Goal: Task Accomplishment & Management: Manage account settings

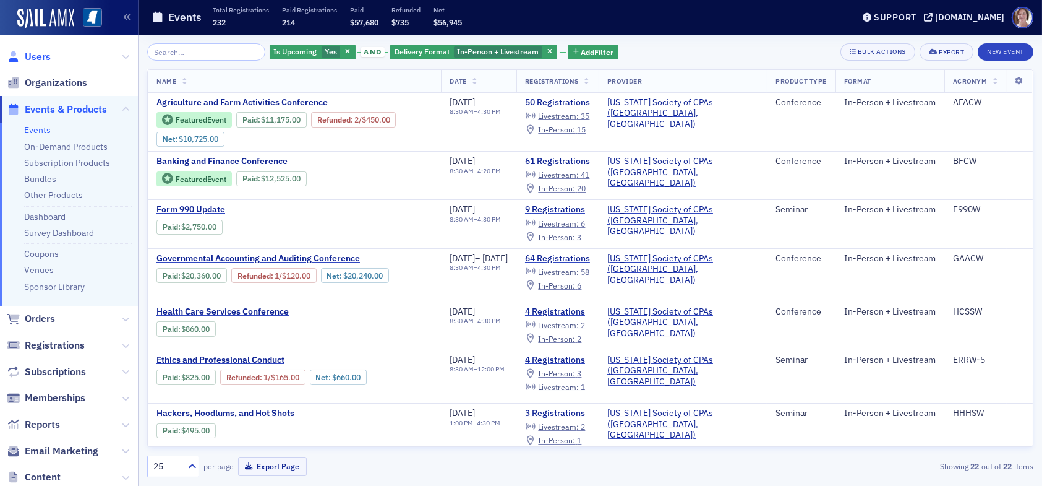
click at [41, 56] on span "Users" at bounding box center [38, 57] width 26 height 14
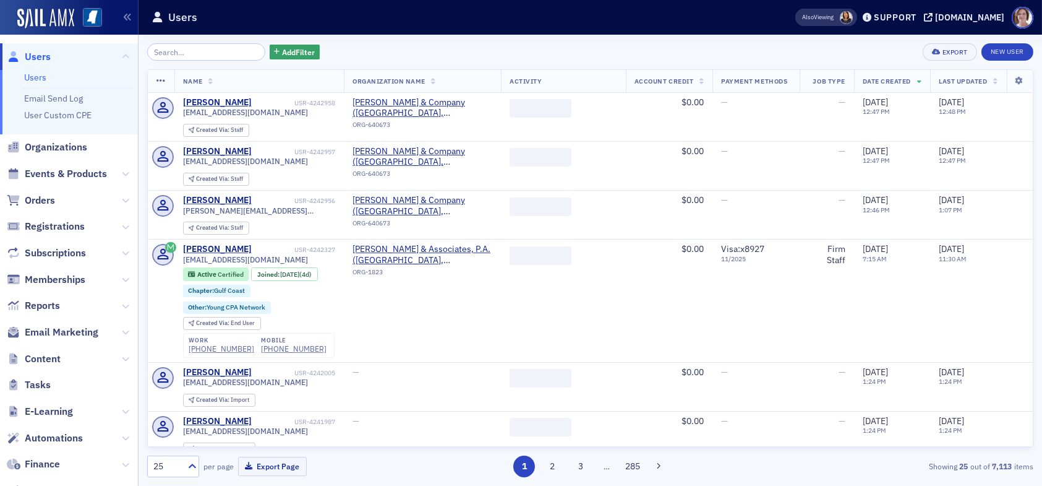
click at [203, 52] on input "search" at bounding box center [206, 51] width 118 height 17
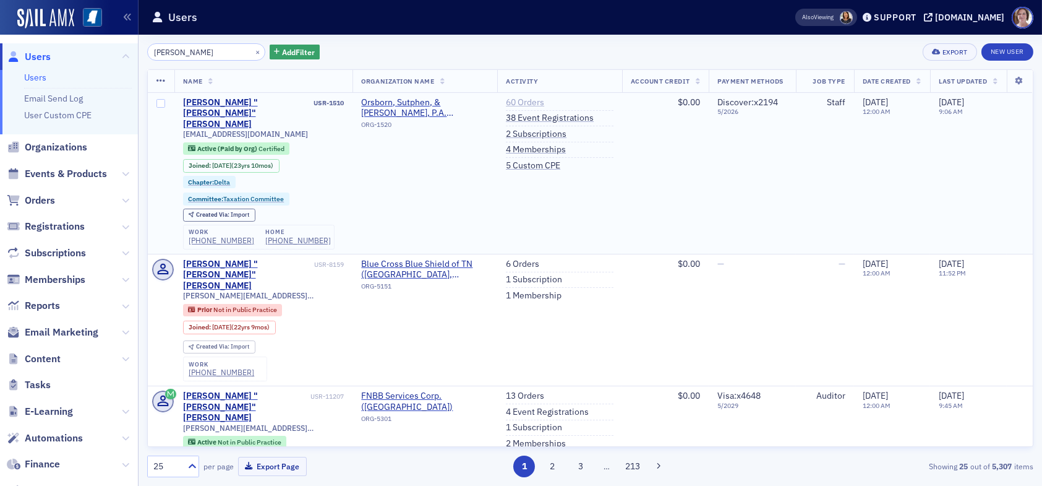
type input "chris o"
click at [522, 102] on link "60 Orders" at bounding box center [525, 102] width 38 height 11
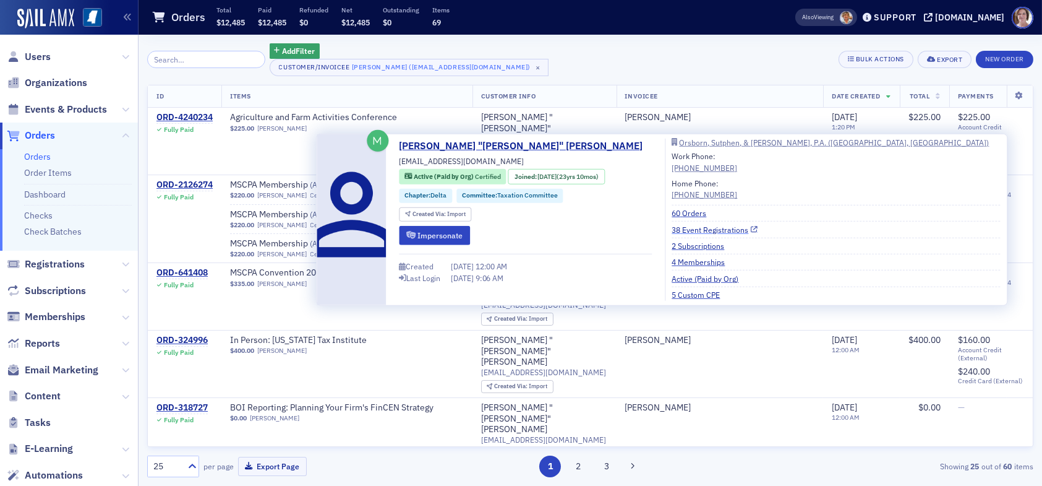
click at [672, 231] on link "38 Event Registrations" at bounding box center [715, 228] width 86 height 11
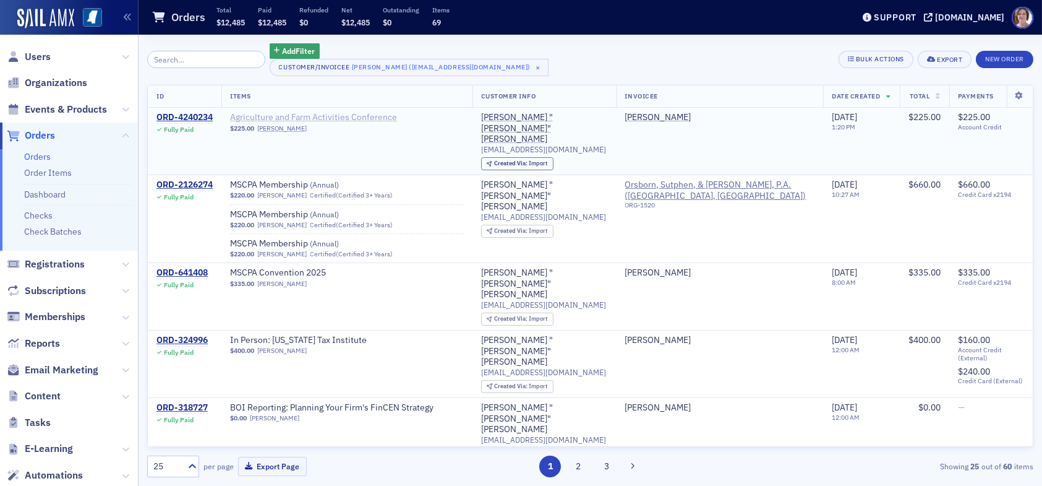
click at [319, 114] on span "Agriculture and Farm Activities Conference" at bounding box center [313, 117] width 167 height 11
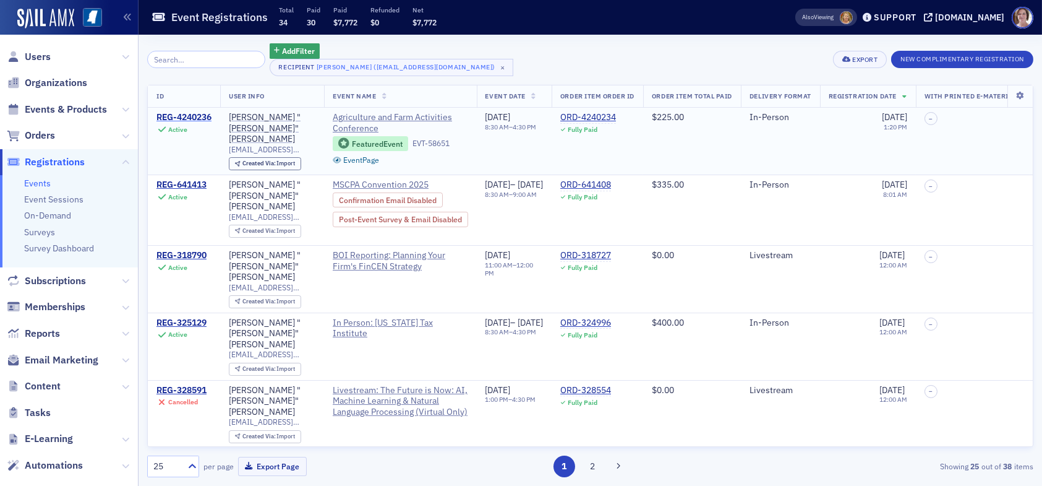
click at [192, 115] on div "REG-4240236" at bounding box center [184, 117] width 55 height 11
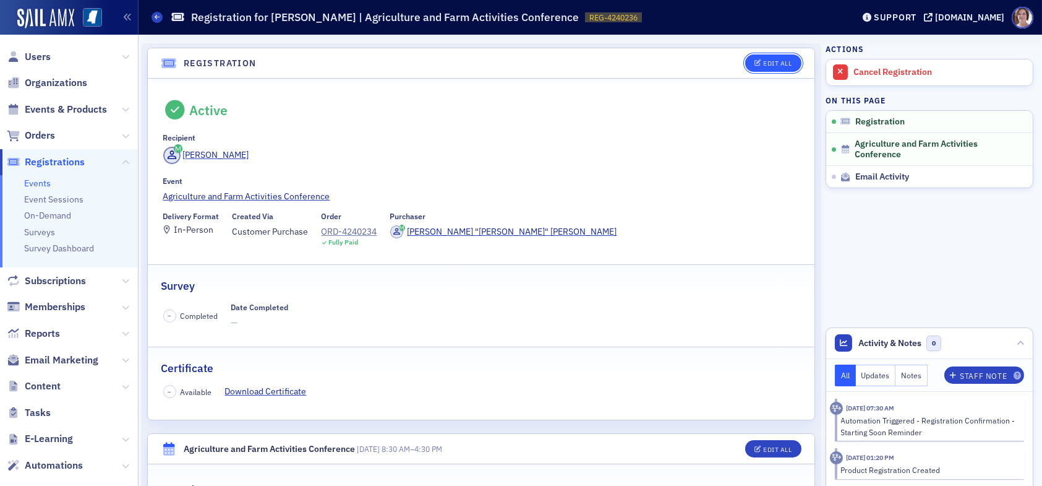
click at [773, 64] on div "Edit All" at bounding box center [777, 63] width 28 height 7
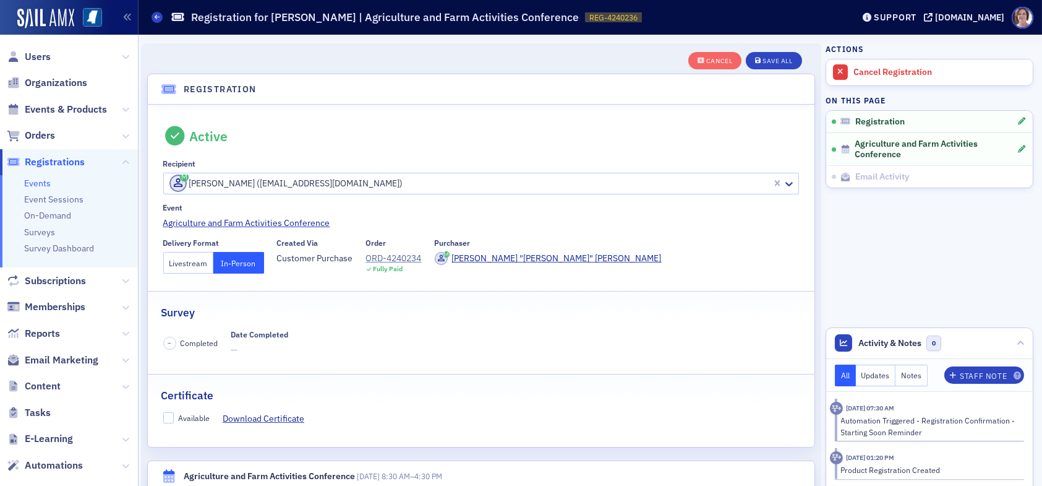
scroll to position [32, 0]
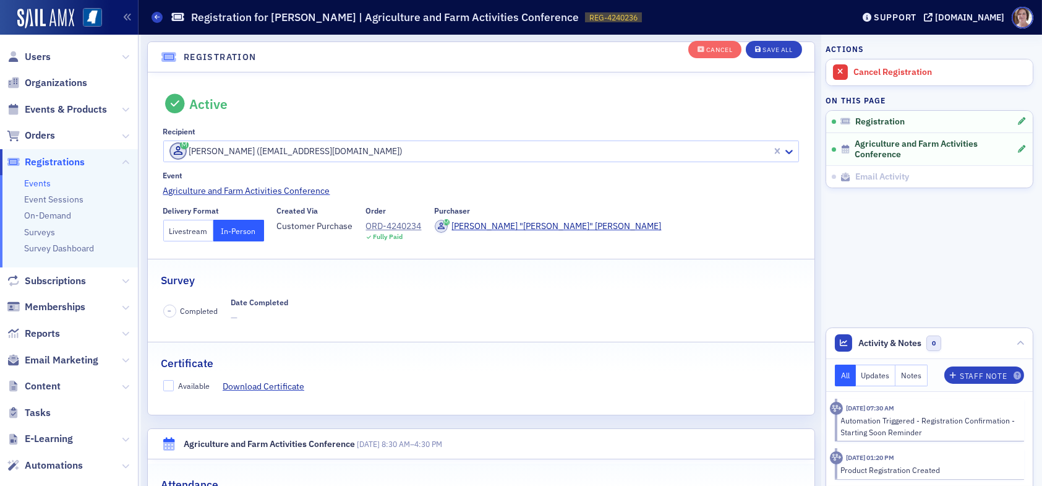
click at [189, 228] on button "Livestream" at bounding box center [188, 231] width 51 height 22
click at [773, 51] on div "Save All" at bounding box center [778, 50] width 30 height 7
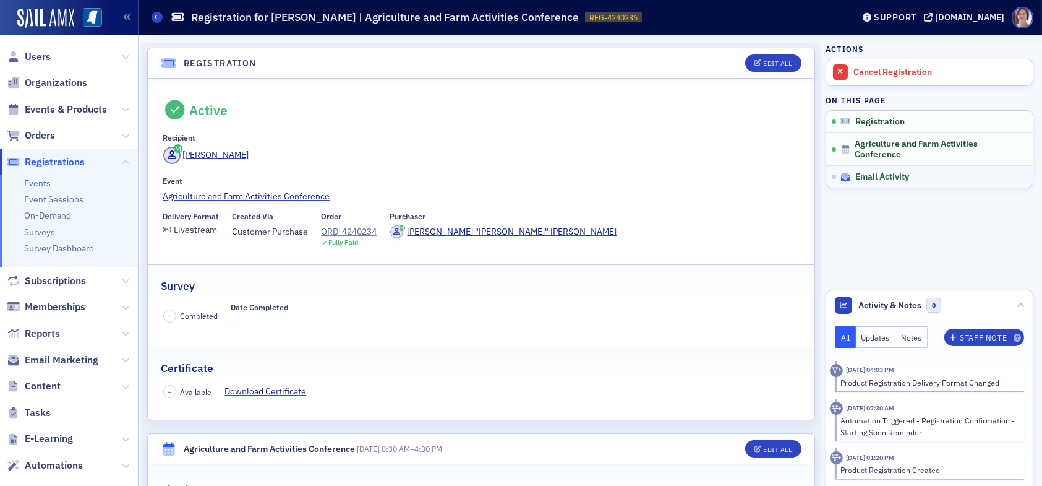
click at [866, 171] on span "Email Activity" at bounding box center [883, 176] width 54 height 11
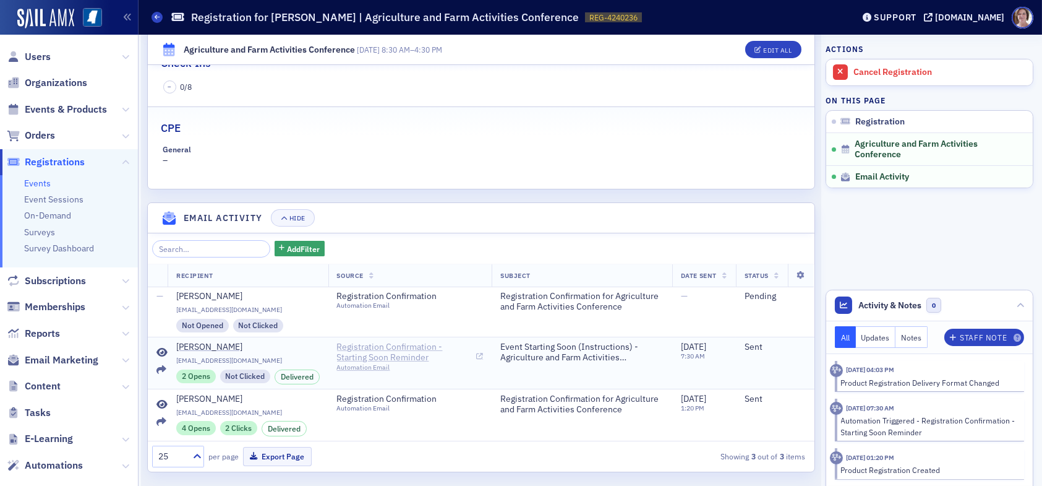
scroll to position [439, 0]
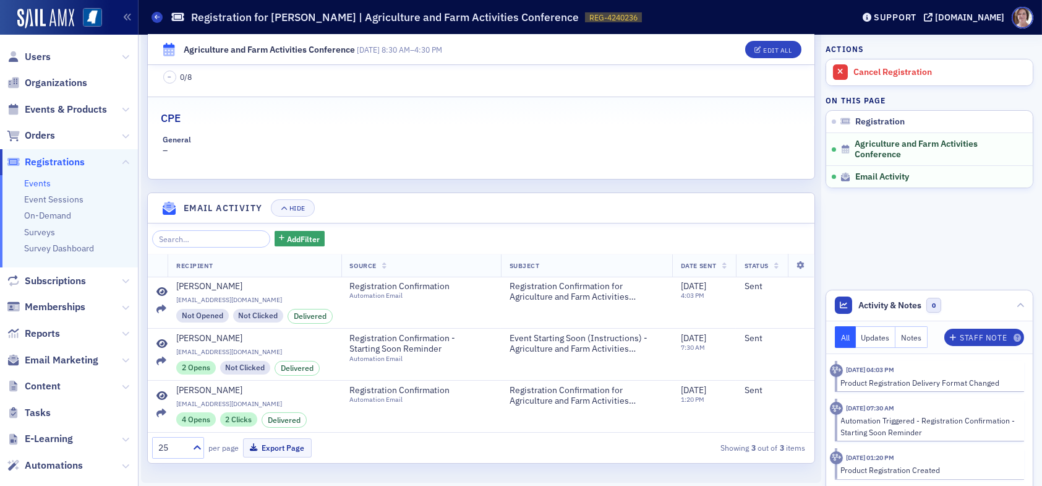
scroll to position [440, 0]
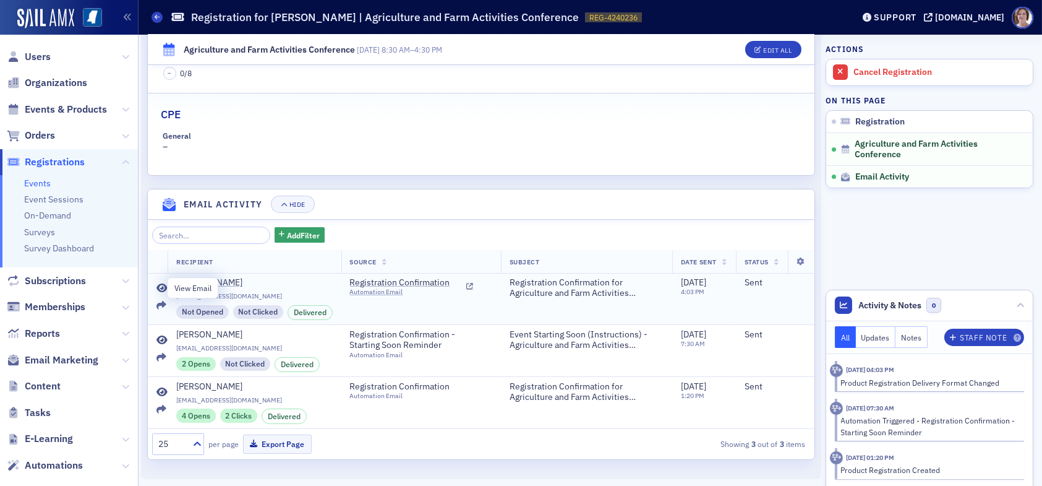
click at [162, 286] on icon at bounding box center [162, 288] width 11 height 10
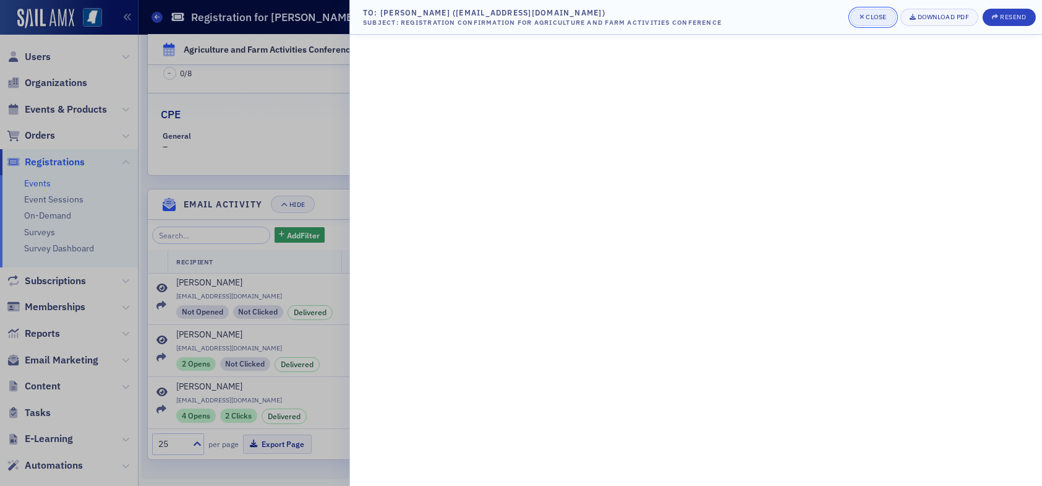
click at [874, 14] on div "Close" at bounding box center [876, 17] width 21 height 7
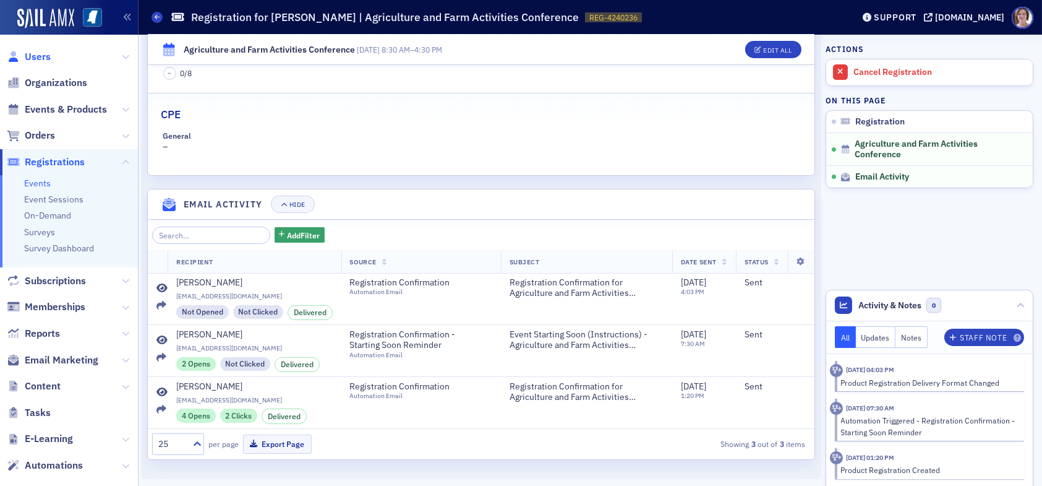
click at [36, 53] on span "Users" at bounding box center [38, 57] width 26 height 14
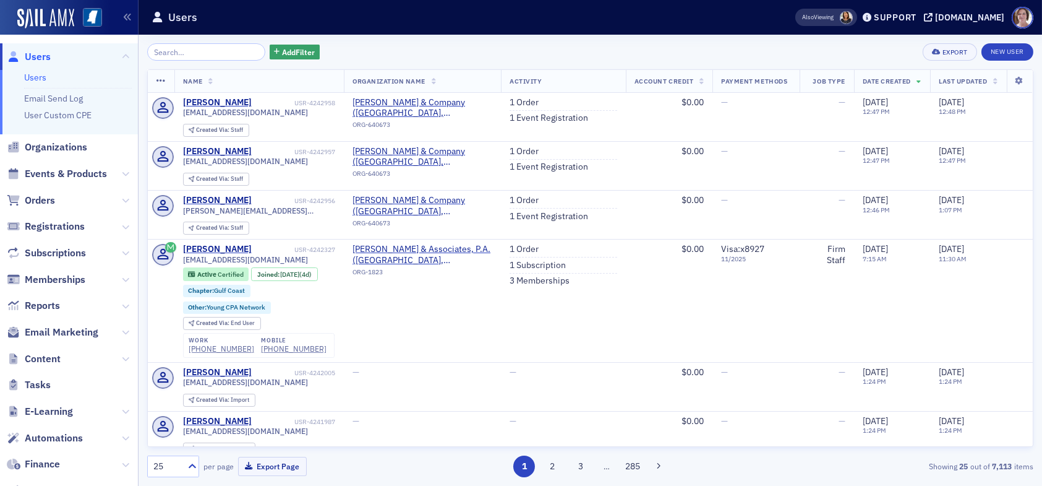
click at [212, 54] on input "search" at bounding box center [206, 51] width 118 height 17
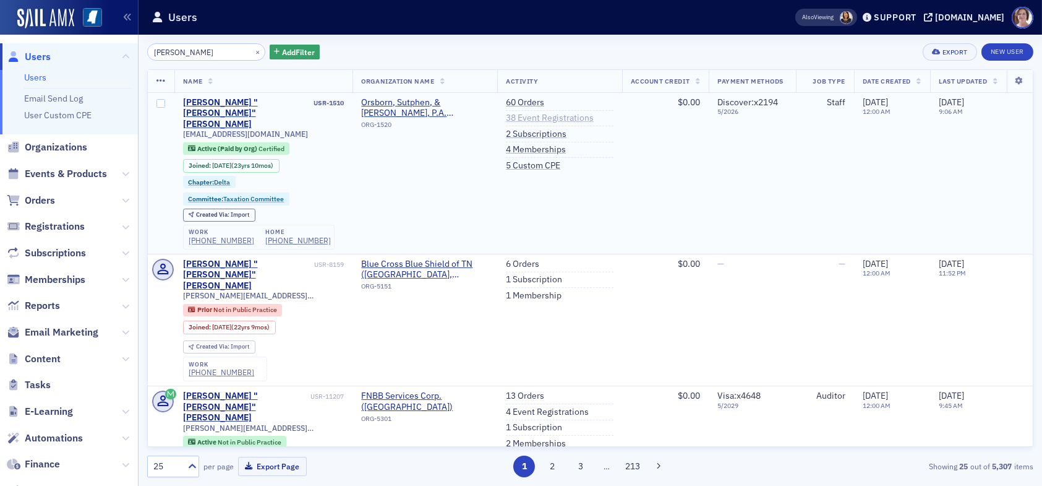
type input "chris o"
click at [521, 117] on link "38 Event Registrations" at bounding box center [550, 118] width 88 height 11
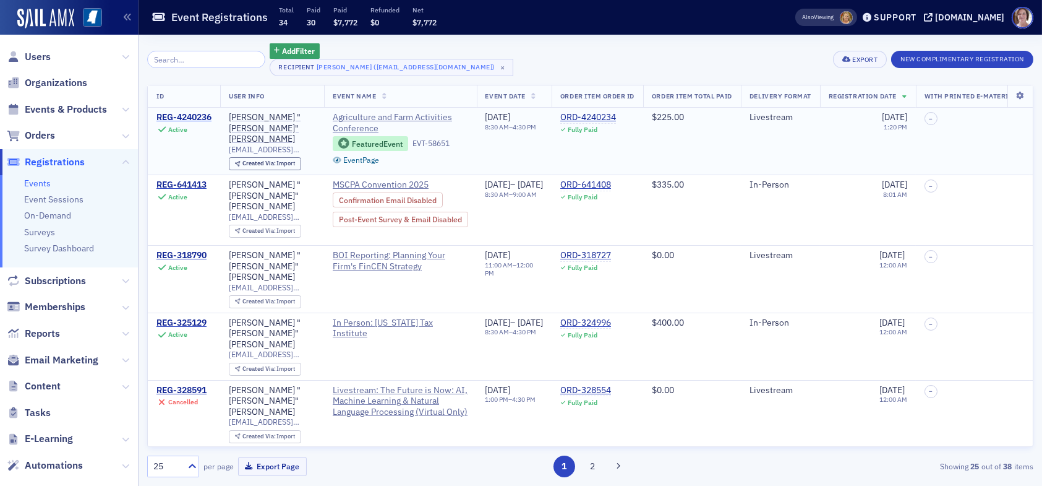
click at [188, 119] on div "REG-4240236" at bounding box center [184, 117] width 55 height 11
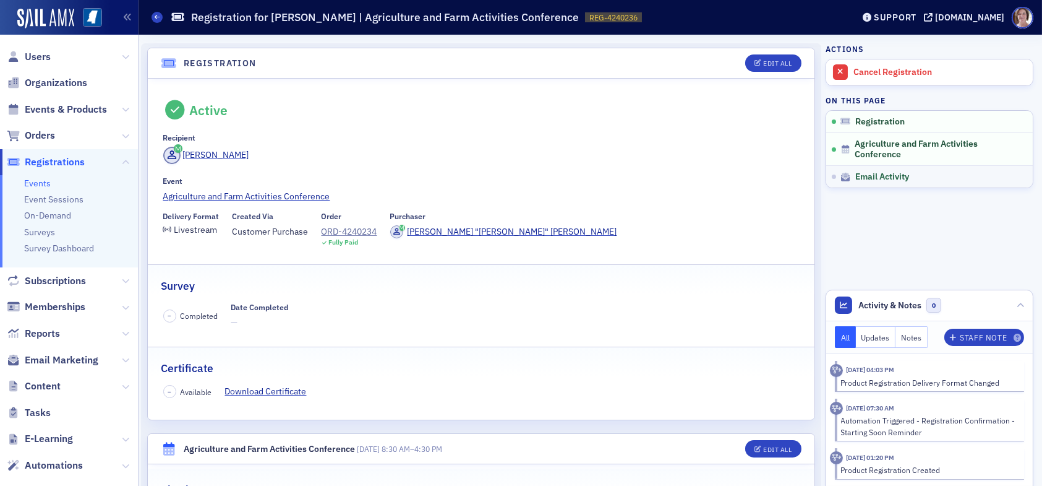
click at [880, 182] on link "Email Activity" at bounding box center [930, 176] width 207 height 22
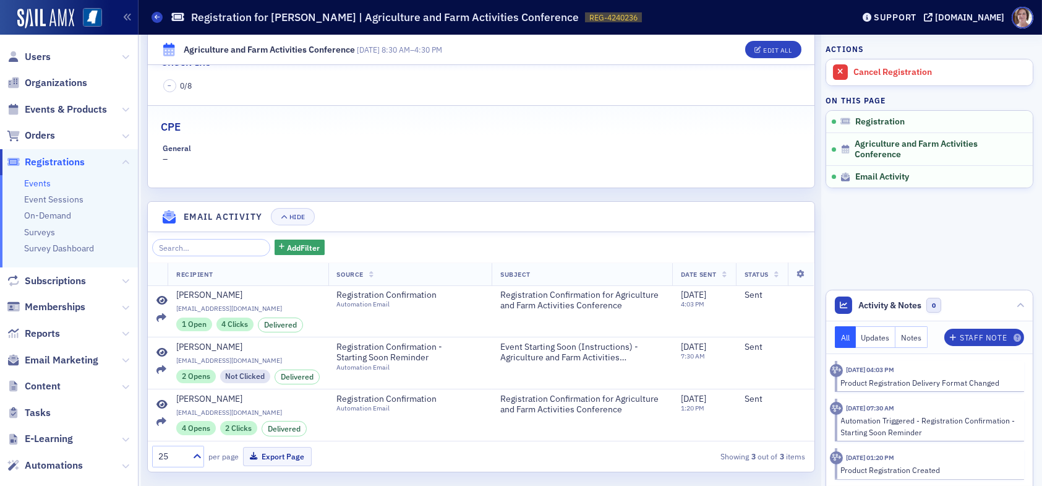
scroll to position [440, 0]
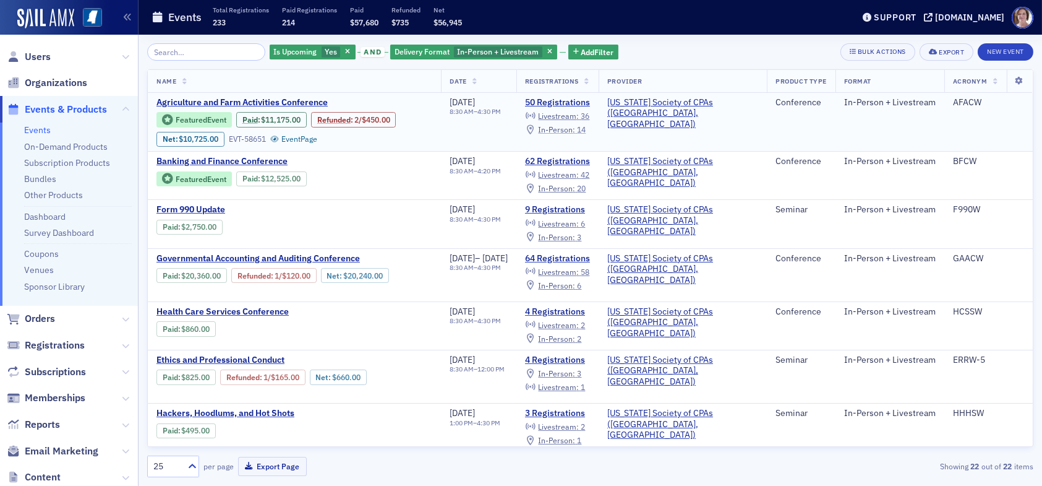
click at [575, 129] on span "In-Person :" at bounding box center [556, 129] width 37 height 10
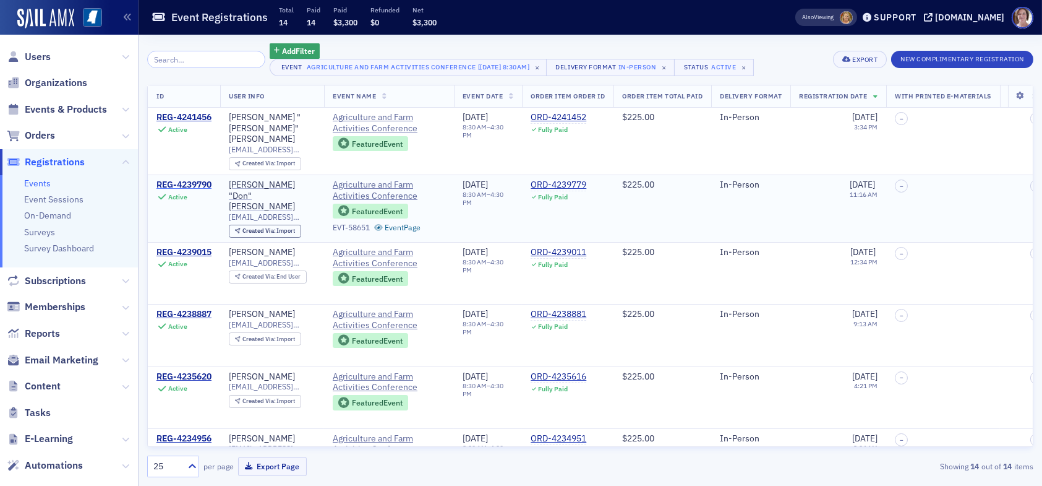
click at [179, 179] on div "REG-4239790" at bounding box center [184, 184] width 55 height 11
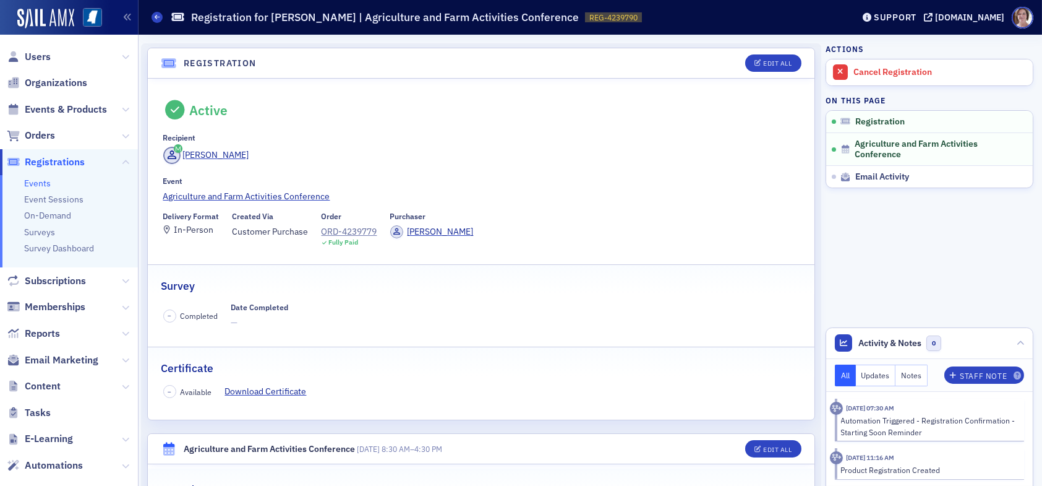
scroll to position [62, 0]
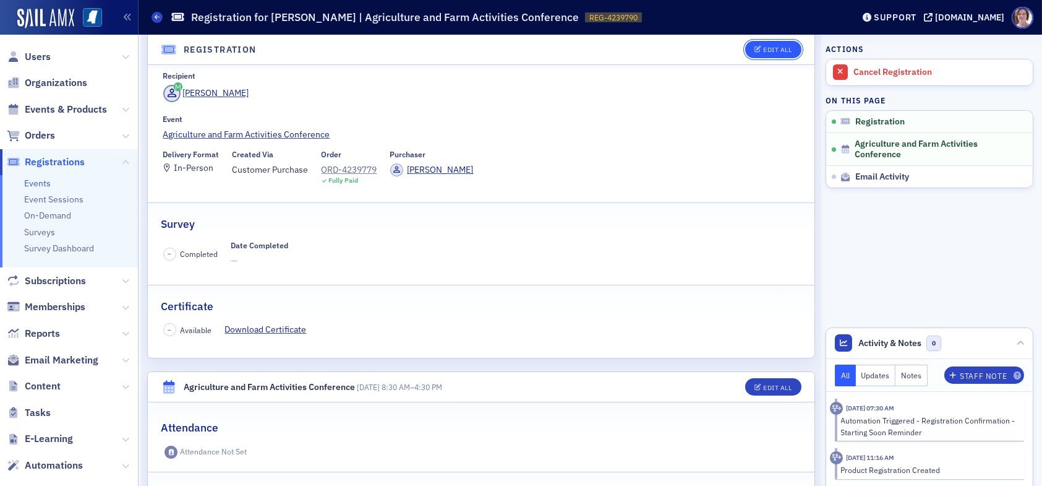
click at [763, 47] on div "Edit All" at bounding box center [777, 49] width 28 height 7
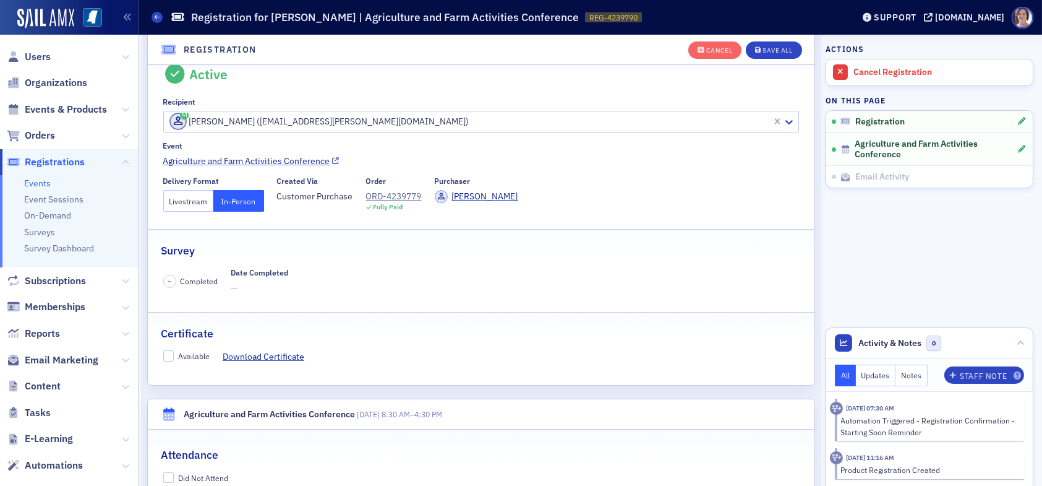
scroll to position [32, 0]
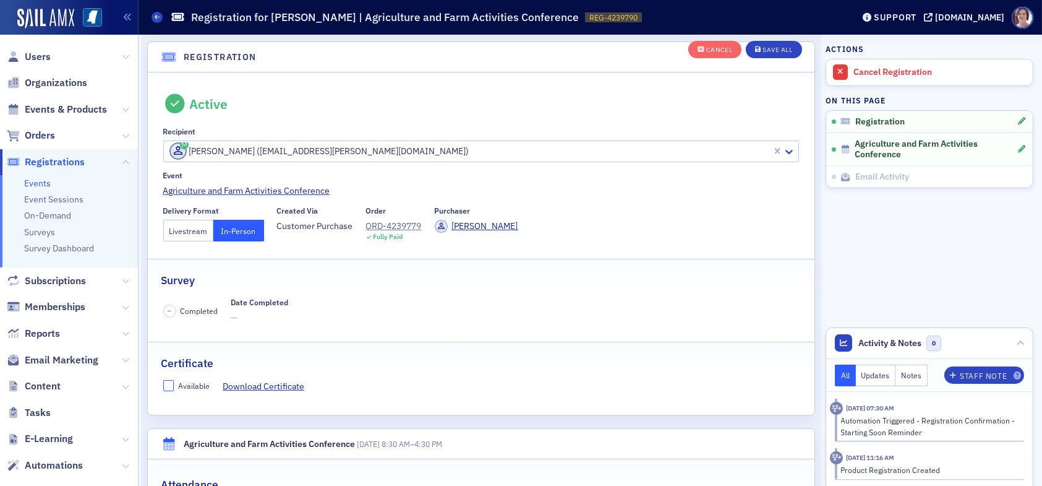
click at [165, 384] on input "Available" at bounding box center [168, 385] width 11 height 11
checkbox input "true"
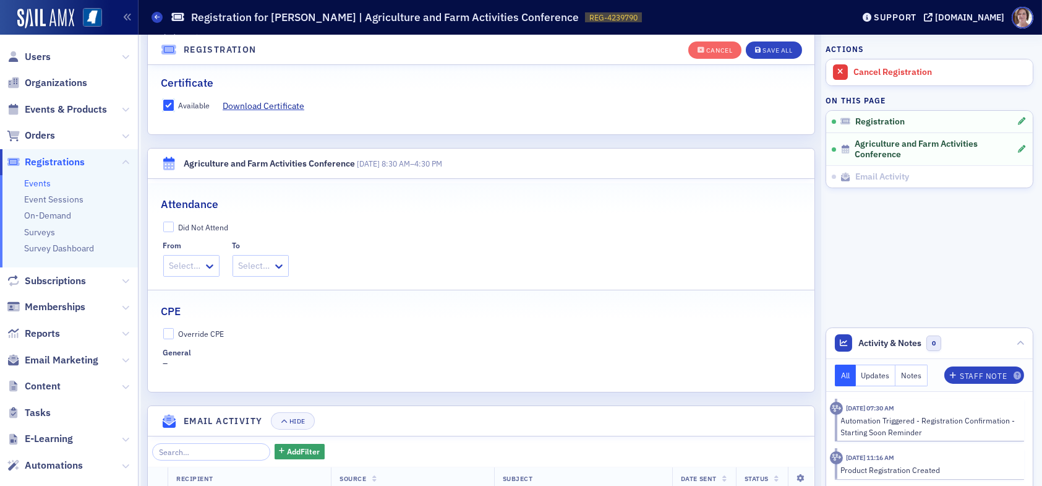
scroll to position [341, 0]
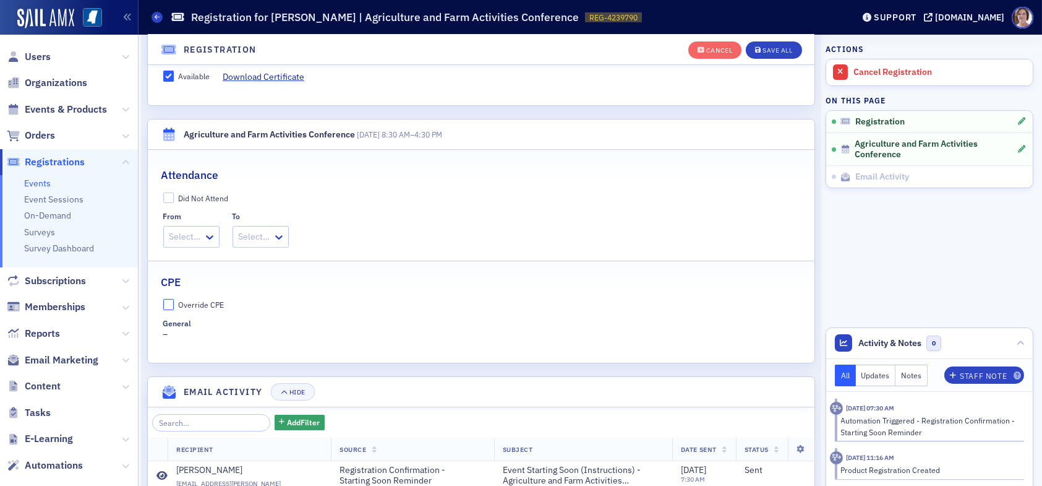
click at [168, 301] on input "Override CPE" at bounding box center [168, 304] width 11 height 11
checkbox input "true"
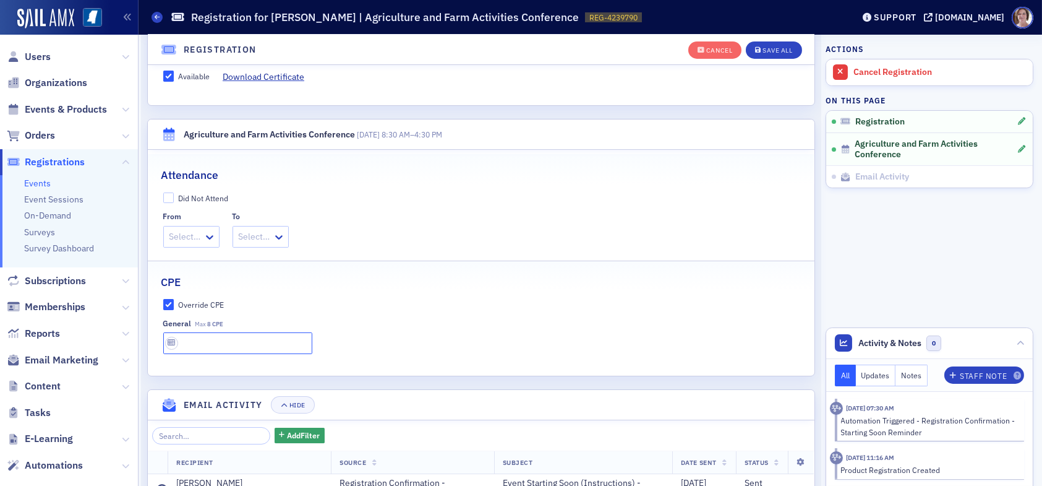
click at [238, 344] on input "text" at bounding box center [237, 343] width 149 height 22
type input "8 CPE"
click at [782, 48] on div "Save All" at bounding box center [778, 50] width 30 height 7
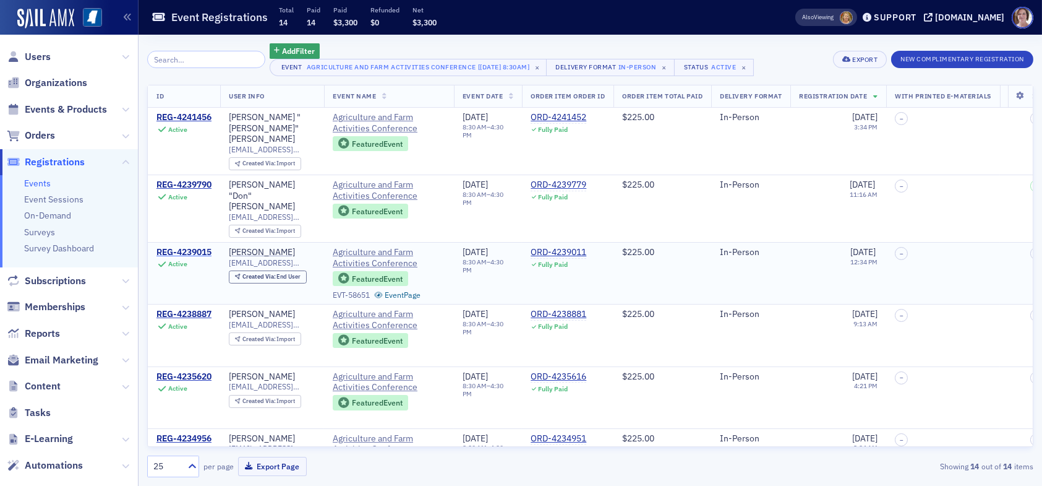
click at [199, 247] on div "REG-4239015" at bounding box center [184, 252] width 55 height 11
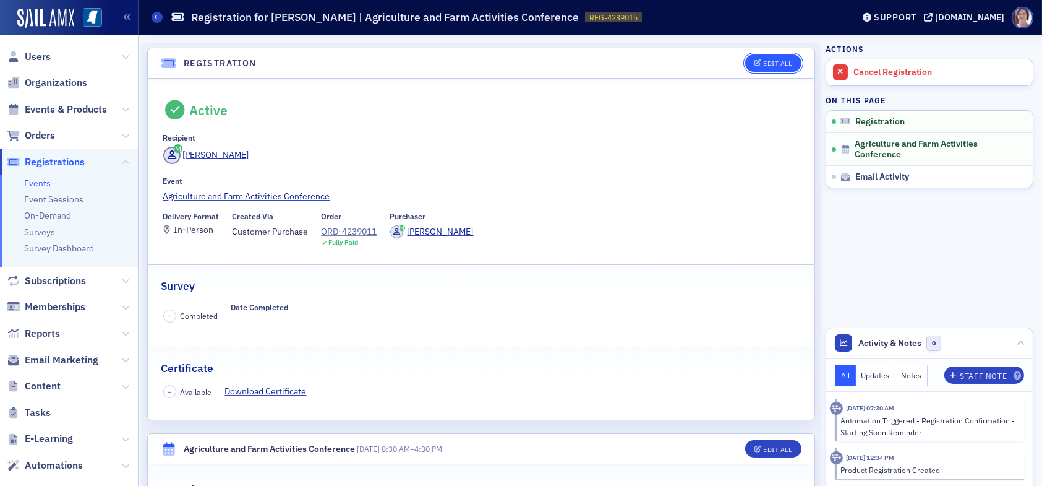
click at [773, 62] on div "Edit All" at bounding box center [777, 63] width 28 height 7
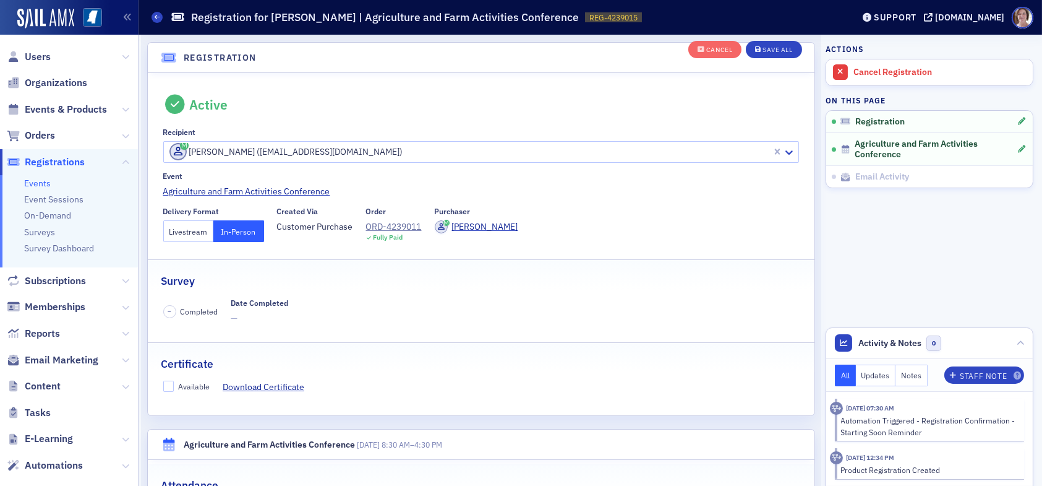
scroll to position [32, 0]
click at [171, 380] on input "Available" at bounding box center [168, 385] width 11 height 11
checkbox input "true"
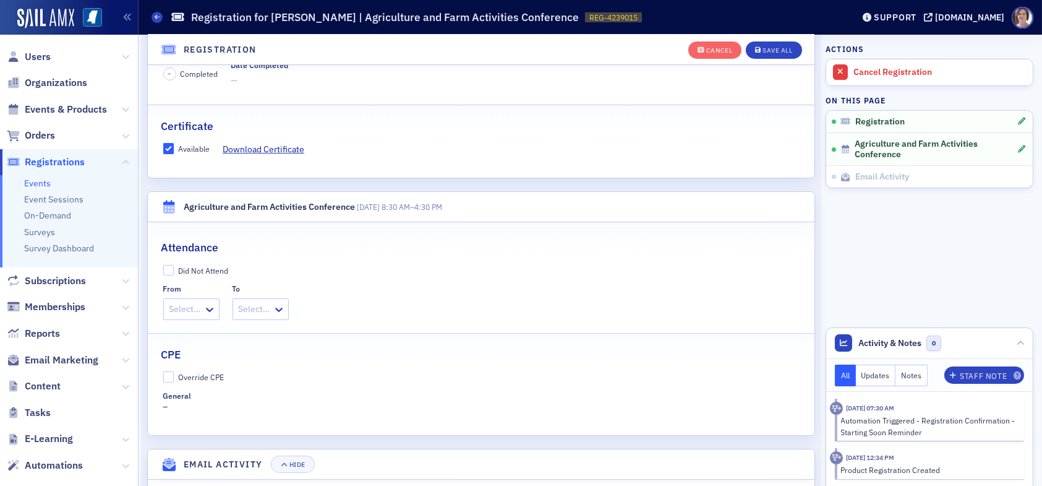
scroll to position [280, 0]
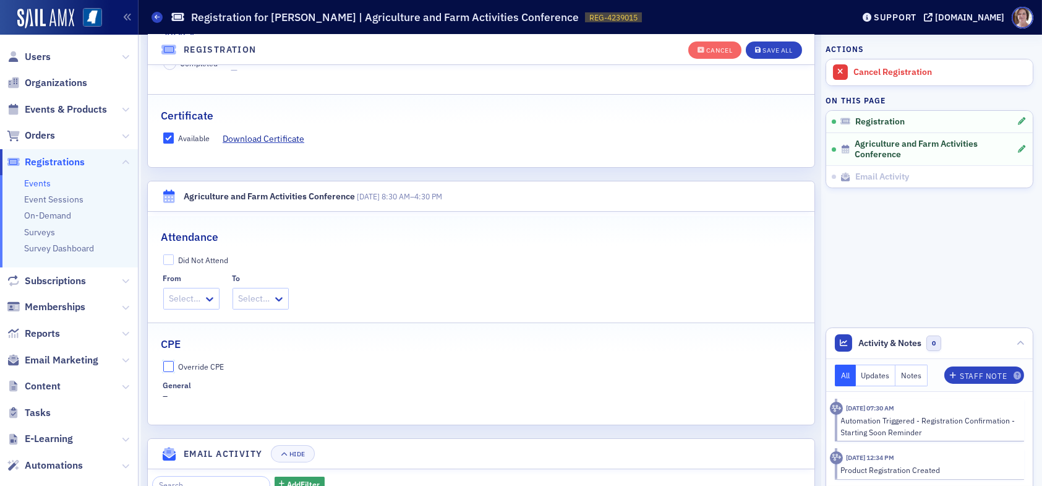
drag, startPoint x: 169, startPoint y: 361, endPoint x: 208, endPoint y: 368, distance: 39.6
click at [170, 361] on input "Override CPE" at bounding box center [168, 366] width 11 height 11
checkbox input "true"
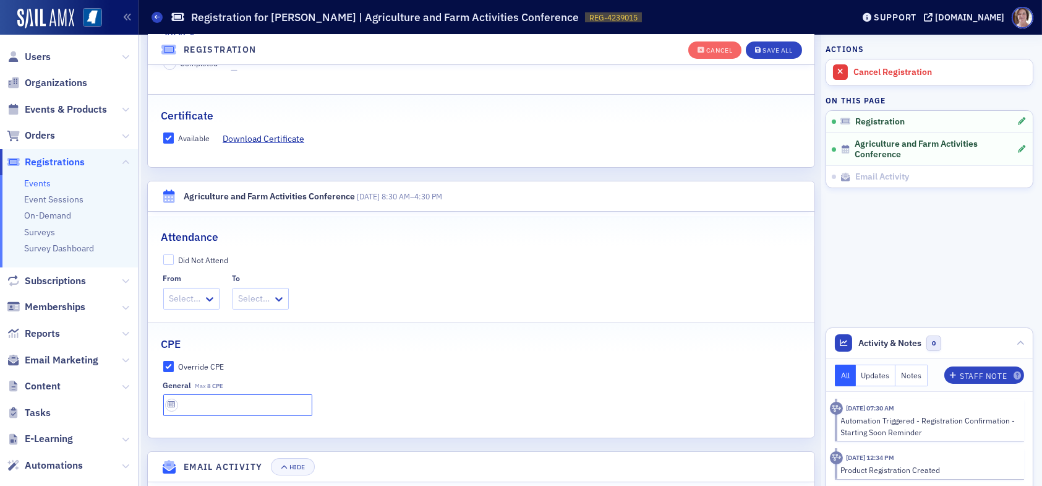
click at [234, 405] on input "text" at bounding box center [237, 405] width 149 height 22
type input "8 CPE"
click at [773, 47] on div "Save All" at bounding box center [778, 50] width 30 height 7
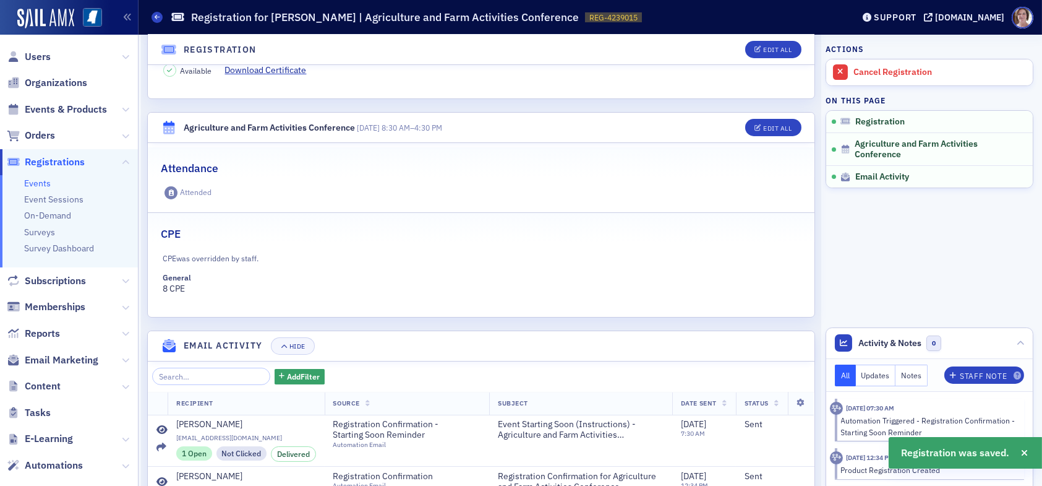
scroll to position [341, 0]
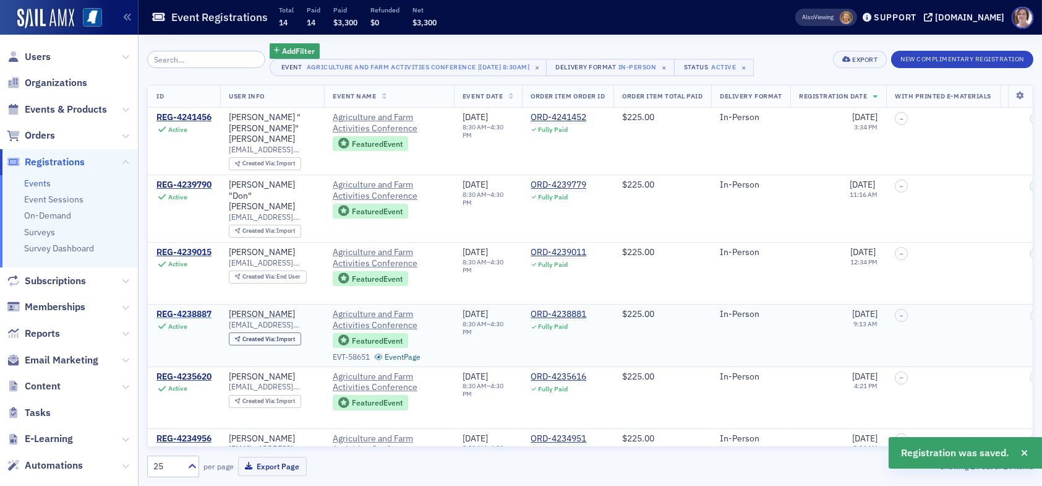
click at [173, 309] on div "REG-4238887" at bounding box center [184, 314] width 55 height 11
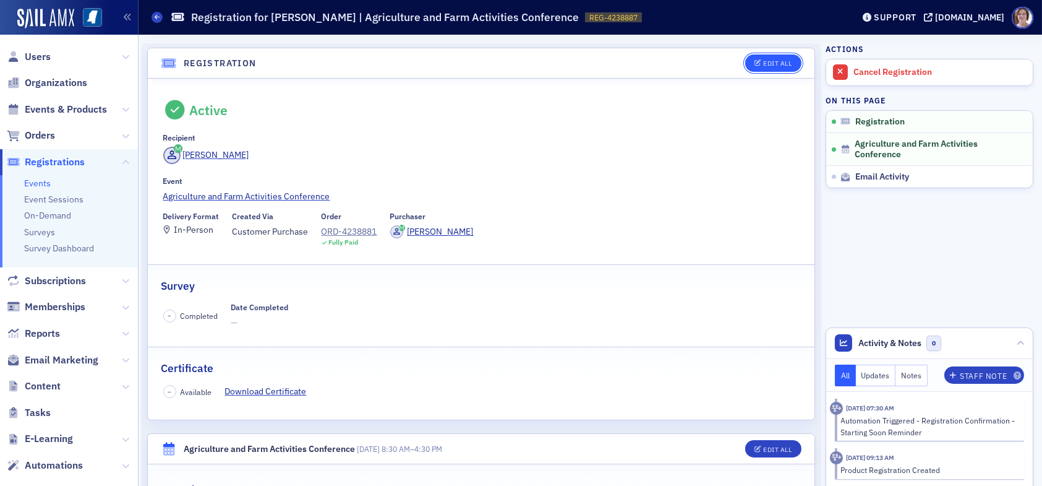
click at [768, 62] on div "Edit All" at bounding box center [777, 63] width 28 height 7
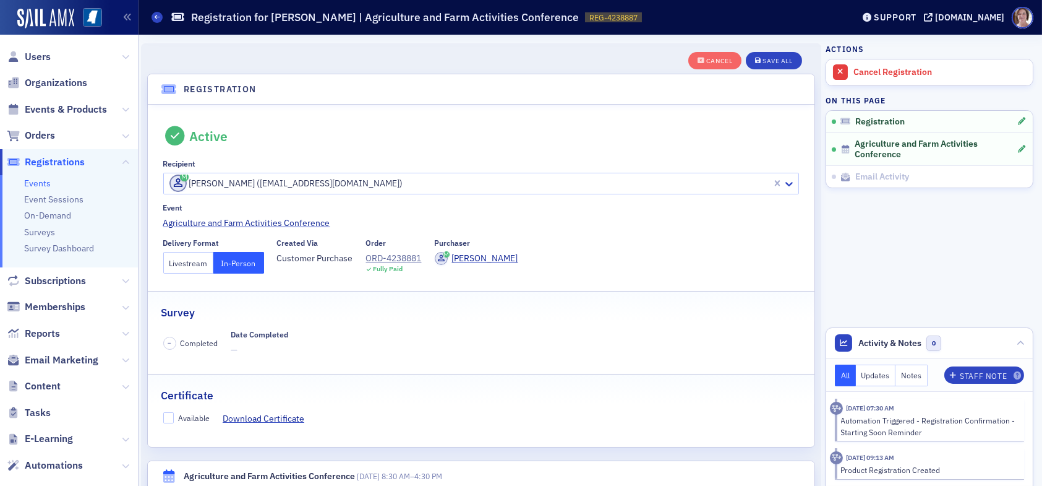
scroll to position [32, 0]
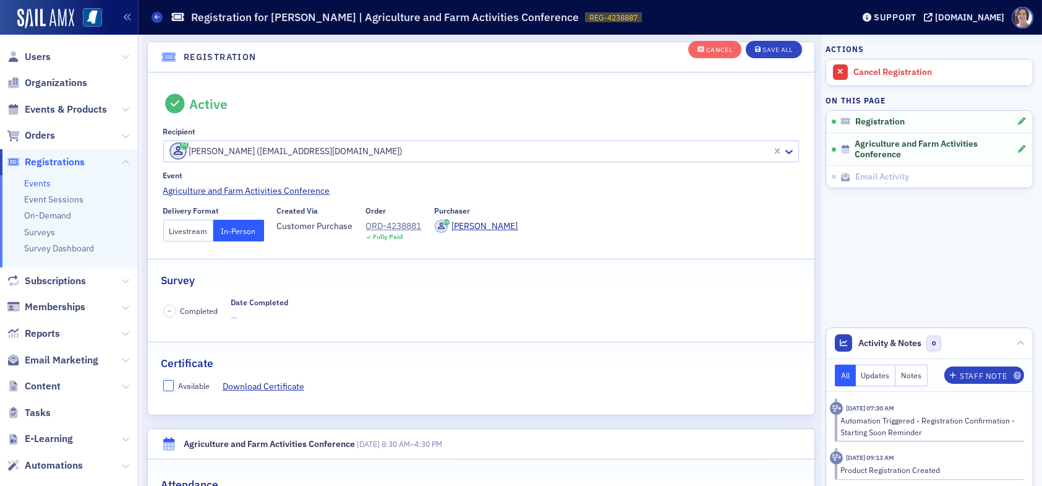
click at [170, 384] on input "Available" at bounding box center [168, 385] width 11 height 11
checkbox input "true"
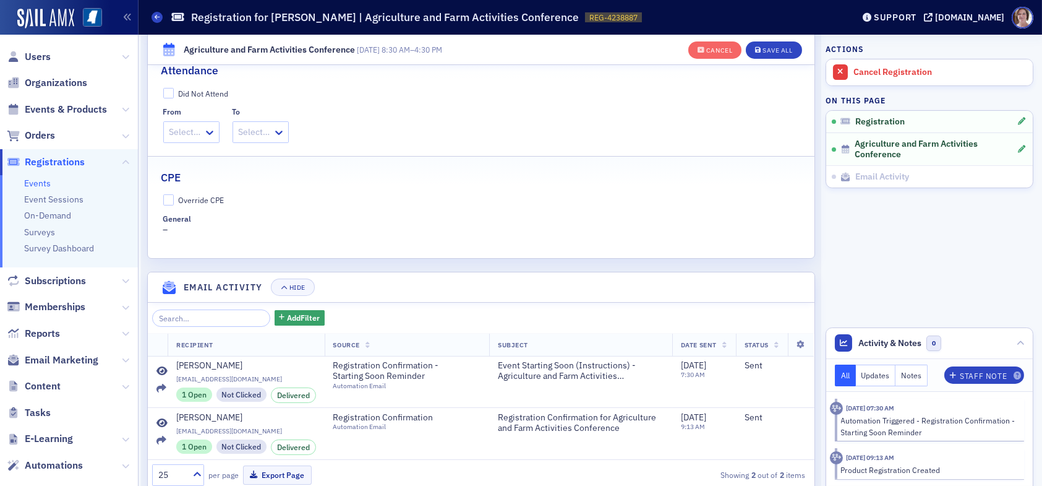
scroll to position [465, 0]
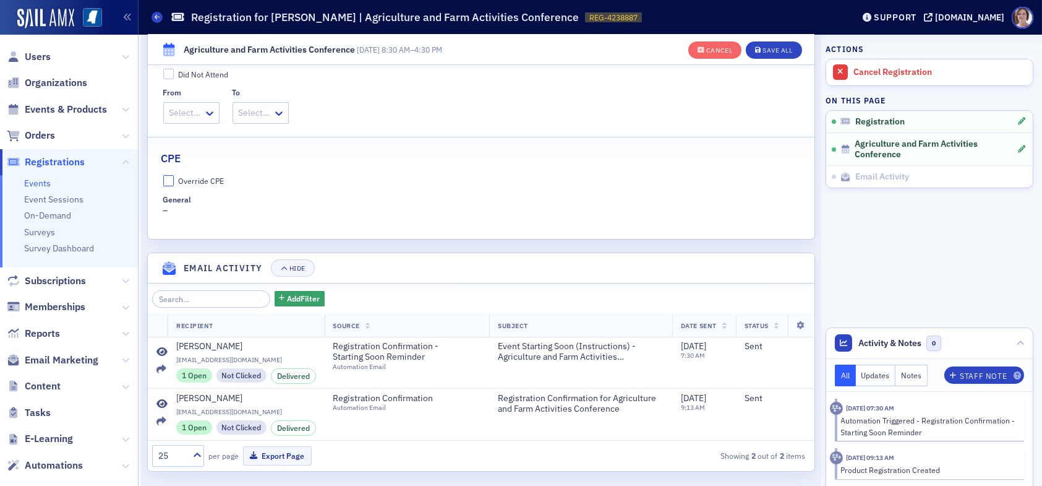
click at [168, 176] on input "Override CPE" at bounding box center [168, 180] width 11 height 11
checkbox input "true"
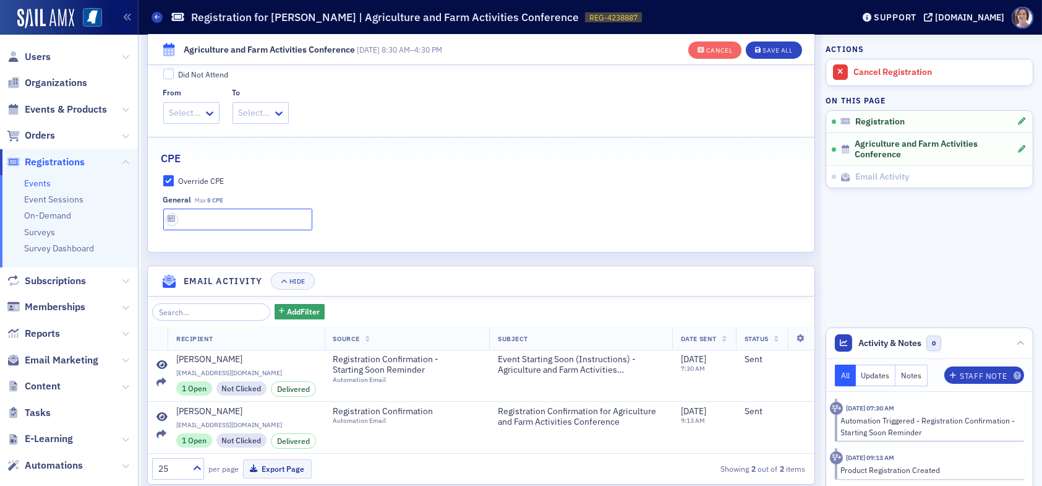
click at [207, 218] on input "text" at bounding box center [237, 219] width 149 height 22
type input "8 CPE"
click at [766, 52] on div "Save All" at bounding box center [778, 50] width 30 height 7
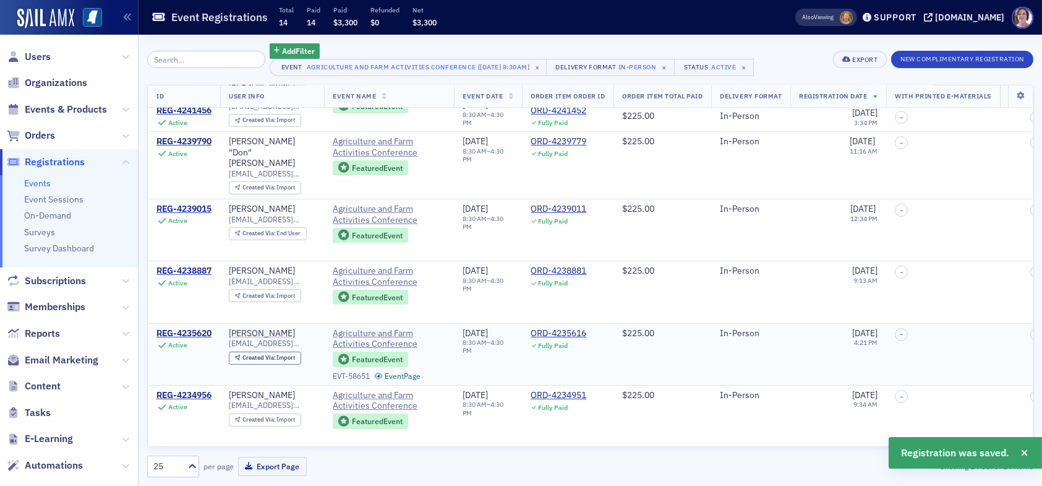
scroll to position [62, 0]
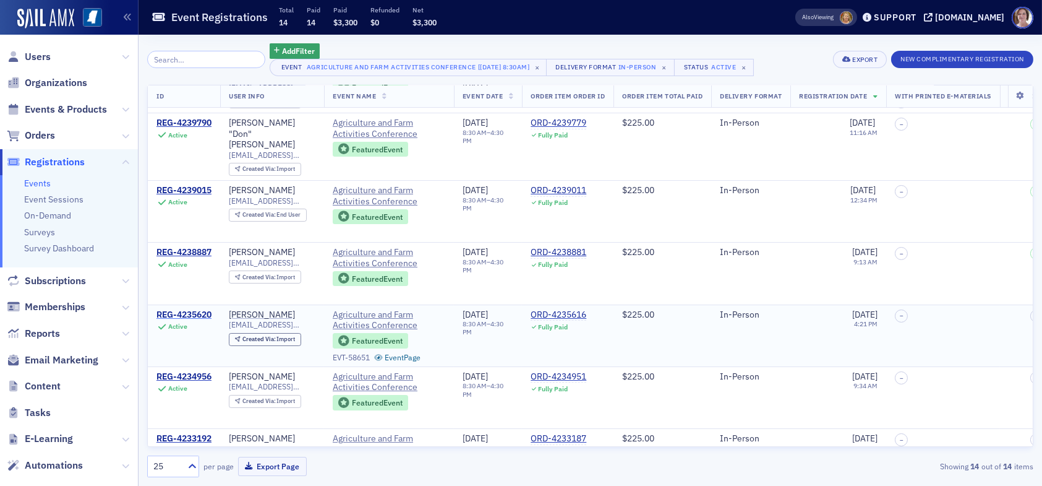
click at [193, 309] on div "REG-4235620" at bounding box center [184, 314] width 55 height 11
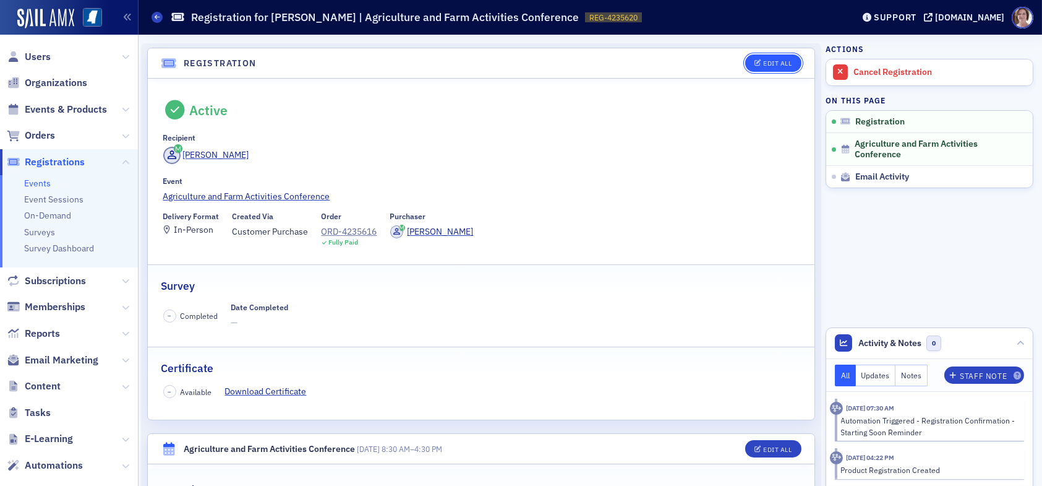
click at [773, 60] on div "Edit All" at bounding box center [777, 63] width 28 height 7
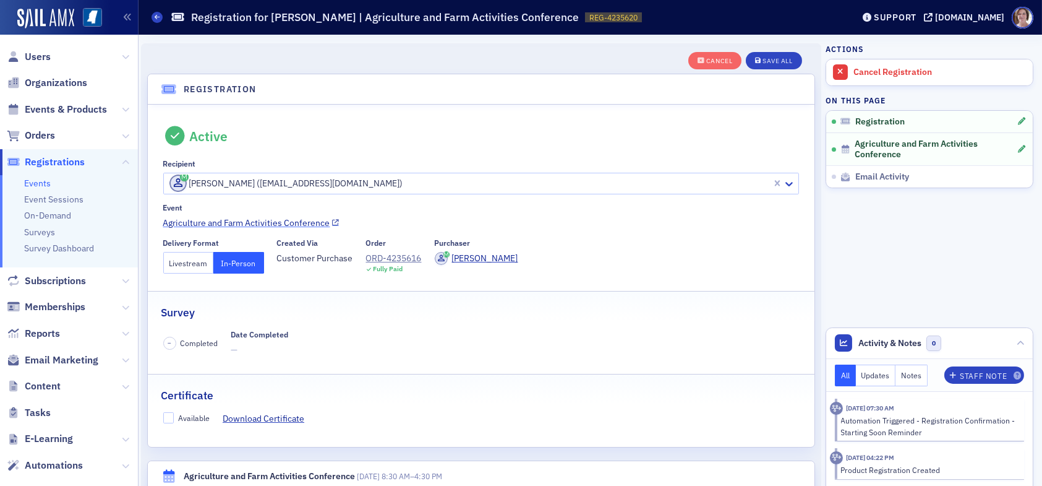
scroll to position [32, 0]
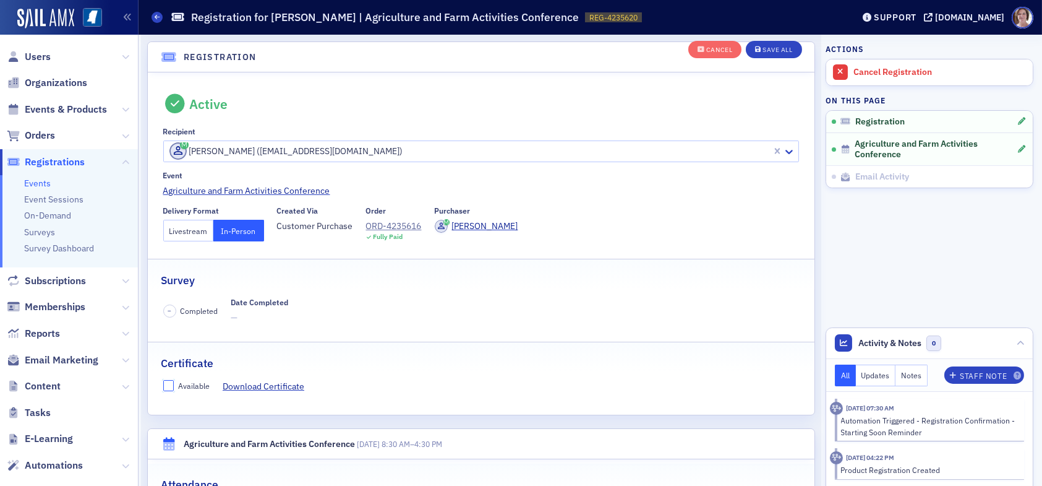
click at [172, 389] on input "Available" at bounding box center [168, 385] width 11 height 11
checkbox input "true"
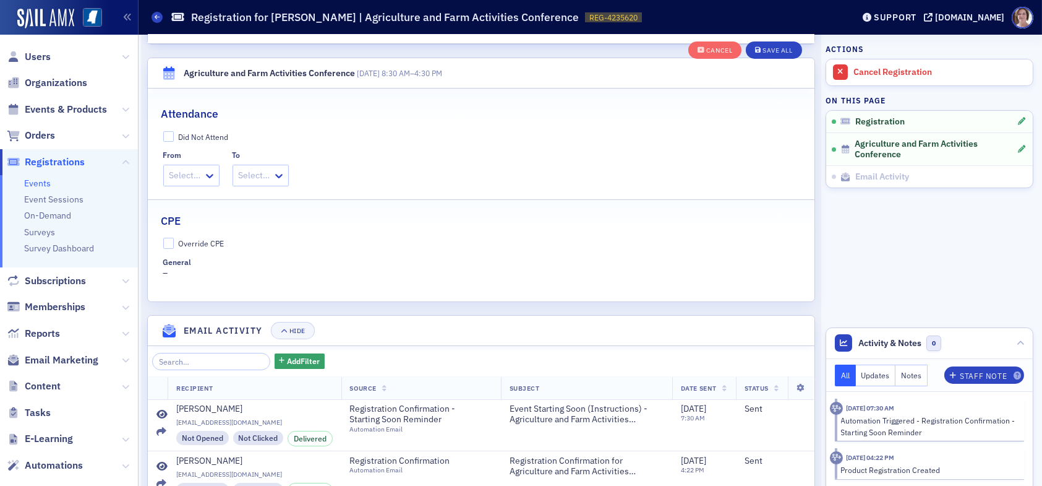
scroll to position [403, 0]
drag, startPoint x: 172, startPoint y: 242, endPoint x: 179, endPoint y: 250, distance: 10.5
click at [172, 243] on input "Override CPE" at bounding box center [168, 242] width 11 height 11
checkbox input "true"
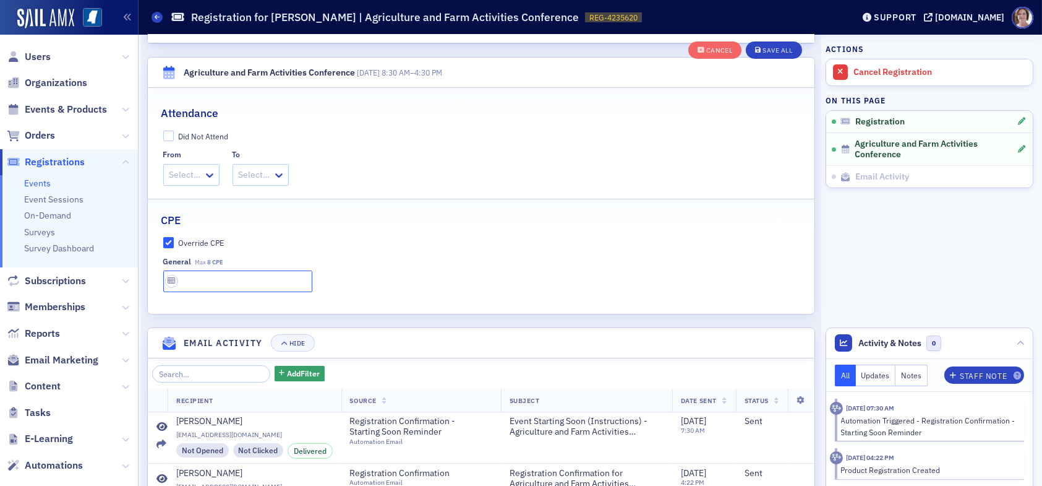
click at [218, 276] on input "text" at bounding box center [237, 281] width 149 height 22
type input "8 CPE"
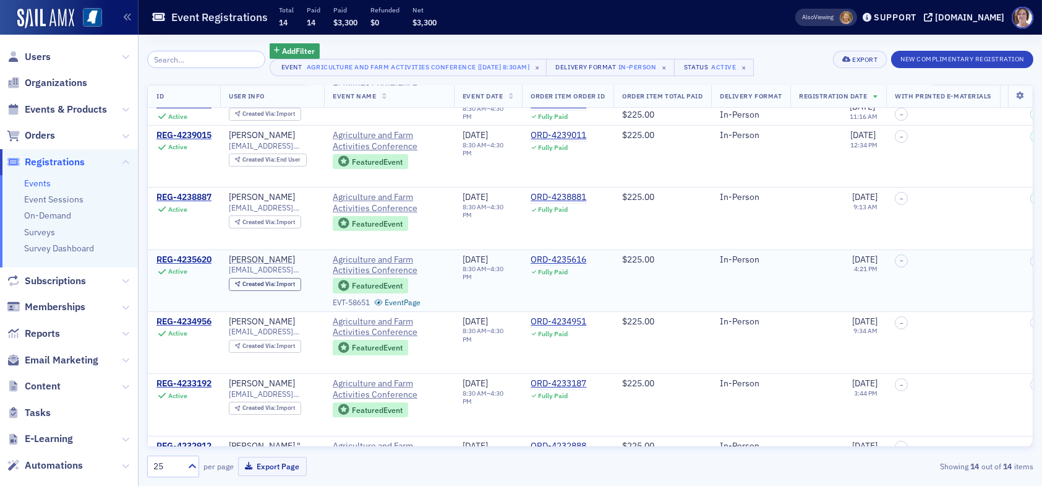
scroll to position [124, 0]
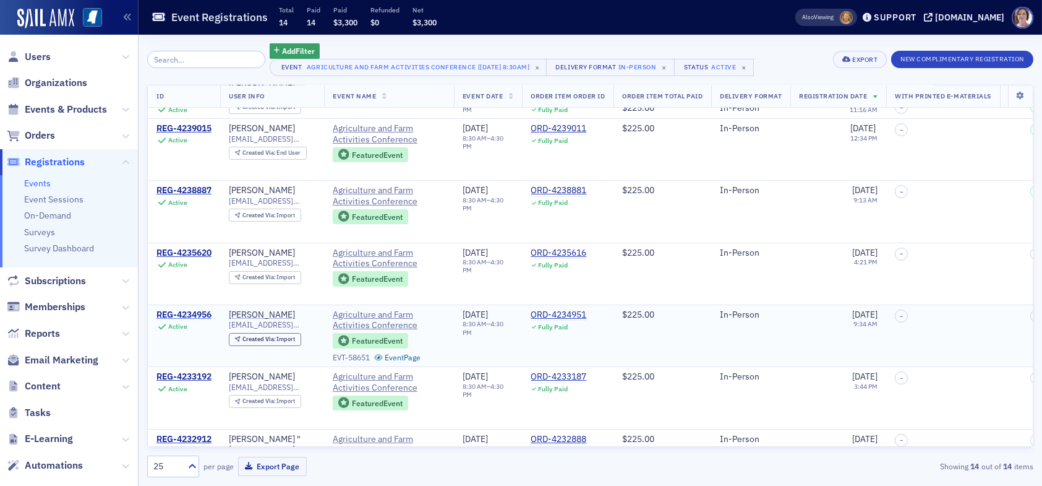
click at [186, 309] on div "REG-4234956" at bounding box center [184, 314] width 55 height 11
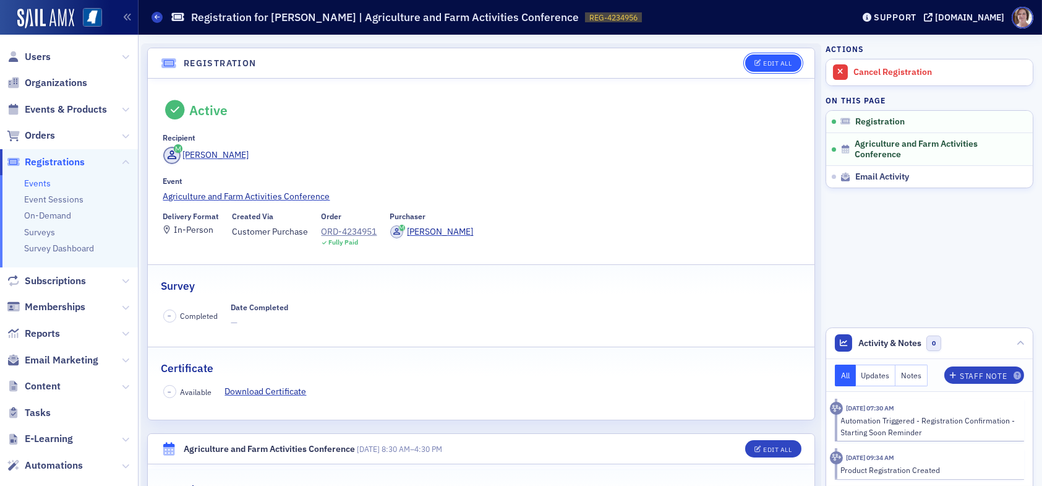
click at [763, 64] on div "Edit All" at bounding box center [777, 63] width 28 height 7
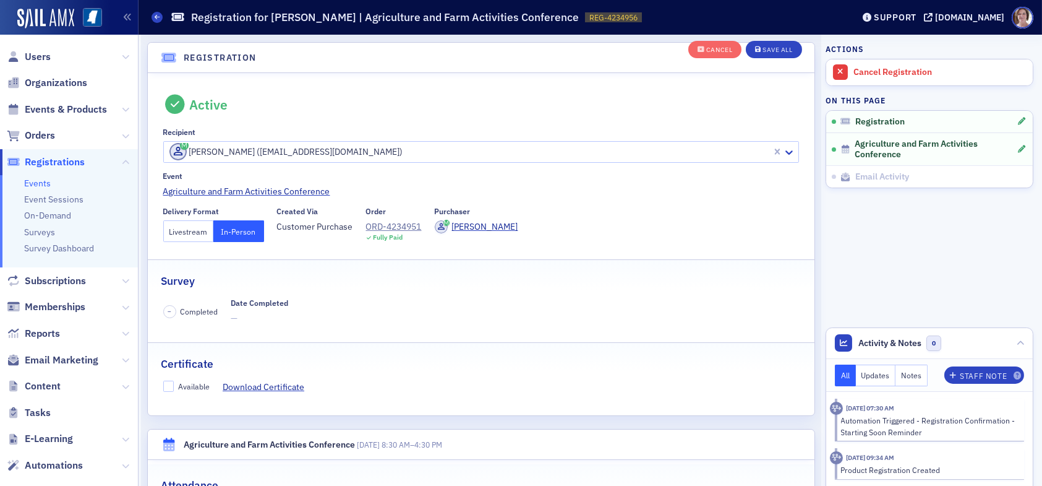
scroll to position [32, 0]
click at [173, 384] on input "Available" at bounding box center [168, 385] width 11 height 11
checkbox input "true"
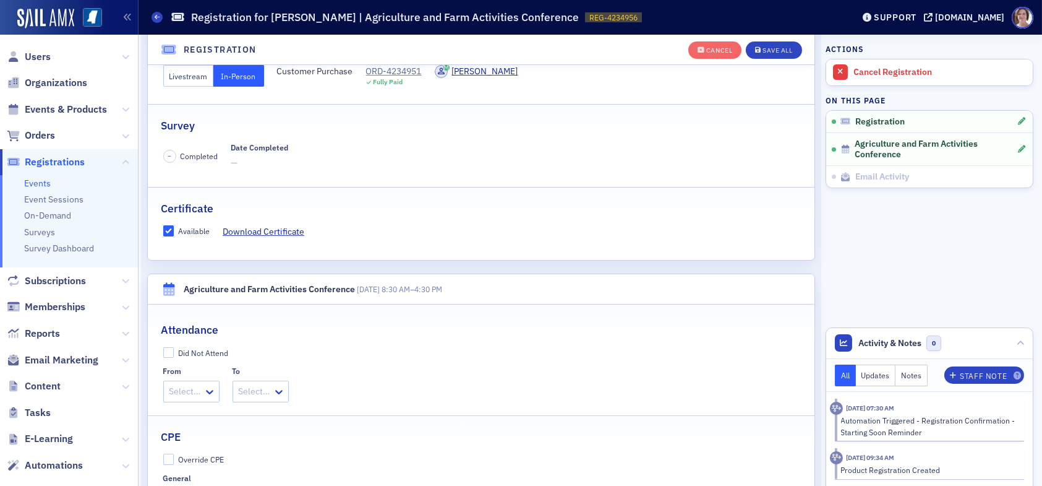
scroll to position [218, 0]
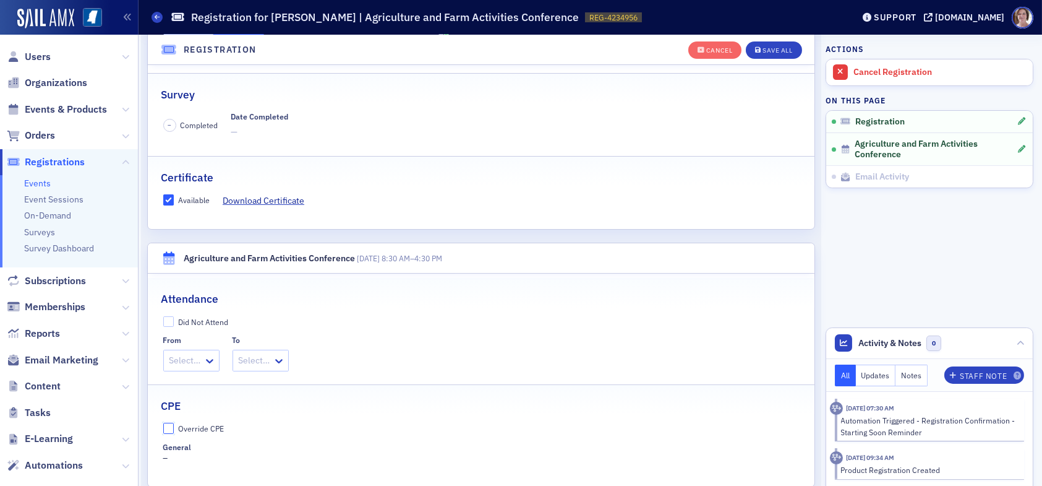
drag, startPoint x: 172, startPoint y: 427, endPoint x: 236, endPoint y: 407, distance: 66.9
click at [172, 427] on input "Override CPE" at bounding box center [168, 428] width 11 height 11
checkbox input "true"
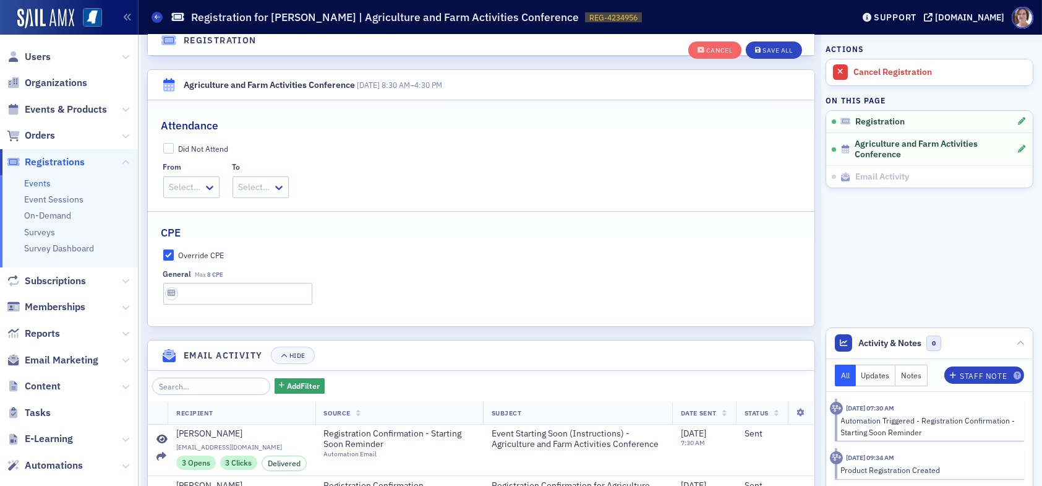
scroll to position [403, 0]
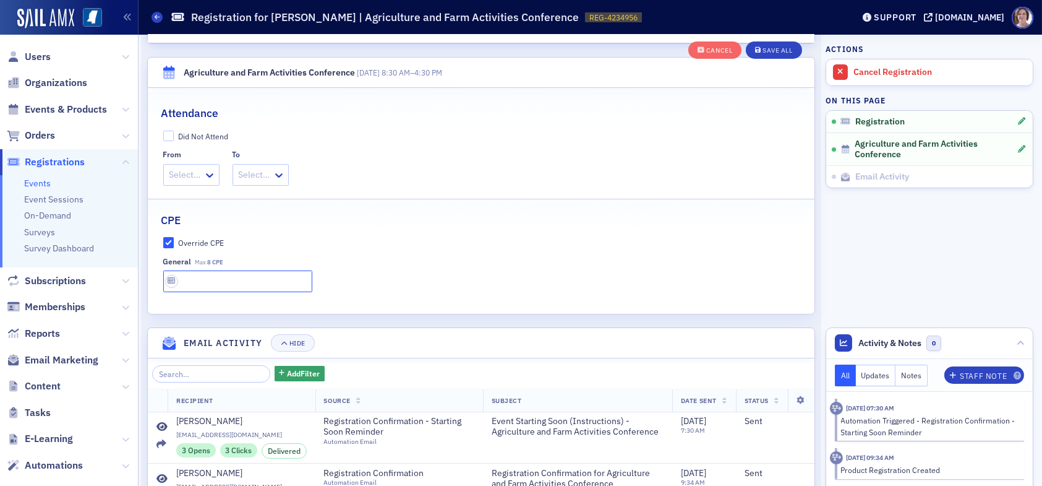
click at [238, 284] on input "text" at bounding box center [237, 281] width 149 height 22
type input "8 CPE"
click at [773, 51] on div "Save All" at bounding box center [778, 50] width 30 height 7
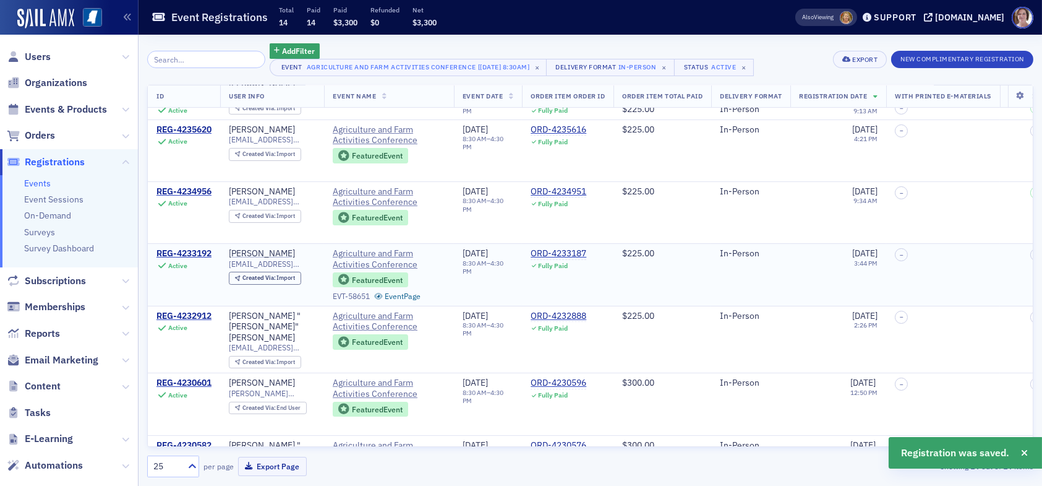
scroll to position [247, 0]
click at [199, 247] on div "REG-4233192" at bounding box center [184, 252] width 55 height 11
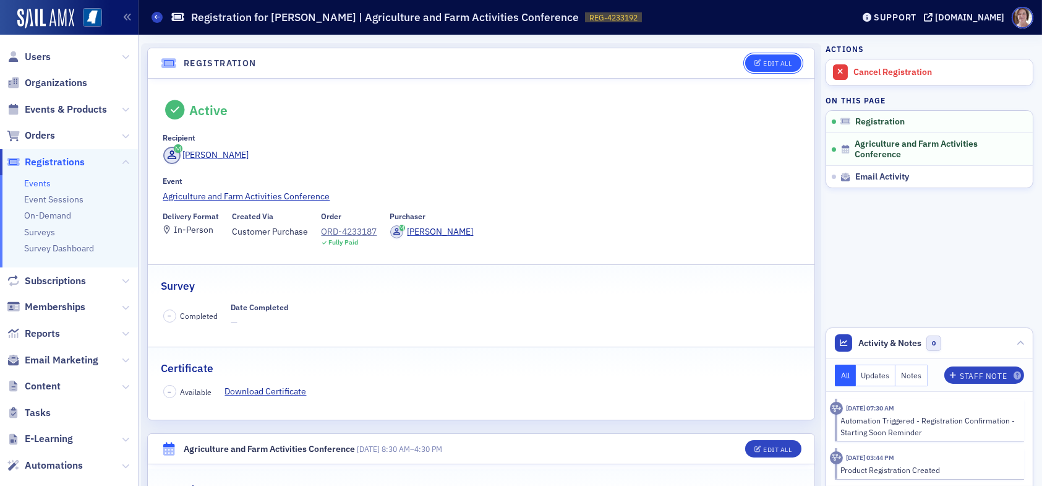
click at [768, 61] on div "Edit All" at bounding box center [777, 63] width 28 height 7
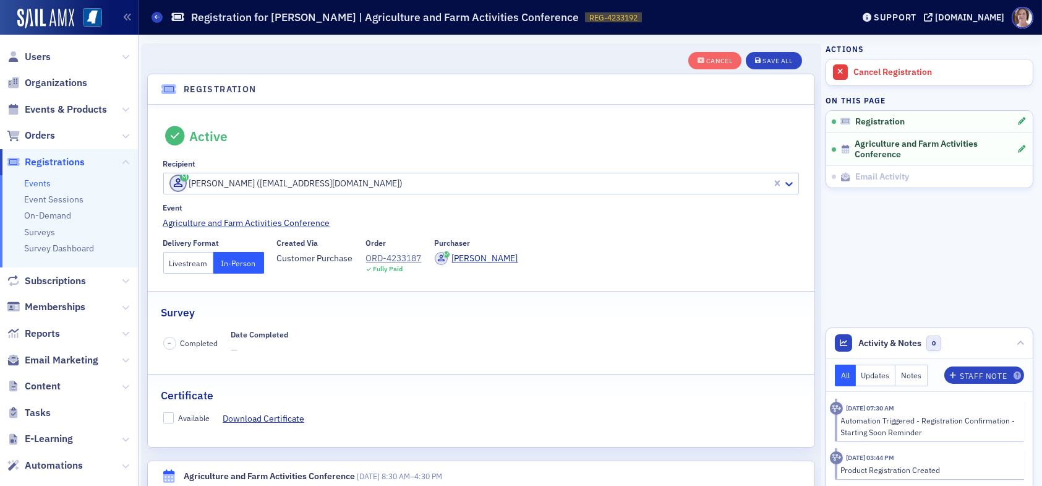
scroll to position [32, 0]
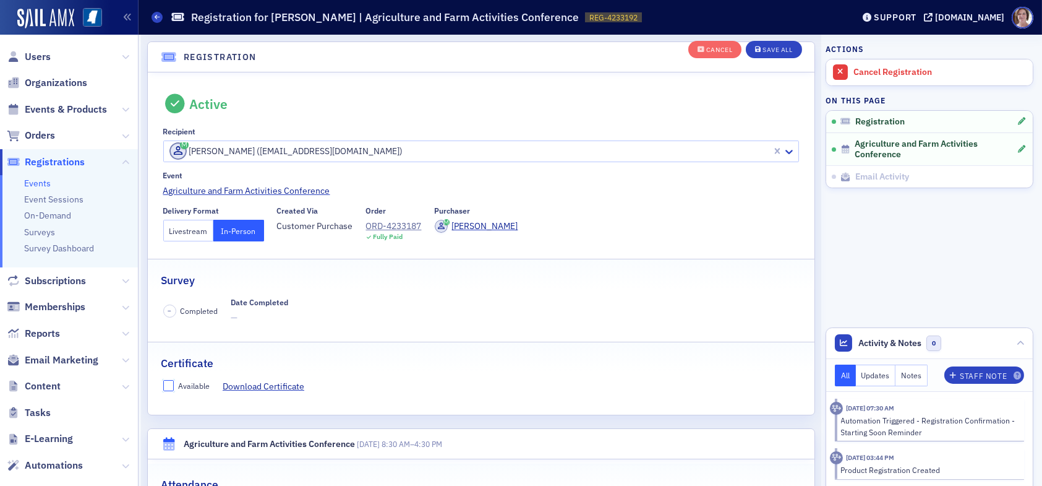
click at [168, 389] on input "Available" at bounding box center [168, 385] width 11 height 11
checkbox input "true"
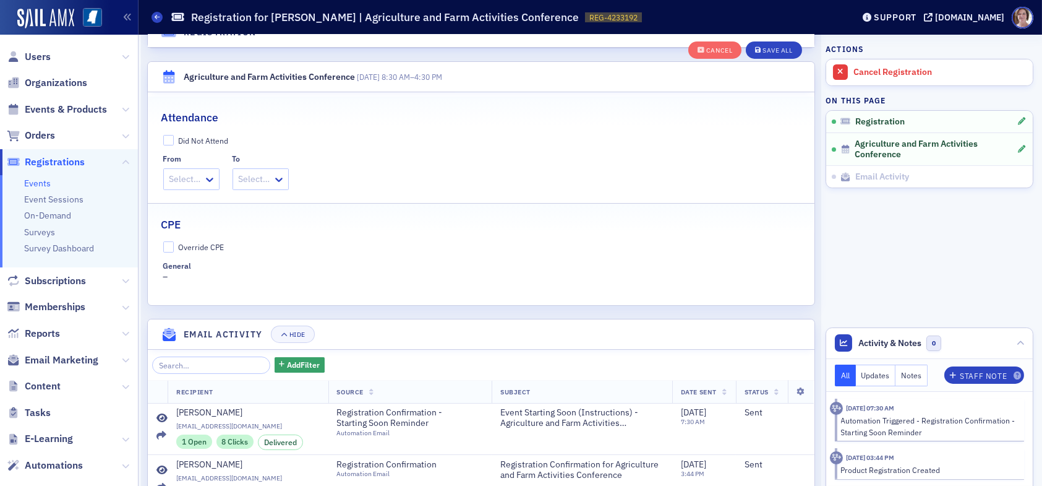
scroll to position [403, 0]
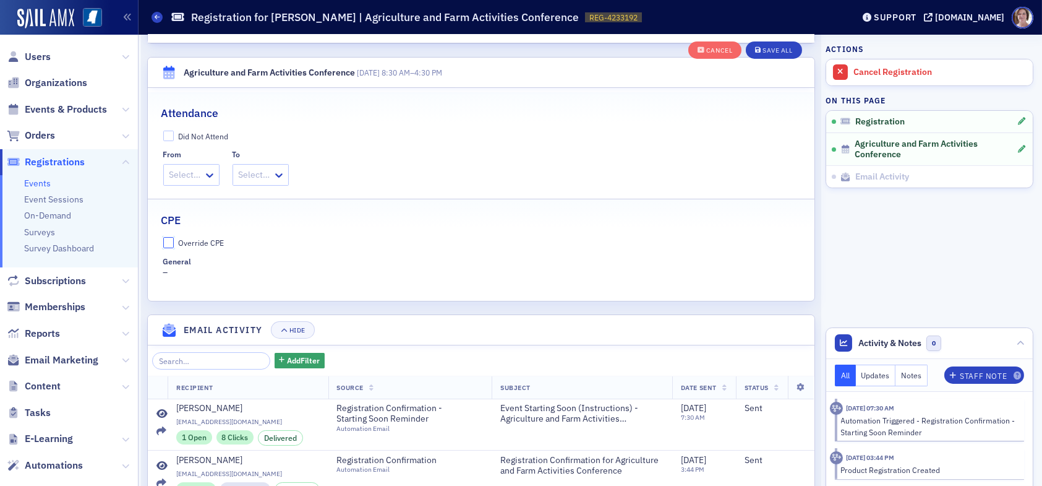
click at [172, 241] on input "Override CPE" at bounding box center [168, 242] width 11 height 11
checkbox input "true"
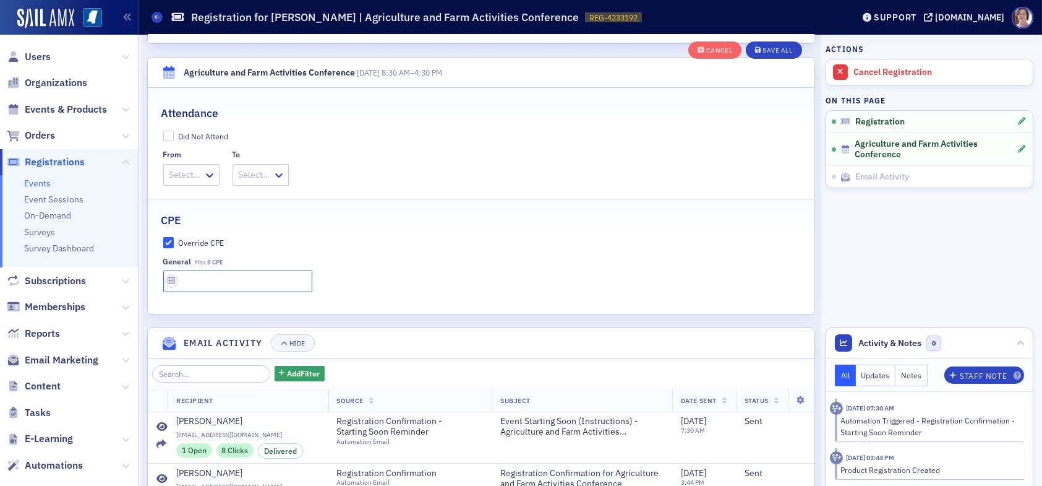
click at [199, 278] on input "text" at bounding box center [237, 281] width 149 height 22
type input "8 CPE"
click at [763, 48] on div "Save All" at bounding box center [778, 50] width 30 height 7
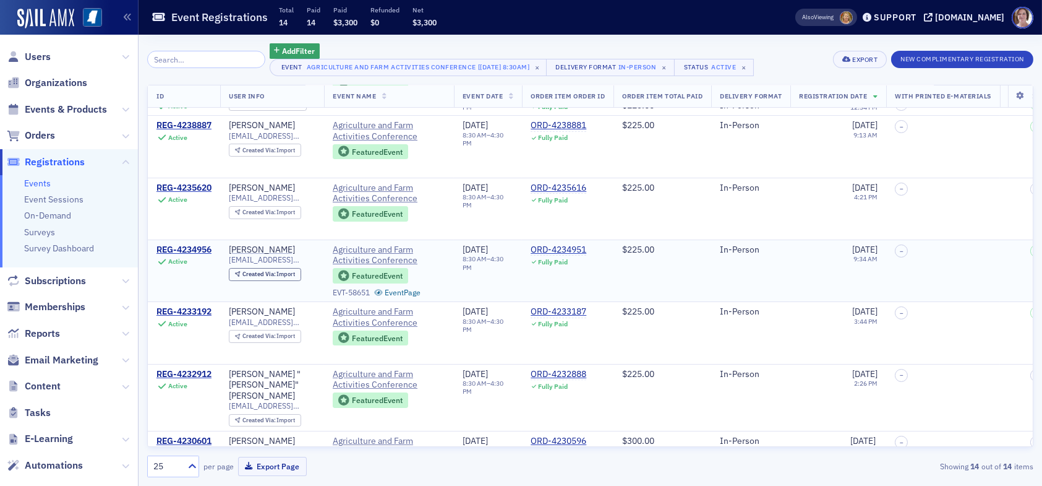
scroll to position [186, 0]
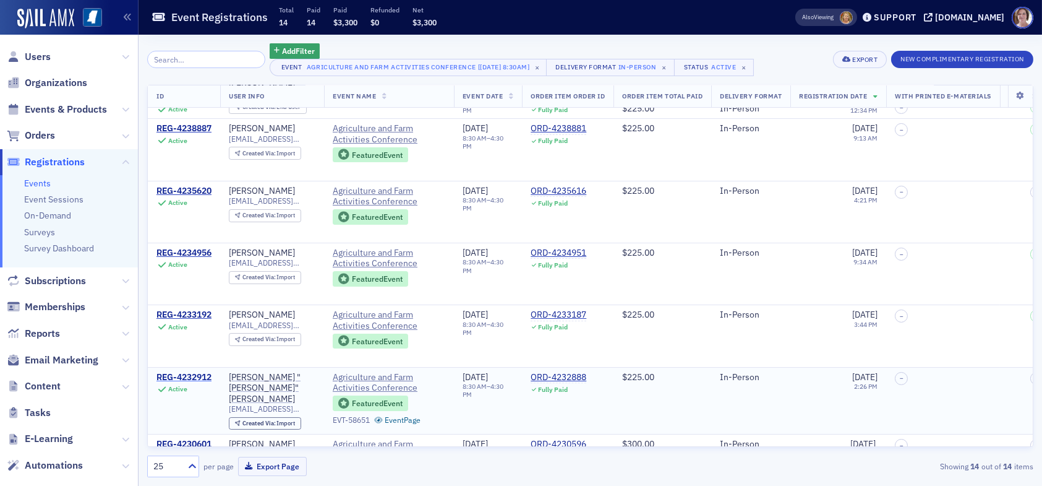
click at [190, 372] on div "REG-4232912" at bounding box center [184, 377] width 55 height 11
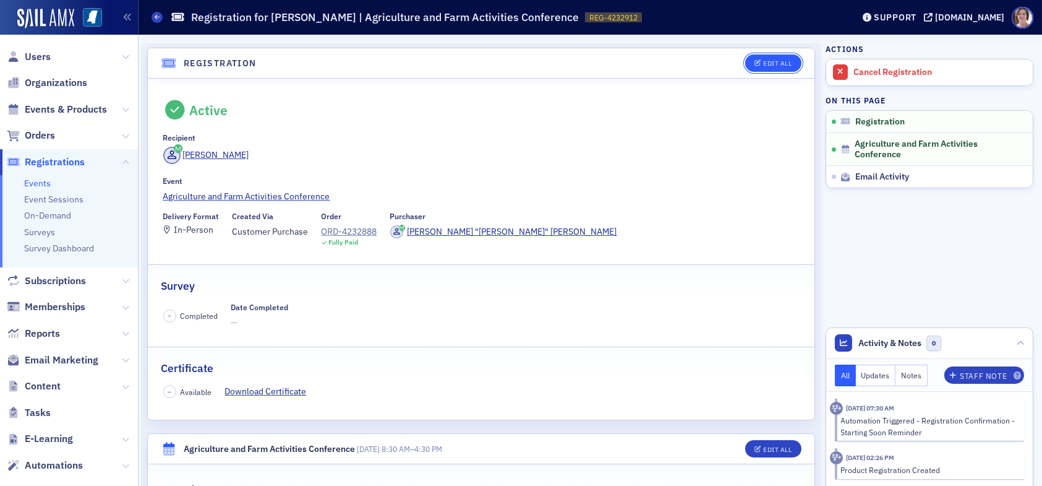
click at [769, 62] on div "Edit All" at bounding box center [777, 63] width 28 height 7
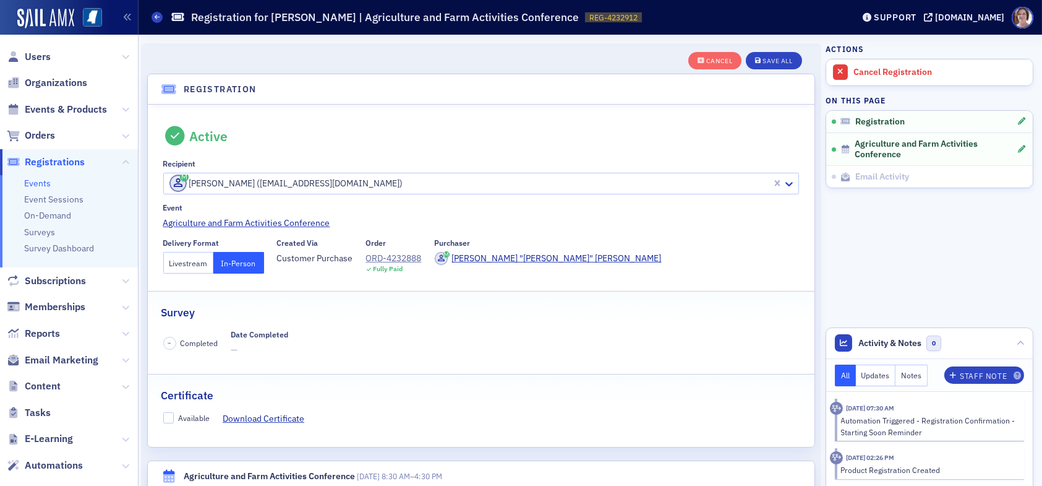
scroll to position [32, 0]
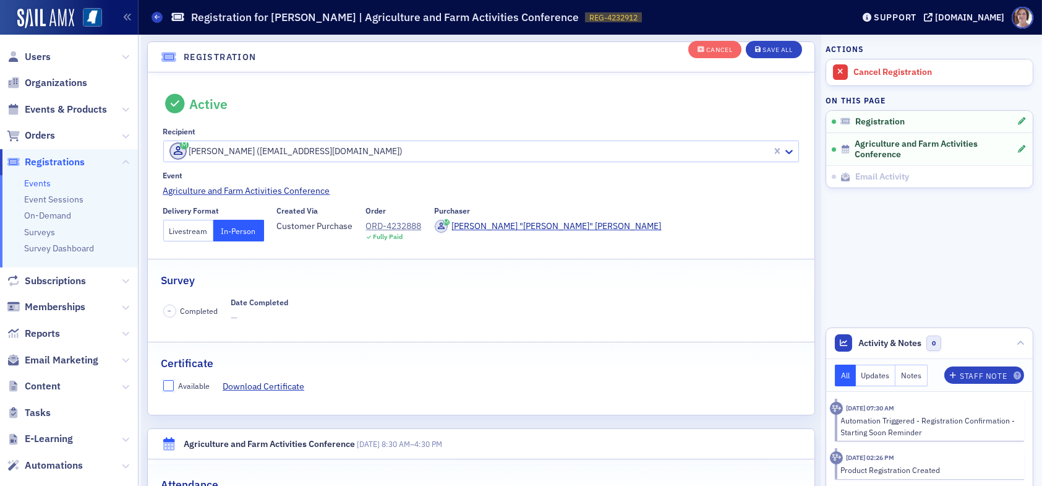
click at [171, 383] on input "Available" at bounding box center [168, 385] width 11 height 11
checkbox input "true"
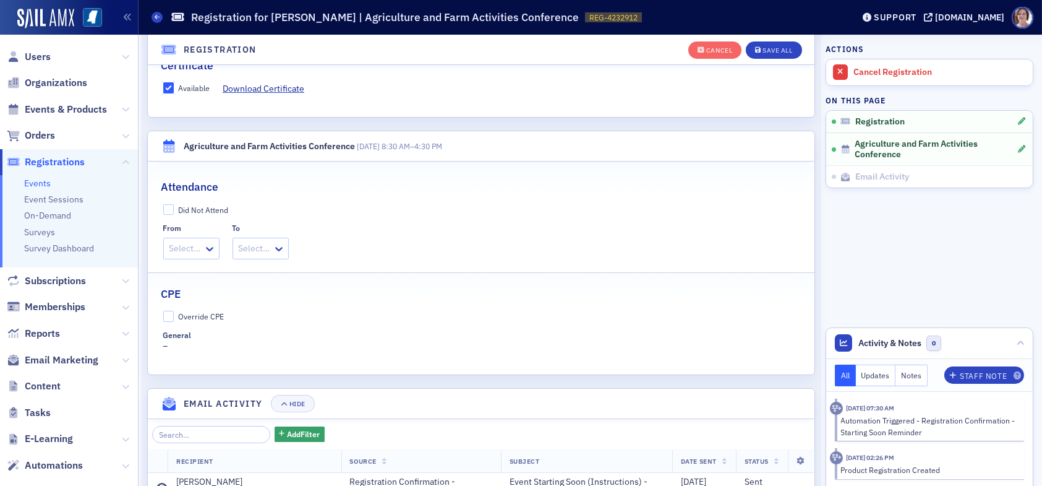
scroll to position [341, 0]
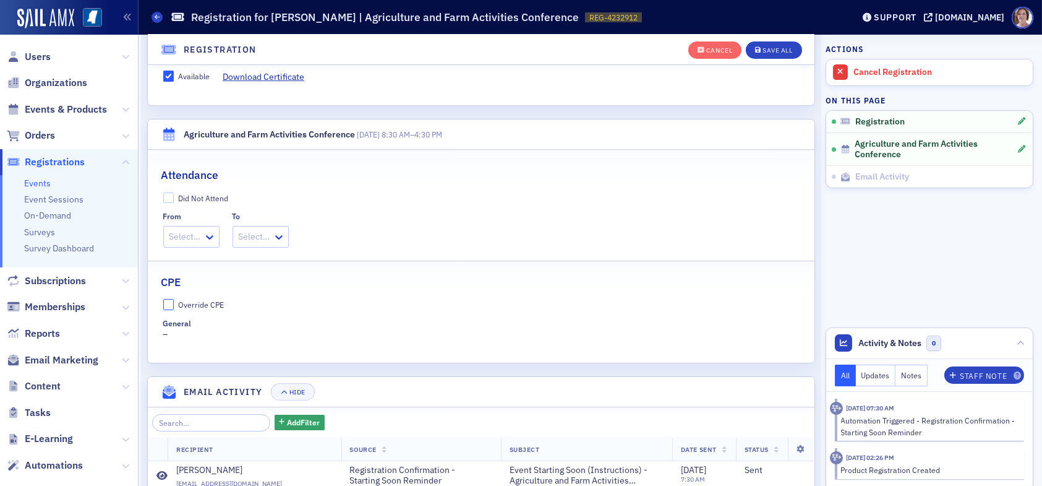
click at [172, 303] on input "Override CPE" at bounding box center [168, 304] width 11 height 11
checkbox input "true"
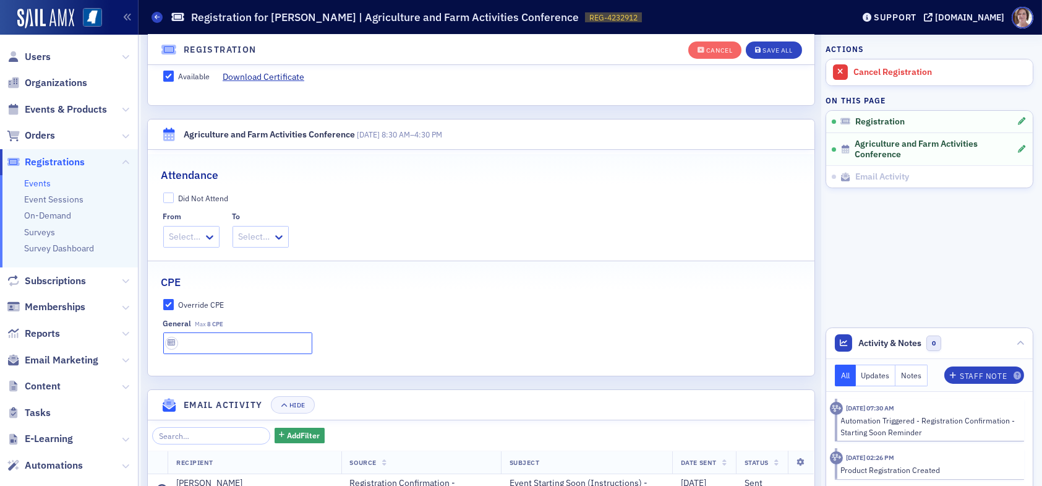
click at [201, 340] on input "text" at bounding box center [237, 343] width 149 height 22
type input "8 CPE"
click at [779, 47] on div "Save All" at bounding box center [778, 50] width 30 height 7
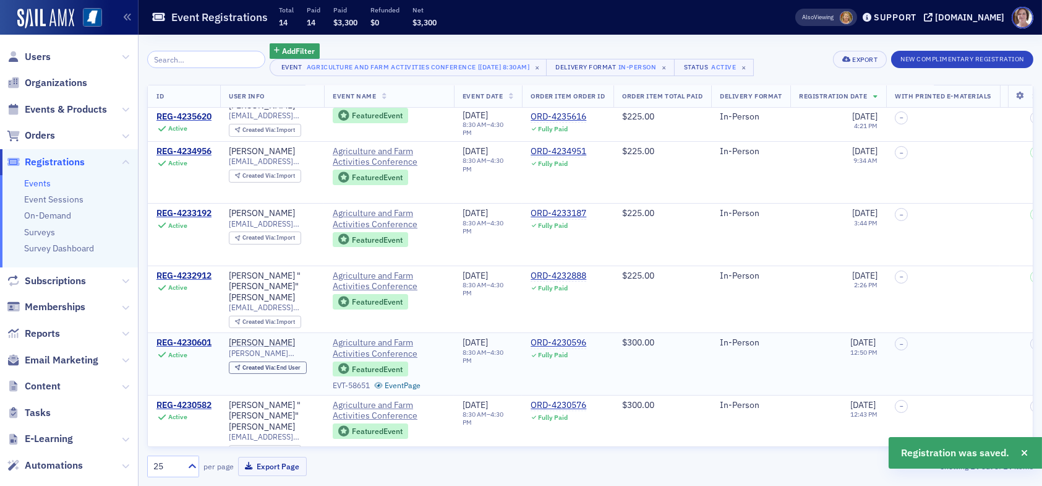
scroll to position [309, 0]
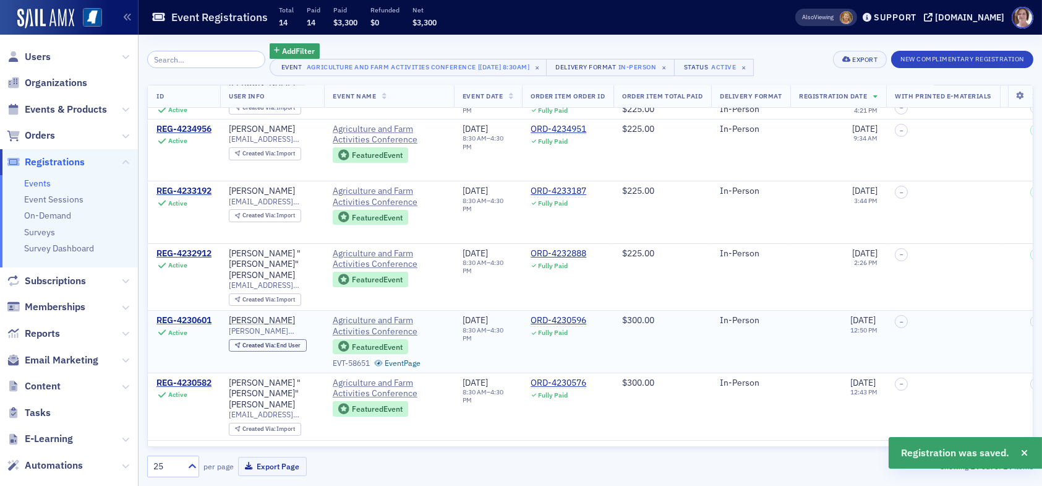
click at [194, 315] on div "REG-4230601" at bounding box center [184, 320] width 55 height 11
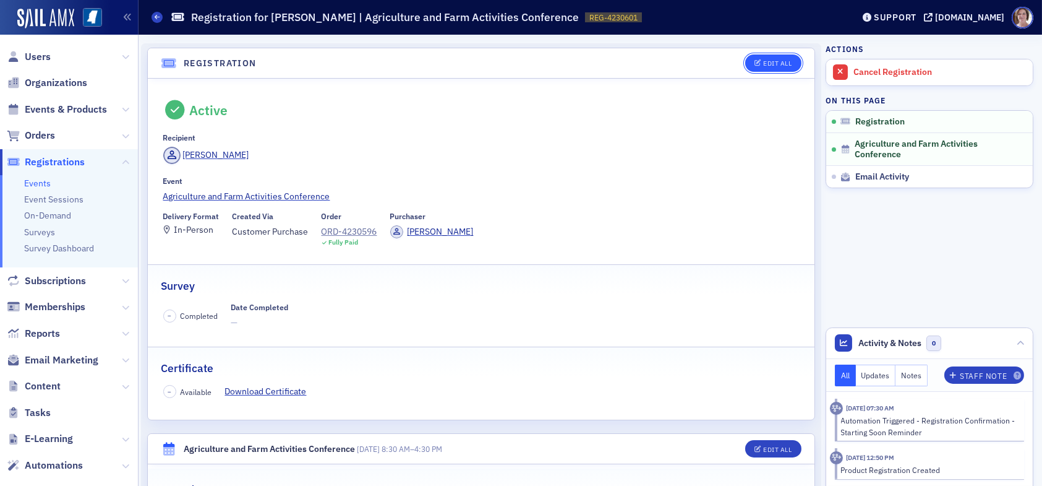
click at [769, 60] on div "Edit All" at bounding box center [777, 63] width 28 height 7
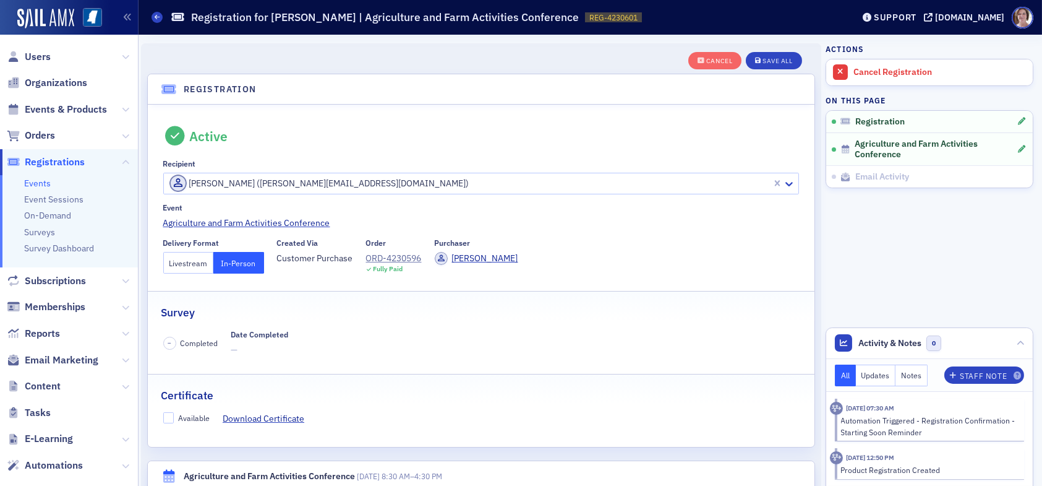
scroll to position [32, 0]
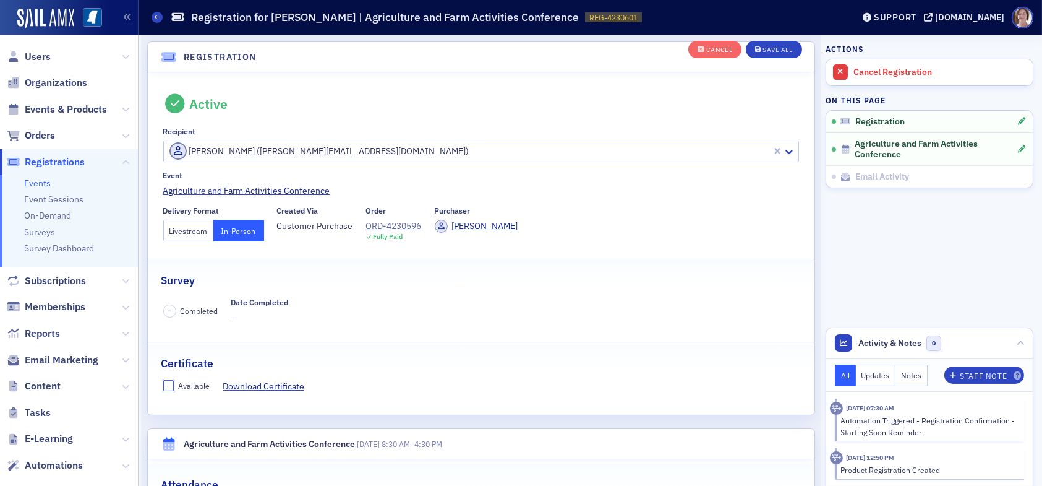
click at [166, 382] on input "Available" at bounding box center [168, 385] width 11 height 11
checkbox input "true"
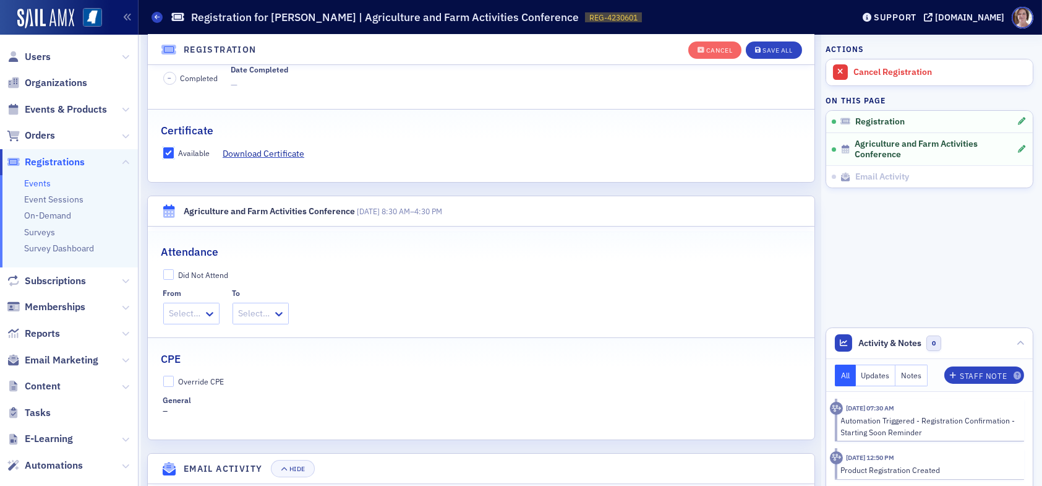
scroll to position [341, 0]
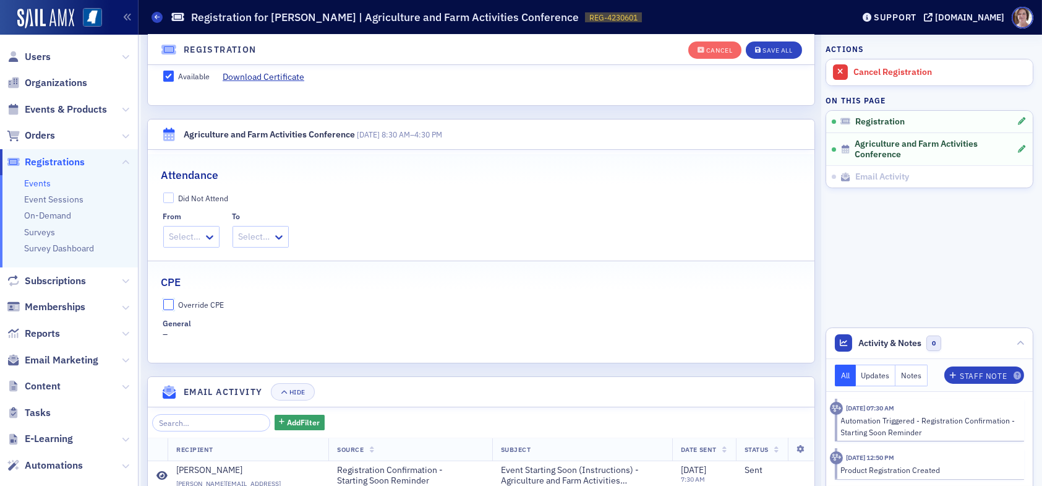
click at [165, 304] on input "Override CPE" at bounding box center [168, 304] width 11 height 11
checkbox input "true"
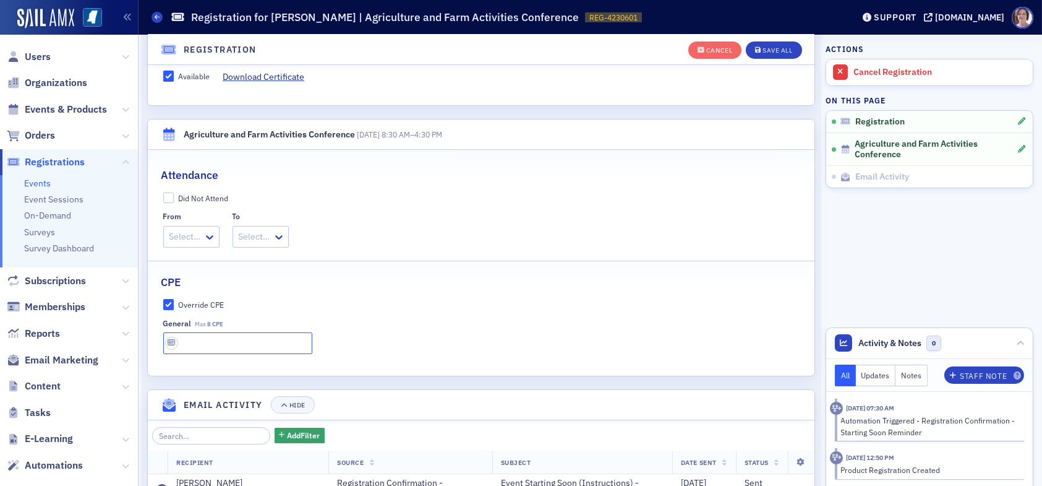
click at [215, 345] on input "text" at bounding box center [237, 343] width 149 height 22
type input "8 CPE"
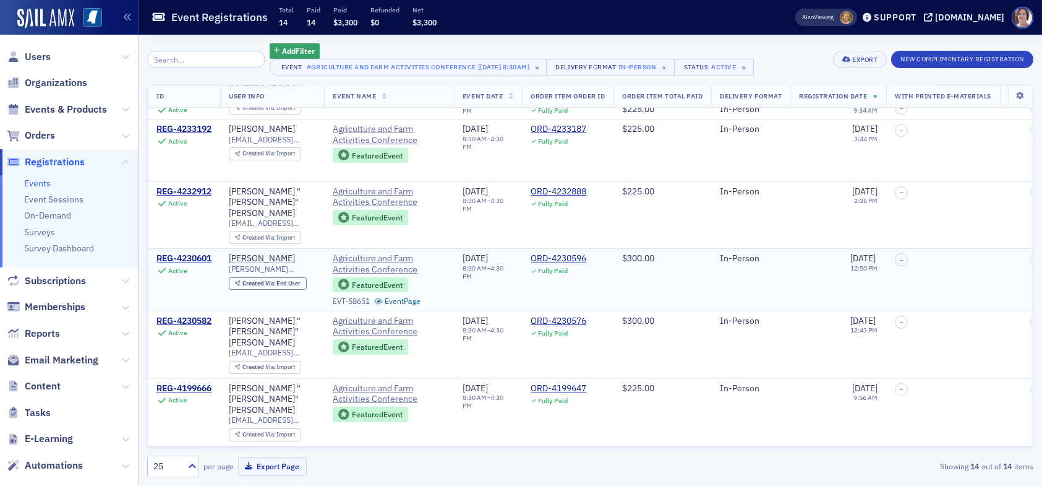
scroll to position [433, 0]
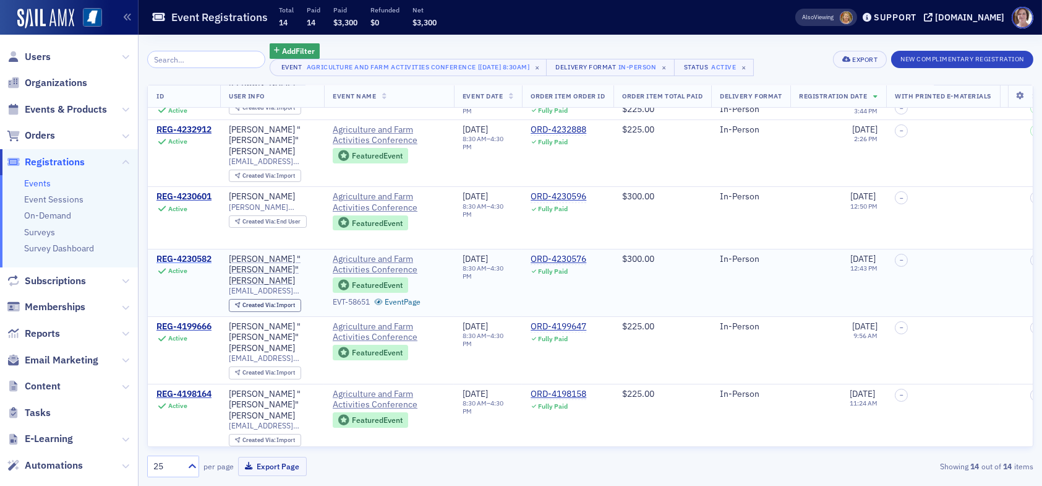
click at [187, 254] on div "REG-4230582" at bounding box center [184, 259] width 55 height 11
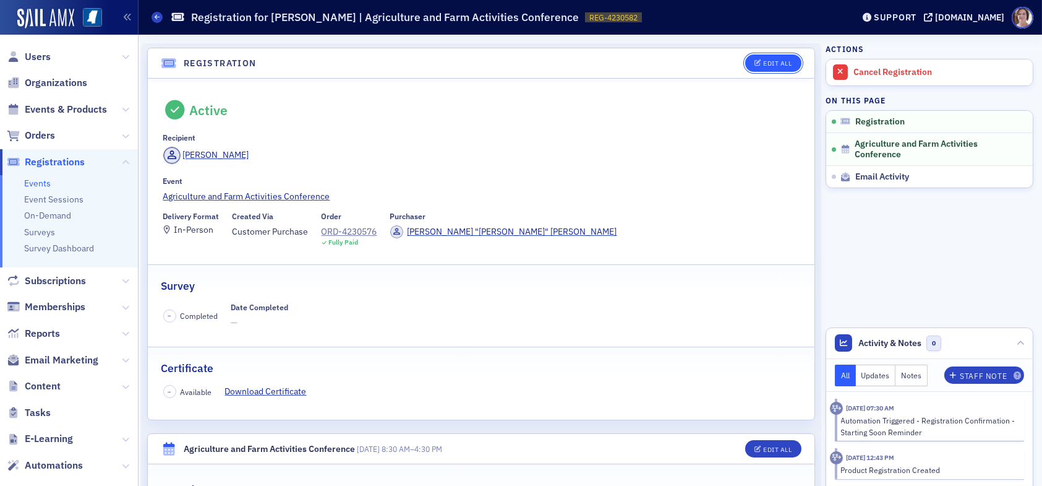
click at [766, 61] on div "Edit All" at bounding box center [777, 63] width 28 height 7
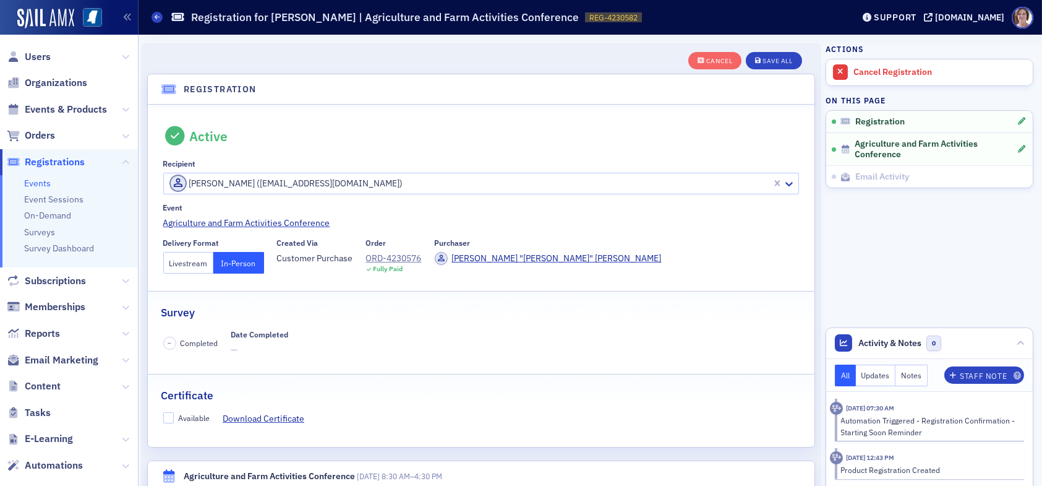
scroll to position [32, 0]
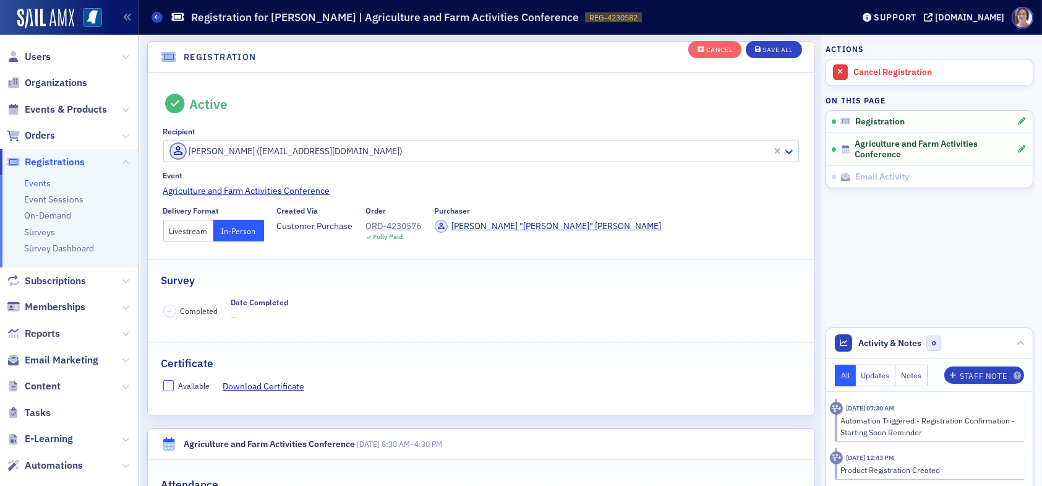
drag, startPoint x: 163, startPoint y: 384, endPoint x: 184, endPoint y: 376, distance: 22.2
click at [164, 383] on input "Available" at bounding box center [168, 385] width 11 height 11
checkbox input "true"
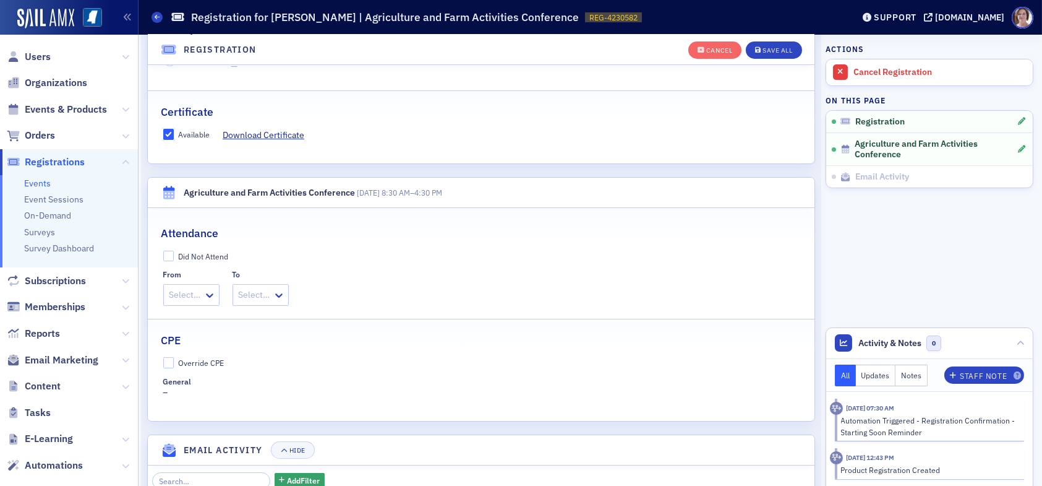
scroll to position [341, 0]
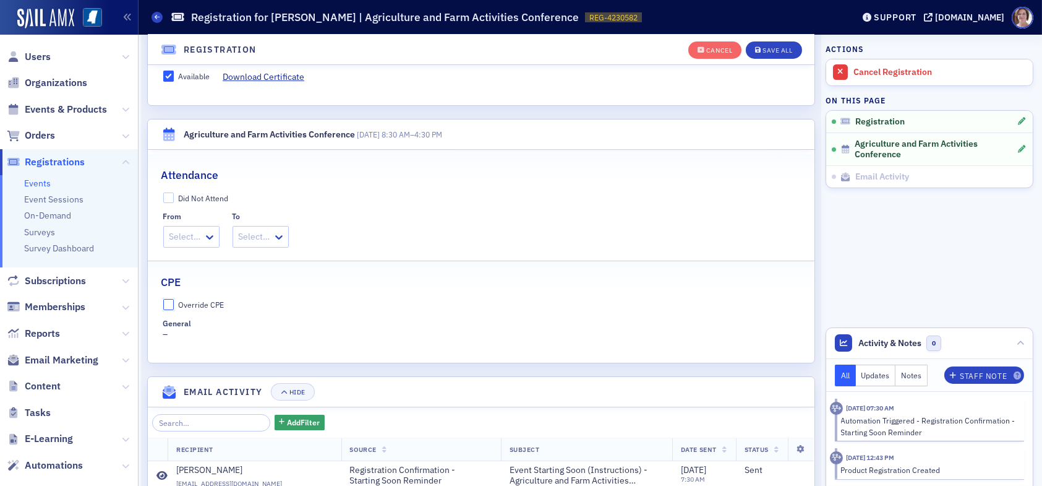
click at [166, 299] on input "Override CPE" at bounding box center [168, 304] width 11 height 11
checkbox input "true"
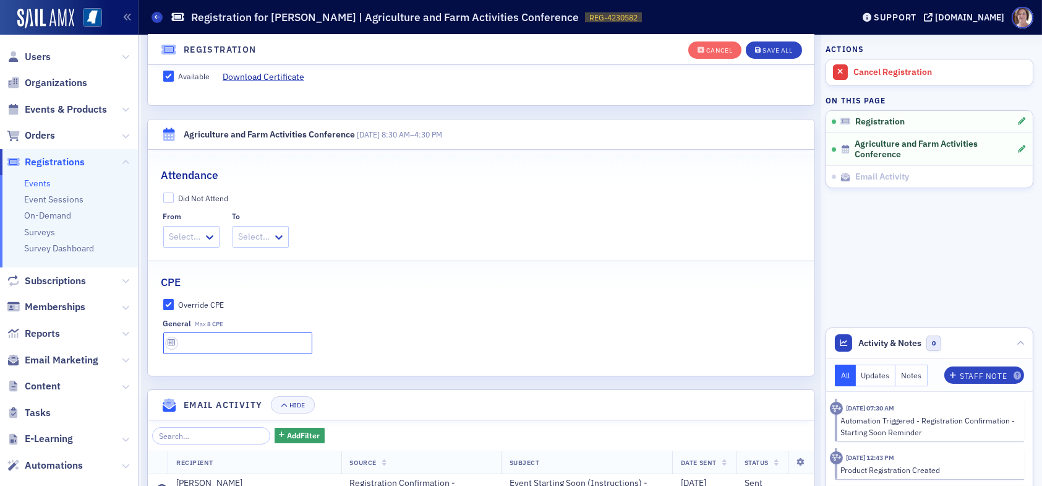
click at [207, 343] on input "text" at bounding box center [237, 343] width 149 height 22
type input "8 CPE"
click at [765, 49] on div "Save All" at bounding box center [778, 50] width 30 height 7
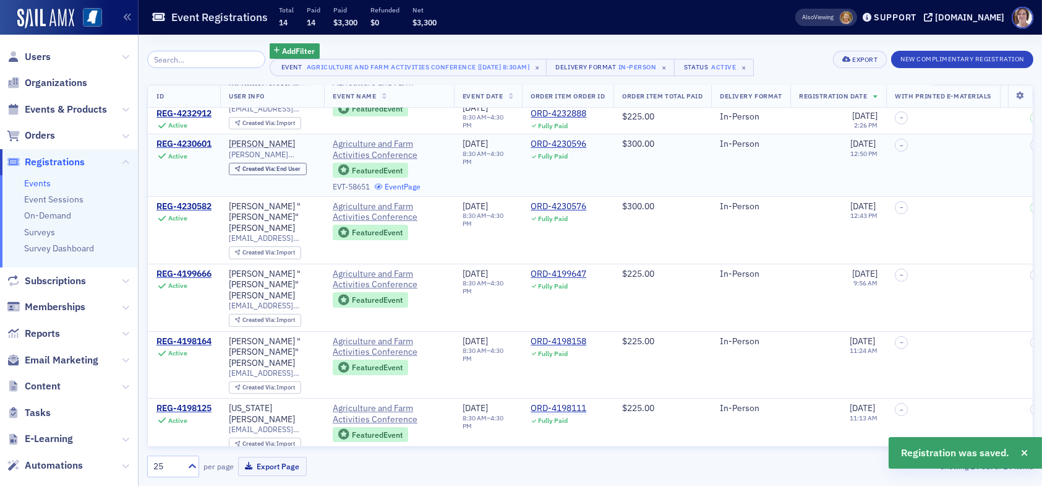
scroll to position [495, 0]
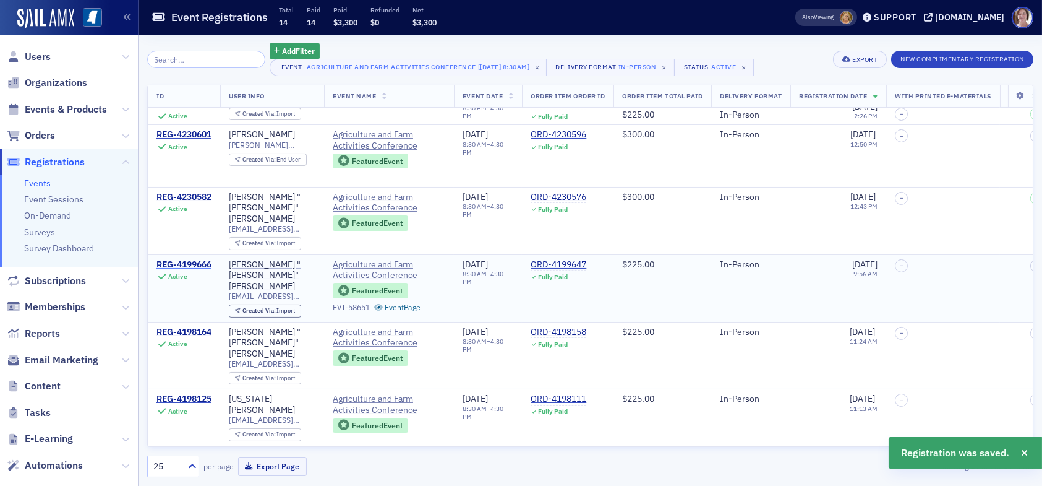
click at [207, 259] on div "REG-4199666" at bounding box center [184, 264] width 55 height 11
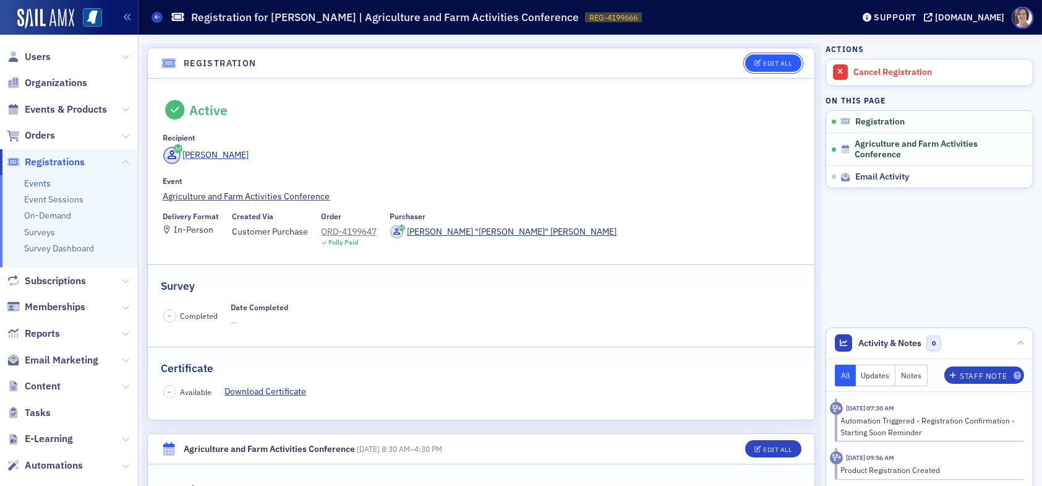
click at [770, 61] on div "Edit All" at bounding box center [777, 63] width 28 height 7
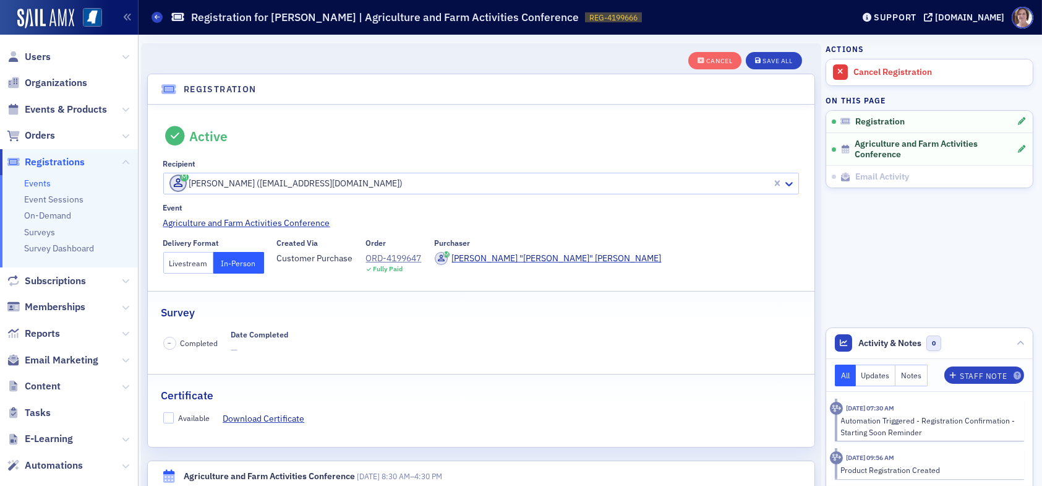
scroll to position [32, 0]
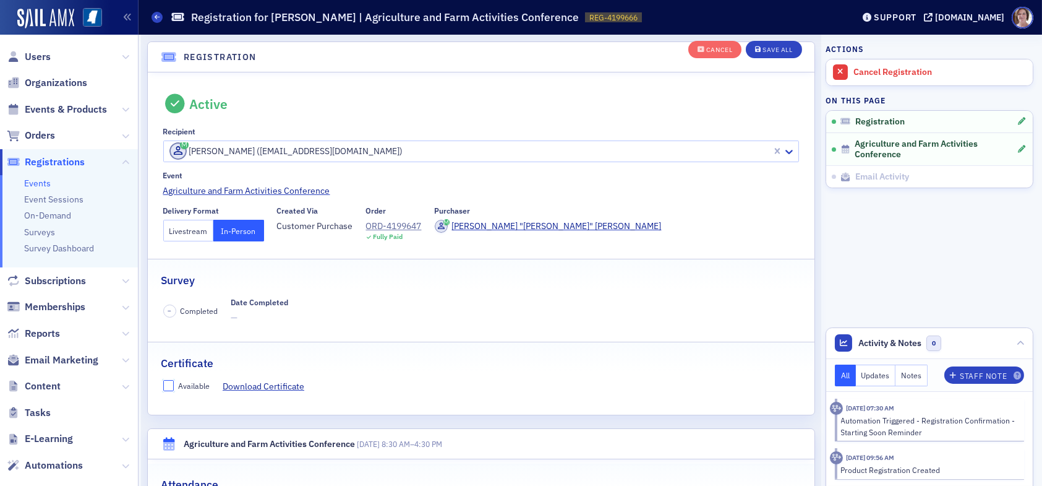
click at [169, 380] on input "Available" at bounding box center [168, 385] width 11 height 11
checkbox input "true"
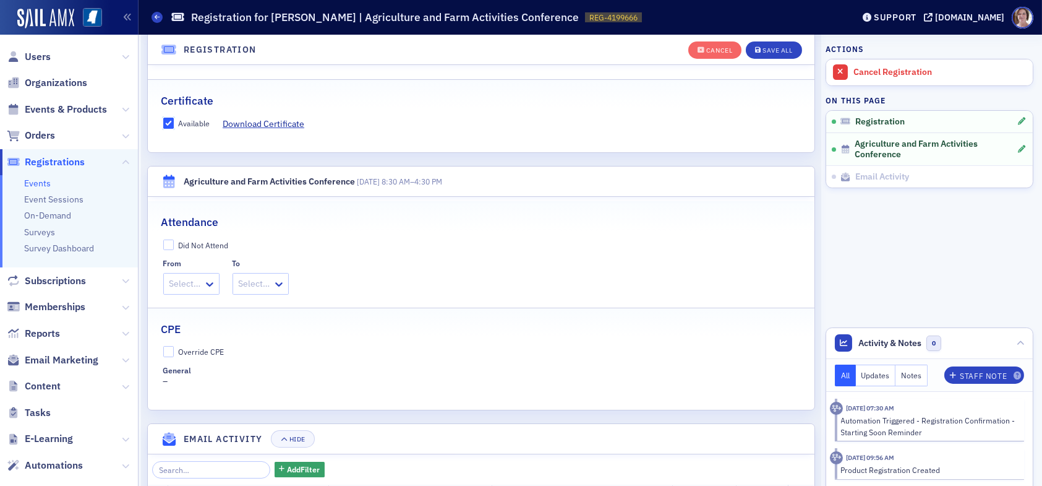
scroll to position [403, 0]
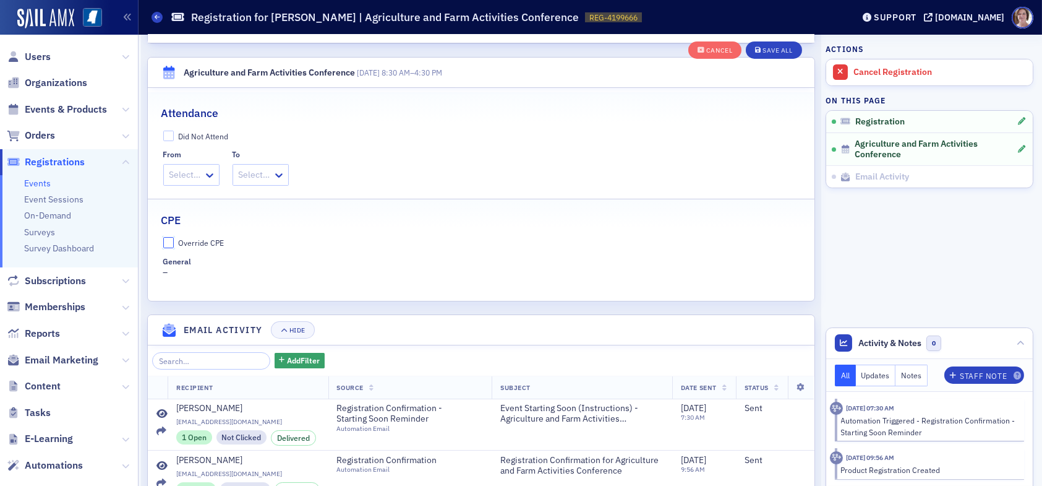
click at [166, 239] on input "Override CPE" at bounding box center [168, 242] width 11 height 11
checkbox input "true"
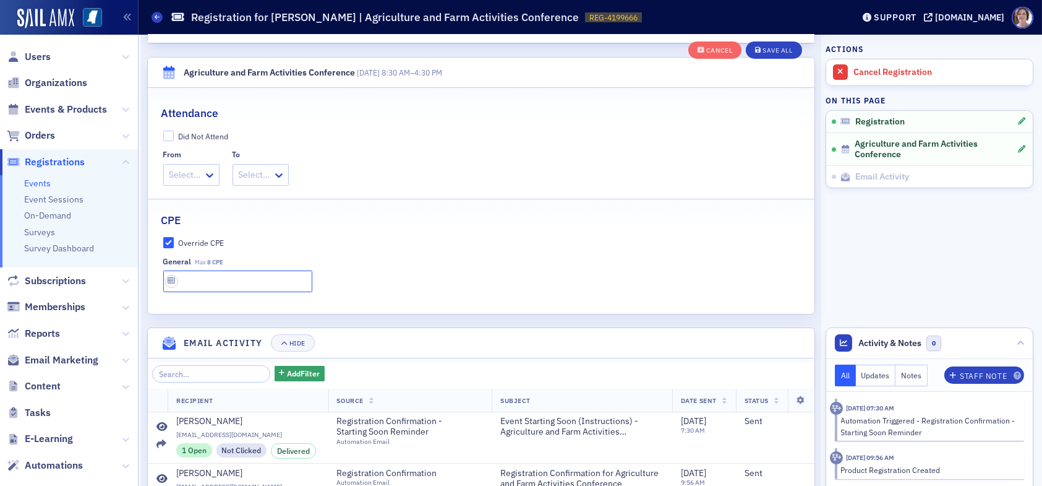
click at [205, 285] on input "text" at bounding box center [237, 281] width 149 height 22
type input "8 CPE"
click at [773, 50] on div "Save All" at bounding box center [778, 50] width 30 height 7
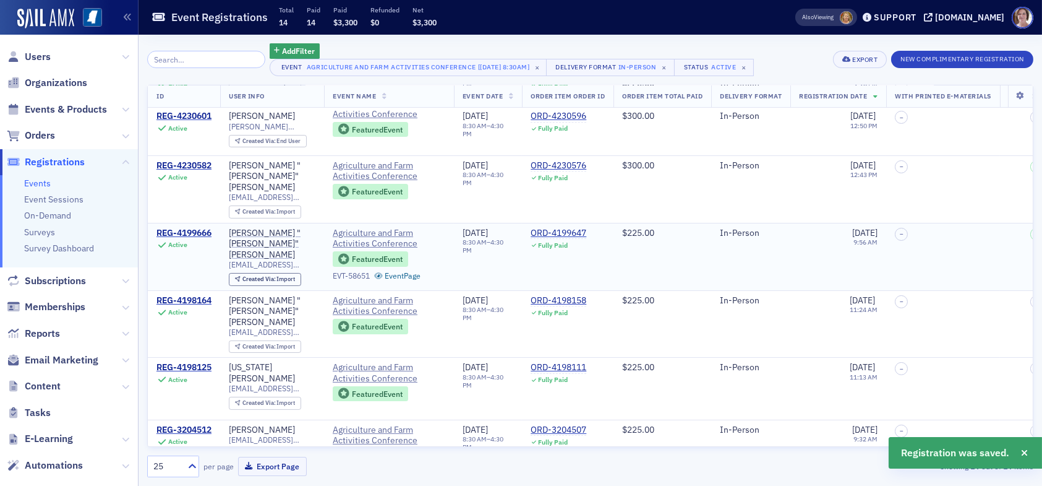
scroll to position [537, 0]
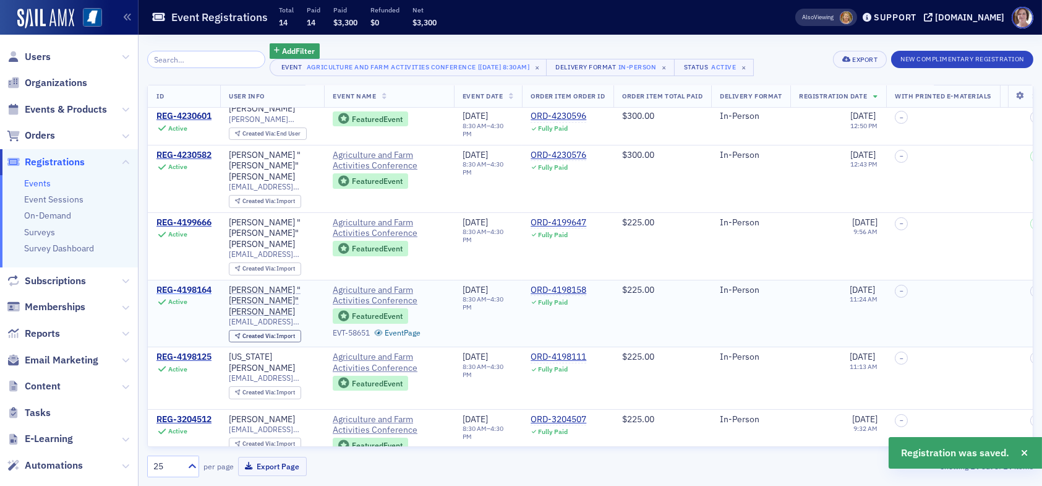
click at [186, 285] on div "REG-4198164" at bounding box center [184, 290] width 55 height 11
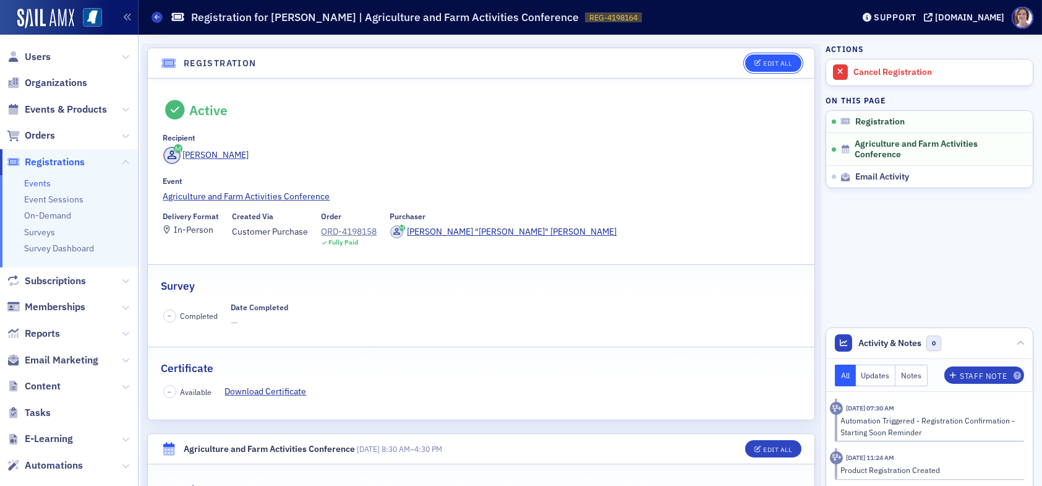
click at [770, 63] on div "Edit All" at bounding box center [777, 63] width 28 height 7
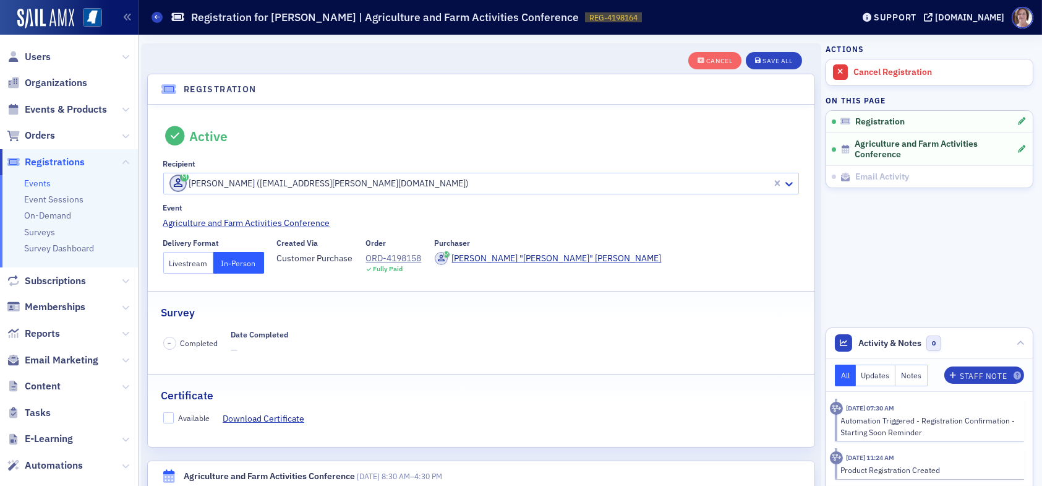
scroll to position [32, 0]
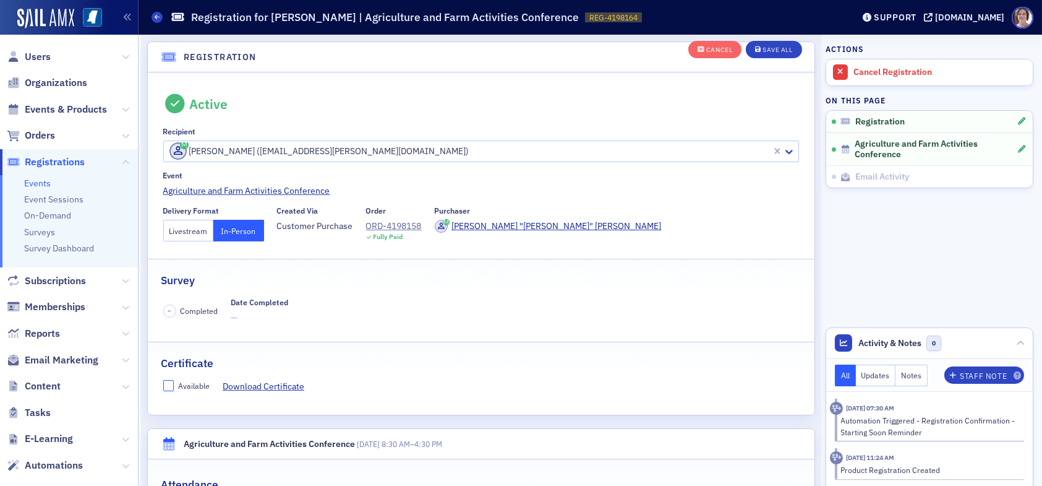
drag, startPoint x: 170, startPoint y: 385, endPoint x: 180, endPoint y: 380, distance: 11.1
click at [170, 384] on input "Available" at bounding box center [168, 385] width 11 height 11
checkbox input "true"
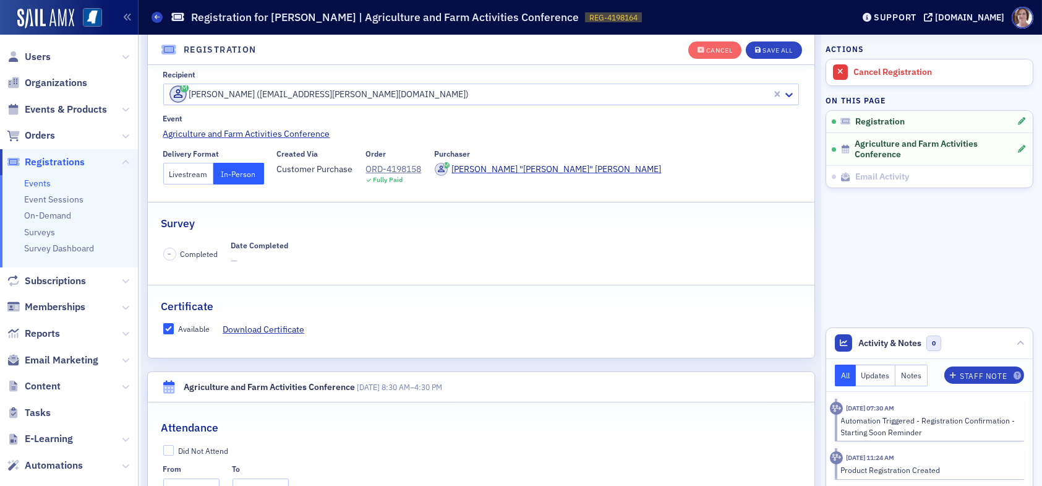
scroll to position [280, 0]
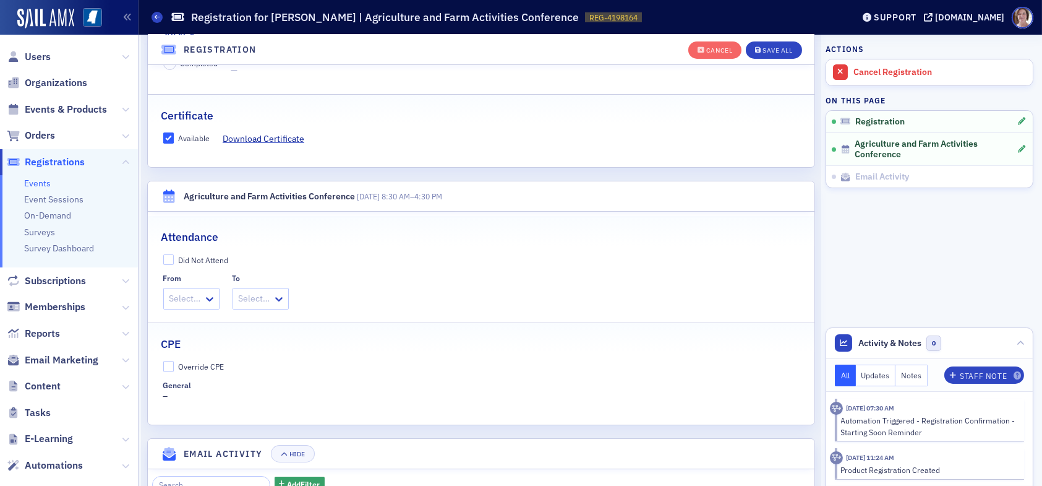
click at [175, 367] on label "Override CPE" at bounding box center [481, 366] width 637 height 11
click at [174, 367] on input "Override CPE" at bounding box center [168, 366] width 11 height 11
checkbox input "true"
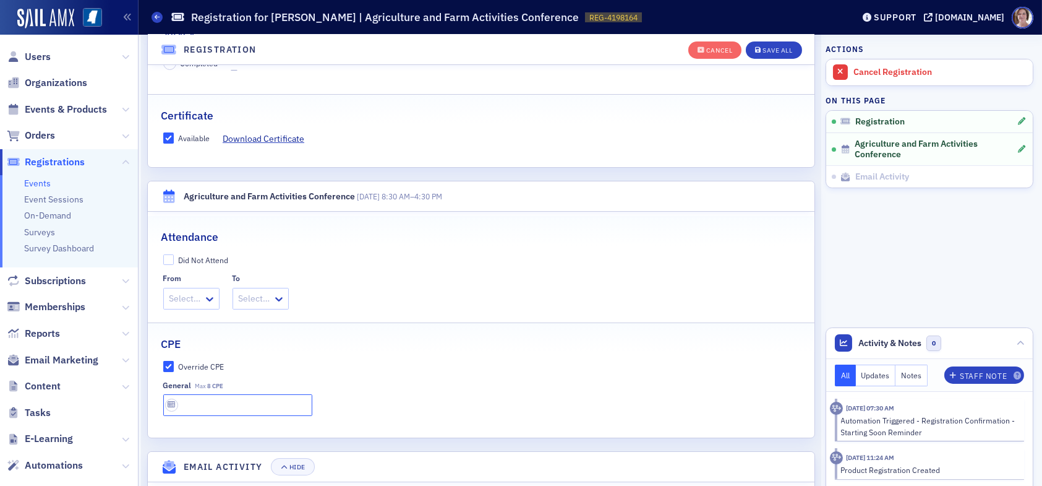
click at [225, 401] on input "text" at bounding box center [237, 405] width 149 height 22
type input "8 CPE"
click at [763, 49] on div "Save All" at bounding box center [778, 50] width 30 height 7
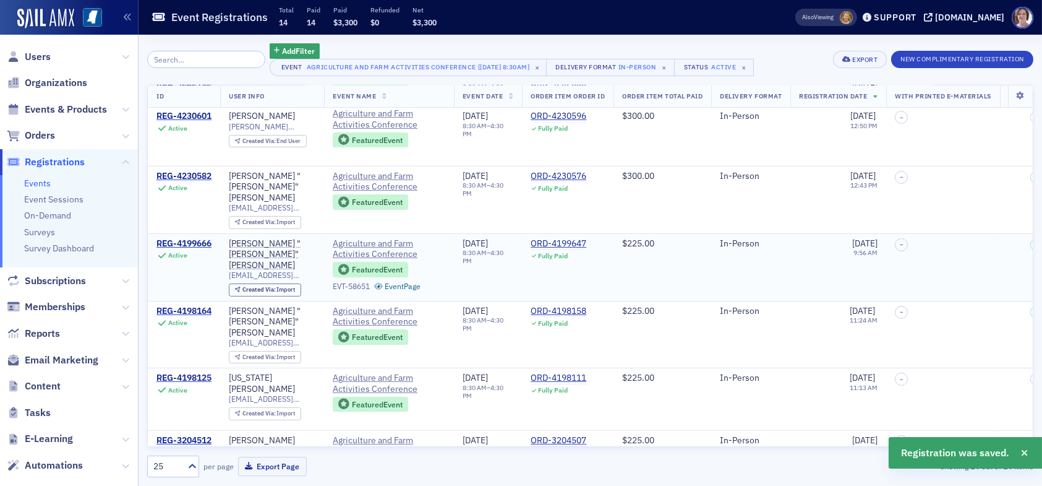
scroll to position [537, 0]
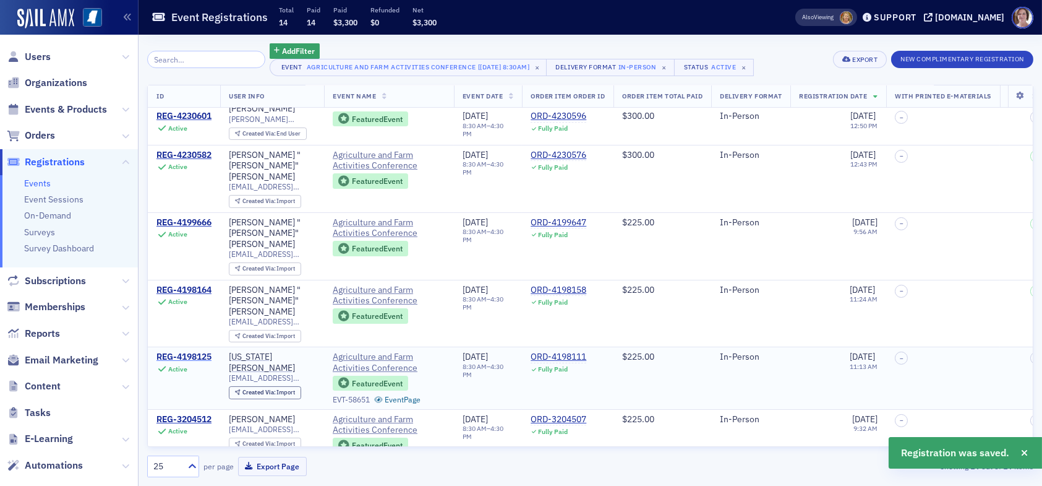
click at [191, 351] on div "REG-4198125" at bounding box center [184, 356] width 55 height 11
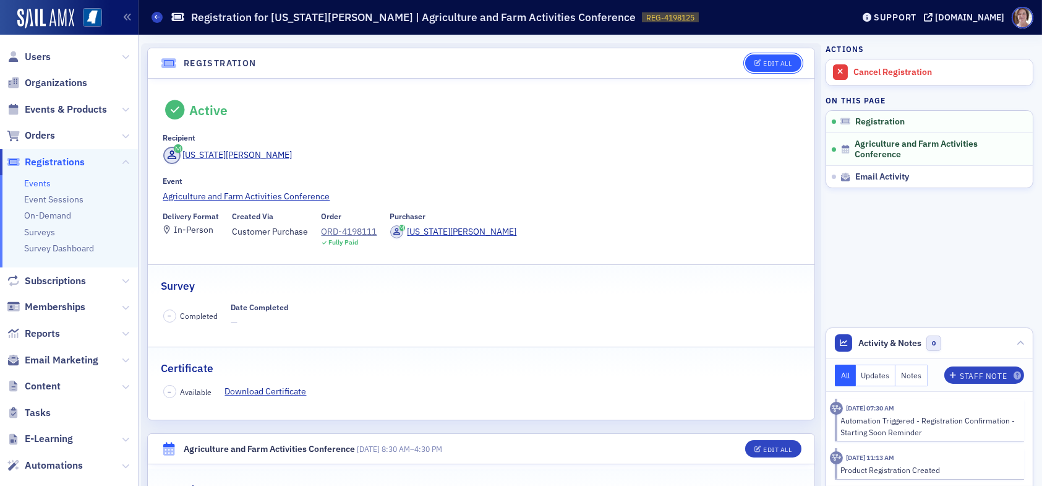
drag, startPoint x: 747, startPoint y: 60, endPoint x: 718, endPoint y: 111, distance: 58.8
click at [755, 61] on icon "button" at bounding box center [758, 63] width 7 height 7
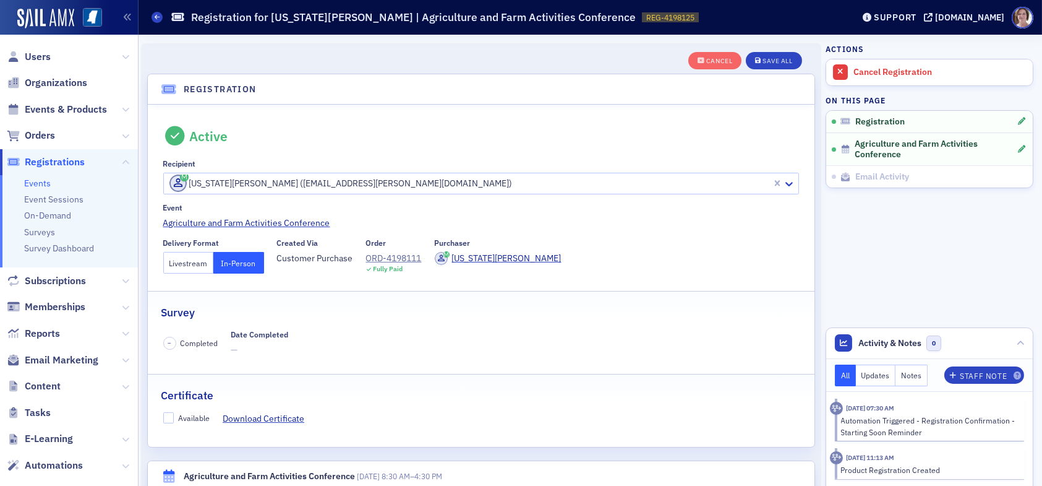
scroll to position [32, 0]
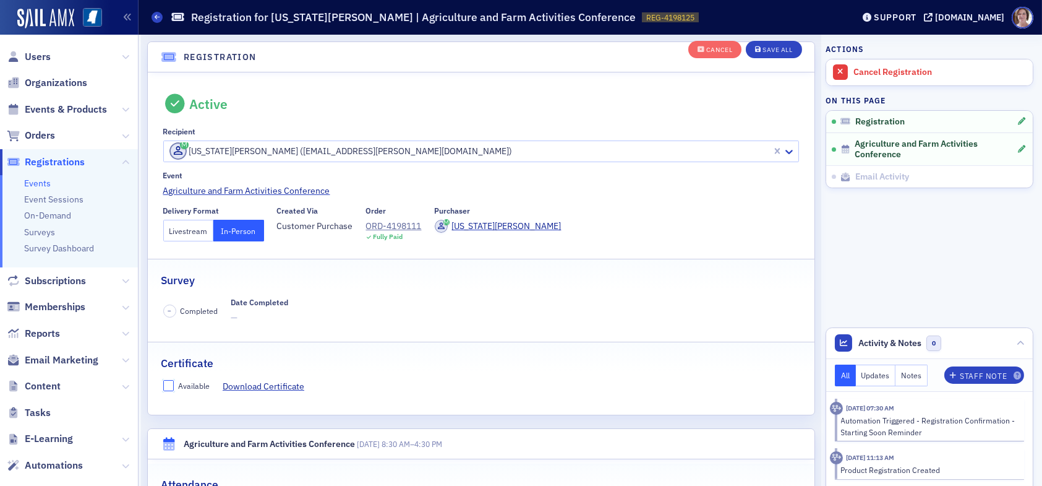
click at [172, 383] on input "Available" at bounding box center [168, 385] width 11 height 11
checkbox input "true"
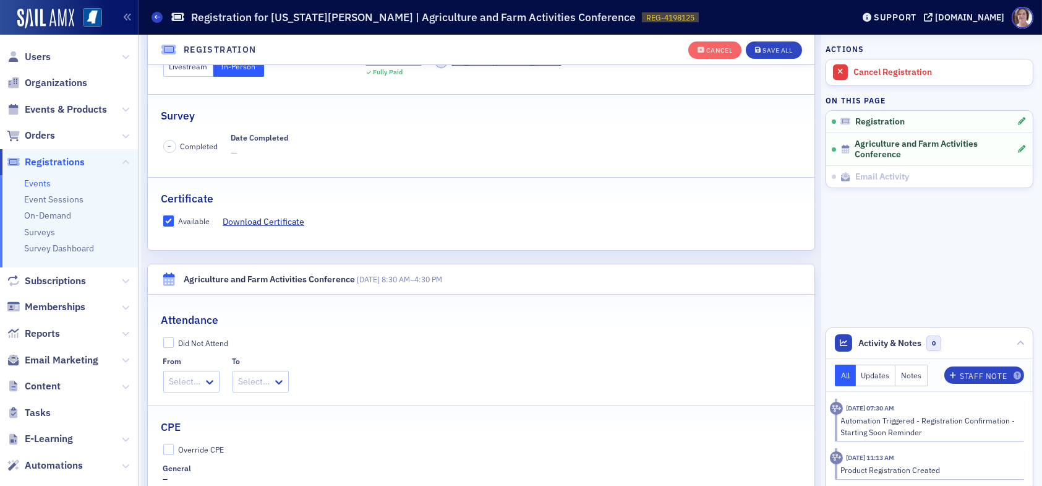
scroll to position [341, 0]
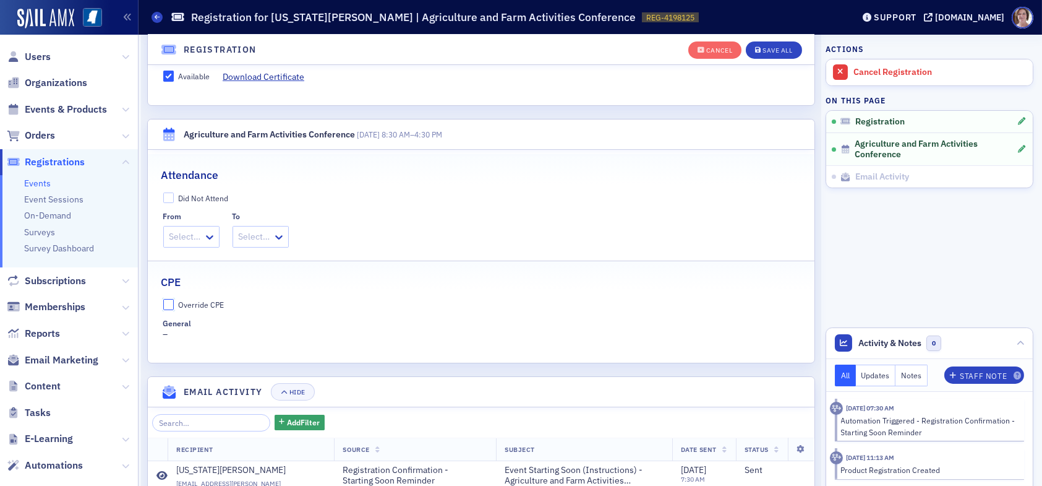
click at [170, 305] on input "Override CPE" at bounding box center [168, 304] width 11 height 11
checkbox input "true"
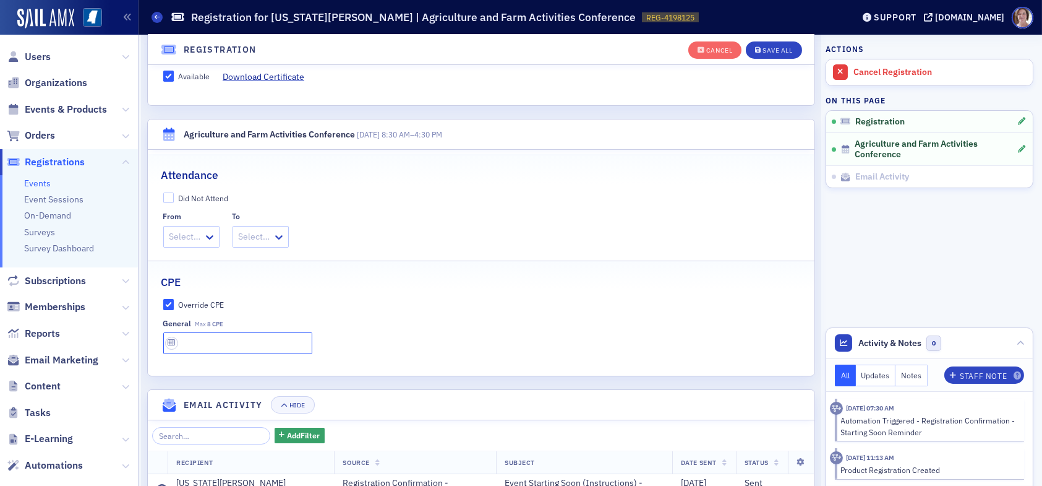
click at [215, 340] on input "text" at bounding box center [237, 343] width 149 height 22
type input "8 CPE"
click at [767, 49] on div "Save All" at bounding box center [778, 50] width 30 height 7
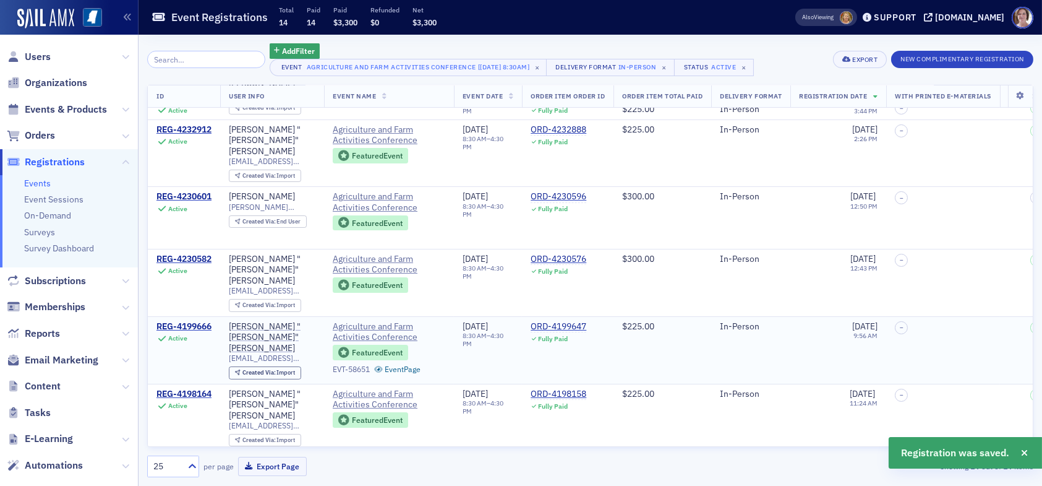
scroll to position [537, 0]
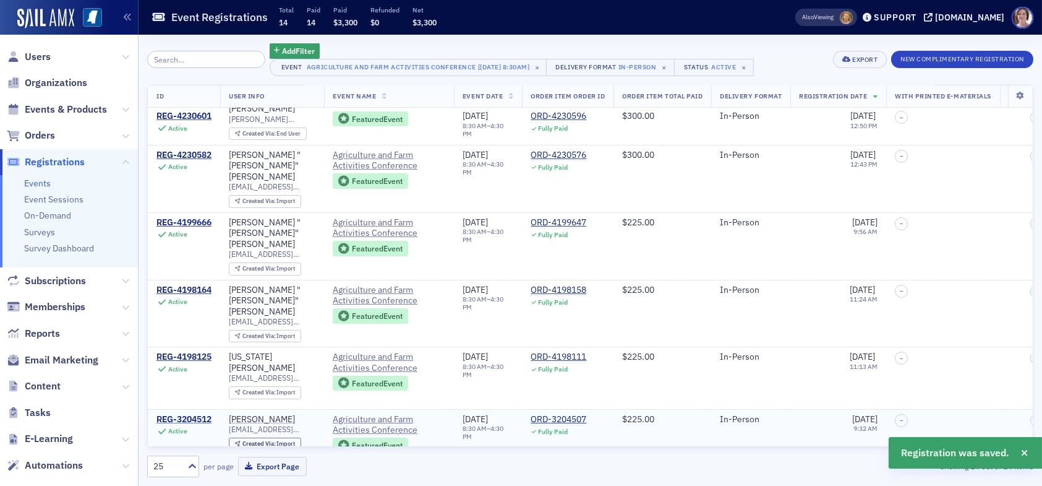
click at [190, 414] on div "REG-3204512" at bounding box center [184, 419] width 55 height 11
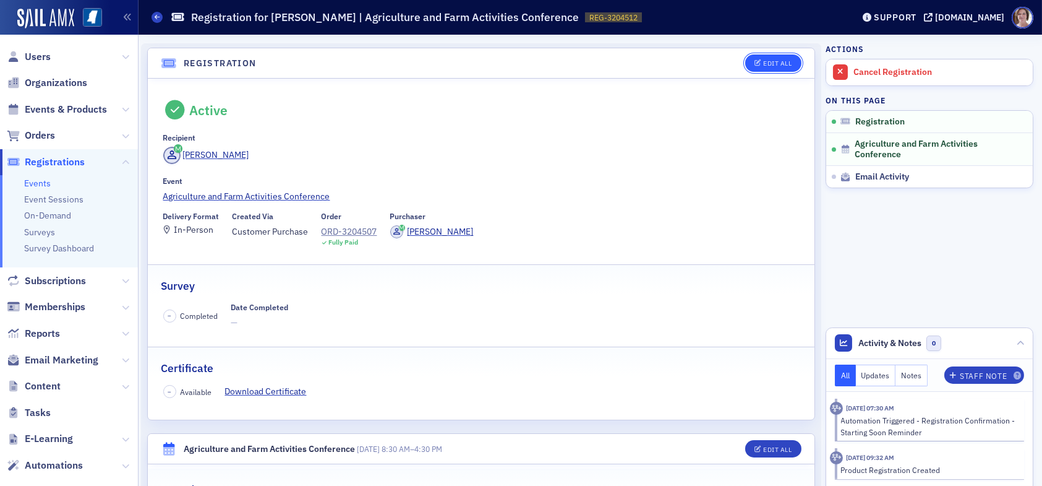
click at [772, 60] on div "Edit All" at bounding box center [777, 63] width 28 height 7
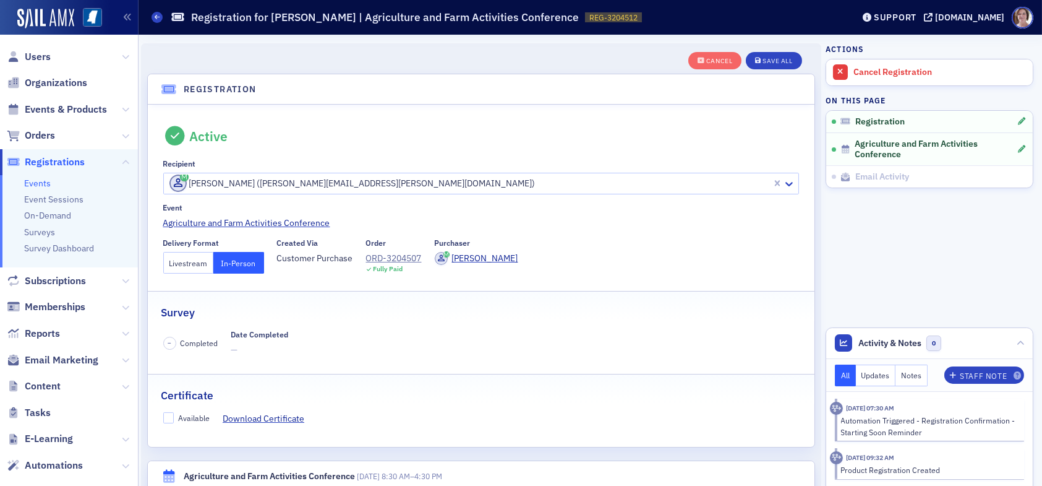
scroll to position [32, 0]
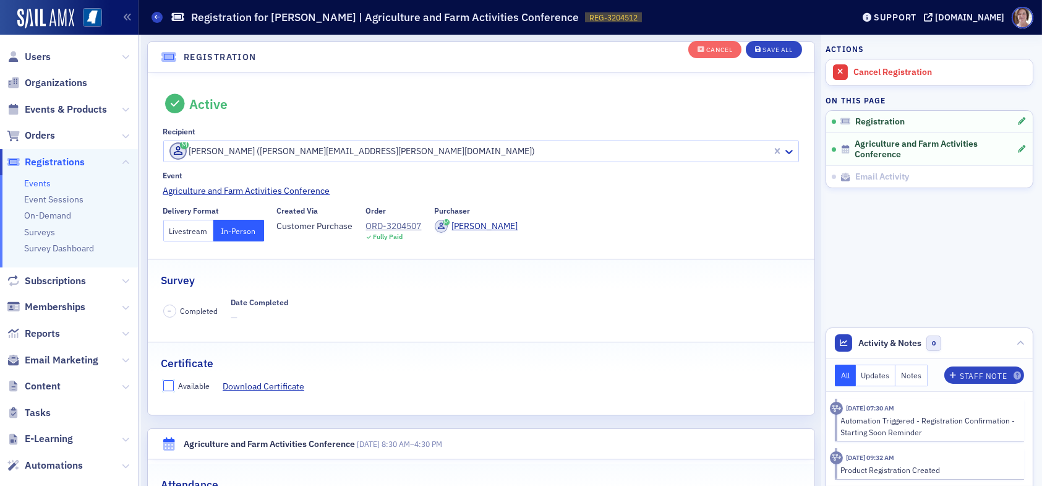
click at [170, 383] on input "Available" at bounding box center [168, 385] width 11 height 11
checkbox input "true"
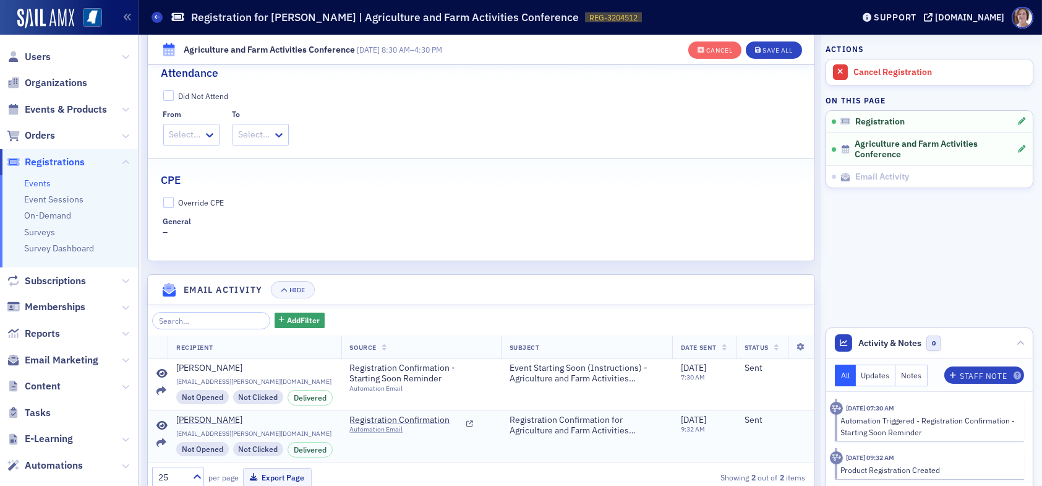
scroll to position [465, 0]
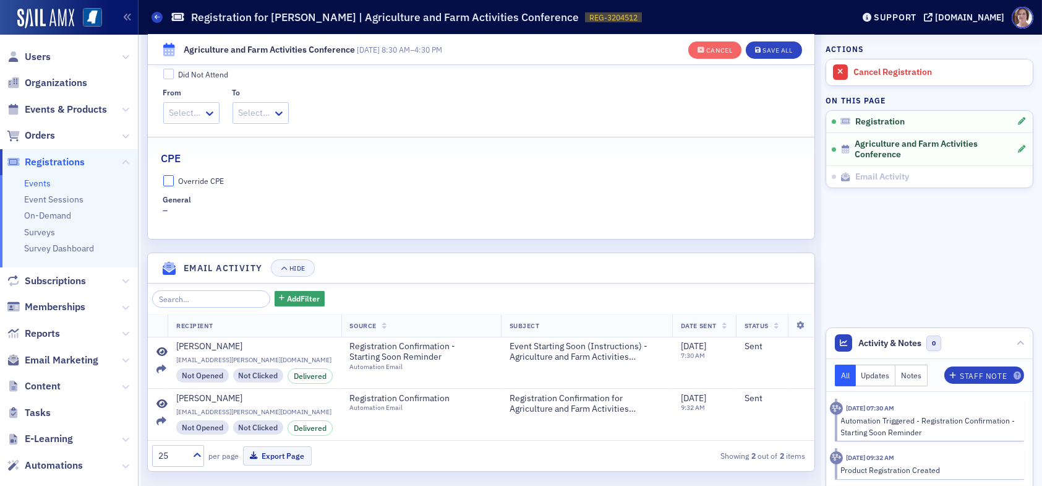
click at [170, 179] on input "Override CPE" at bounding box center [168, 180] width 11 height 11
checkbox input "true"
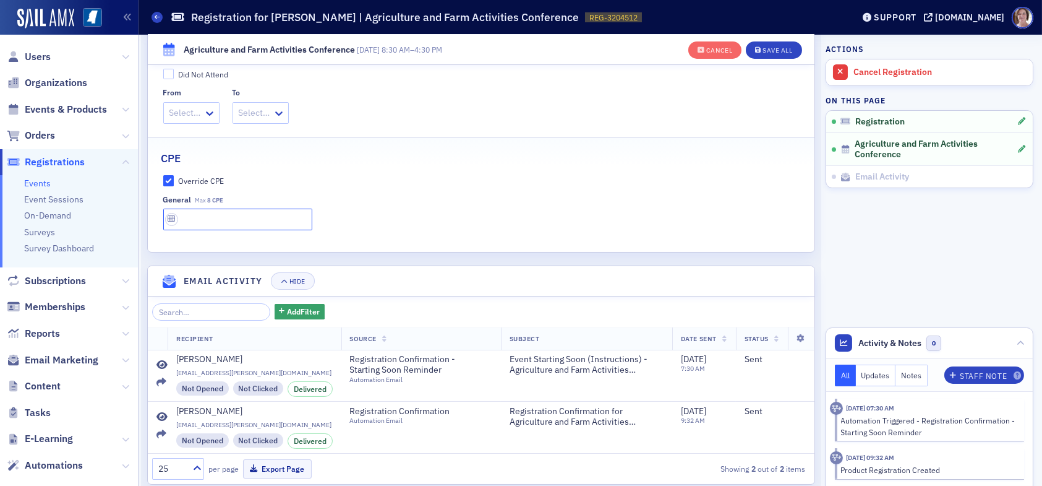
click at [217, 215] on input "text" at bounding box center [237, 219] width 149 height 22
type input "8 CPE"
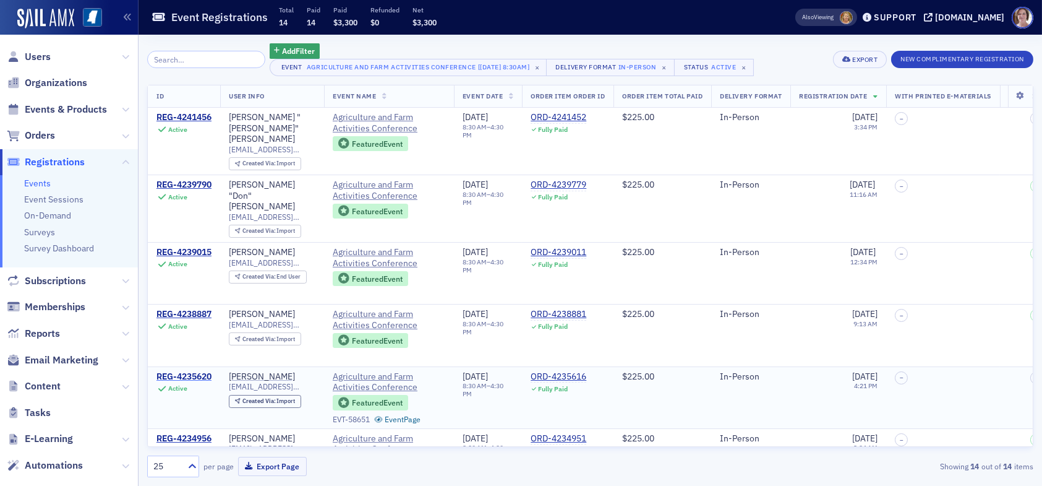
click at [199, 371] on div "REG-4235620" at bounding box center [184, 376] width 55 height 11
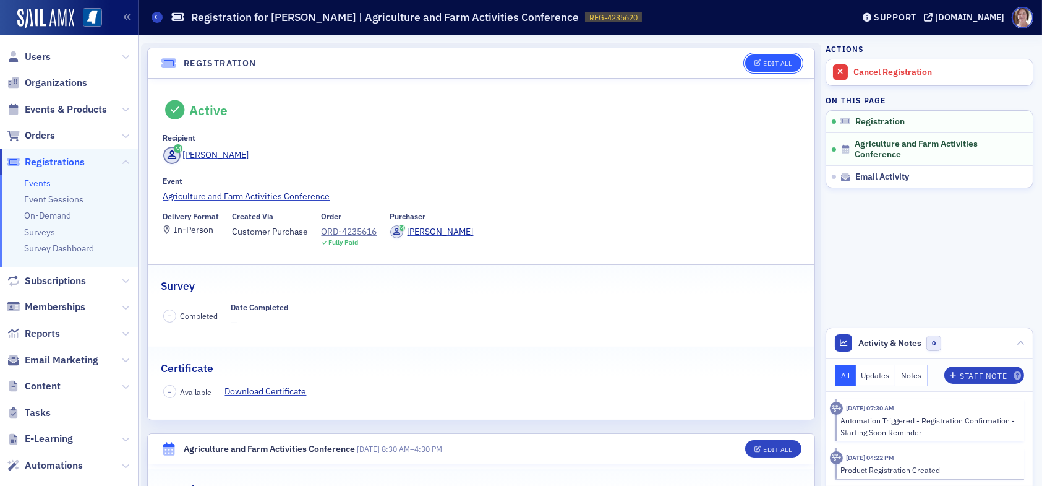
click at [761, 58] on button "Edit All" at bounding box center [773, 62] width 56 height 17
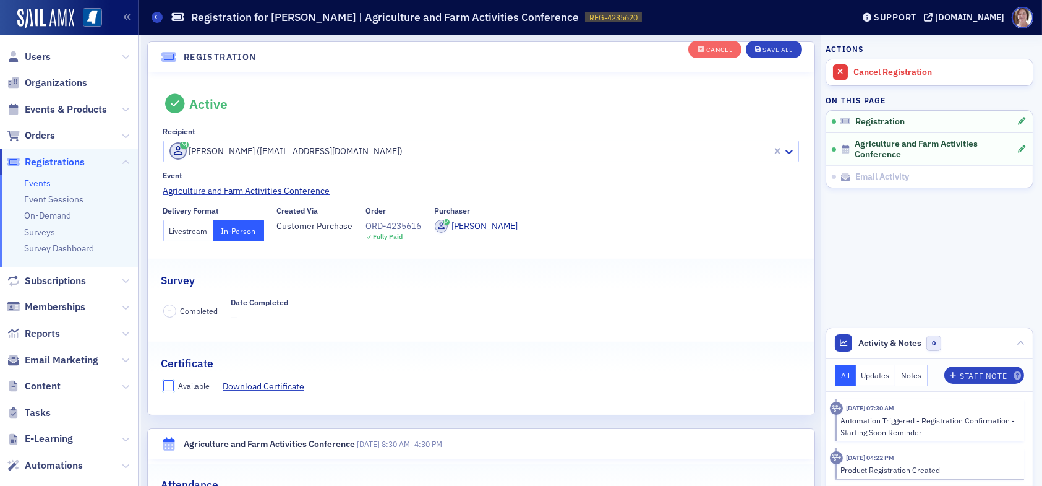
click at [170, 382] on input "Available" at bounding box center [168, 385] width 11 height 11
checkbox input "true"
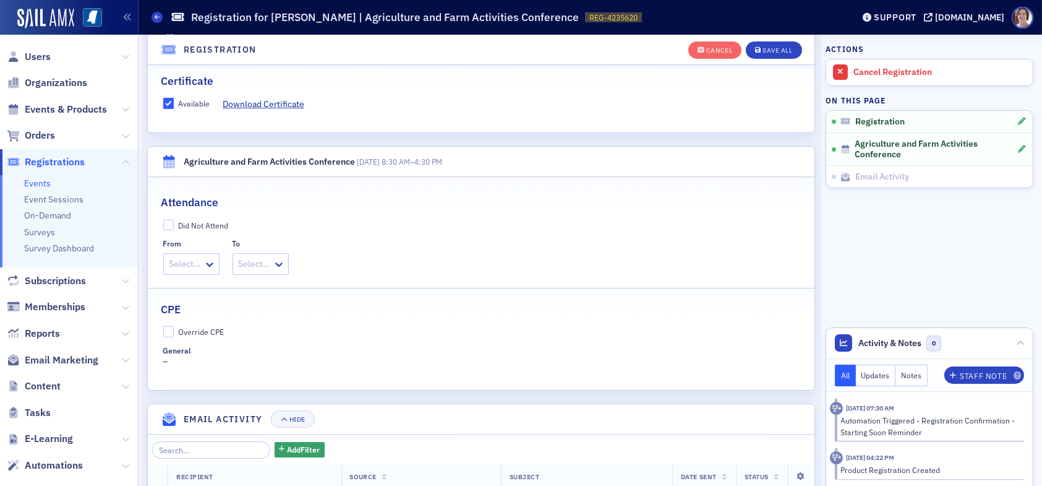
scroll to position [341, 0]
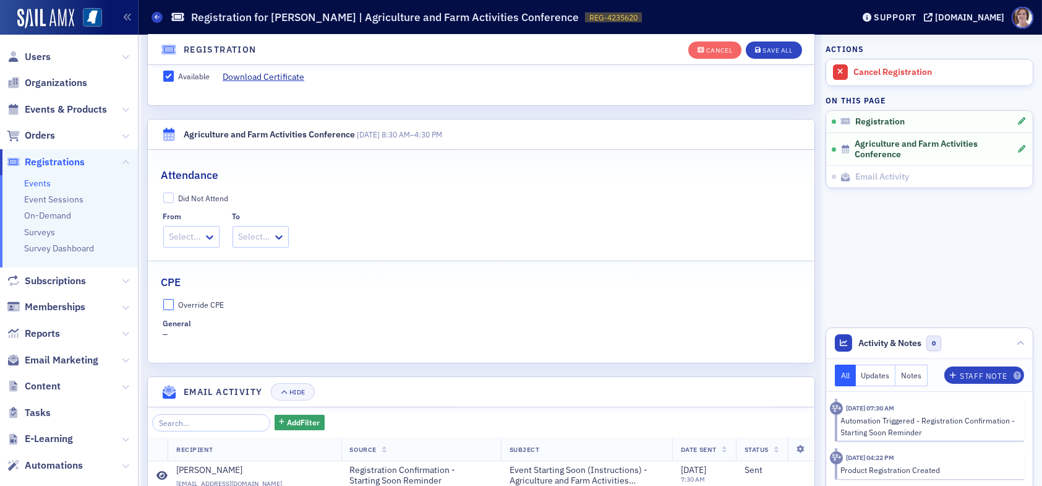
drag, startPoint x: 167, startPoint y: 305, endPoint x: 173, endPoint y: 312, distance: 9.7
click at [169, 305] on input "Override CPE" at bounding box center [168, 304] width 11 height 11
checkbox input "true"
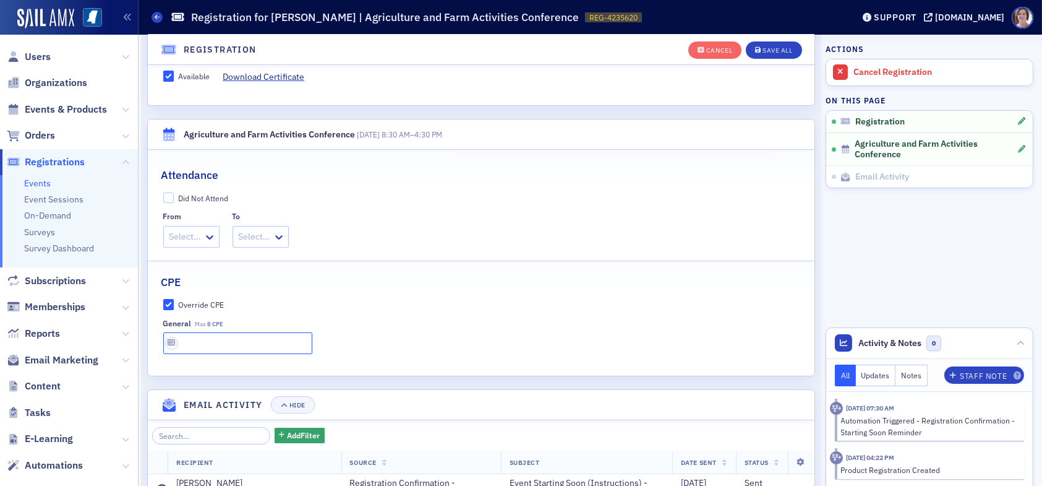
click at [191, 340] on input "text" at bounding box center [237, 343] width 149 height 22
type input "8 CPE"
click at [752, 56] on button "Save All" at bounding box center [774, 49] width 56 height 17
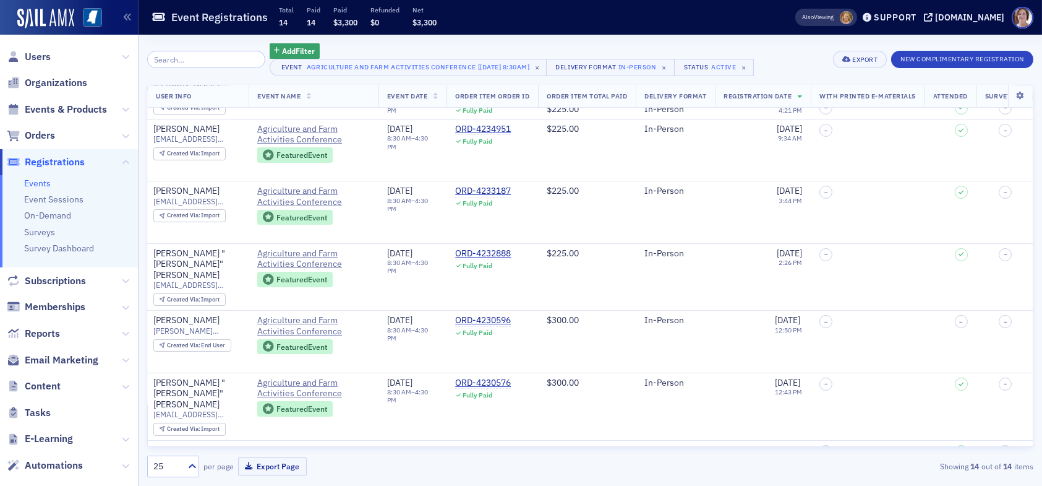
scroll to position [309, 0]
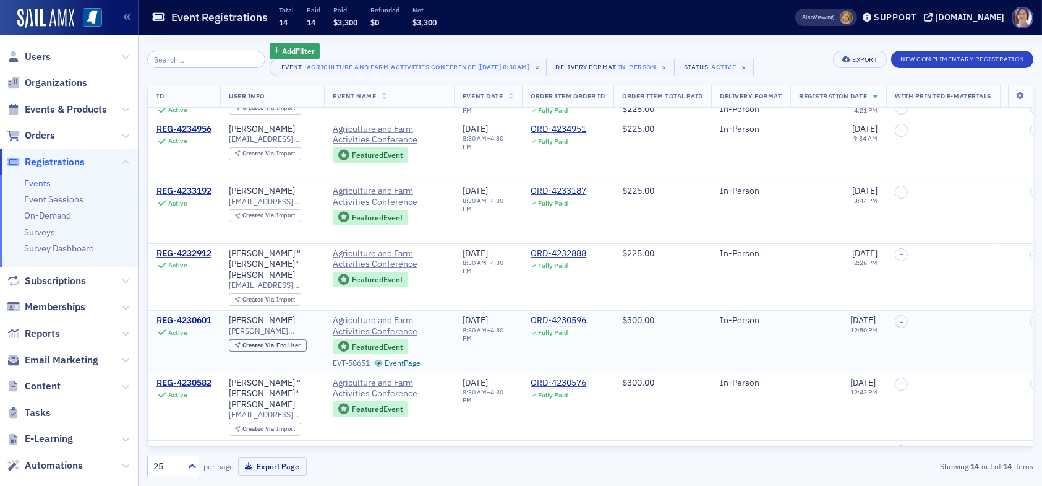
click at [199, 315] on div "REG-4230601" at bounding box center [184, 320] width 55 height 11
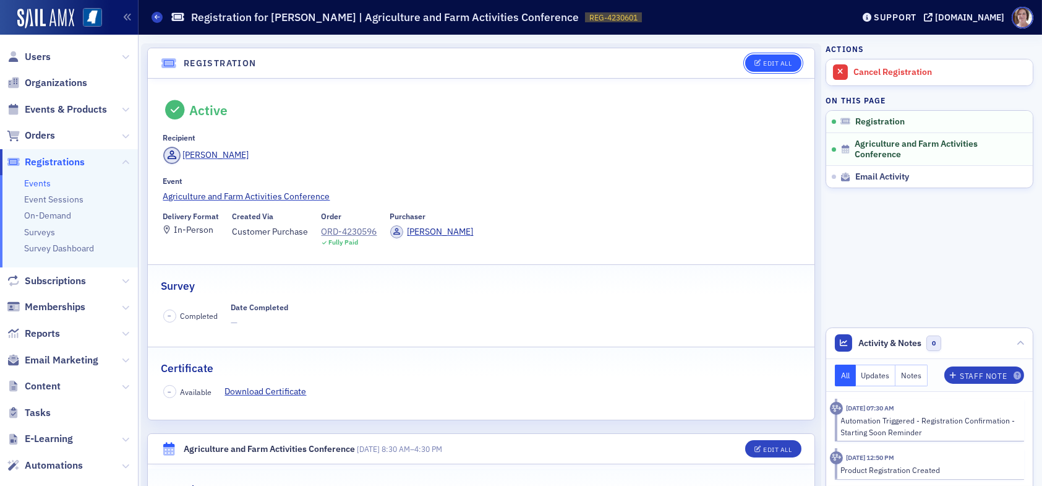
click at [771, 61] on div "Edit All" at bounding box center [777, 63] width 28 height 7
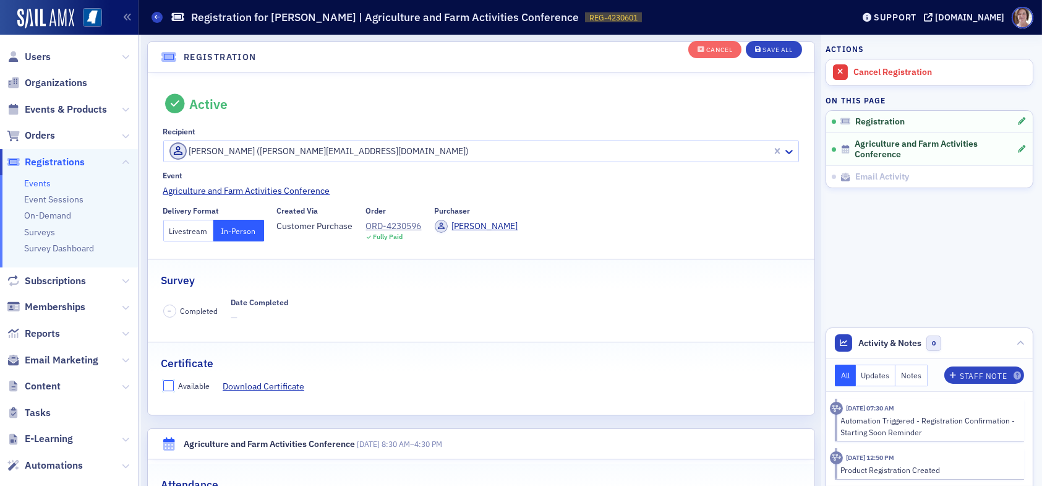
drag, startPoint x: 170, startPoint y: 382, endPoint x: 181, endPoint y: 379, distance: 11.0
click at [171, 382] on input "Available" at bounding box center [168, 385] width 11 height 11
checkbox input "true"
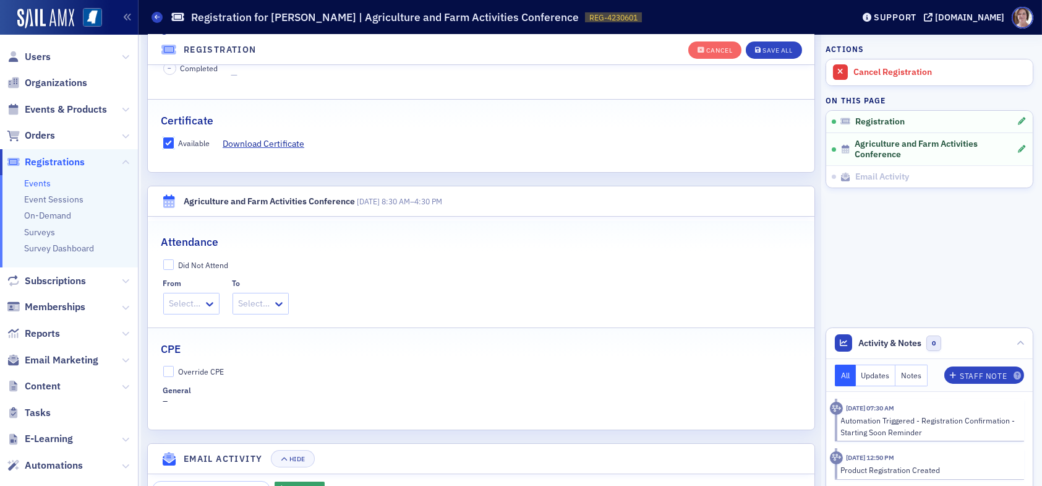
scroll to position [280, 0]
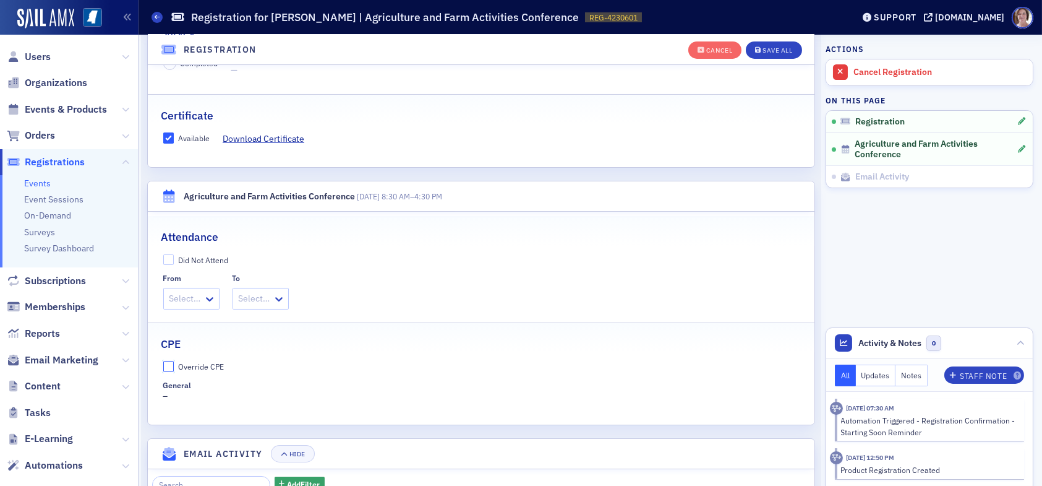
click at [169, 364] on input "Override CPE" at bounding box center [168, 366] width 11 height 11
checkbox input "true"
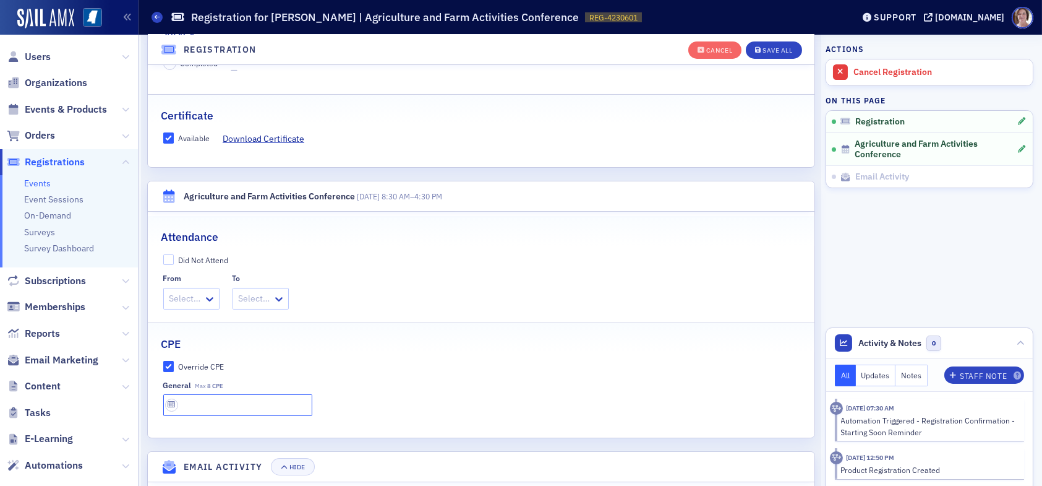
click at [238, 400] on input "text" at bounding box center [237, 405] width 149 height 22
type input "8 CPE"
click at [762, 45] on button "Save All" at bounding box center [774, 49] width 56 height 17
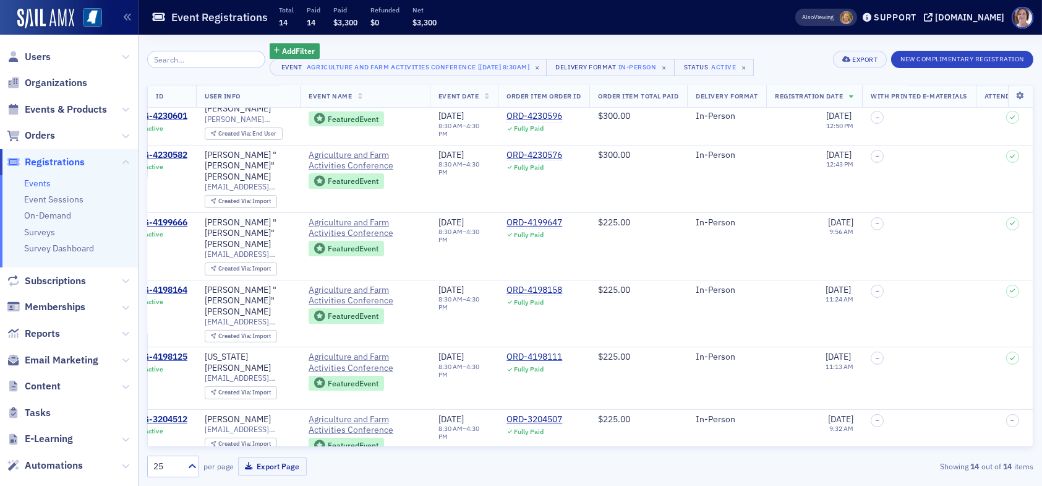
scroll to position [537, 0]
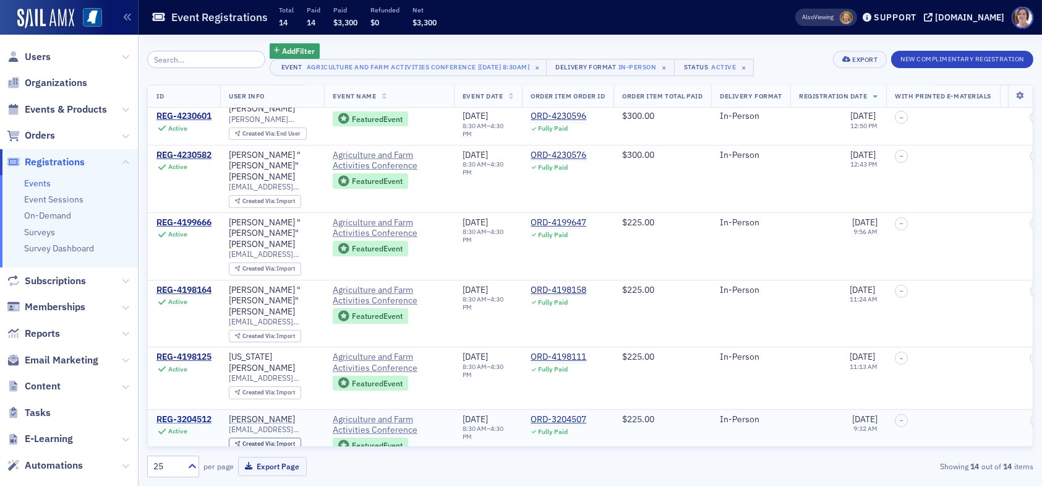
click at [197, 414] on div "REG-3204512" at bounding box center [184, 419] width 55 height 11
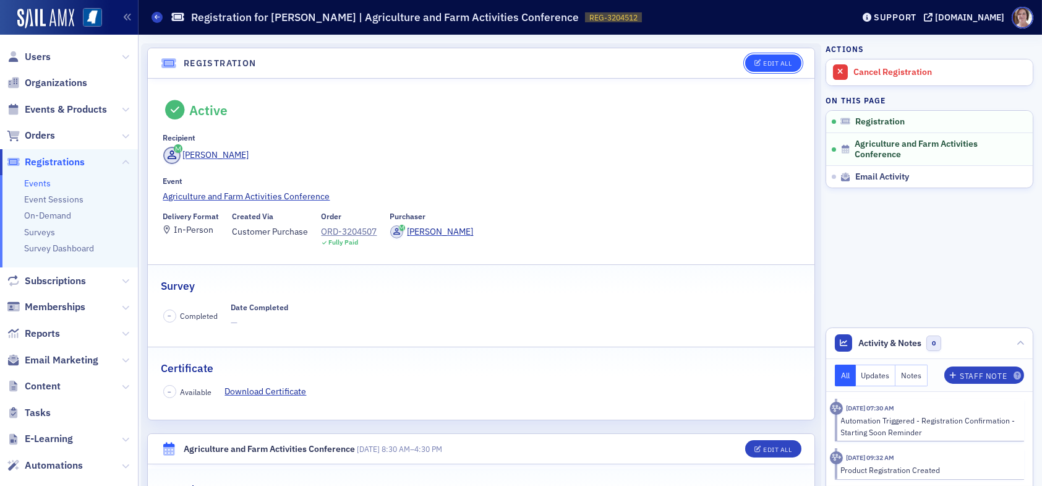
click at [763, 60] on div "Edit All" at bounding box center [777, 63] width 28 height 7
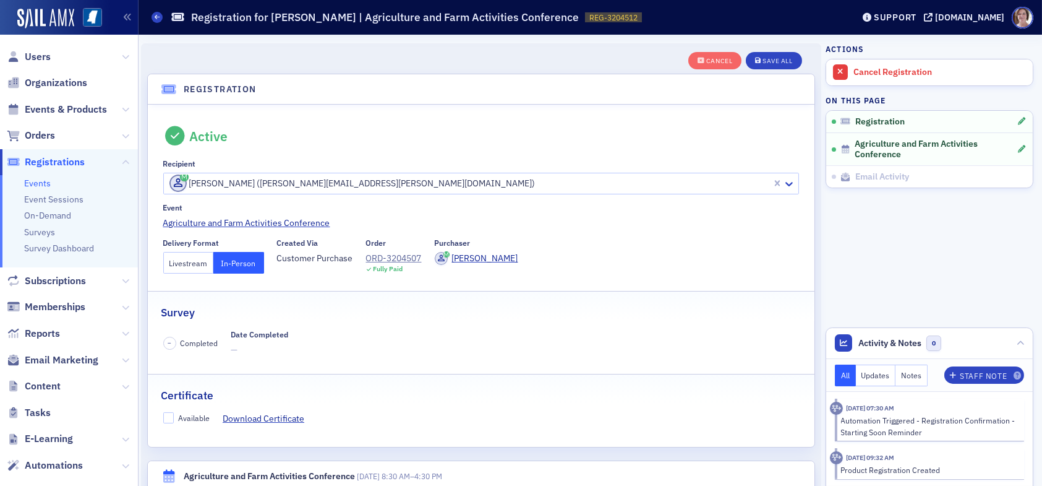
scroll to position [32, 0]
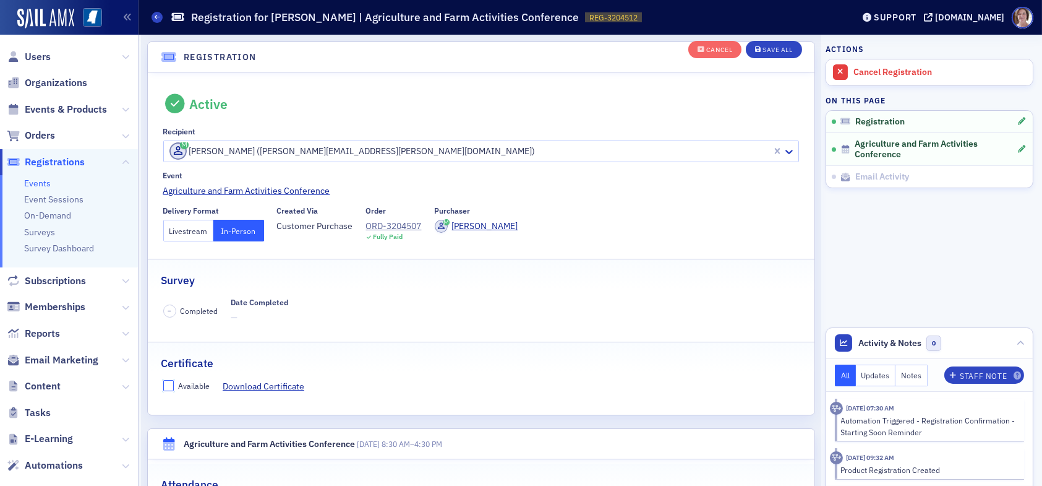
drag, startPoint x: 170, startPoint y: 380, endPoint x: 177, endPoint y: 379, distance: 6.9
click at [170, 380] on input "Available" at bounding box center [168, 385] width 11 height 11
checkbox input "true"
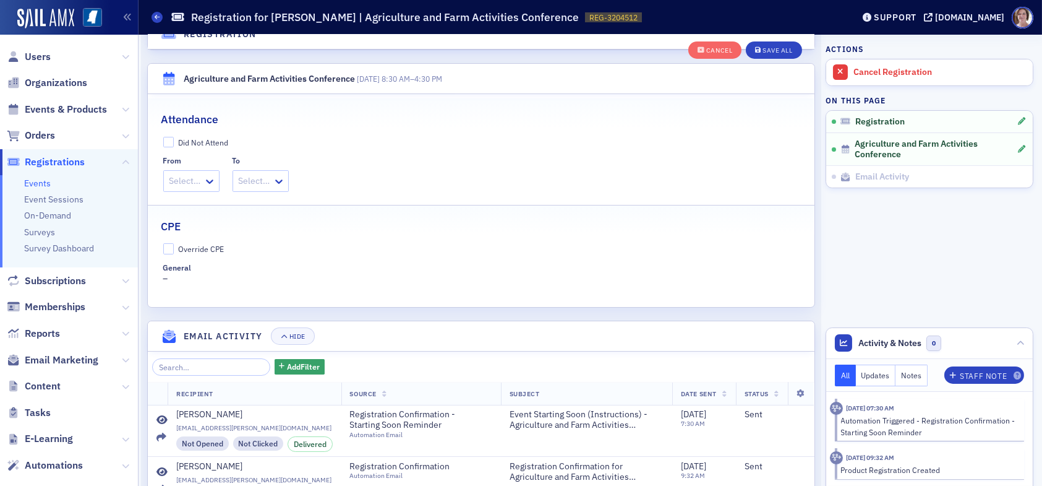
scroll to position [403, 0]
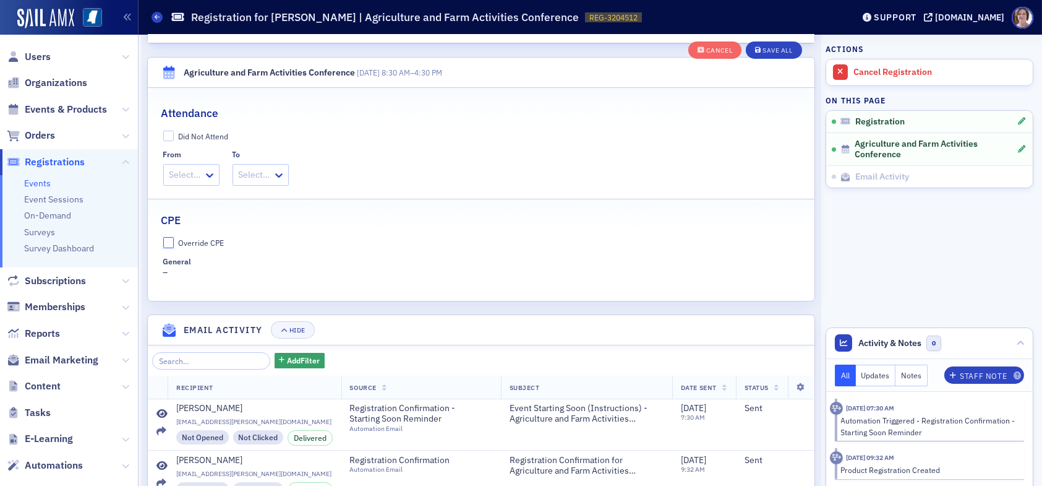
click at [169, 243] on input "Override CPE" at bounding box center [168, 242] width 11 height 11
checkbox input "true"
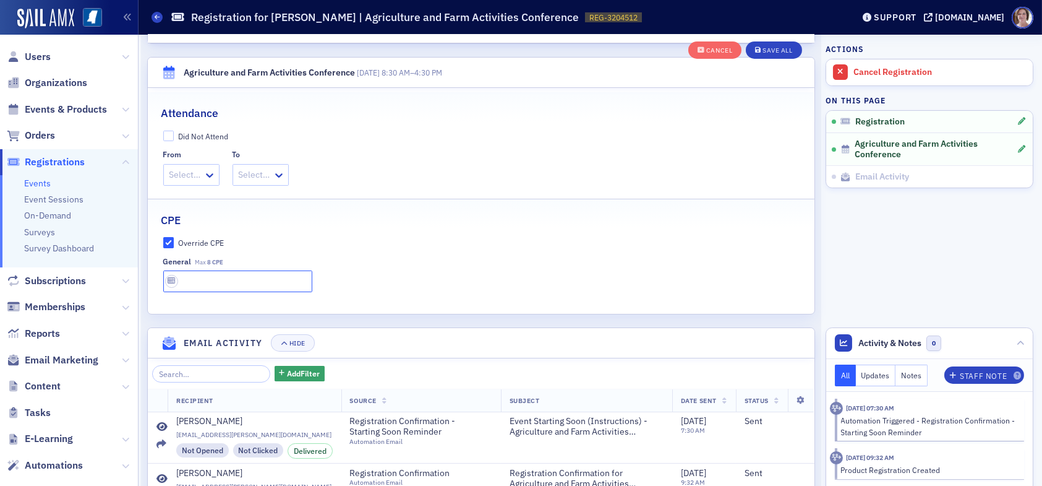
click at [233, 280] on input "text" at bounding box center [237, 281] width 149 height 22
type input "8 CPE"
click at [764, 49] on div "Save All" at bounding box center [778, 50] width 30 height 7
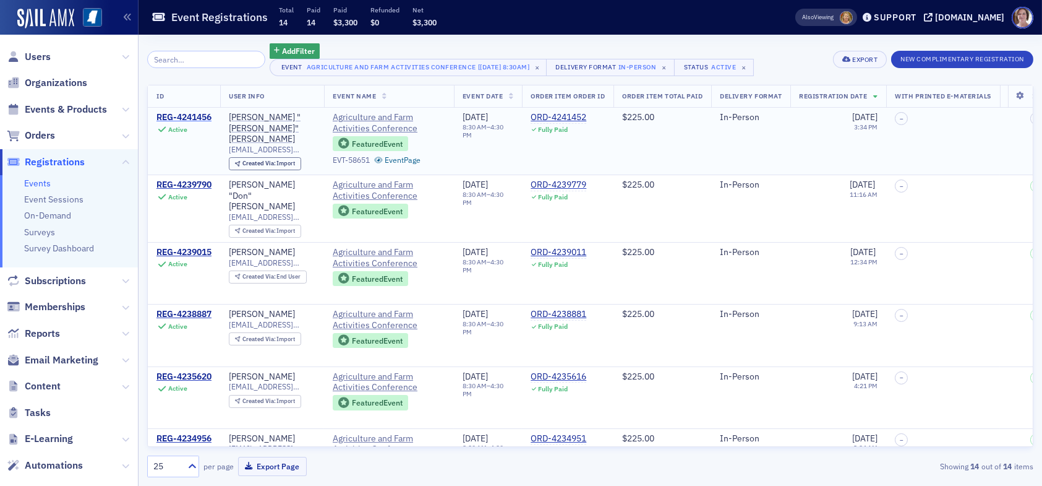
click at [192, 114] on div "REG-4241456" at bounding box center [184, 117] width 55 height 11
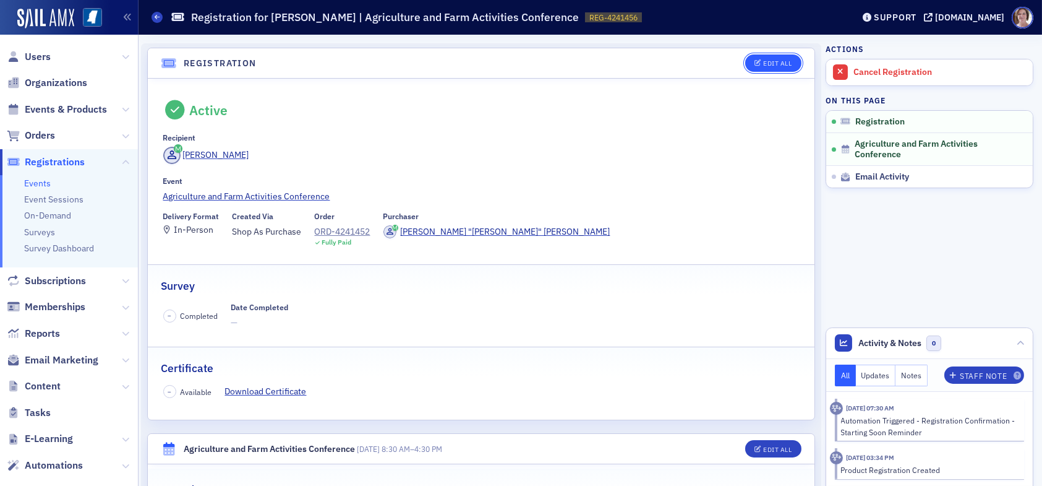
click at [763, 62] on div "Edit All" at bounding box center [777, 63] width 28 height 7
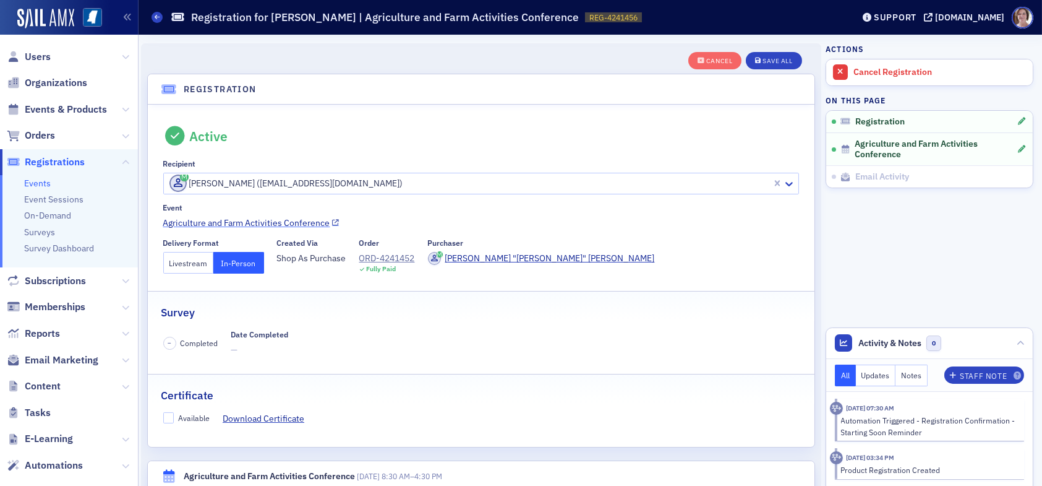
scroll to position [32, 0]
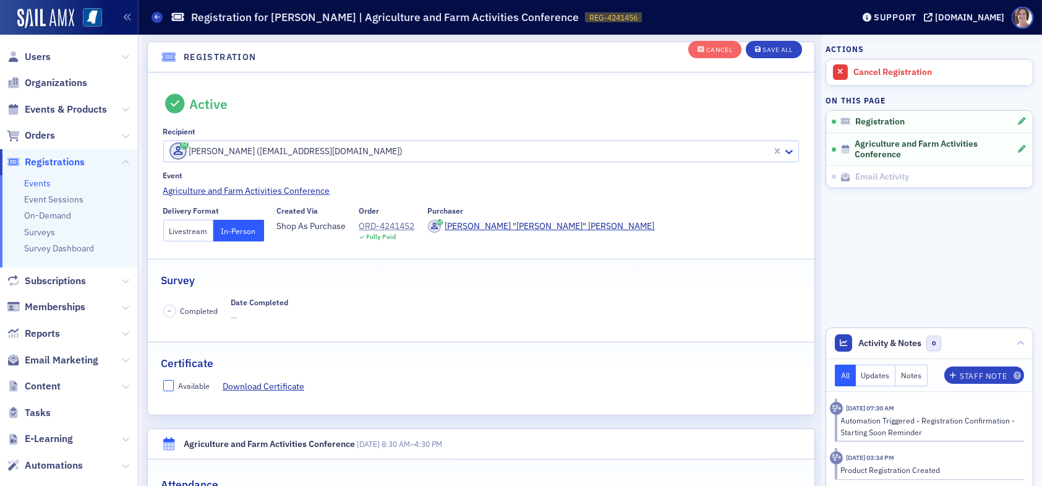
click at [168, 385] on input "Available" at bounding box center [168, 385] width 11 height 11
checkbox input "true"
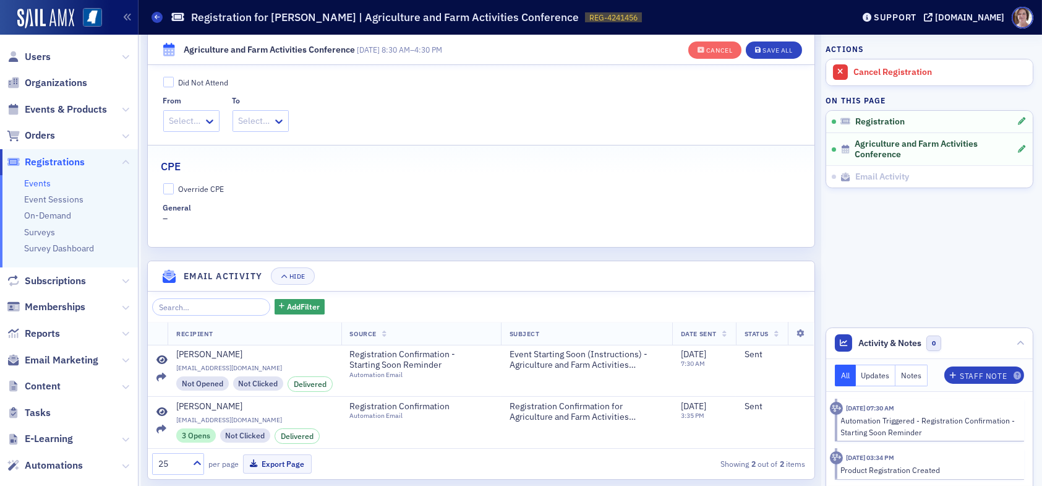
scroll to position [477, 0]
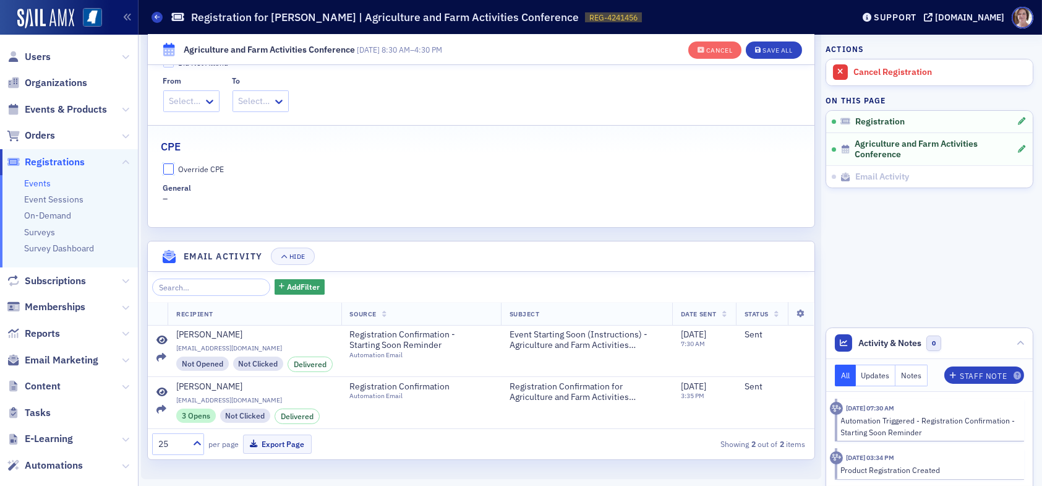
click at [172, 167] on input "Override CPE" at bounding box center [168, 168] width 11 height 11
checkbox input "true"
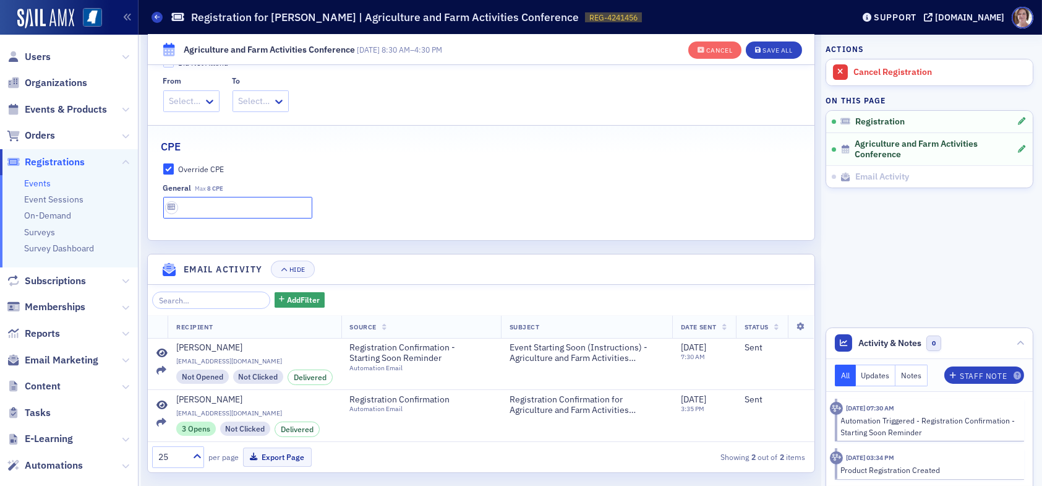
click at [209, 207] on input "text" at bounding box center [237, 208] width 149 height 22
type input "6.5 CPE"
click at [763, 49] on div "Save All" at bounding box center [778, 50] width 30 height 7
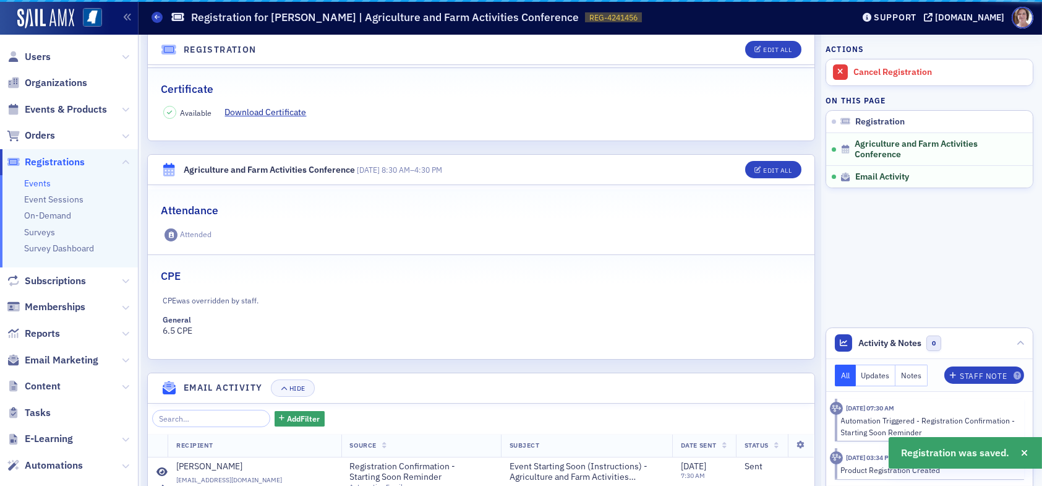
scroll to position [411, 0]
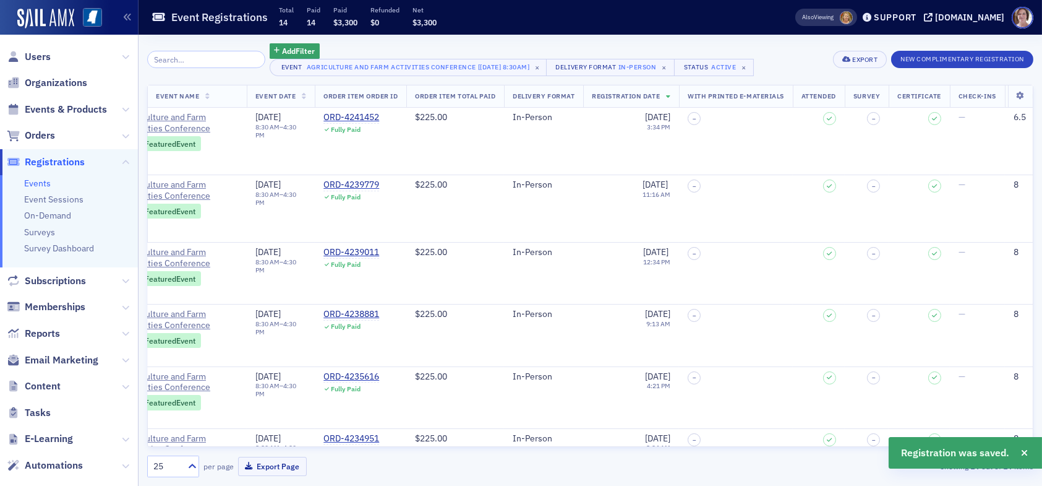
scroll to position [0, 300]
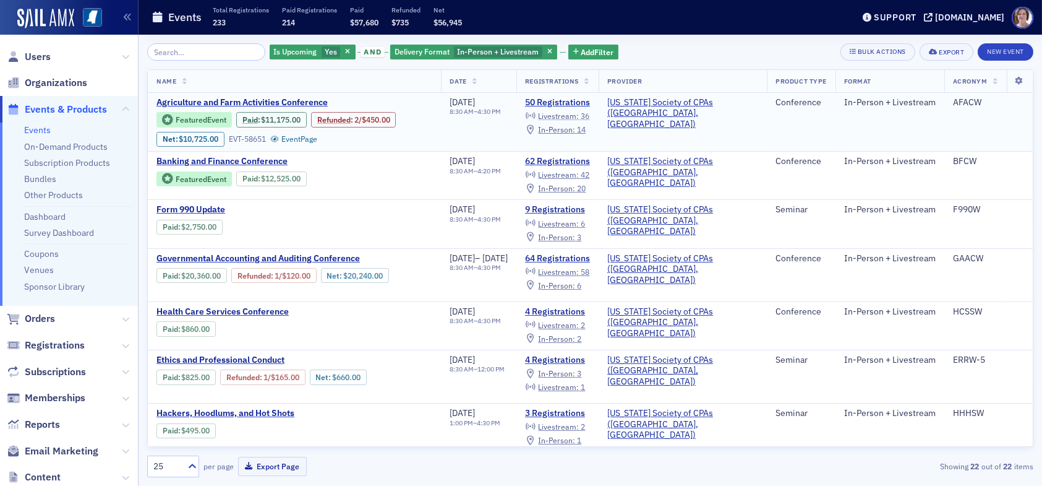
click at [579, 116] on span "Livestream :" at bounding box center [558, 116] width 41 height 10
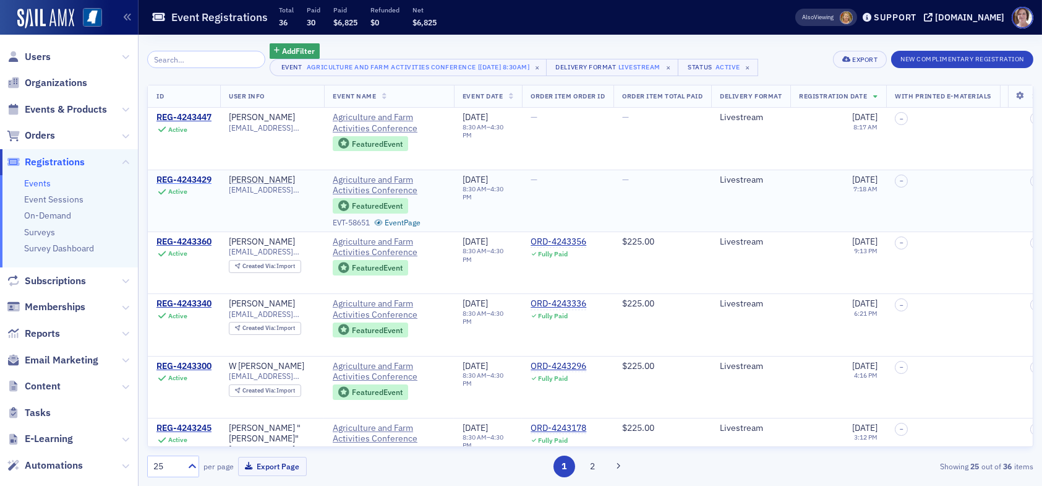
click at [180, 177] on div "REG-4243429" at bounding box center [184, 179] width 55 height 11
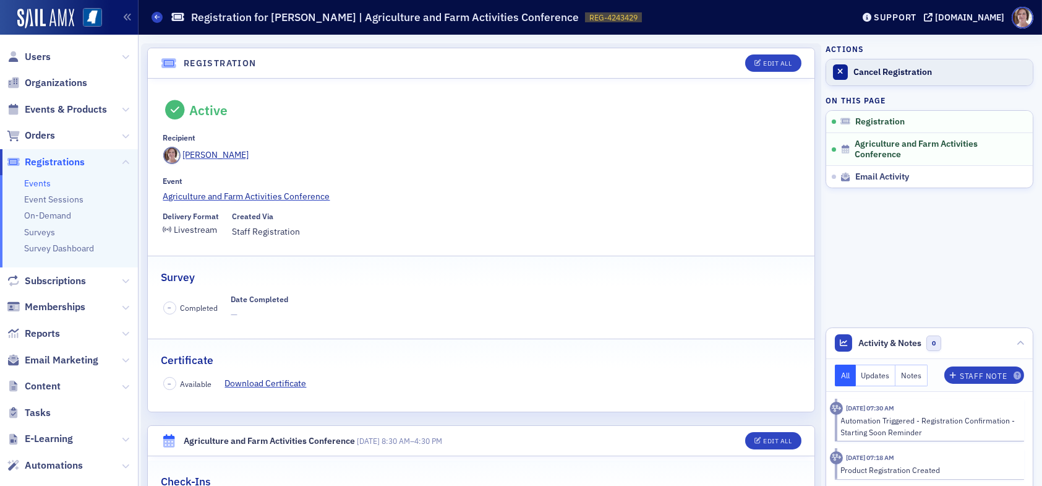
click at [876, 71] on div "Cancel Registration" at bounding box center [940, 72] width 173 height 11
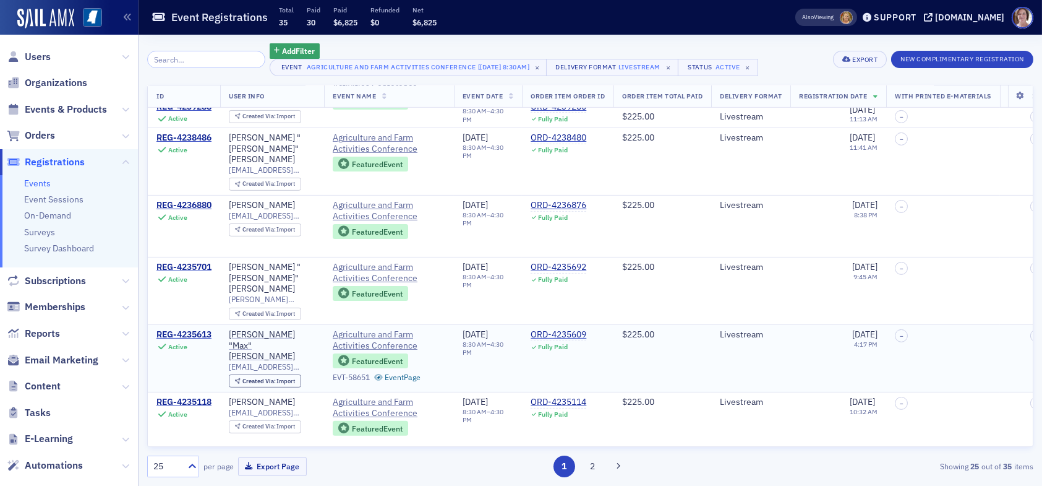
scroll to position [1229, 0]
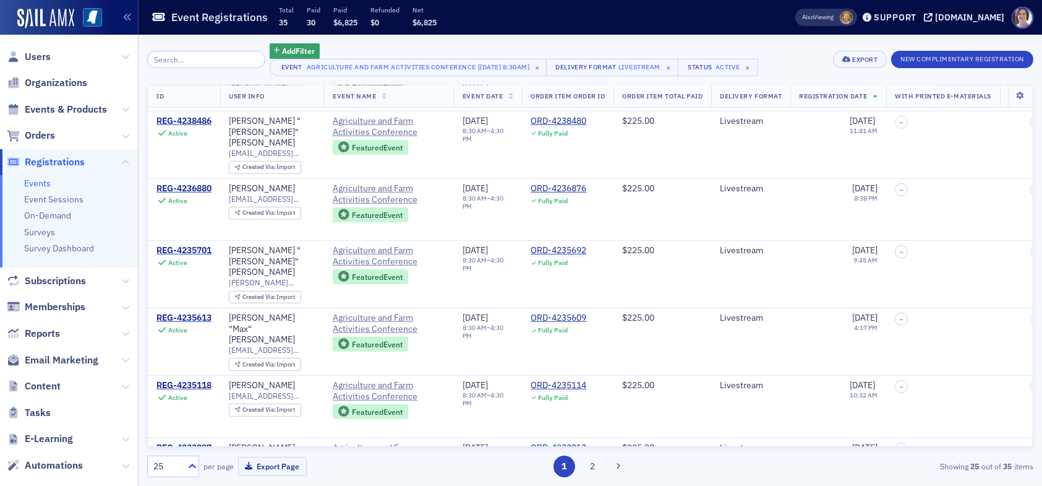
click at [159, 463] on div "25" at bounding box center [166, 466] width 27 height 13
click at [167, 366] on div "50" at bounding box center [173, 367] width 36 height 13
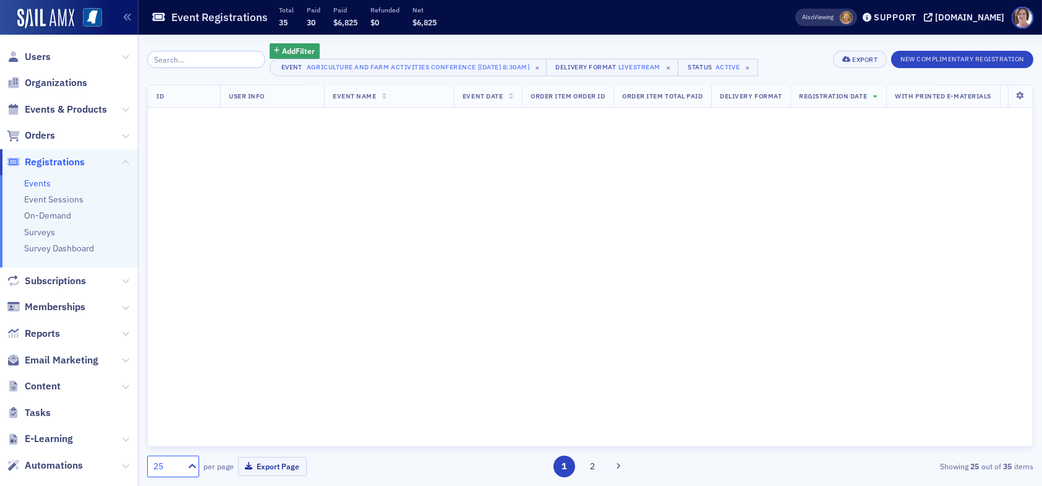
scroll to position [0, 0]
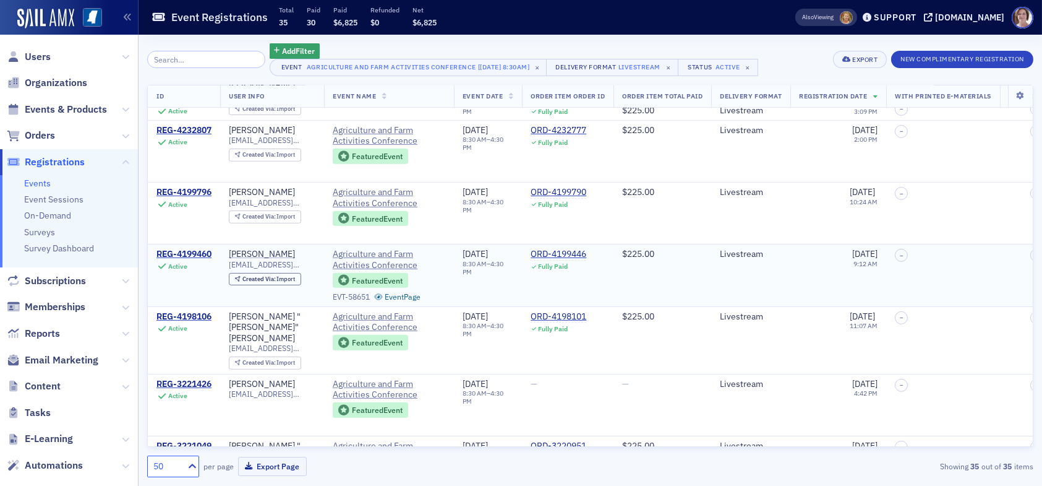
scroll to position [1670, 0]
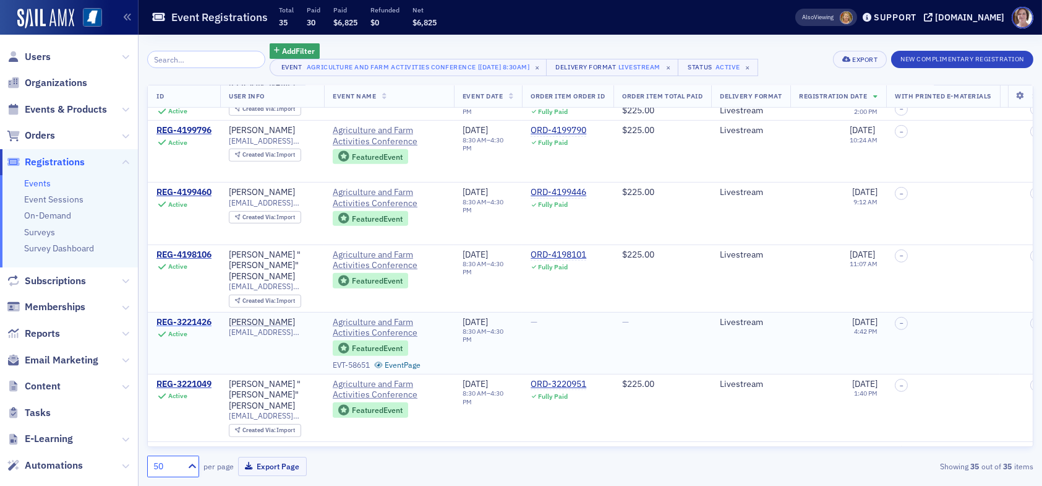
click at [208, 317] on div "REG-3221426" at bounding box center [184, 322] width 55 height 11
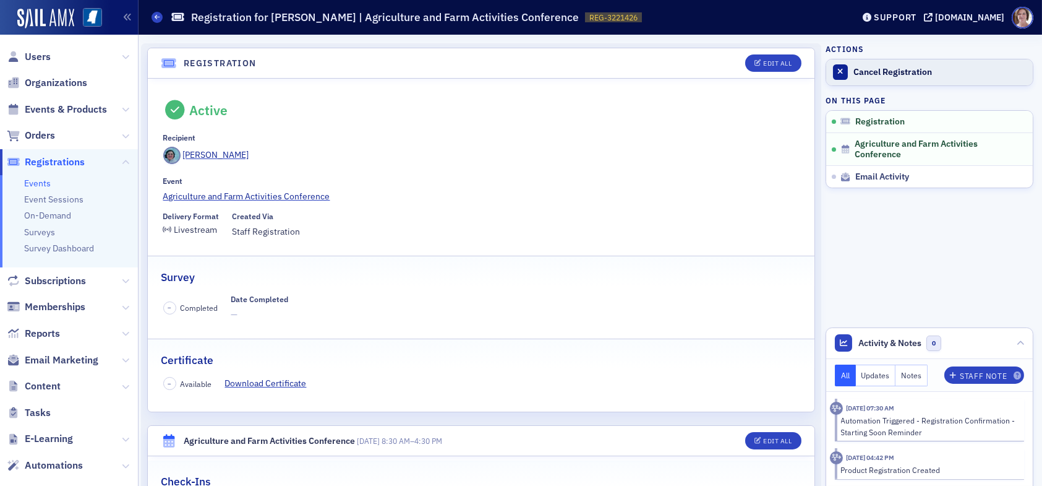
click at [882, 71] on div "Cancel Registration" at bounding box center [940, 72] width 173 height 11
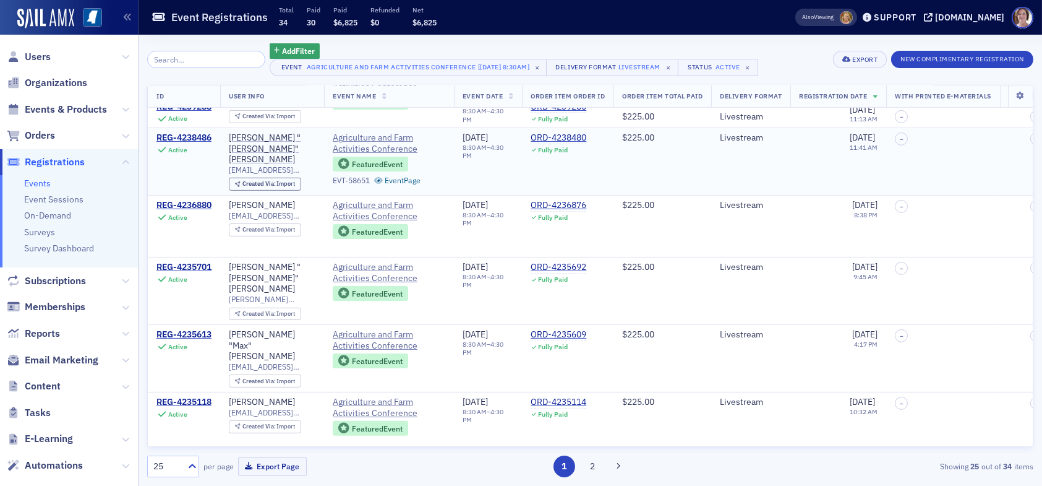
scroll to position [1229, 0]
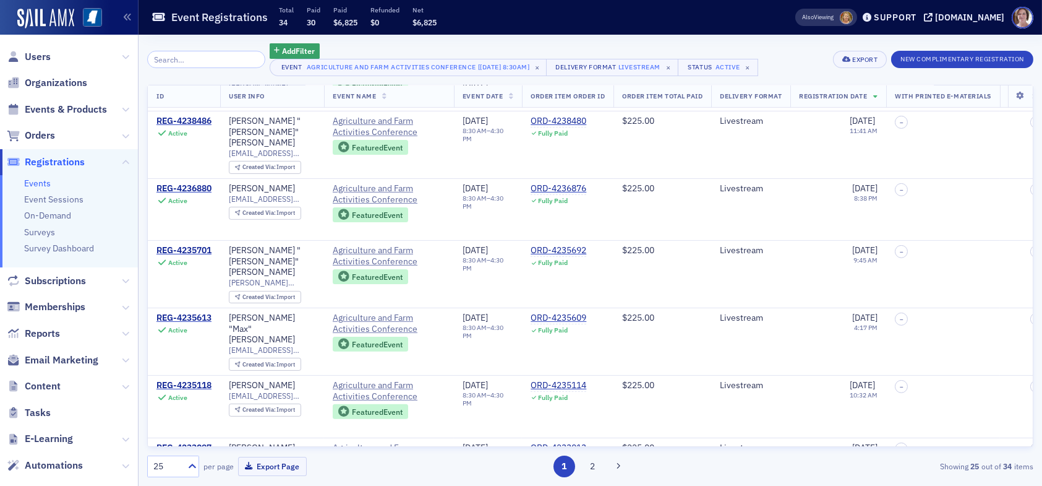
click at [171, 465] on div "25" at bounding box center [166, 466] width 27 height 13
click at [176, 367] on div "50" at bounding box center [173, 367] width 36 height 13
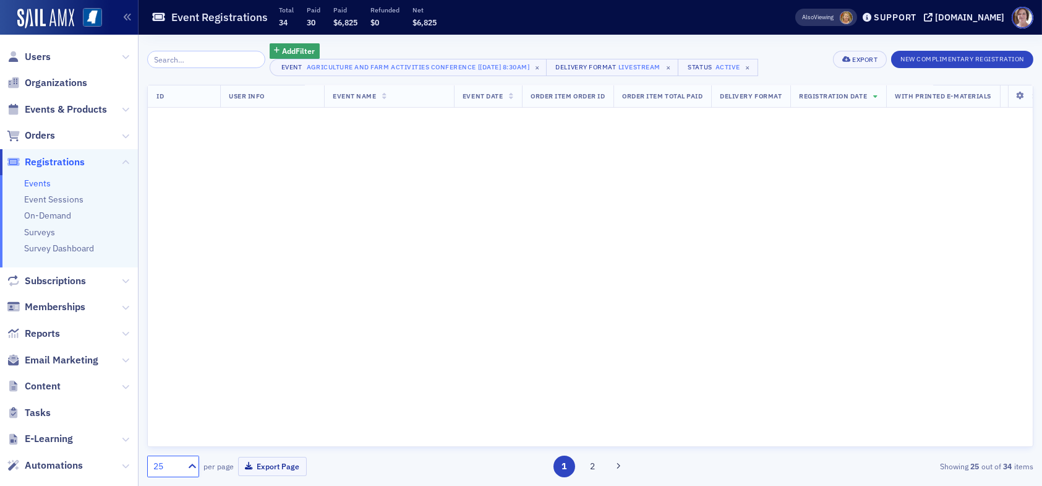
scroll to position [0, 0]
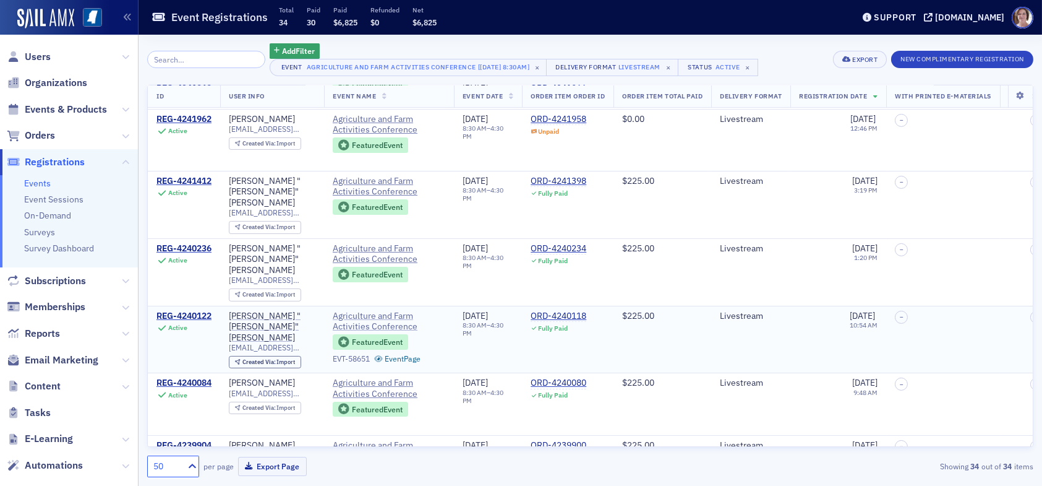
scroll to position [735, 0]
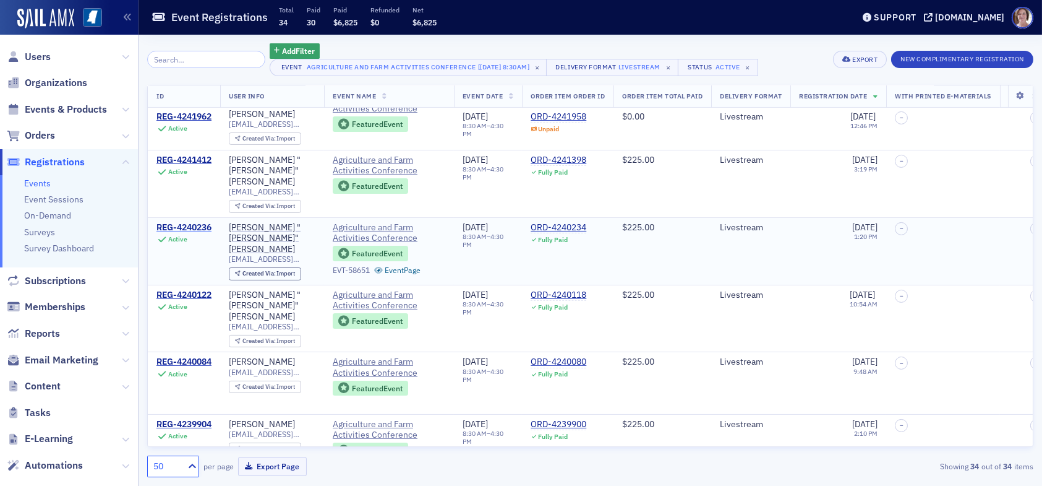
click at [204, 222] on div "REG-4240236" at bounding box center [184, 227] width 55 height 11
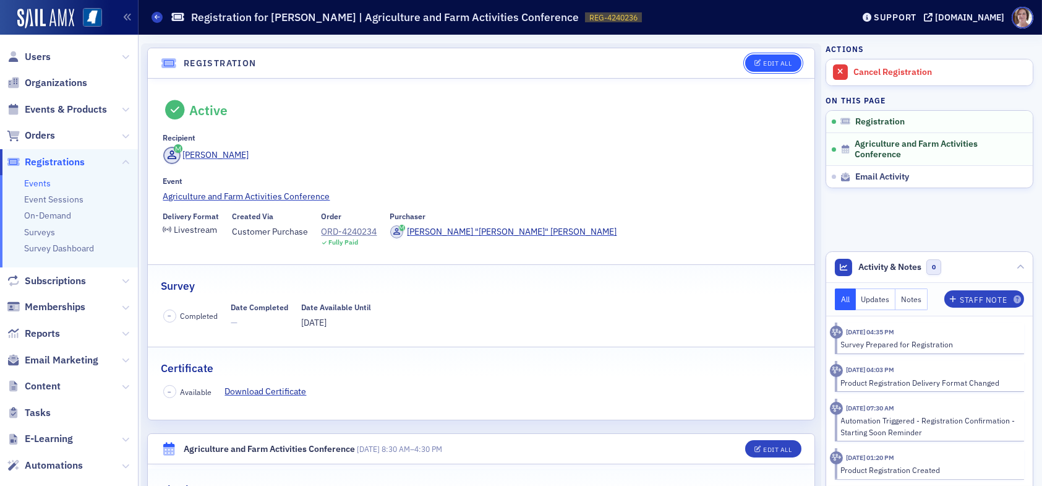
click at [764, 60] on div "Edit All" at bounding box center [777, 63] width 28 height 7
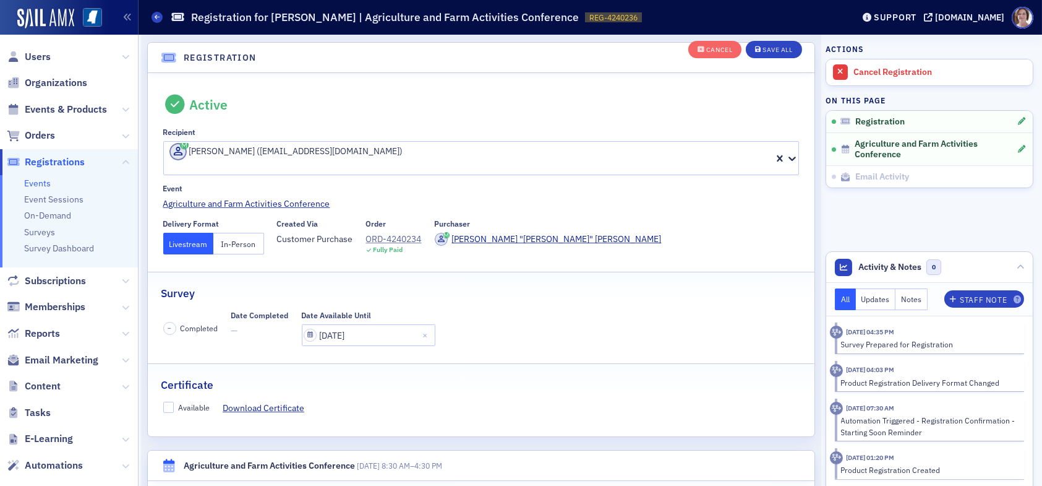
scroll to position [32, 0]
click at [233, 232] on button "In-Person" at bounding box center [238, 243] width 51 height 22
click at [770, 47] on div "Save All" at bounding box center [778, 50] width 30 height 7
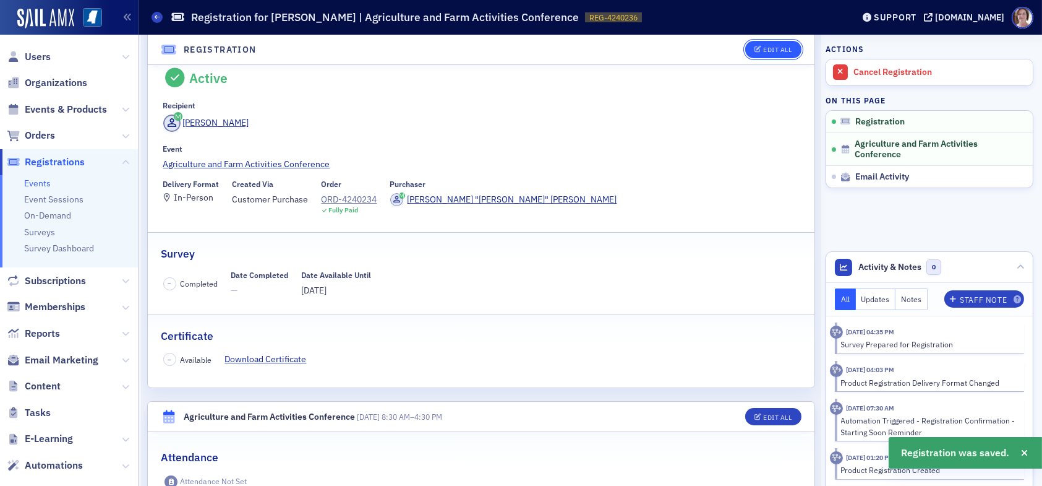
click at [763, 48] on div "Edit All" at bounding box center [777, 49] width 28 height 7
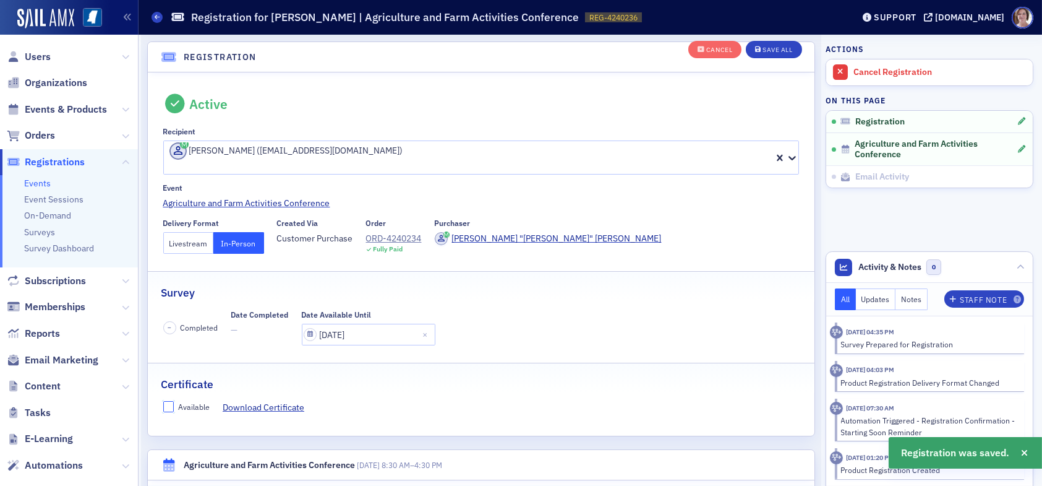
click at [168, 401] on input "Available" at bounding box center [168, 406] width 11 height 11
checkbox input "true"
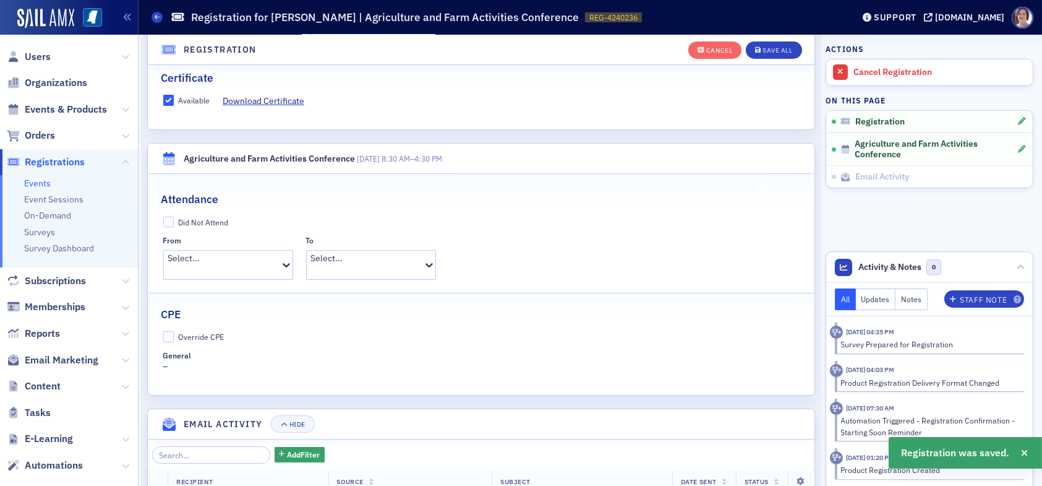
scroll to position [341, 0]
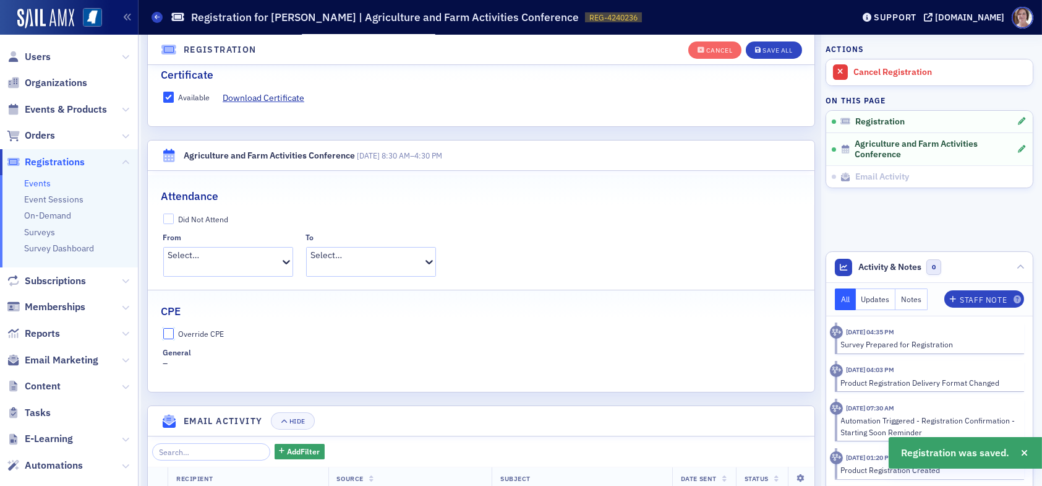
drag, startPoint x: 166, startPoint y: 314, endPoint x: 181, endPoint y: 324, distance: 17.7
click at [168, 328] on input "Override CPE" at bounding box center [168, 333] width 11 height 11
checkbox input "true"
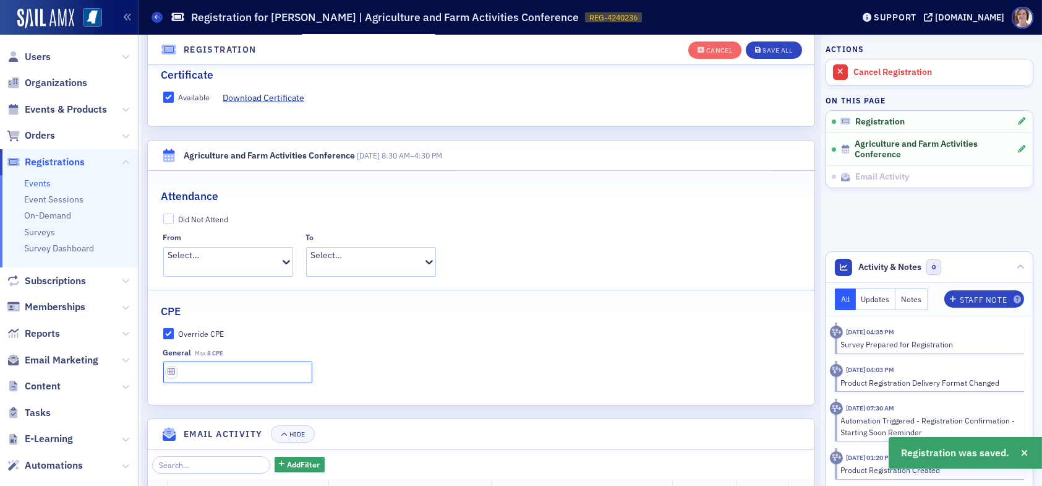
click at [209, 361] on input "text" at bounding box center [237, 372] width 149 height 22
type input "8 CPE"
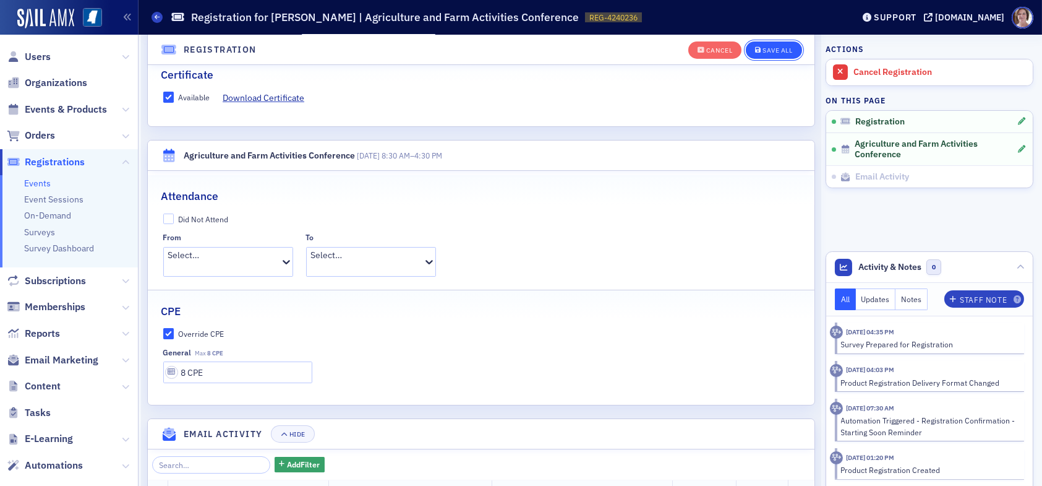
click at [773, 45] on button "Save All" at bounding box center [774, 49] width 56 height 17
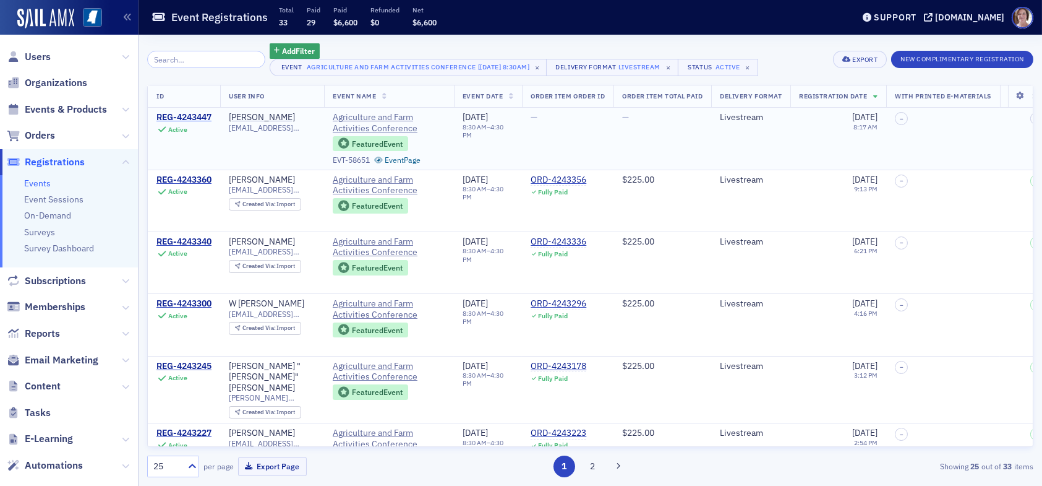
click at [190, 117] on div "REG-4243447" at bounding box center [184, 117] width 55 height 11
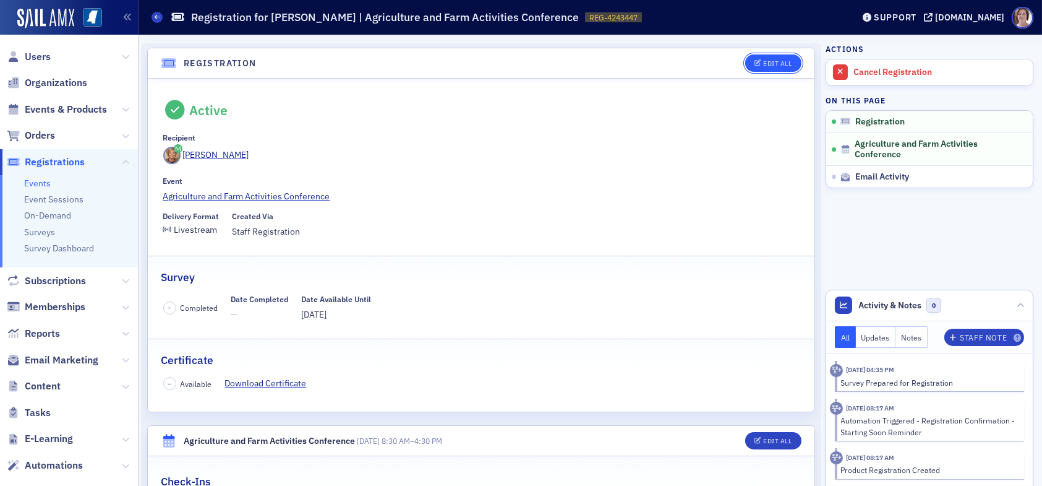
click at [765, 64] on div "Edit All" at bounding box center [777, 63] width 28 height 7
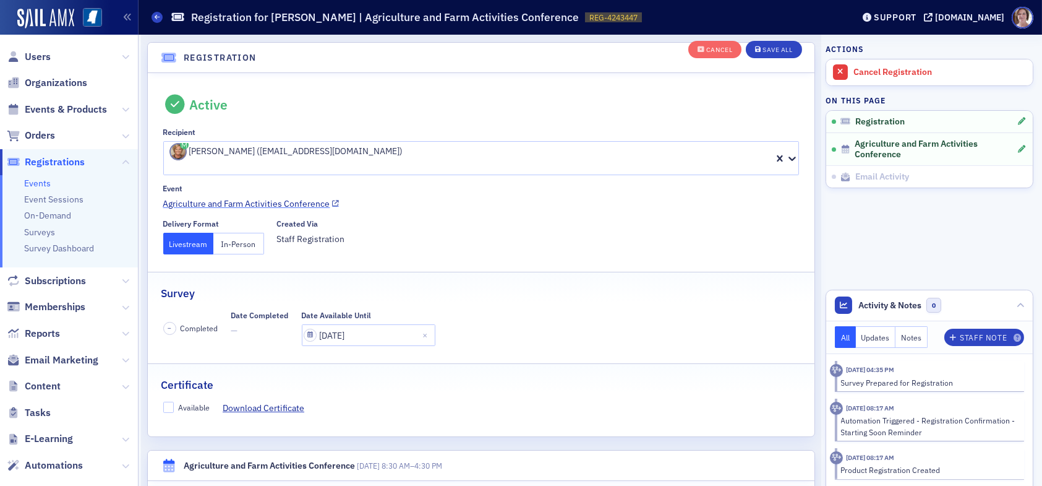
scroll to position [32, 0]
click at [168, 401] on input "Available" at bounding box center [168, 406] width 11 height 11
checkbox input "true"
click at [247, 232] on button "In-Person" at bounding box center [238, 243] width 51 height 22
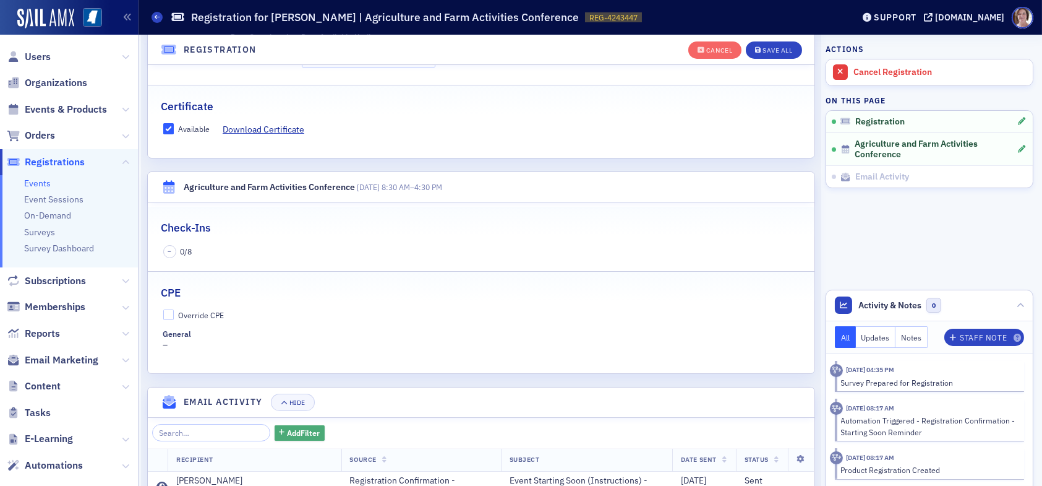
scroll to position [341, 0]
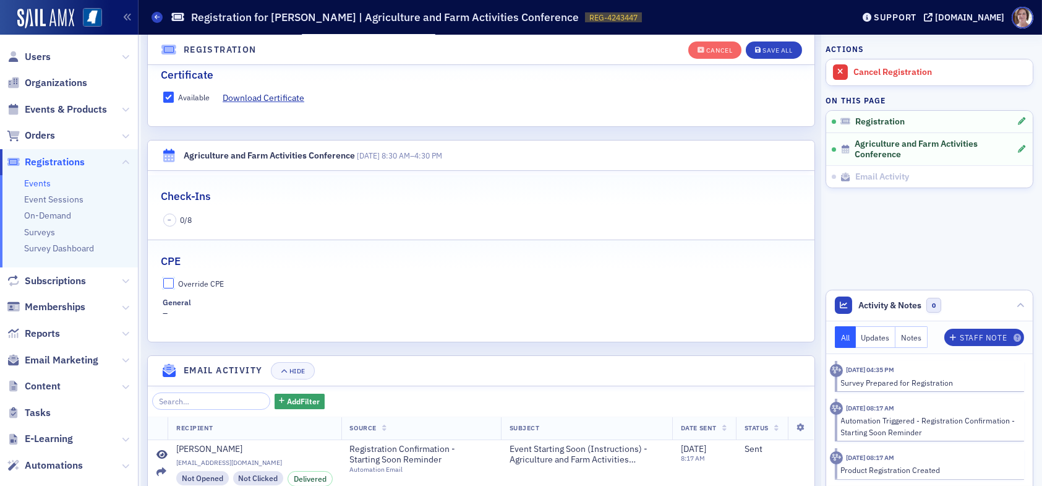
click at [170, 278] on input "Override CPE" at bounding box center [168, 283] width 11 height 11
checkbox input "true"
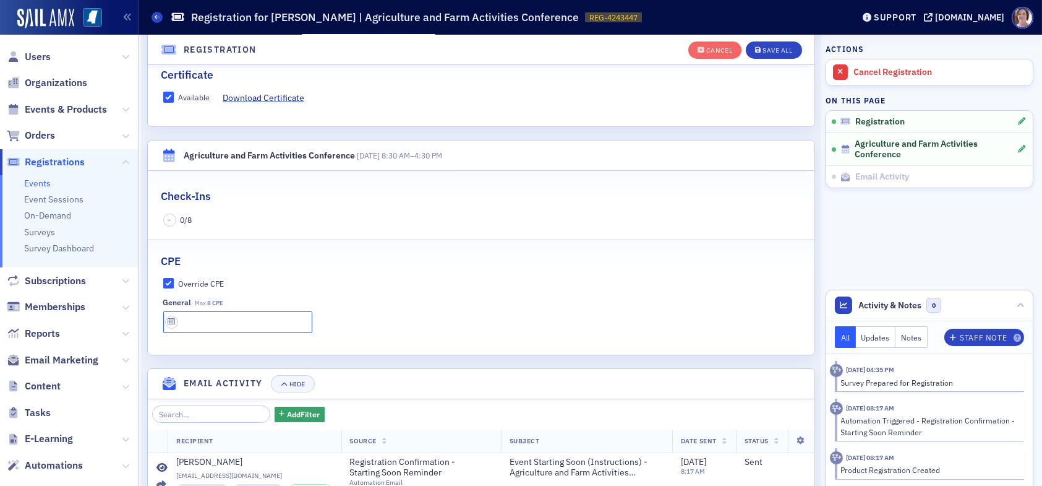
click at [225, 312] on input "text" at bounding box center [237, 322] width 149 height 22
type input "8 CPE"
click at [746, 44] on button "Save All" at bounding box center [774, 49] width 56 height 17
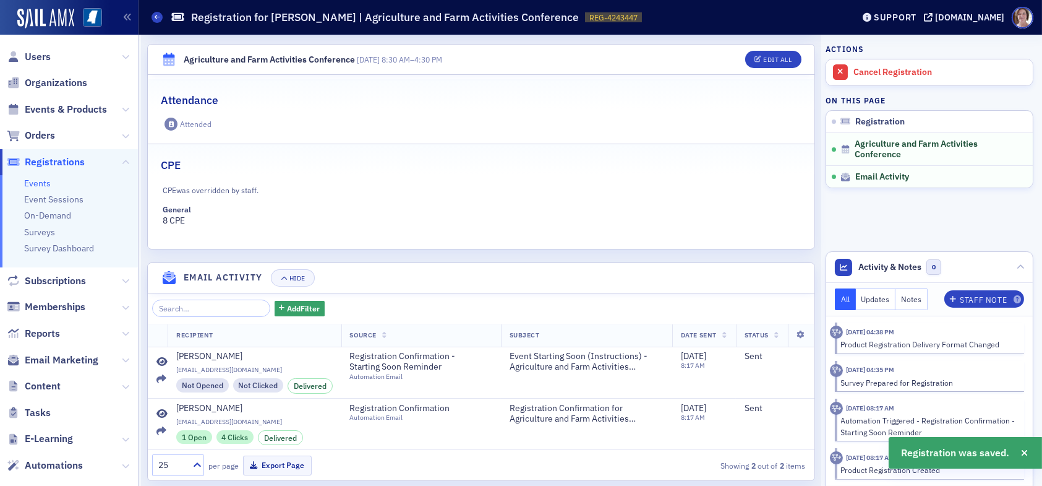
scroll to position [403, 0]
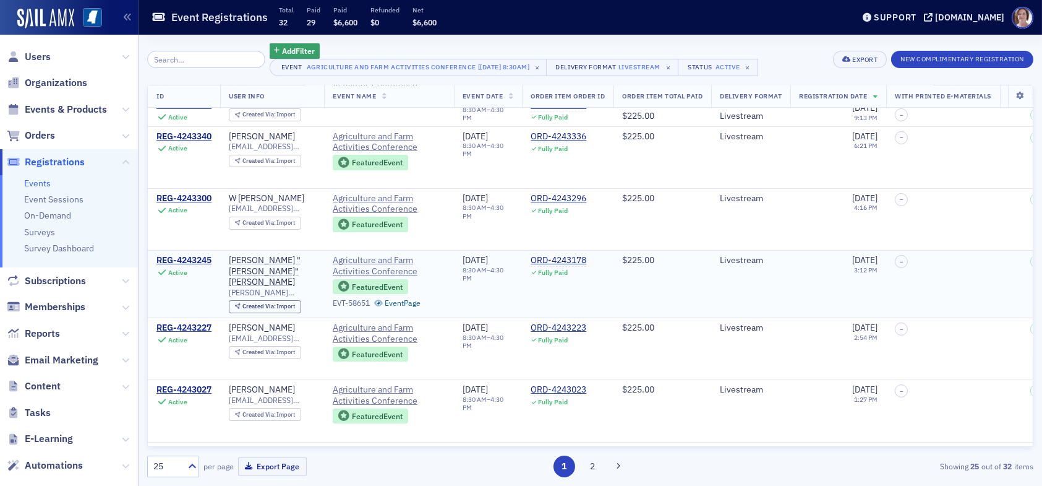
scroll to position [62, 0]
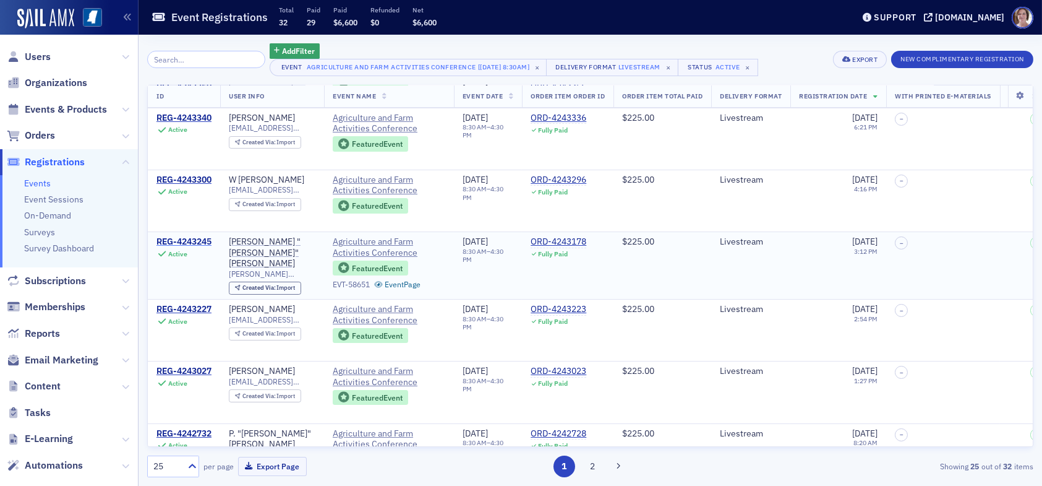
click at [196, 239] on div "REG-4243245" at bounding box center [184, 241] width 55 height 11
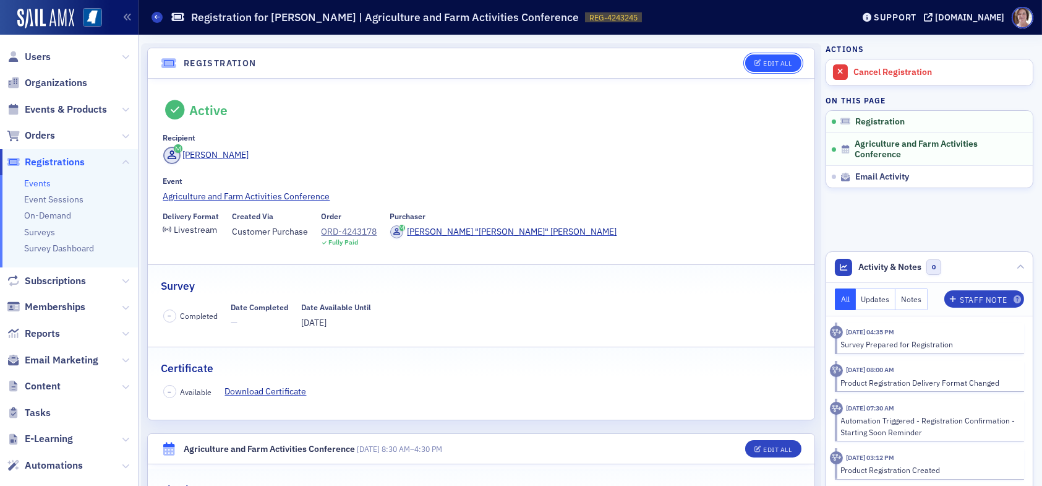
click at [770, 60] on div "Edit All" at bounding box center [777, 63] width 28 height 7
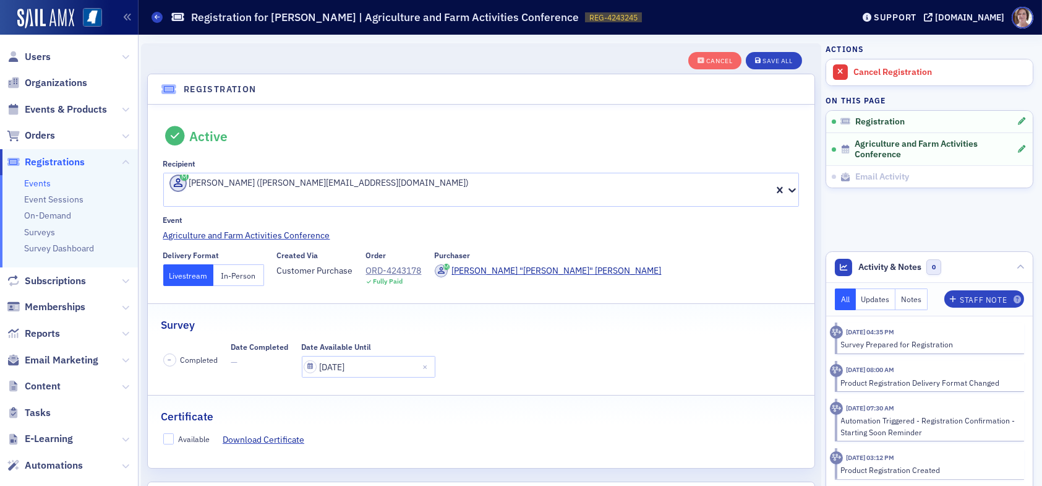
scroll to position [32, 0]
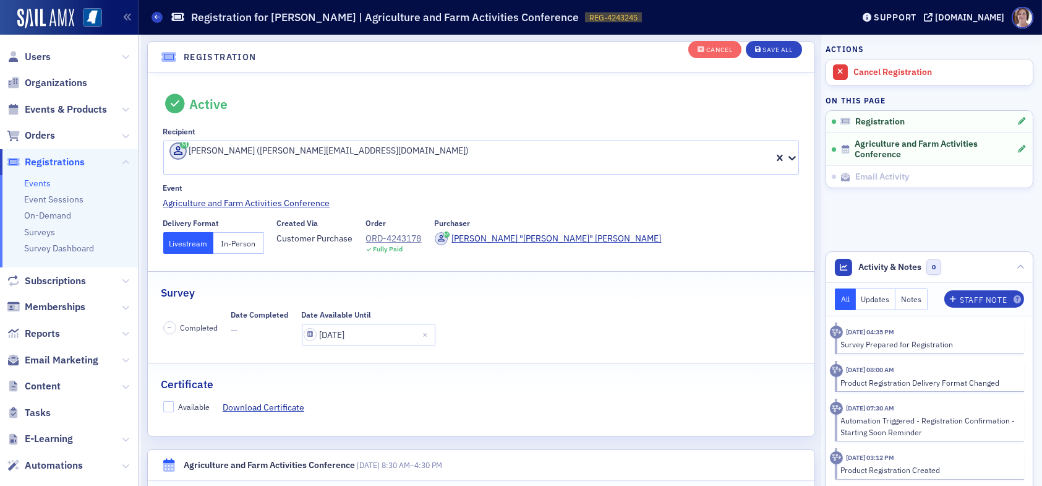
click at [235, 232] on button "In-Person" at bounding box center [238, 243] width 51 height 22
click at [169, 401] on input "Available" at bounding box center [168, 406] width 11 height 11
checkbox input "true"
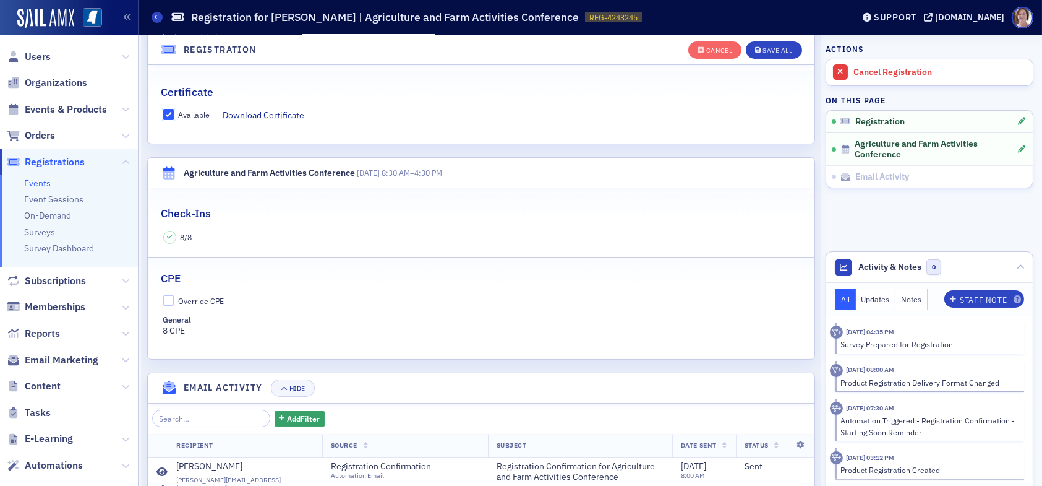
scroll to position [341, 0]
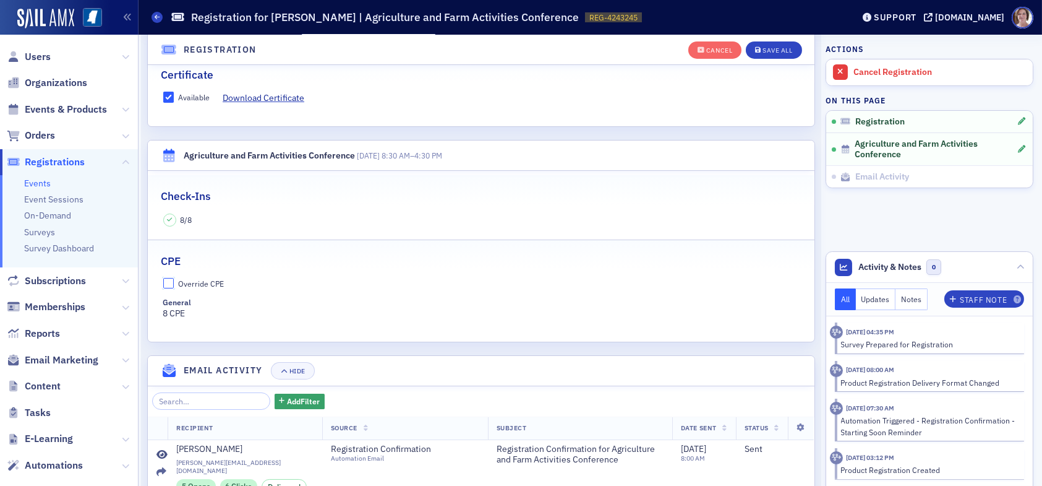
drag, startPoint x: 171, startPoint y: 270, endPoint x: 181, endPoint y: 275, distance: 10.2
click at [172, 278] on input "Override CPE" at bounding box center [168, 283] width 11 height 11
checkbox input "true"
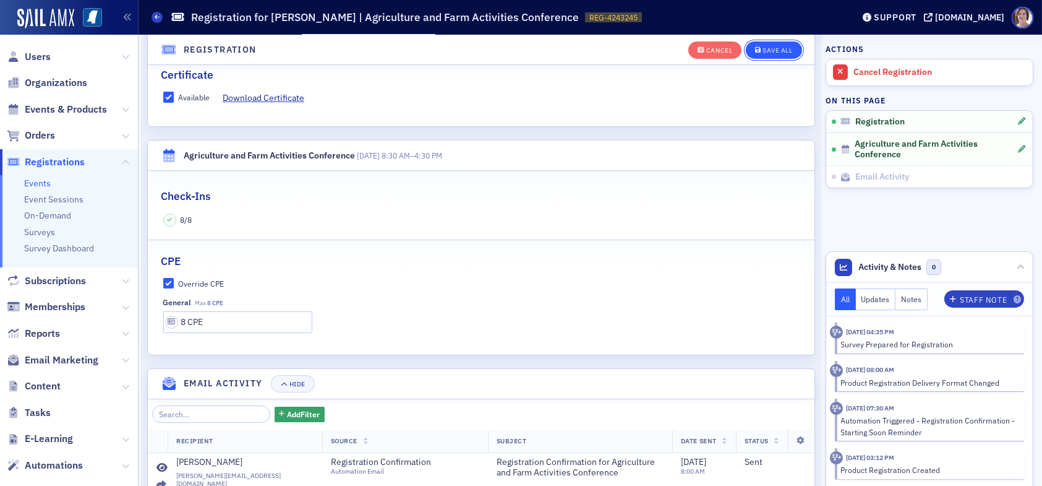
click at [775, 49] on div "Save All" at bounding box center [778, 50] width 30 height 7
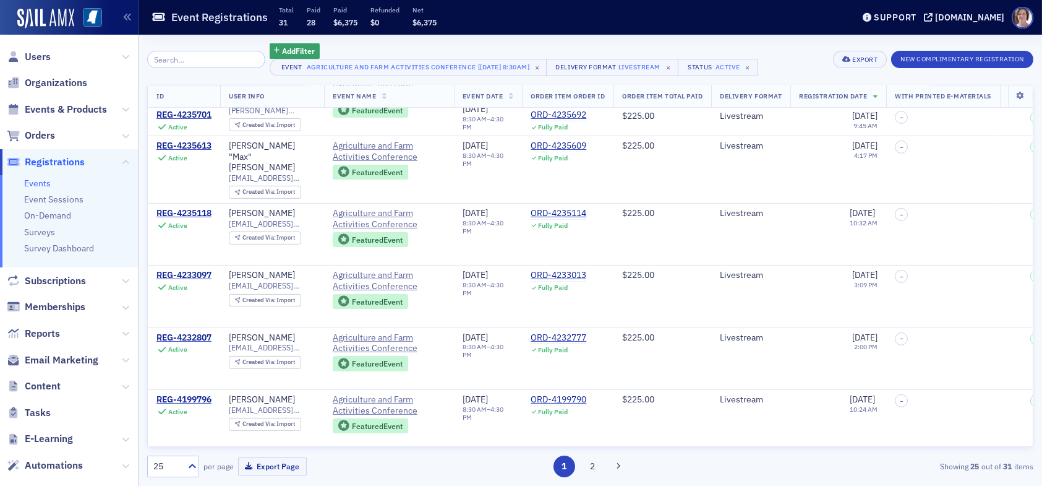
scroll to position [1229, 0]
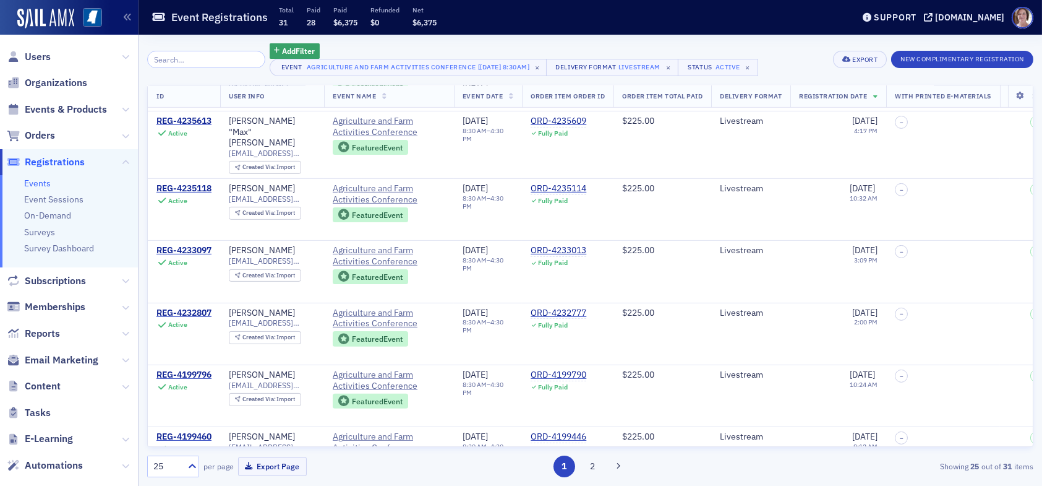
click at [595, 468] on button "2" at bounding box center [593, 466] width 22 height 22
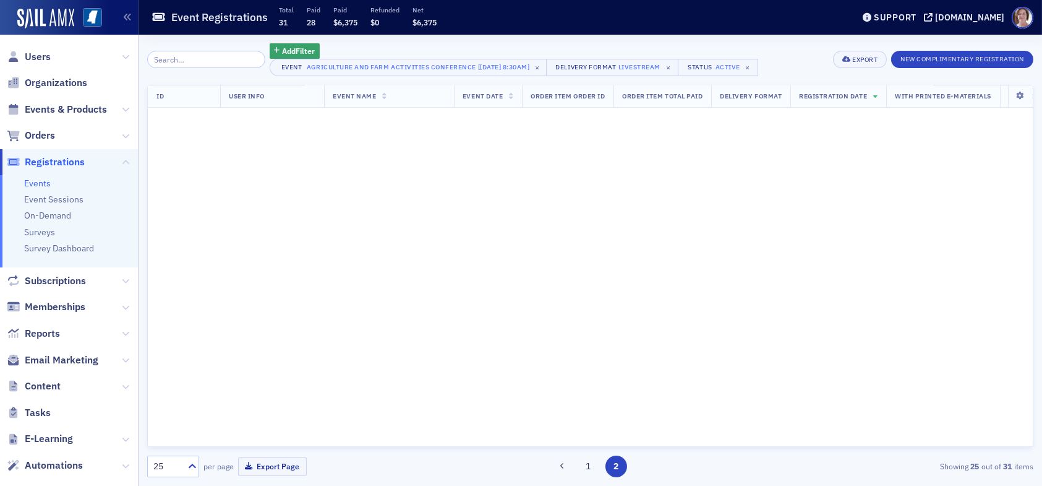
scroll to position [0, 0]
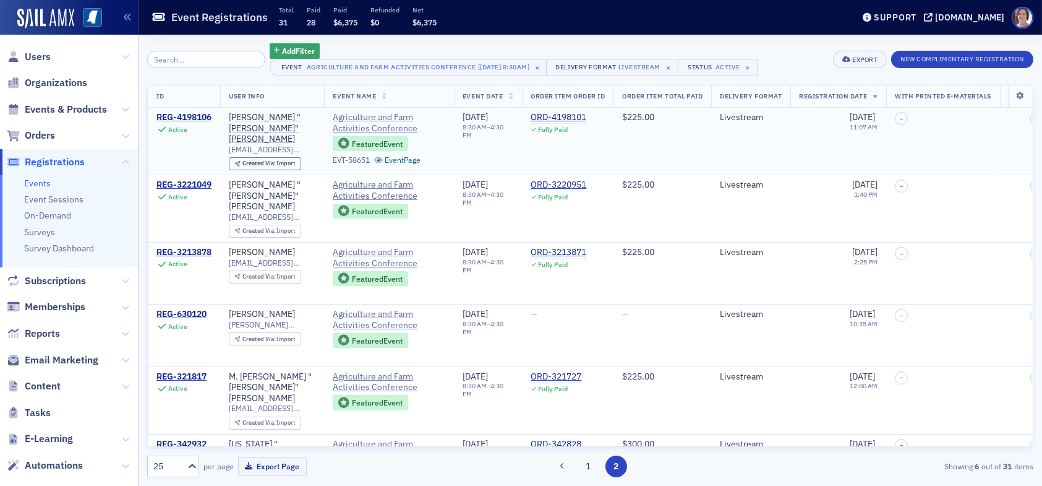
click at [199, 115] on div "REG-4198106" at bounding box center [184, 117] width 55 height 11
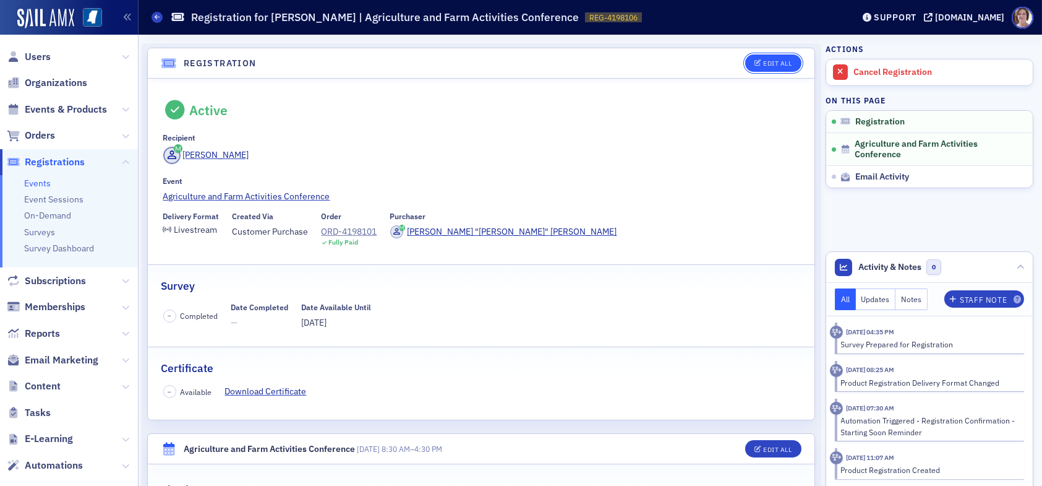
click at [763, 61] on div "Edit All" at bounding box center [777, 63] width 28 height 7
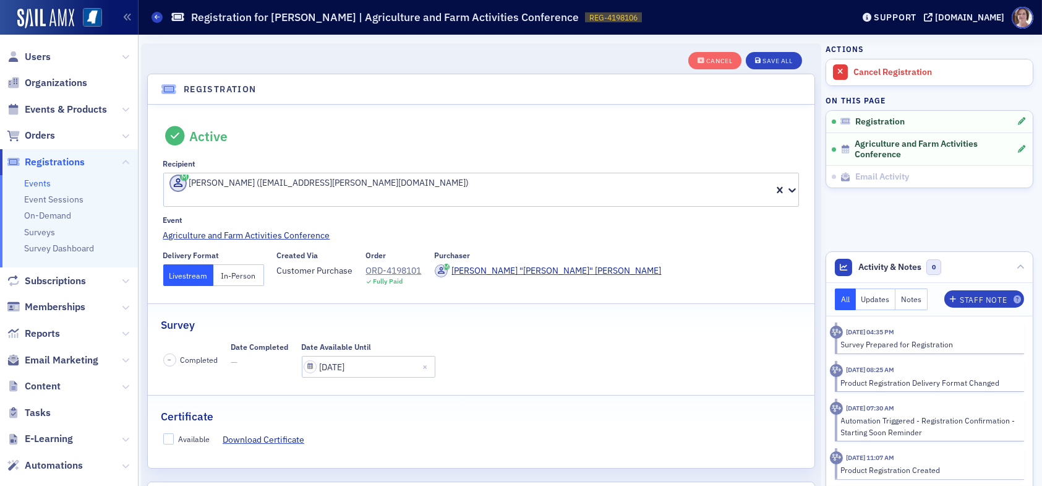
scroll to position [32, 0]
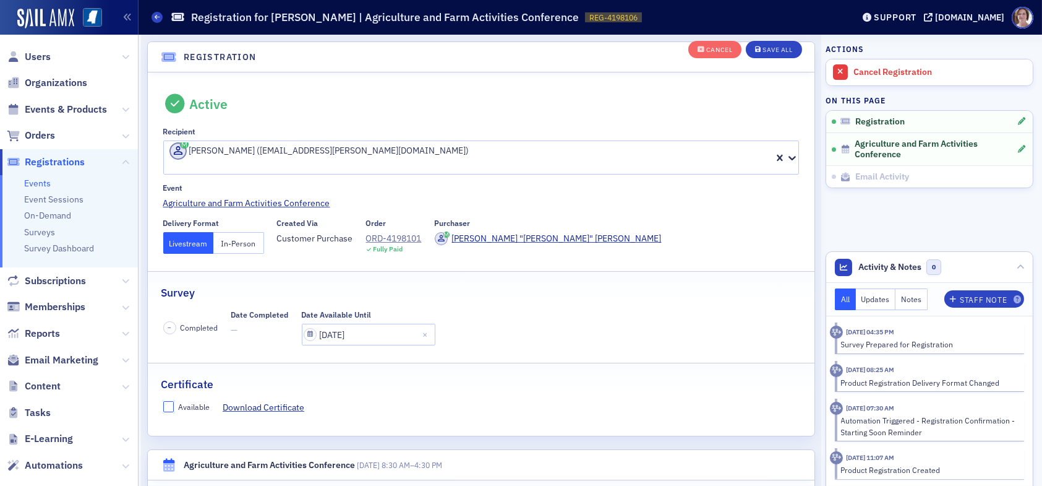
click at [167, 401] on input "Available" at bounding box center [168, 406] width 11 height 11
checkbox input "true"
click at [230, 232] on button "In-Person" at bounding box center [238, 243] width 51 height 22
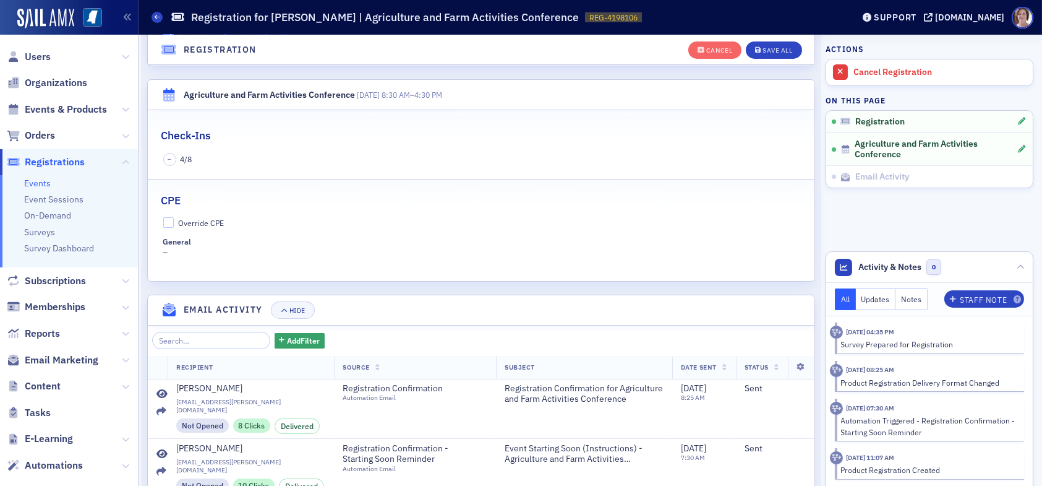
scroll to position [403, 0]
click at [169, 216] on input "Override CPE" at bounding box center [168, 221] width 11 height 11
checkbox input "true"
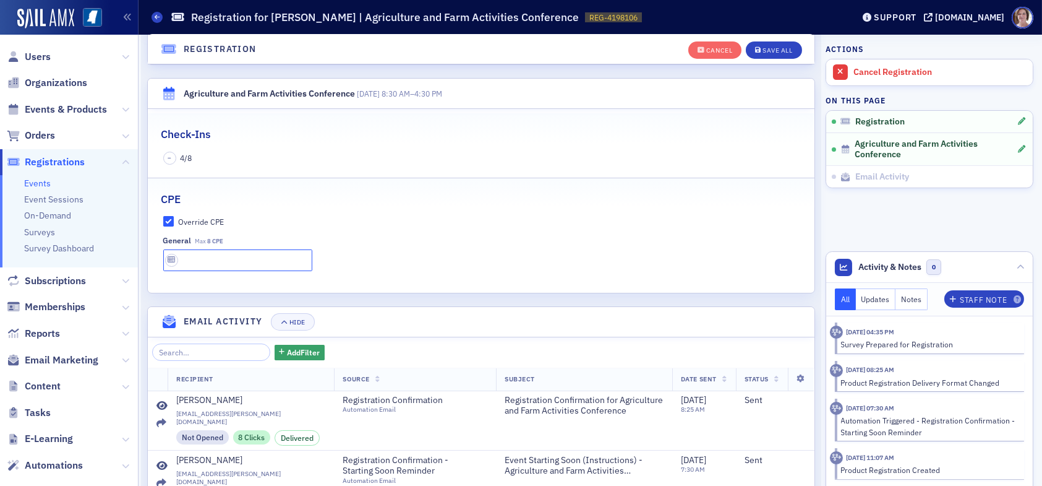
click at [205, 249] on input "text" at bounding box center [237, 260] width 149 height 22
type input "8 CPE"
click at [768, 53] on div "Save All" at bounding box center [778, 50] width 30 height 7
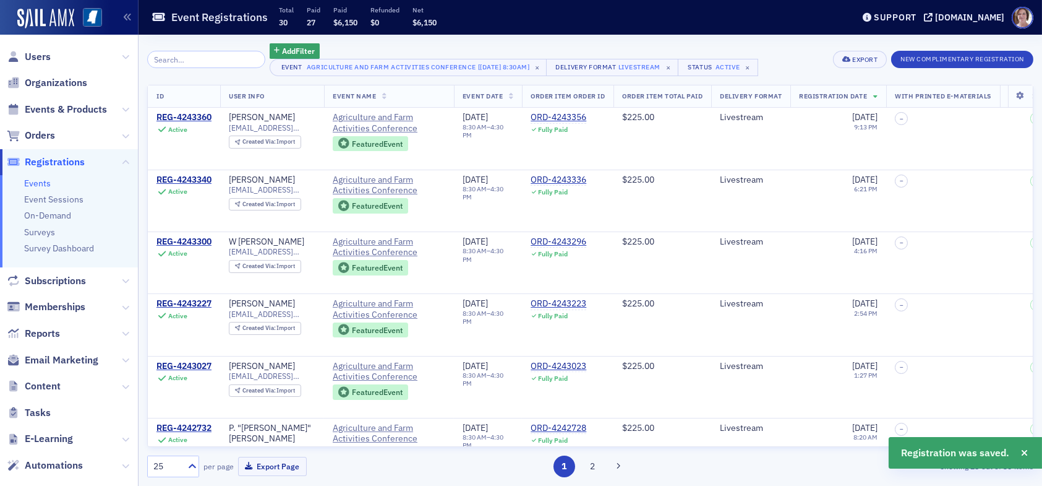
drag, startPoint x: 592, startPoint y: 475, endPoint x: 596, endPoint y: 468, distance: 8.6
click at [592, 475] on button "2" at bounding box center [593, 466] width 22 height 22
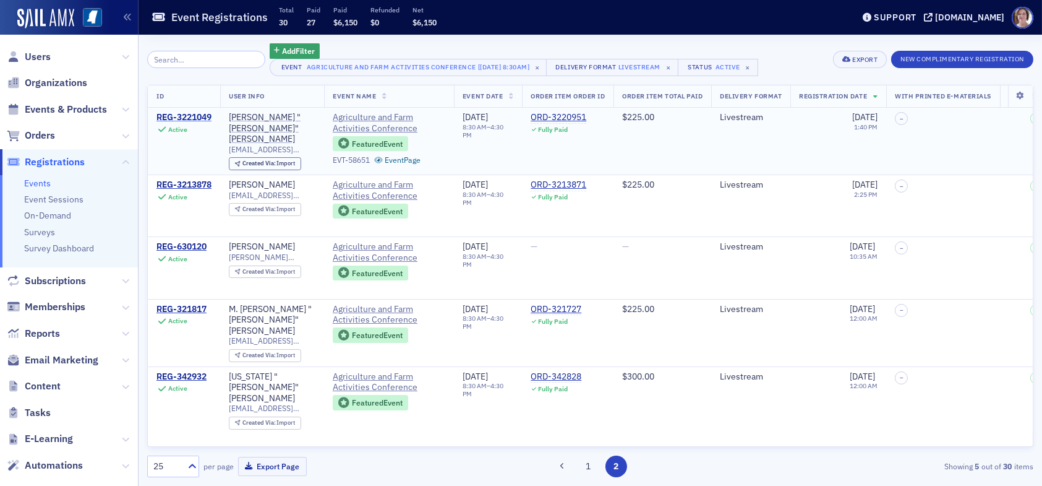
click at [187, 114] on div "REG-3221049" at bounding box center [184, 117] width 55 height 11
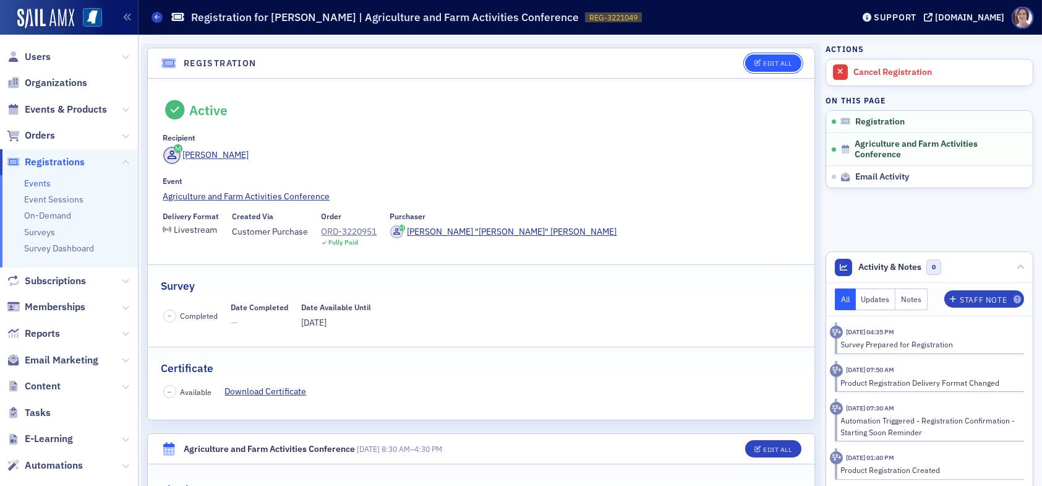
click at [763, 61] on div "Edit All" at bounding box center [777, 63] width 28 height 7
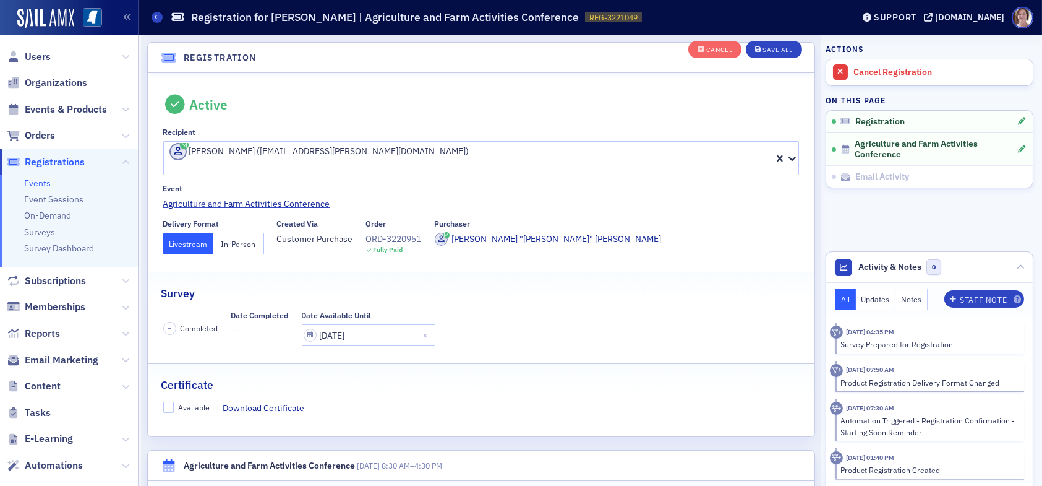
scroll to position [32, 0]
click at [247, 232] on button "In-Person" at bounding box center [238, 243] width 51 height 22
drag, startPoint x: 172, startPoint y: 395, endPoint x: 186, endPoint y: 389, distance: 14.7
click at [172, 401] on input "Available" at bounding box center [168, 406] width 11 height 11
checkbox input "true"
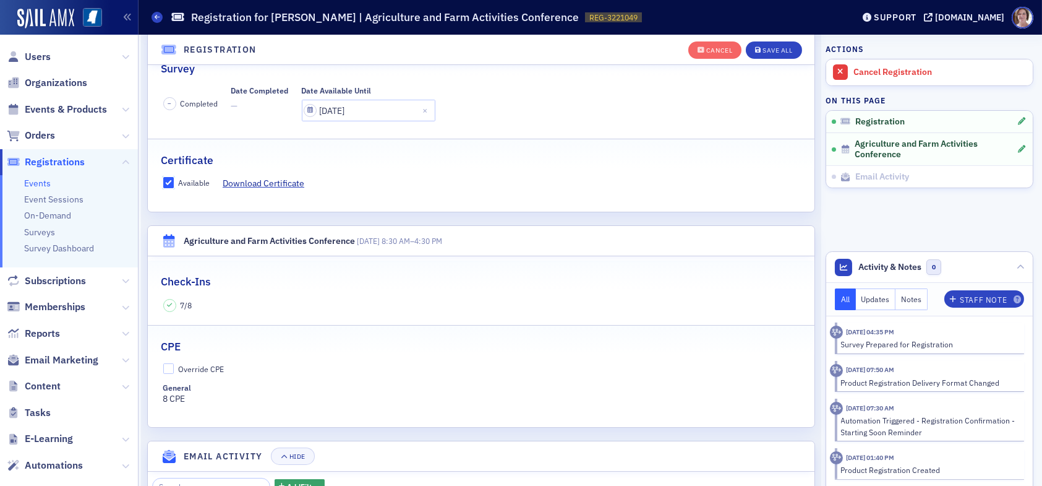
scroll to position [280, 0]
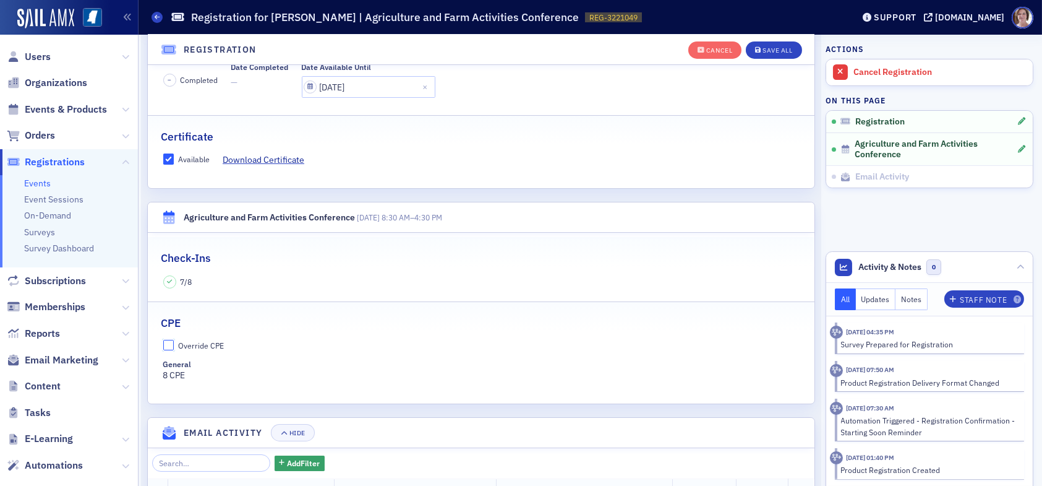
click at [168, 340] on input "Override CPE" at bounding box center [168, 345] width 11 height 11
checkbox input "true"
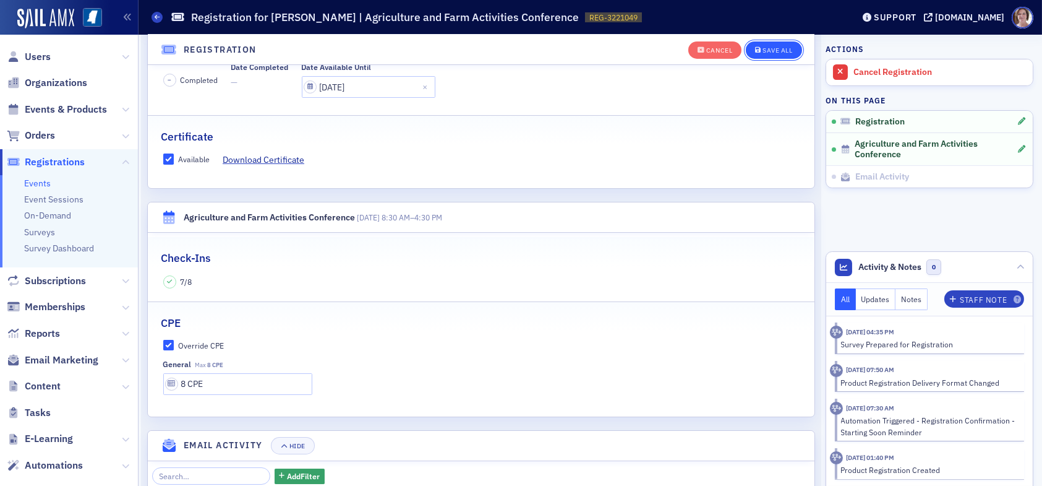
click at [767, 49] on div "Save All" at bounding box center [778, 50] width 30 height 7
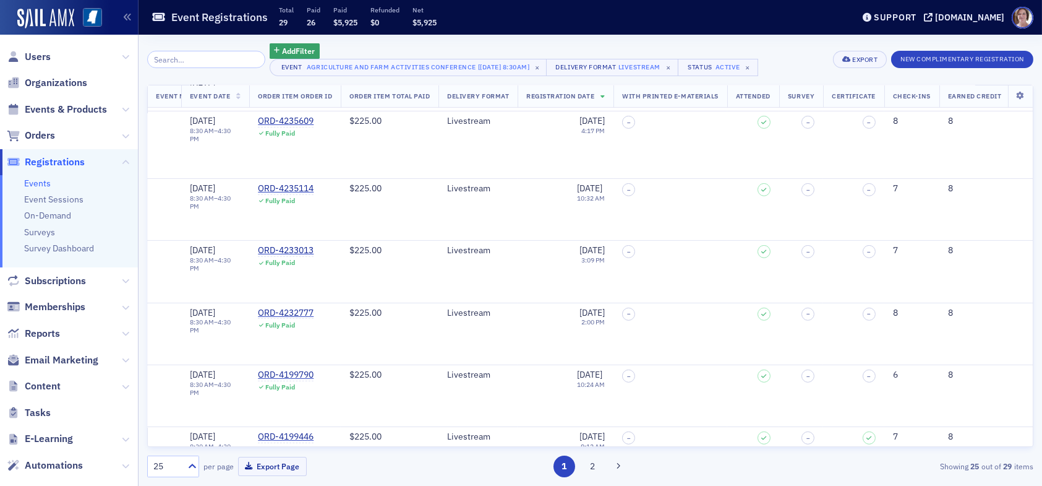
scroll to position [1229, 300]
click at [588, 466] on button "2" at bounding box center [593, 466] width 22 height 22
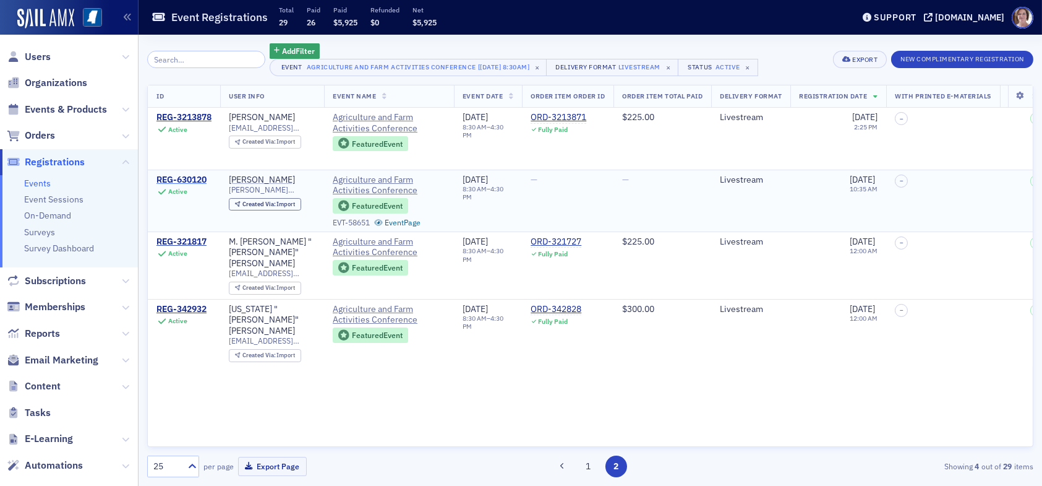
click at [201, 179] on div "REG-630120" at bounding box center [182, 179] width 50 height 11
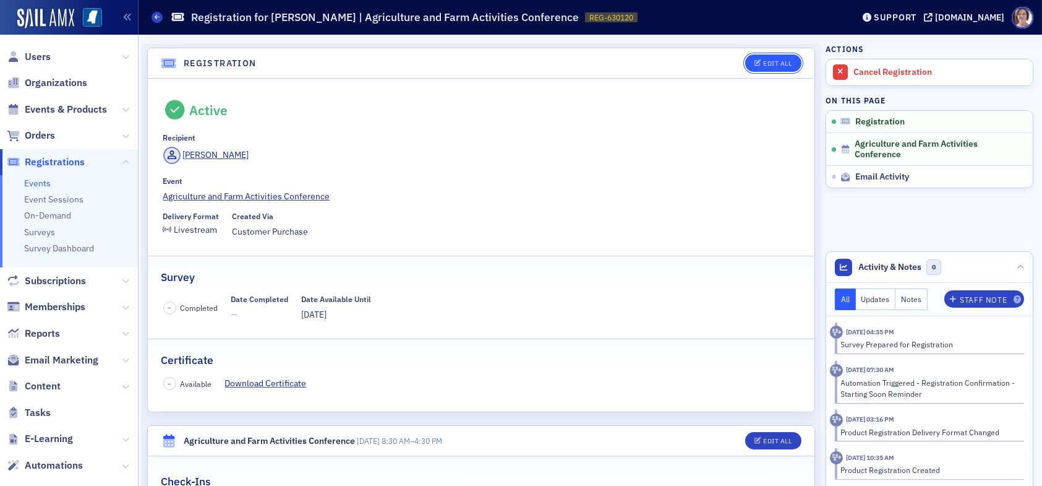
click at [772, 58] on button "Edit All" at bounding box center [773, 62] width 56 height 17
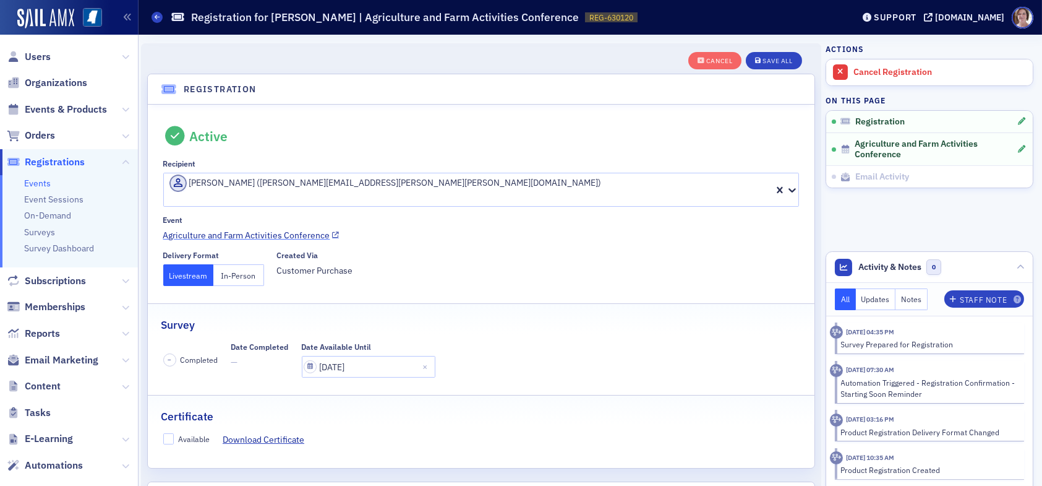
scroll to position [32, 0]
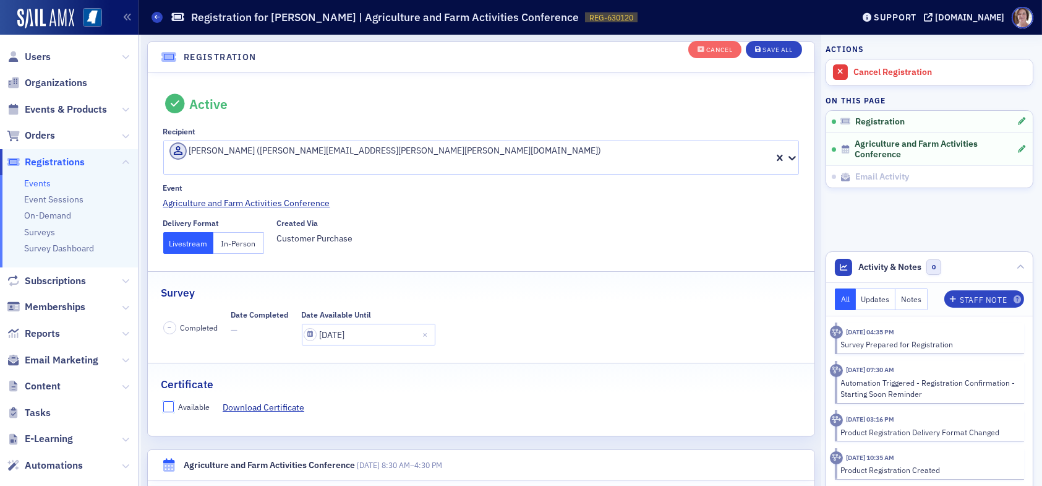
click at [171, 401] on input "Available" at bounding box center [168, 406] width 11 height 11
checkbox input "true"
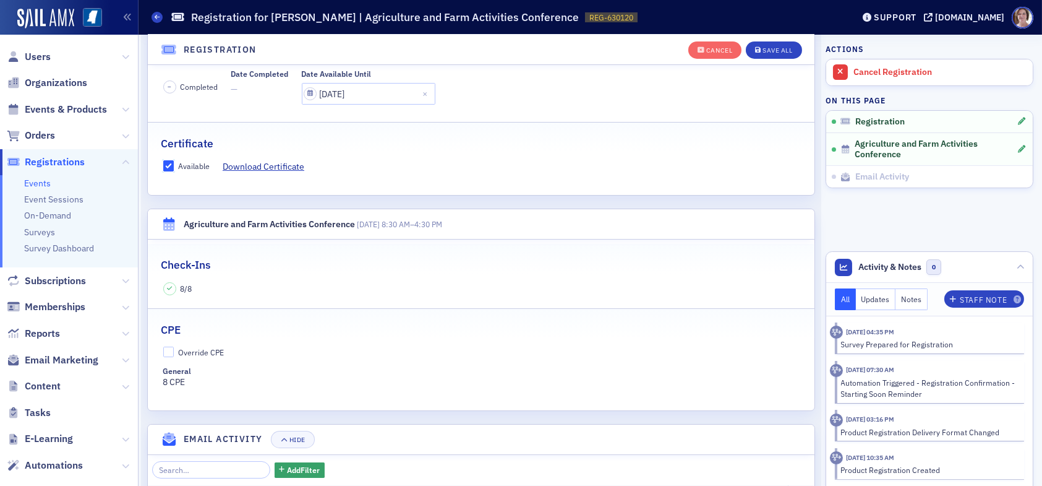
scroll to position [280, 0]
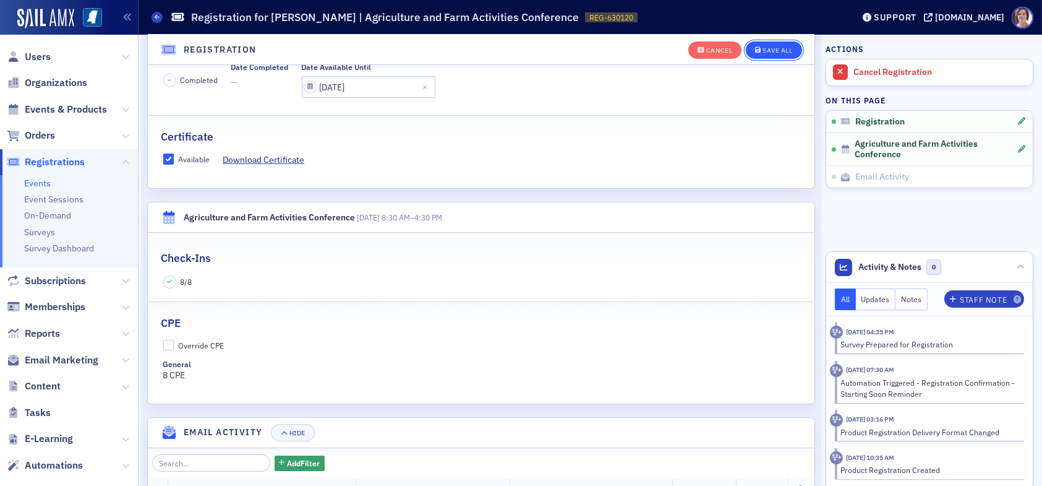
click at [773, 53] on div "Save All" at bounding box center [778, 50] width 30 height 7
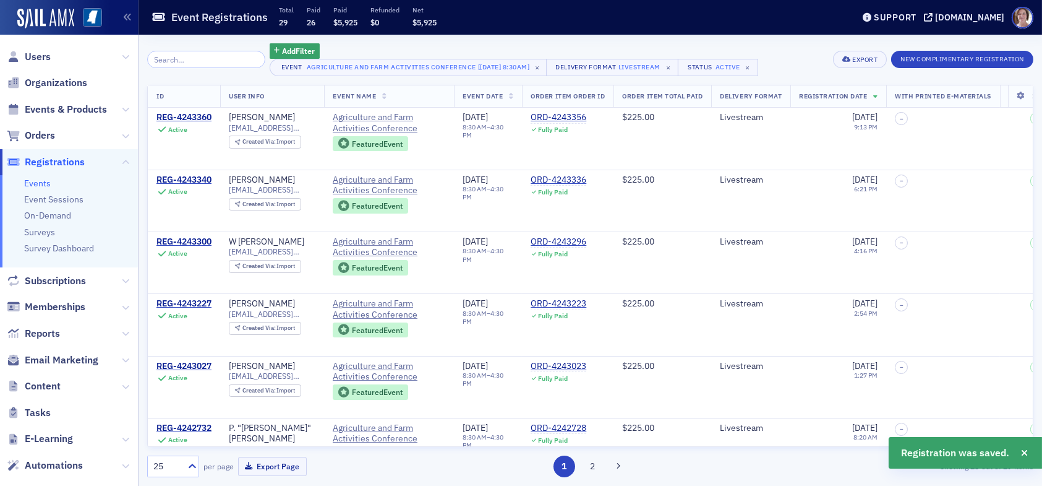
click at [591, 465] on button "2" at bounding box center [593, 466] width 22 height 22
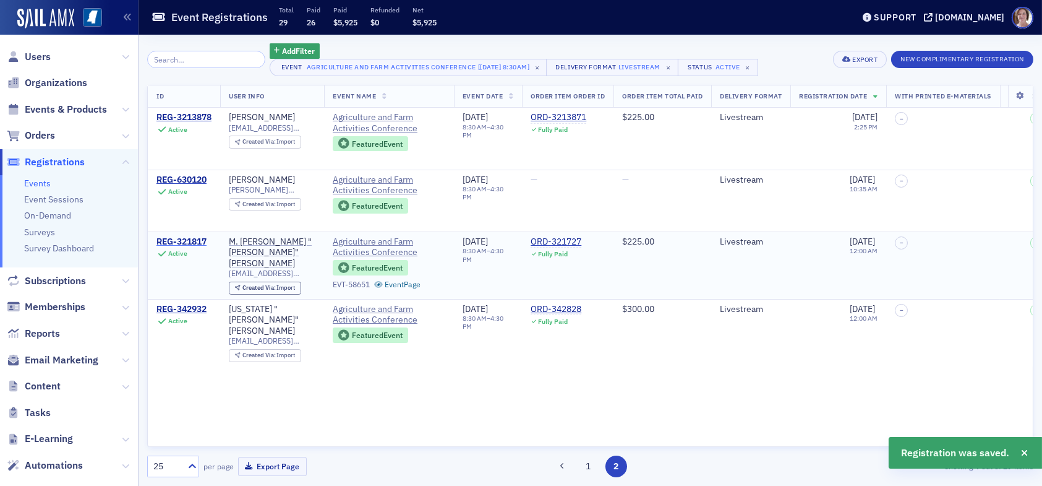
click at [198, 239] on div "REG-321817" at bounding box center [182, 241] width 50 height 11
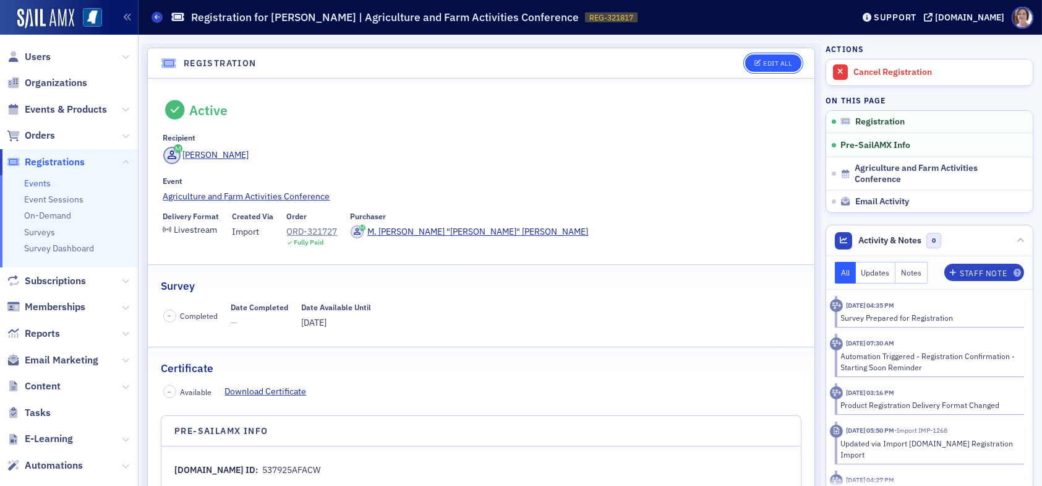
click at [773, 61] on div "Edit All" at bounding box center [777, 63] width 28 height 7
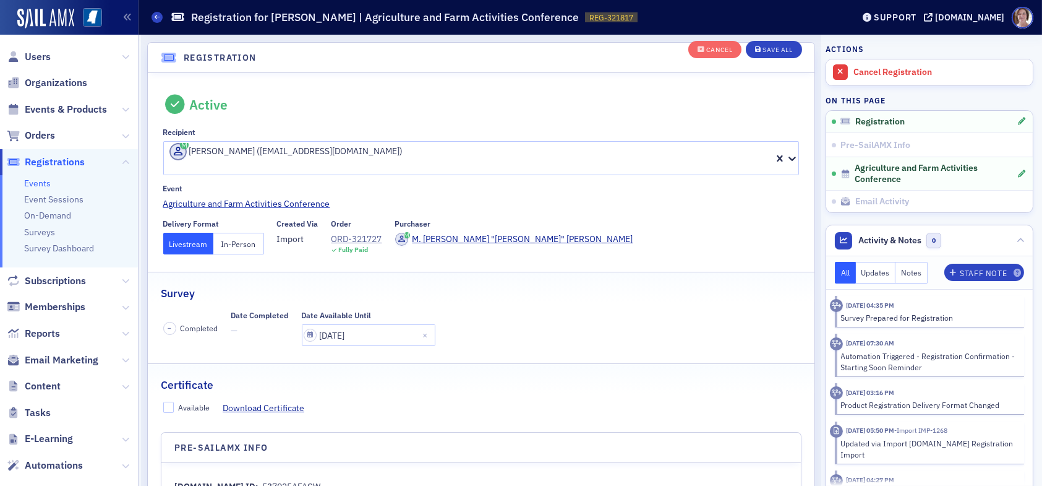
scroll to position [32, 0]
click at [168, 401] on input "Available" at bounding box center [168, 406] width 11 height 11
checkbox input "true"
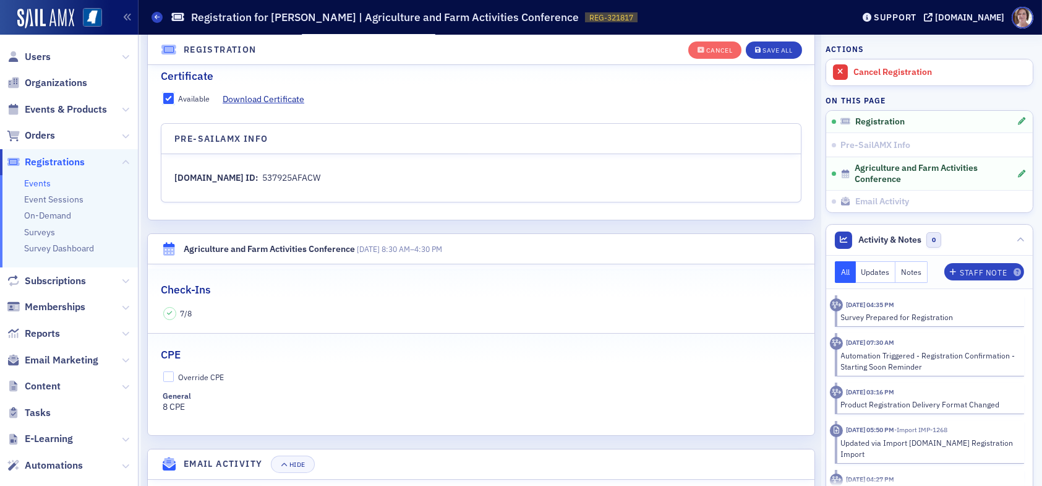
scroll to position [341, 0]
click at [767, 50] on div "Save All" at bounding box center [778, 50] width 30 height 7
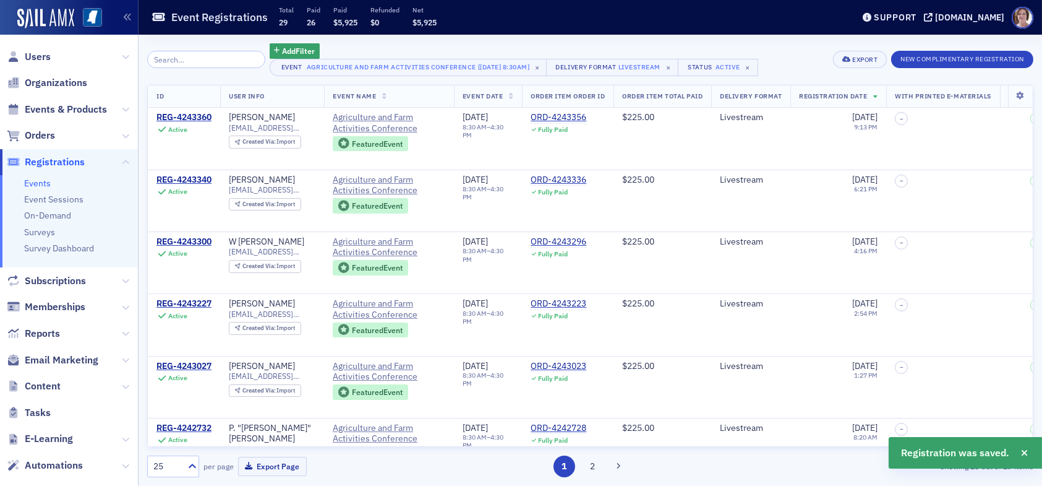
click at [591, 468] on button "2" at bounding box center [593, 466] width 22 height 22
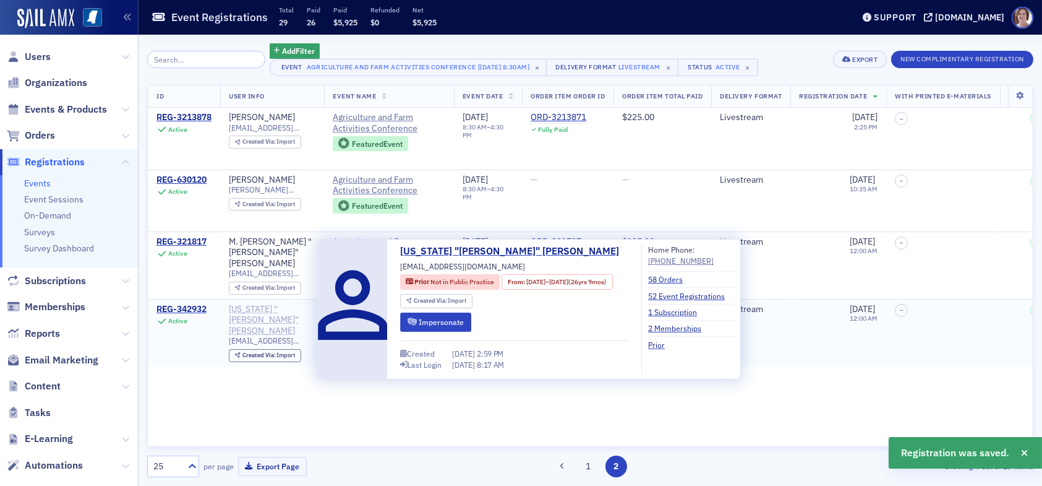
click at [254, 311] on div "Virginia "Darlene" Gardner" at bounding box center [272, 320] width 87 height 33
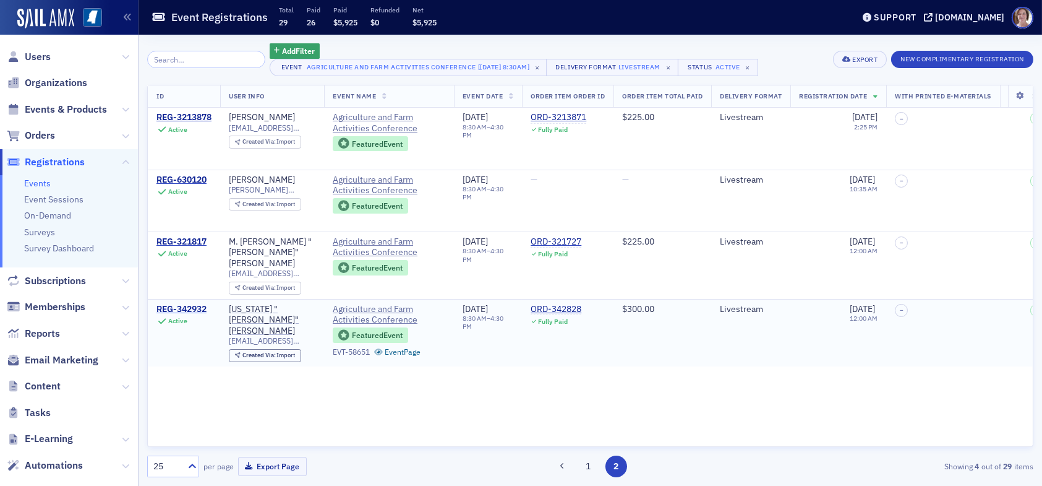
click at [192, 304] on div "REG-342932" at bounding box center [182, 309] width 50 height 11
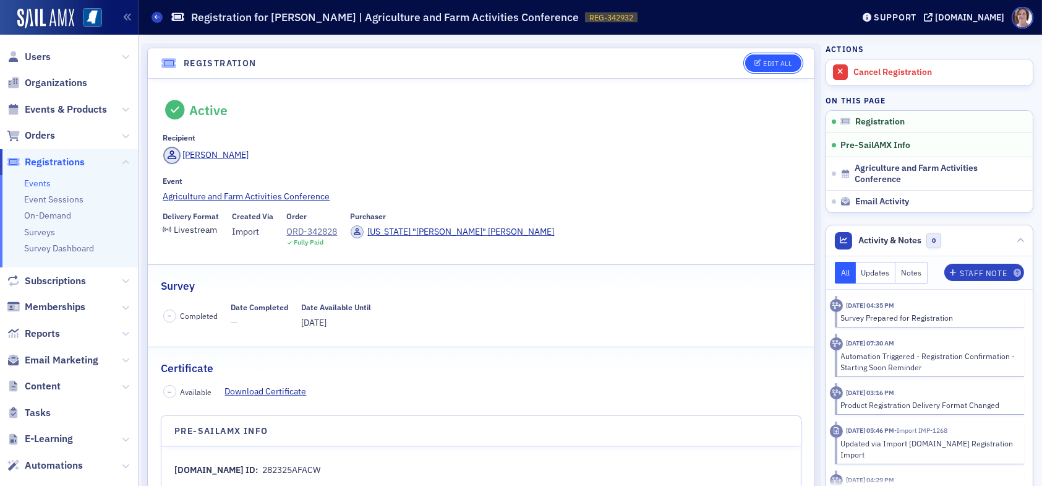
click at [762, 58] on button "Edit All" at bounding box center [773, 62] width 56 height 17
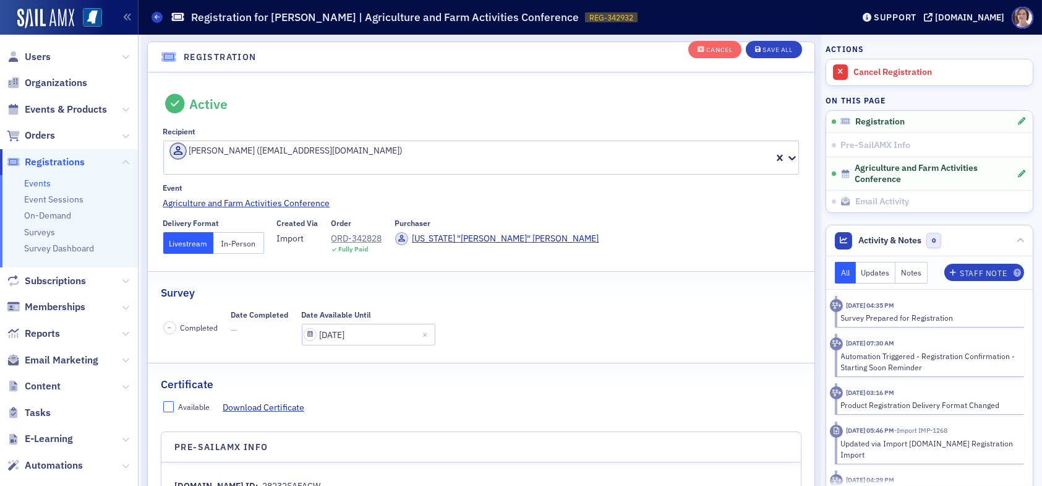
click at [171, 401] on input "Available" at bounding box center [168, 406] width 11 height 11
checkbox input "true"
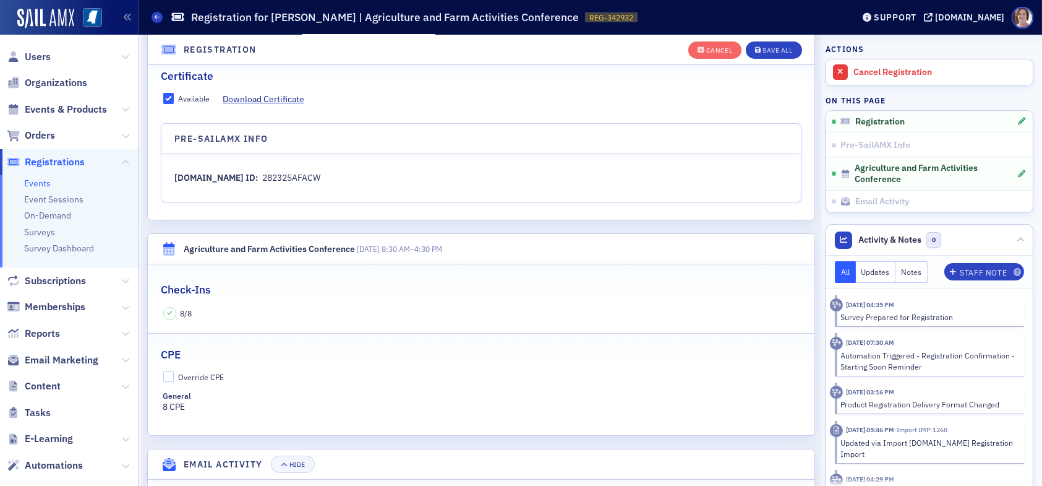
scroll to position [403, 0]
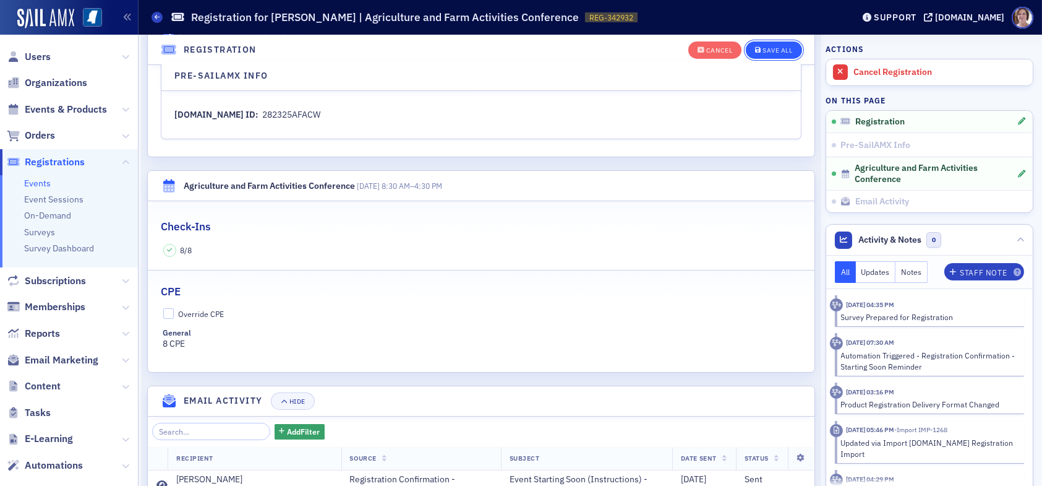
click at [763, 48] on div "Save All" at bounding box center [778, 50] width 30 height 7
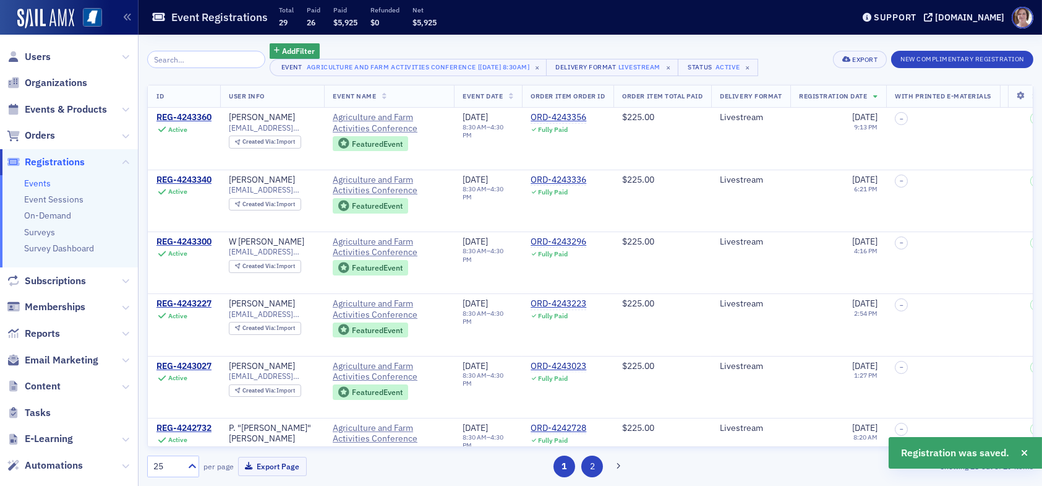
click at [592, 472] on button "2" at bounding box center [593, 466] width 22 height 22
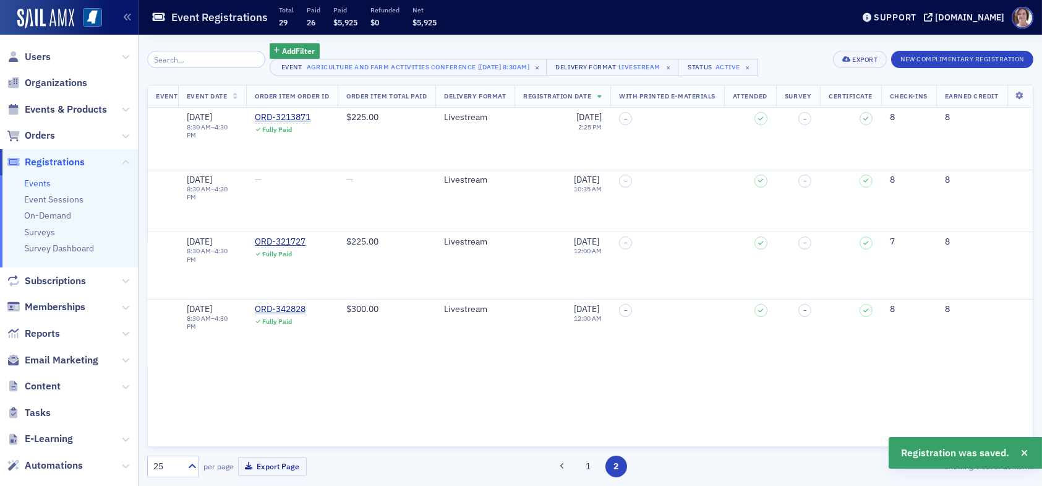
scroll to position [0, 291]
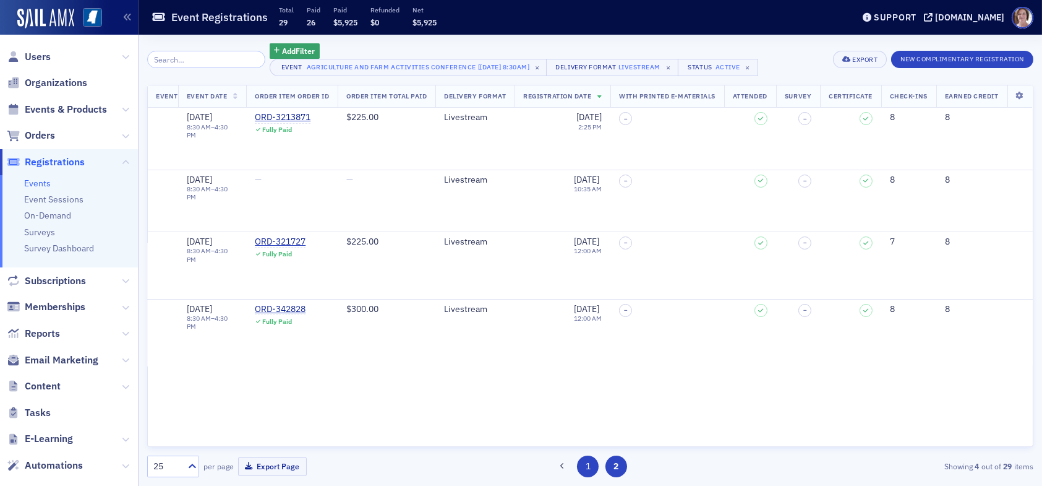
click at [588, 468] on button "1" at bounding box center [588, 466] width 22 height 22
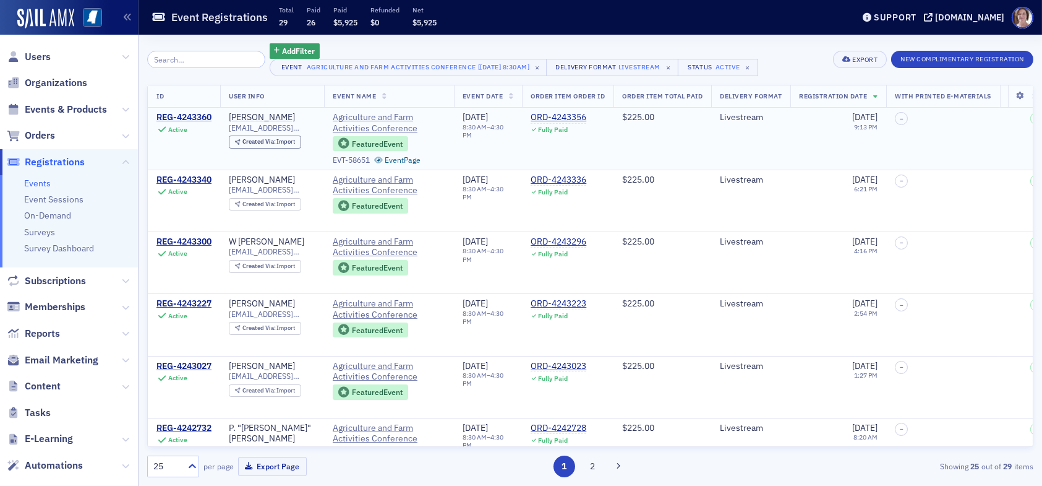
click at [202, 116] on div "REG-4243360" at bounding box center [184, 117] width 55 height 11
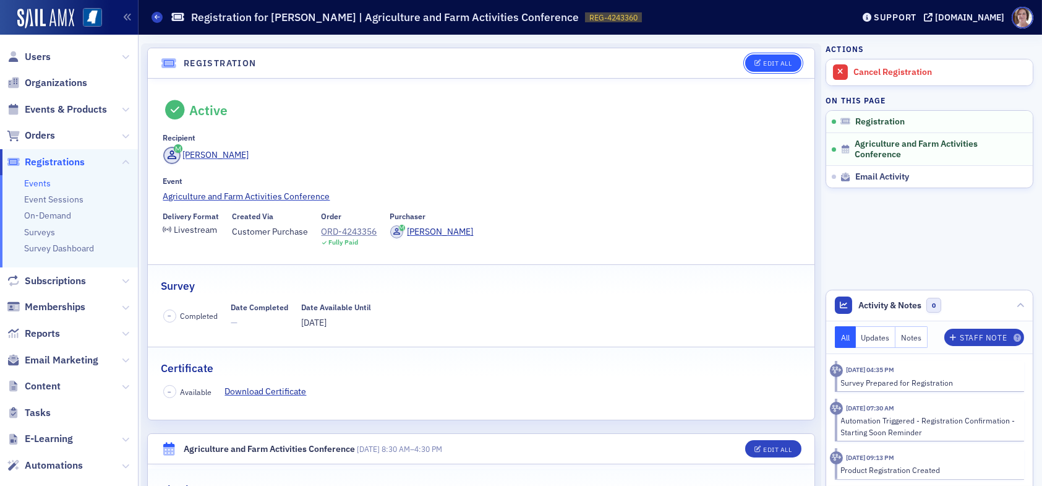
click at [782, 62] on div "Edit All" at bounding box center [777, 63] width 28 height 7
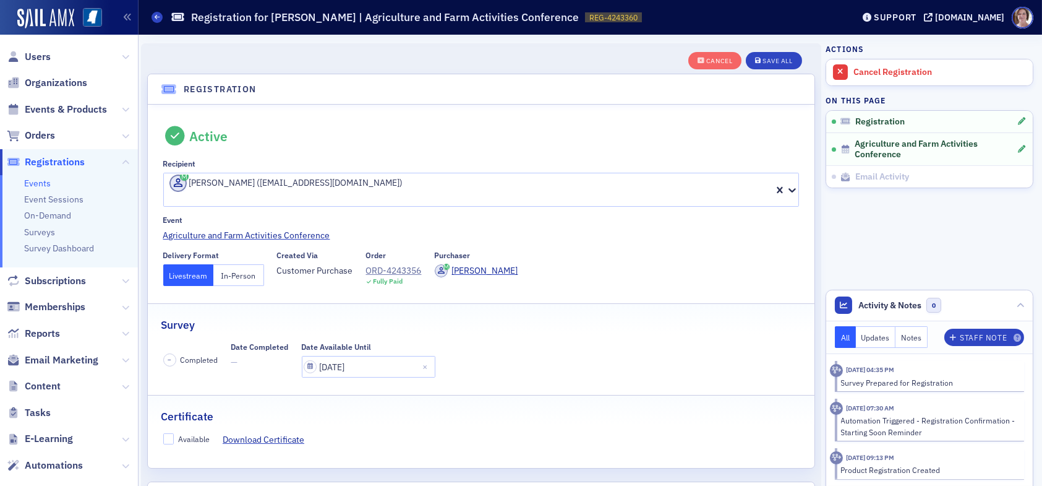
scroll to position [32, 0]
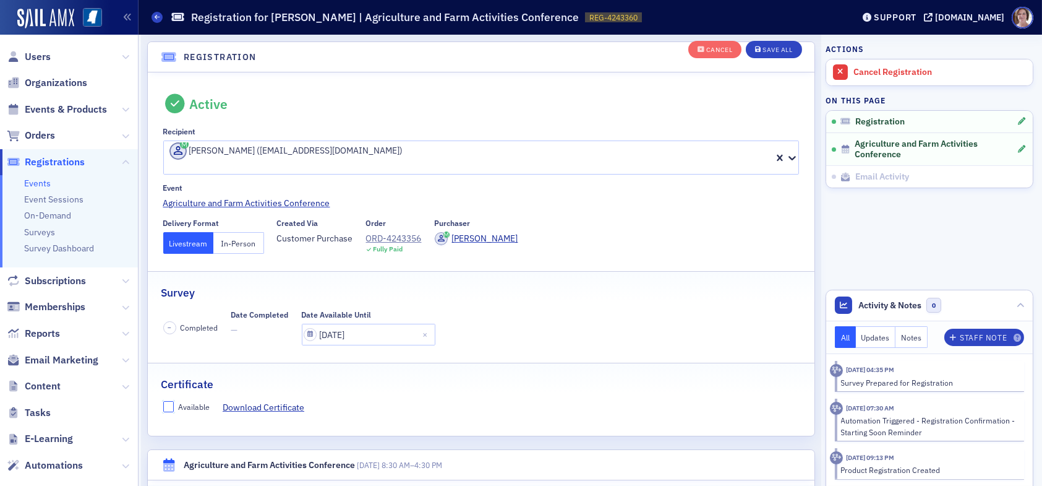
drag, startPoint x: 168, startPoint y: 391, endPoint x: 174, endPoint y: 388, distance: 6.9
click at [168, 401] on input "Available" at bounding box center [168, 406] width 11 height 11
checkbox input "true"
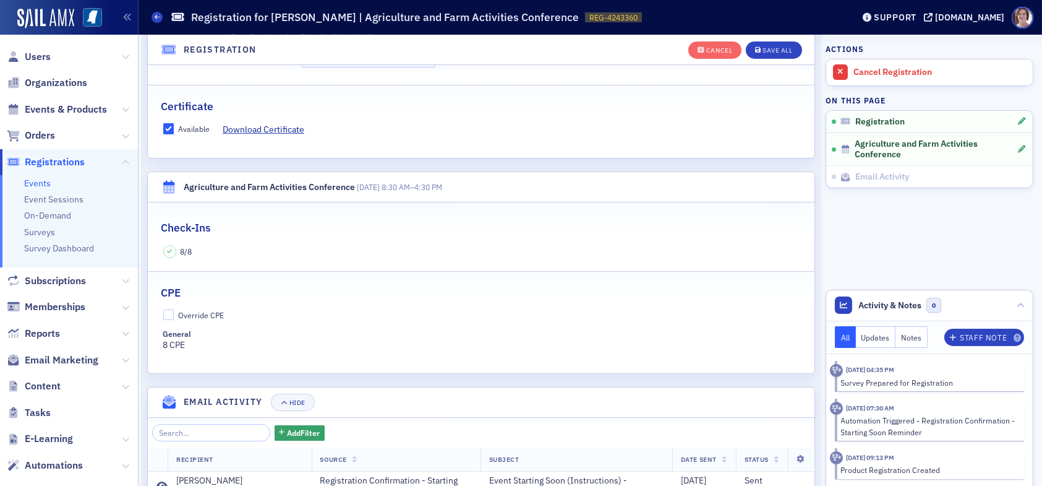
scroll to position [341, 0]
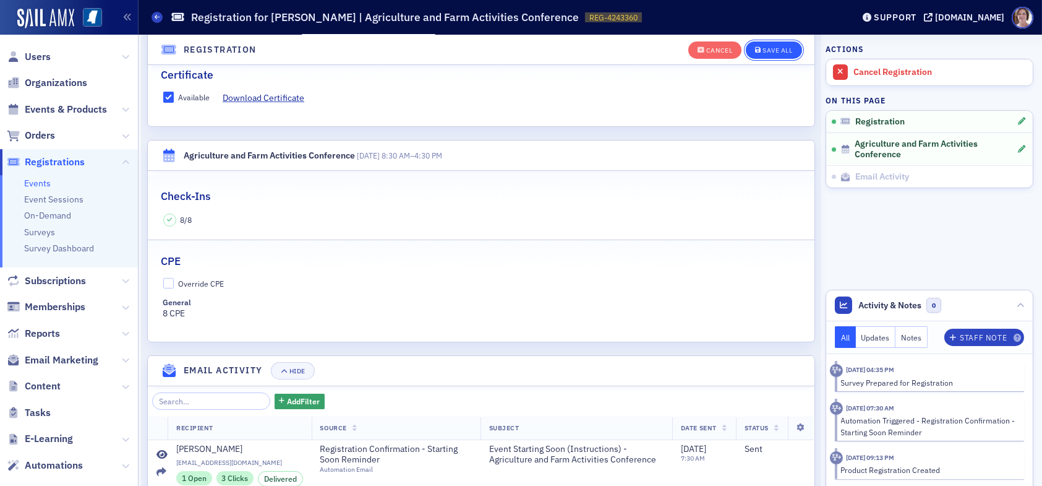
click at [763, 49] on div "Save All" at bounding box center [778, 50] width 30 height 7
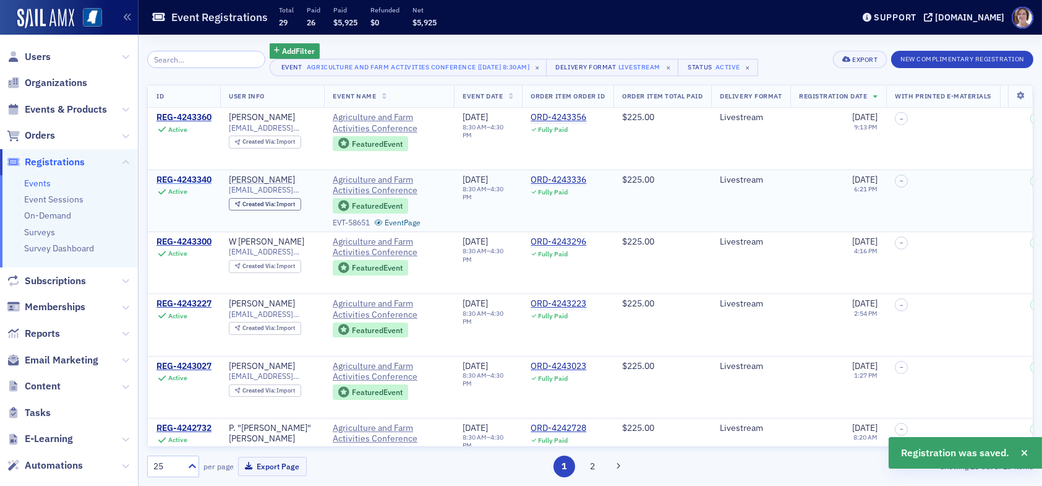
click at [188, 181] on div "REG-4243340" at bounding box center [184, 179] width 55 height 11
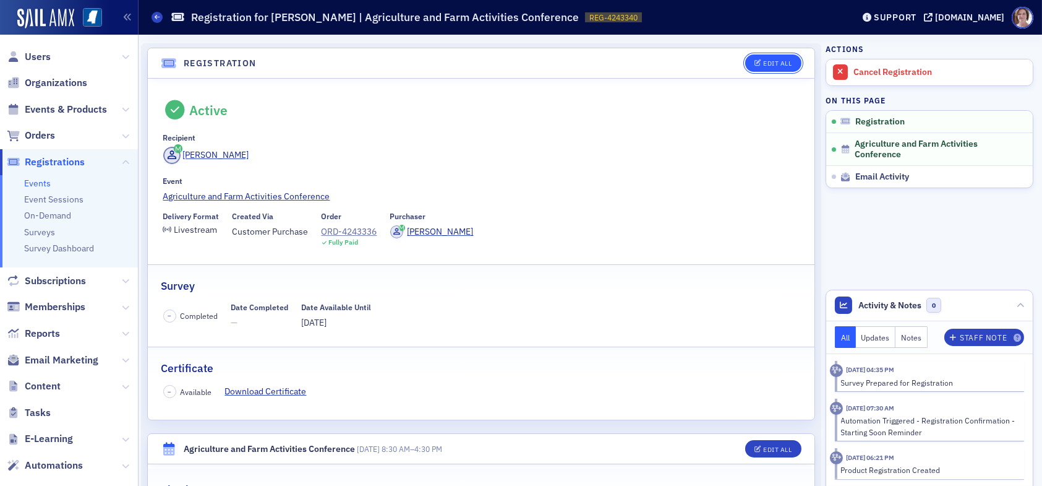
click at [774, 64] on div "Edit All" at bounding box center [777, 63] width 28 height 7
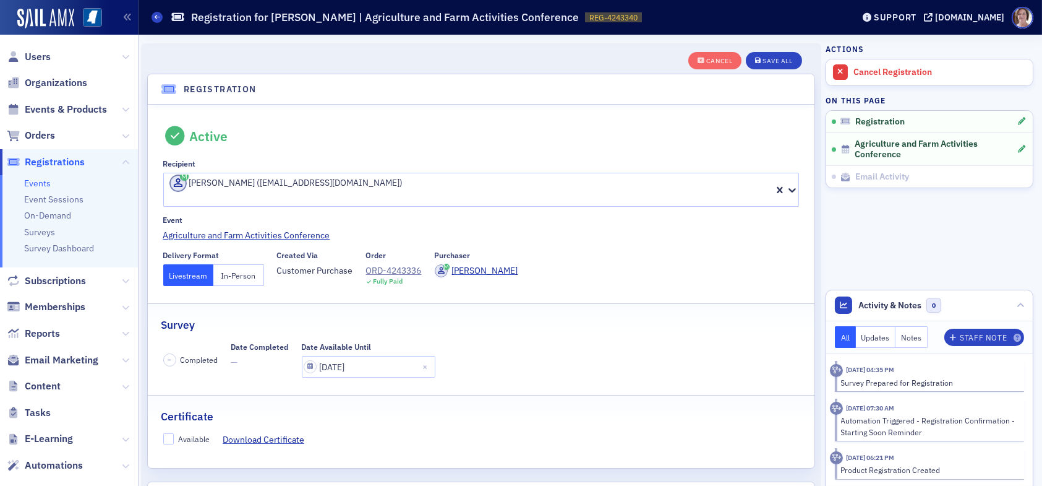
scroll to position [32, 0]
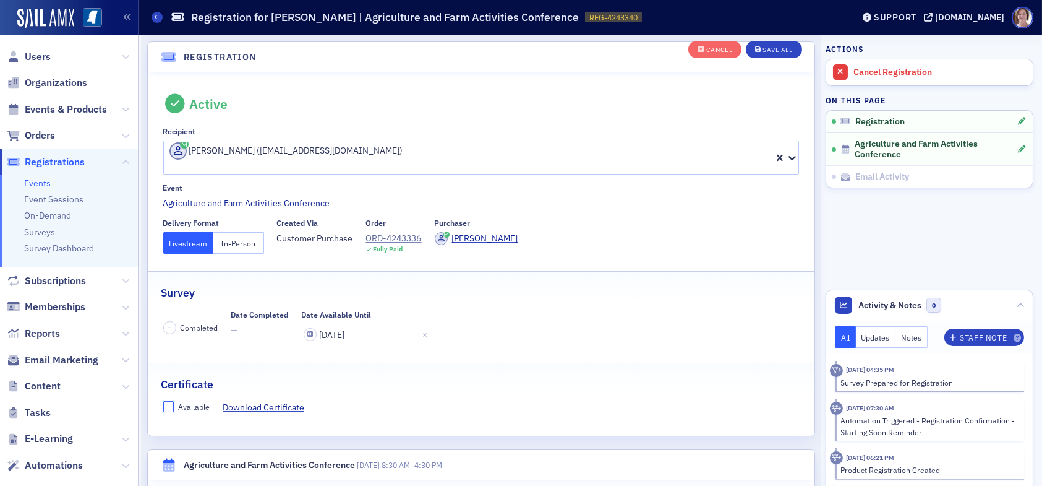
click at [168, 401] on input "Available" at bounding box center [168, 406] width 11 height 11
checkbox input "true"
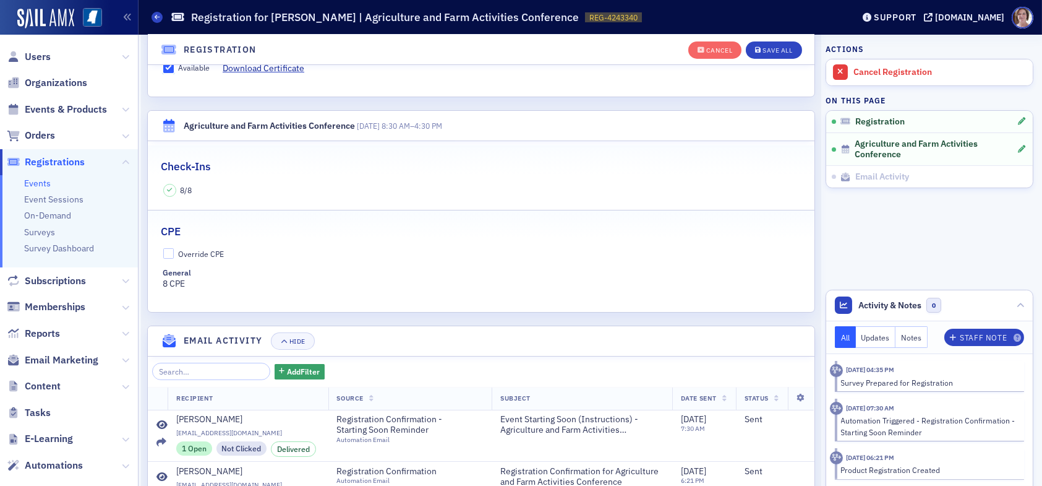
scroll to position [403, 0]
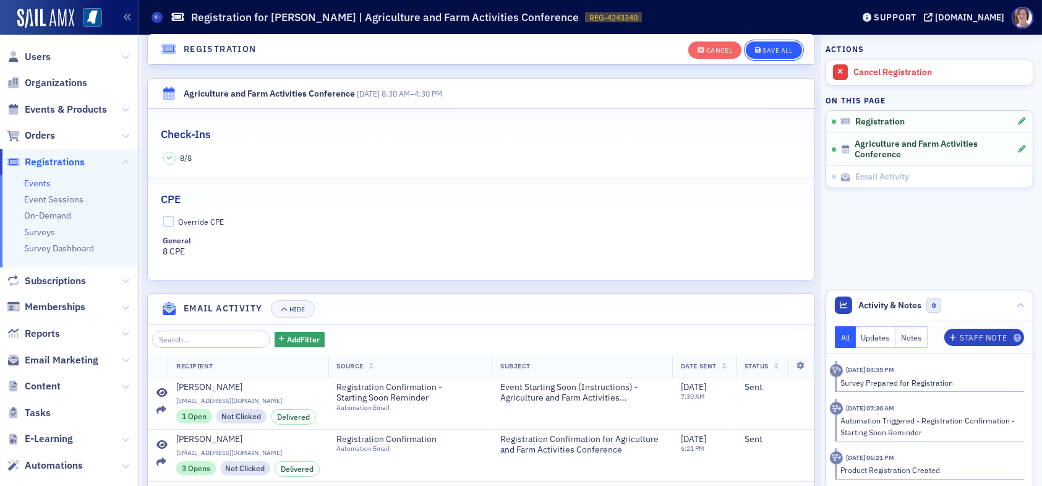
click at [773, 51] on div "Save All" at bounding box center [778, 50] width 30 height 7
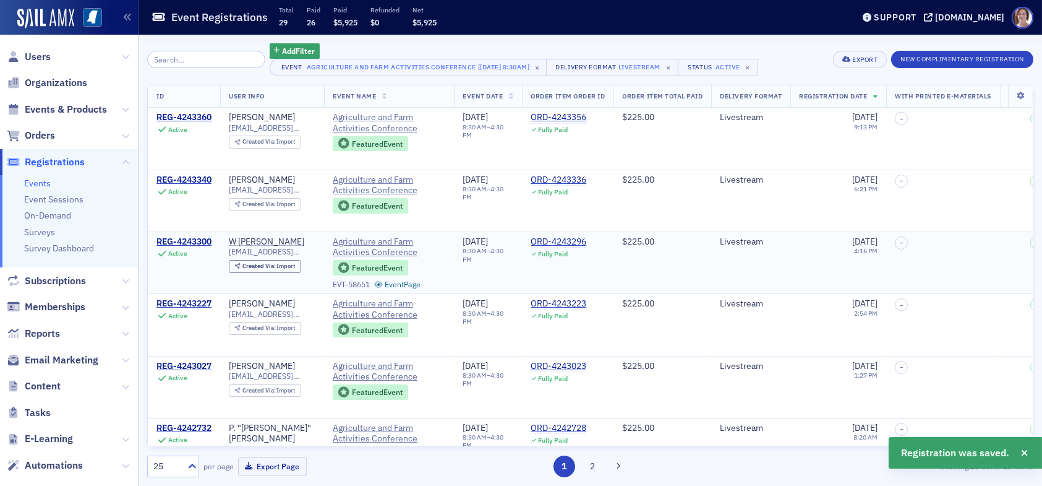
drag, startPoint x: 196, startPoint y: 237, endPoint x: 215, endPoint y: 240, distance: 19.4
click at [196, 238] on div "REG-4243300" at bounding box center [184, 241] width 55 height 11
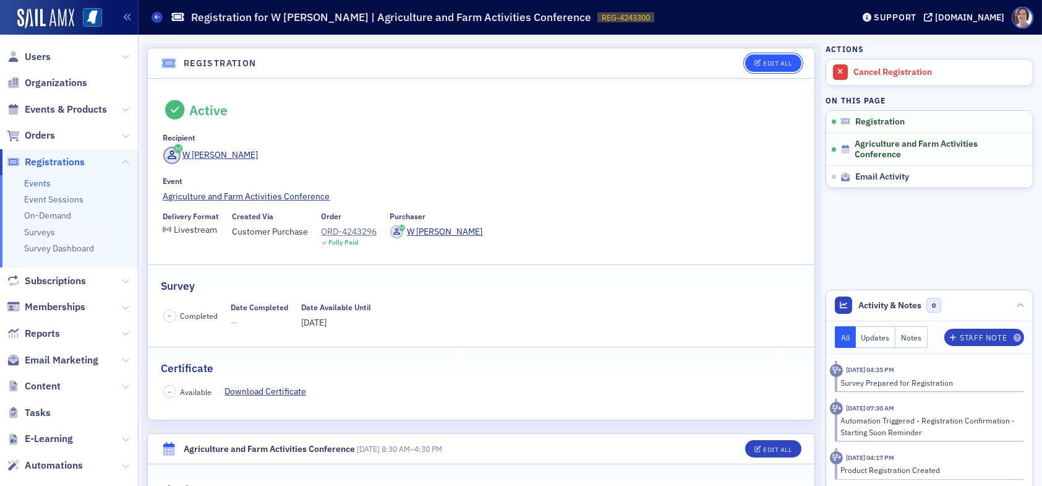
click at [764, 61] on div "Edit All" at bounding box center [777, 63] width 28 height 7
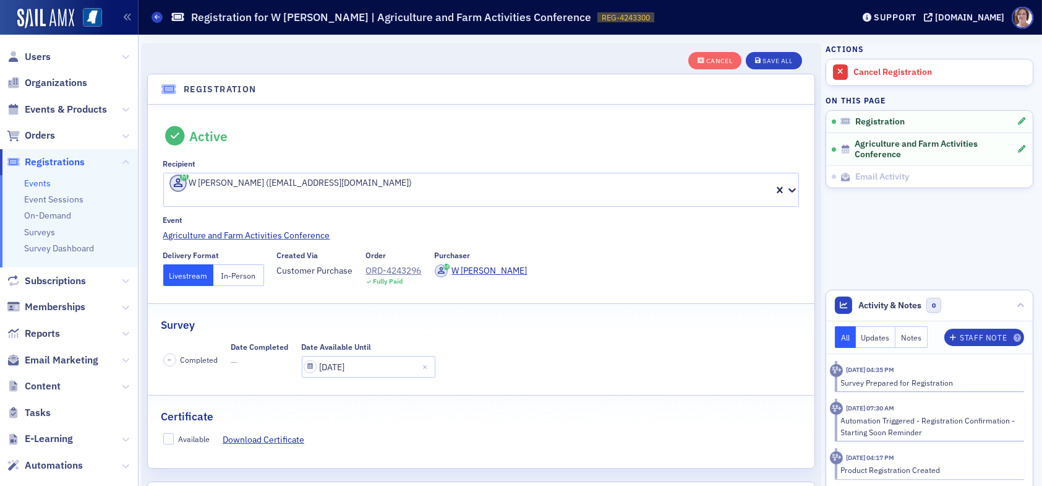
scroll to position [32, 0]
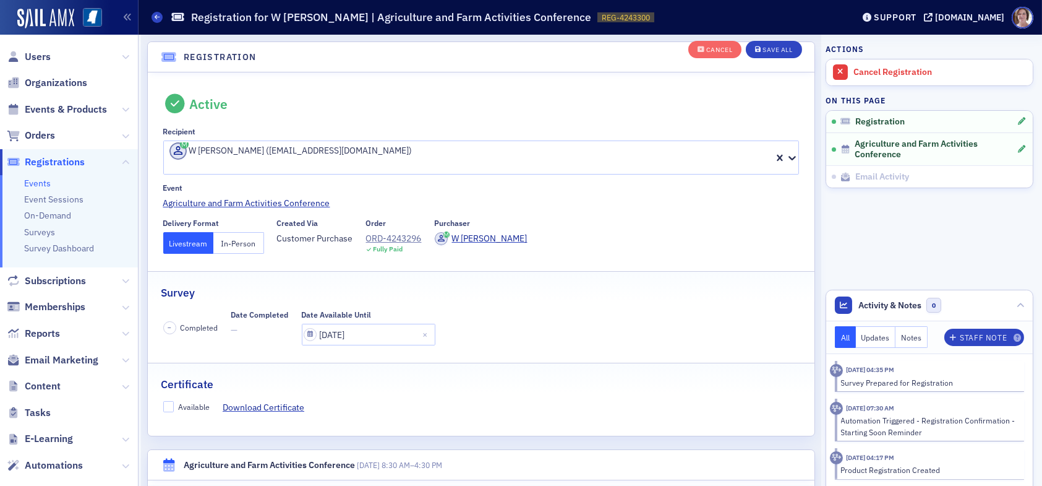
click at [163, 401] on div "Available" at bounding box center [186, 407] width 47 height 13
drag, startPoint x: 168, startPoint y: 392, endPoint x: 174, endPoint y: 389, distance: 7.5
click at [168, 401] on input "Available" at bounding box center [168, 406] width 11 height 11
checkbox input "true"
click at [773, 47] on div "Save All" at bounding box center [778, 50] width 30 height 7
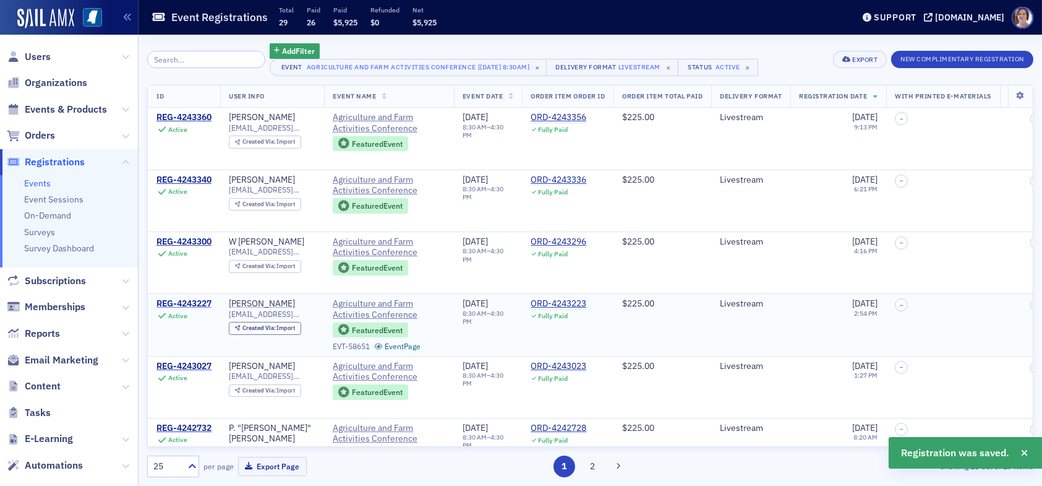
click at [192, 301] on div "REG-4243227" at bounding box center [184, 303] width 55 height 11
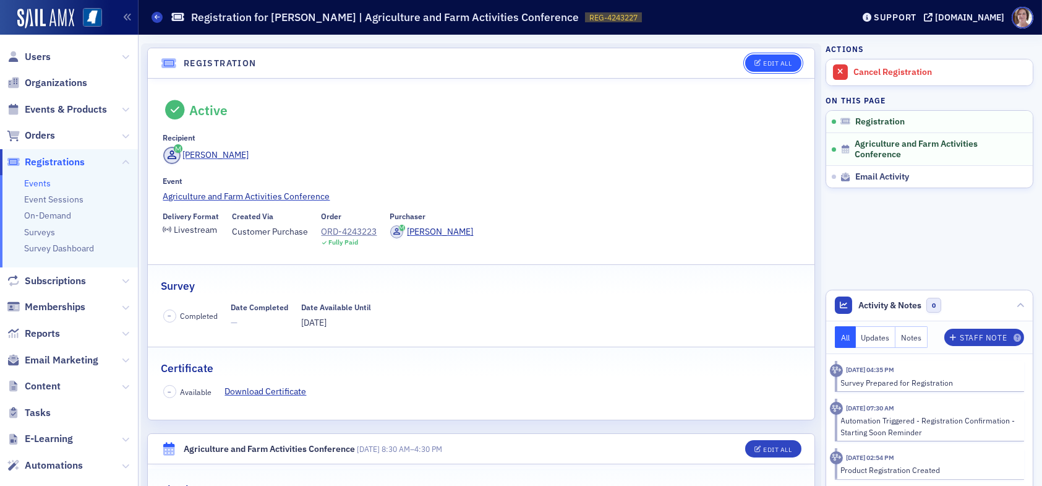
click at [775, 64] on div "Edit All" at bounding box center [777, 63] width 28 height 7
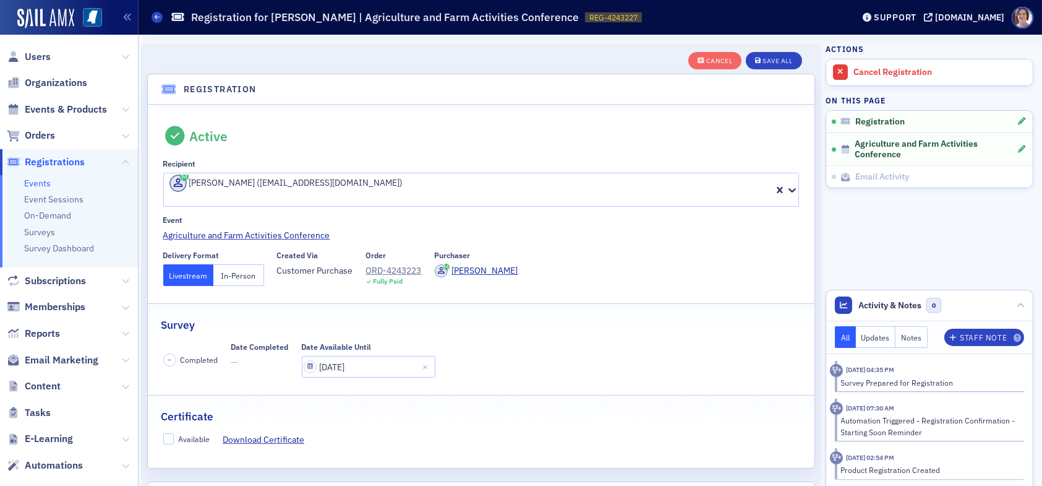
scroll to position [32, 0]
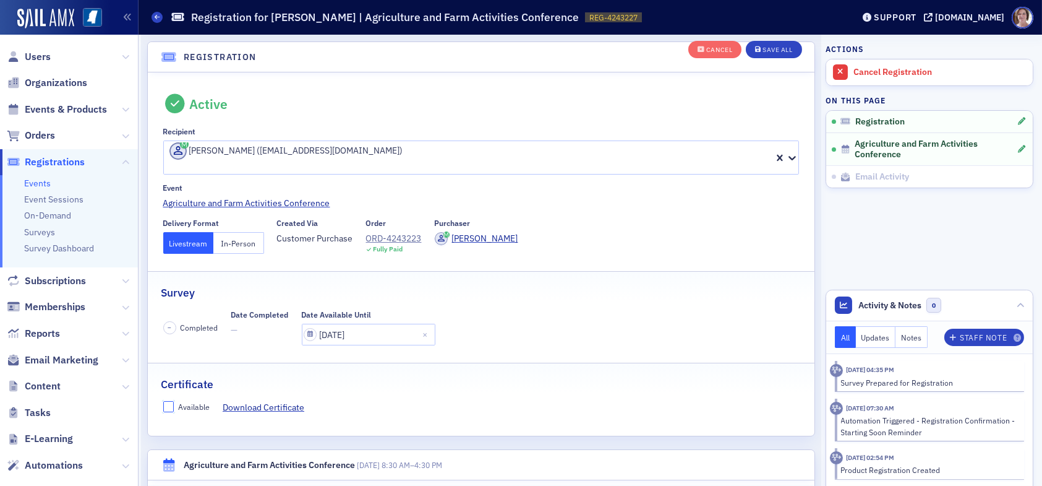
drag, startPoint x: 168, startPoint y: 389, endPoint x: 197, endPoint y: 392, distance: 29.2
click at [169, 401] on input "Available" at bounding box center [168, 406] width 11 height 11
checkbox input "true"
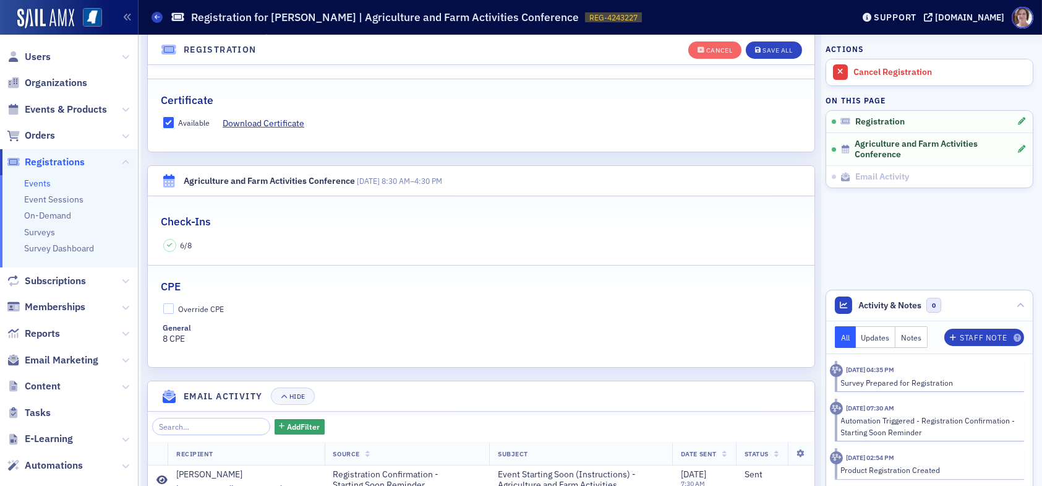
scroll to position [341, 0]
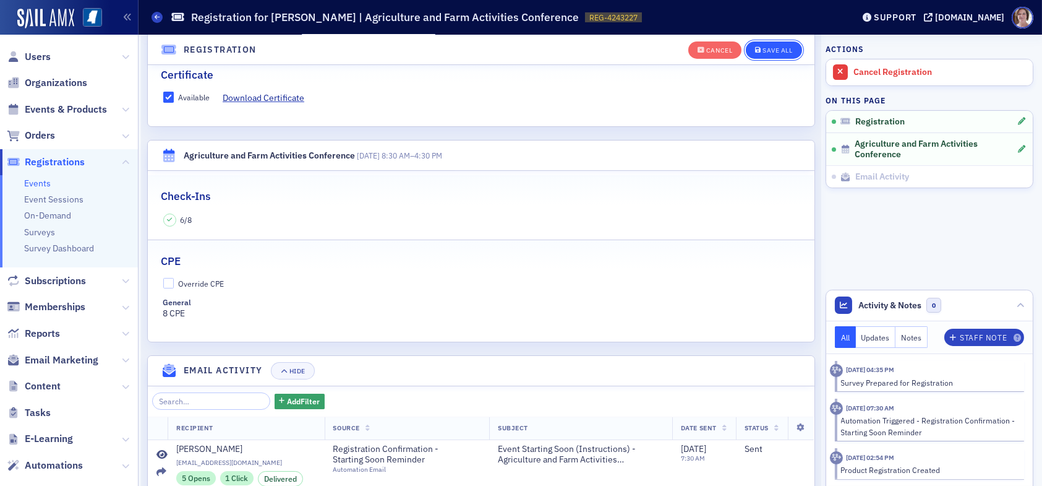
click at [763, 48] on div "Save All" at bounding box center [778, 50] width 30 height 7
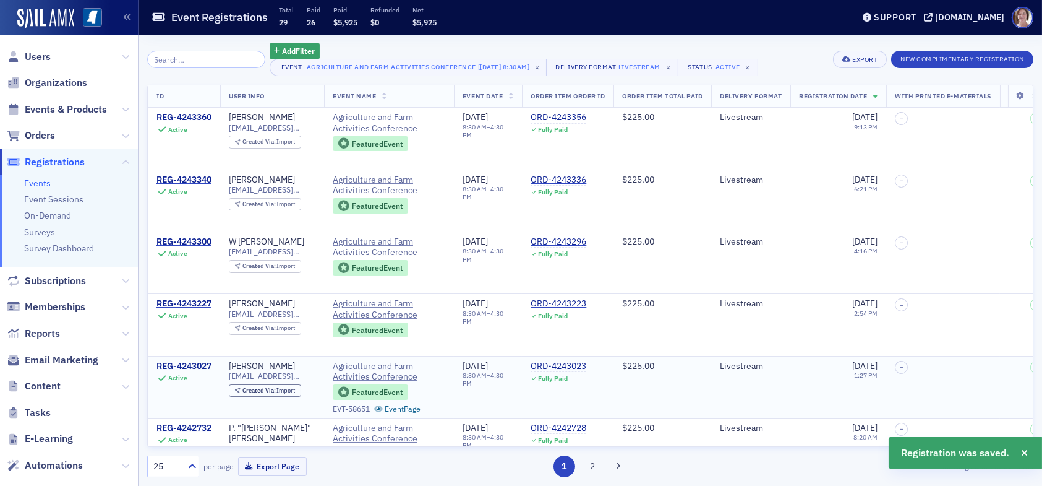
click at [192, 363] on div "REG-4243027" at bounding box center [184, 366] width 55 height 11
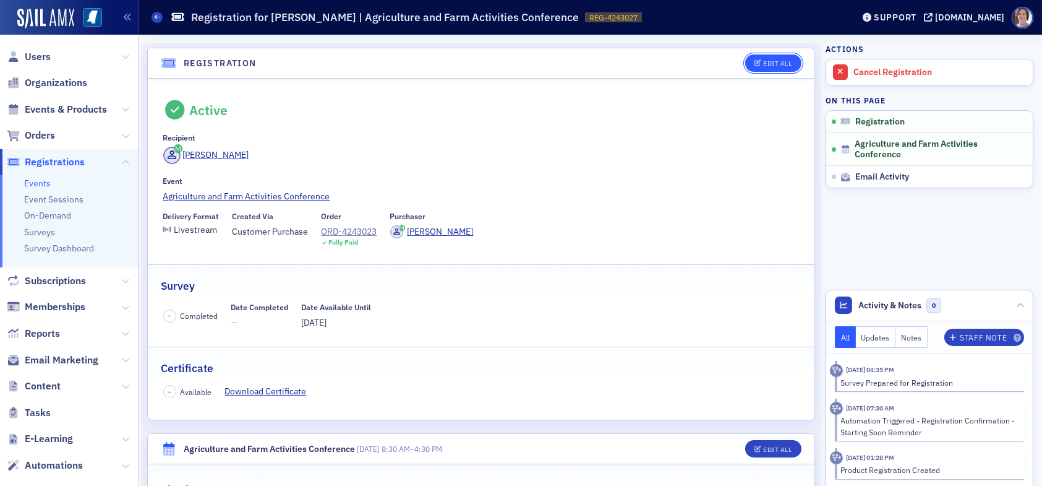
click at [773, 62] on div "Edit All" at bounding box center [777, 63] width 28 height 7
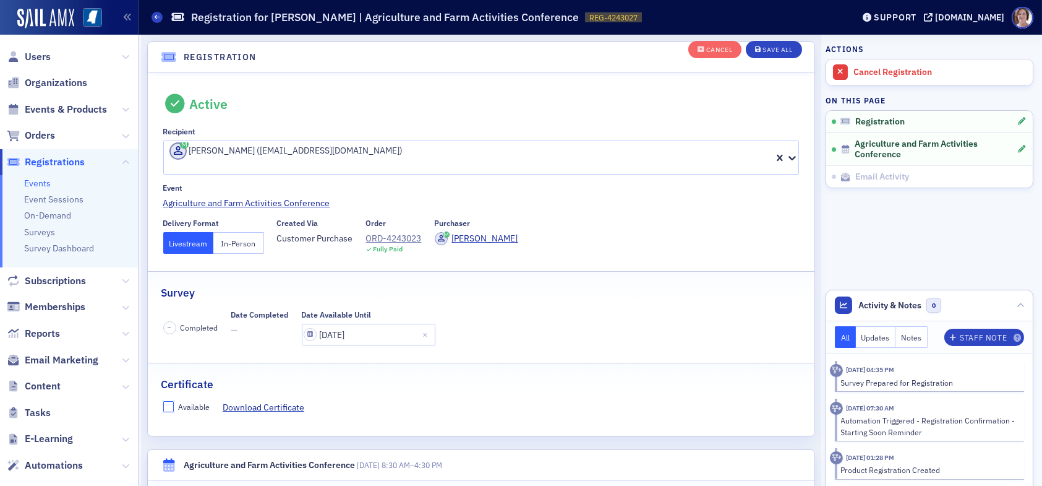
click at [165, 401] on input "Available" at bounding box center [168, 406] width 11 height 11
checkbox input "true"
click at [764, 48] on div "Save All" at bounding box center [778, 50] width 30 height 7
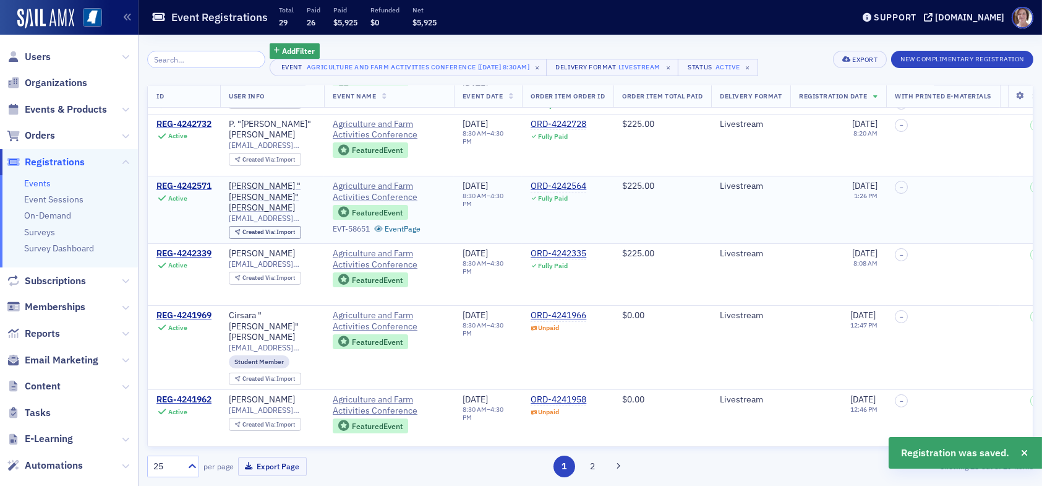
scroll to position [309, 0]
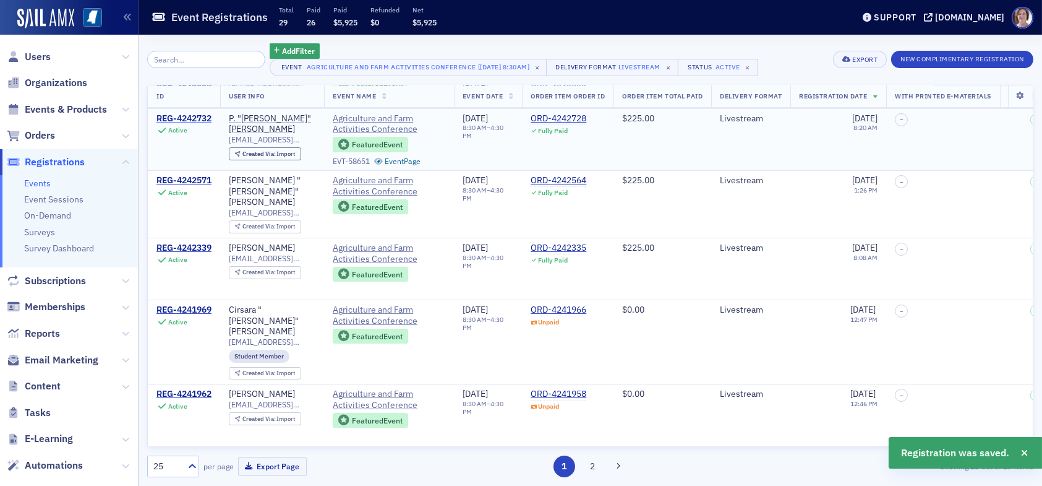
click at [202, 115] on div "REG-4242732" at bounding box center [184, 118] width 55 height 11
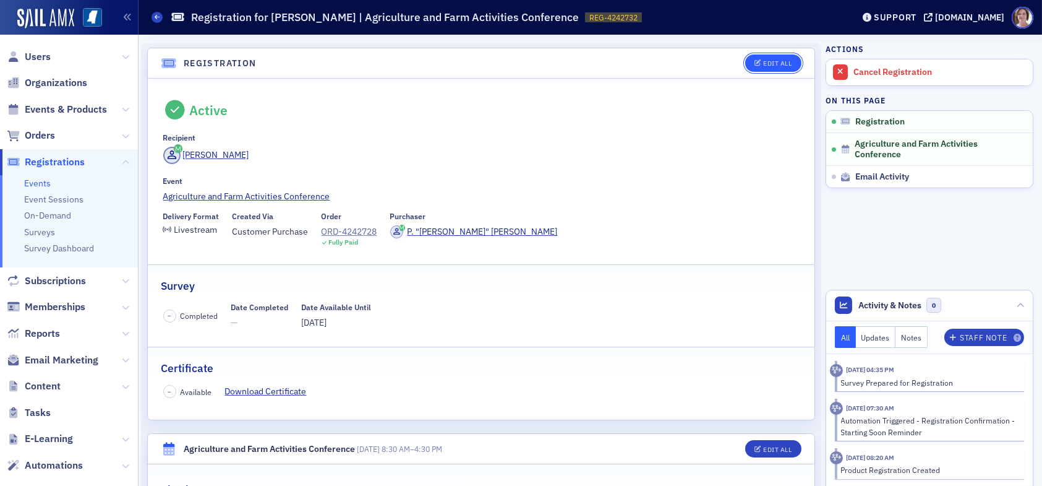
click at [763, 60] on div "Edit All" at bounding box center [777, 63] width 28 height 7
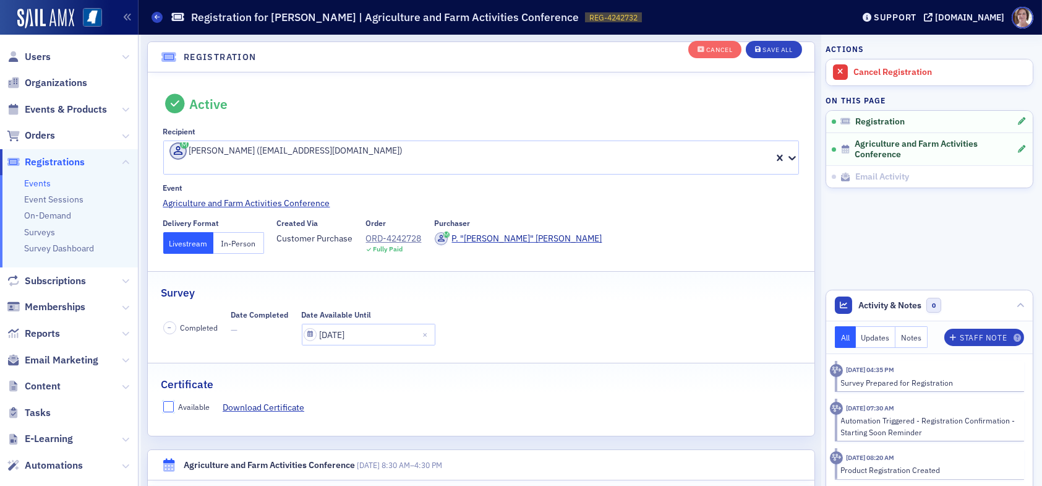
drag, startPoint x: 171, startPoint y: 392, endPoint x: 280, endPoint y: 348, distance: 117.1
click at [172, 401] on input "Available" at bounding box center [168, 406] width 11 height 11
checkbox input "true"
click at [763, 47] on div "Save All" at bounding box center [778, 50] width 30 height 7
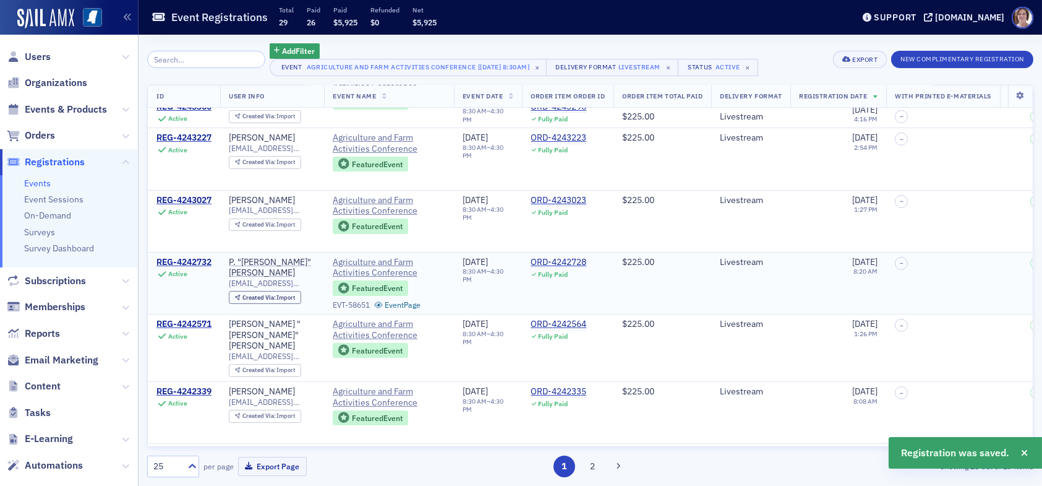
scroll to position [186, 0]
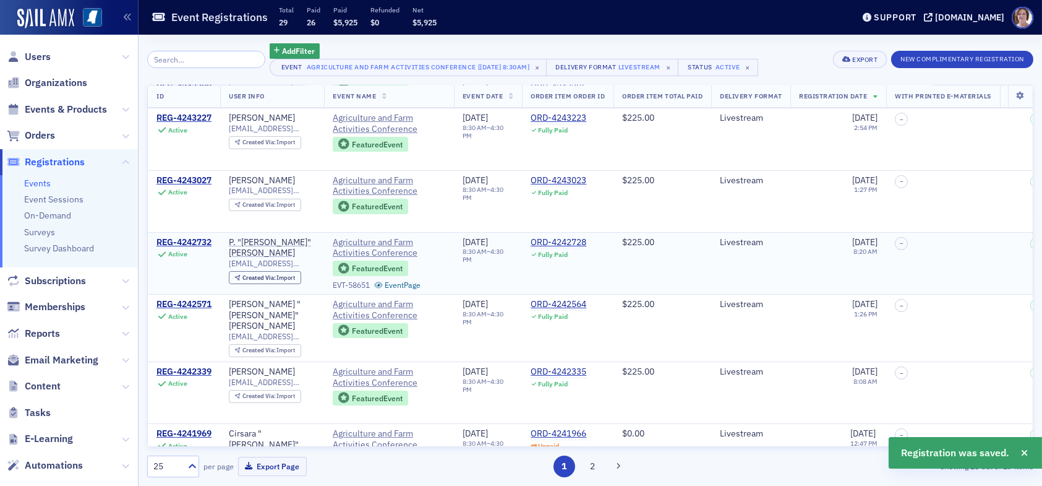
drag, startPoint x: 189, startPoint y: 303, endPoint x: 237, endPoint y: 290, distance: 49.8
click at [189, 303] on div "REG-4242571" at bounding box center [184, 304] width 55 height 11
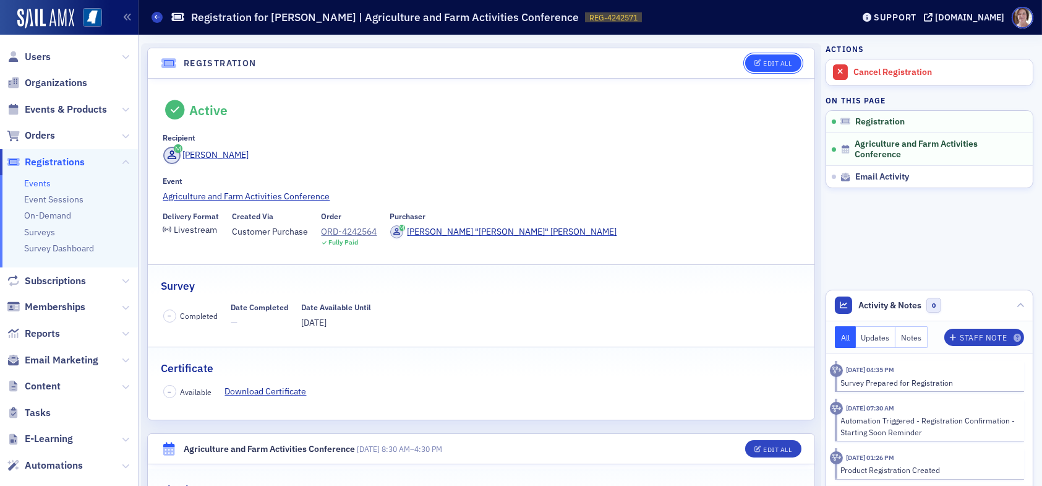
click at [777, 62] on div "Edit All" at bounding box center [777, 63] width 28 height 7
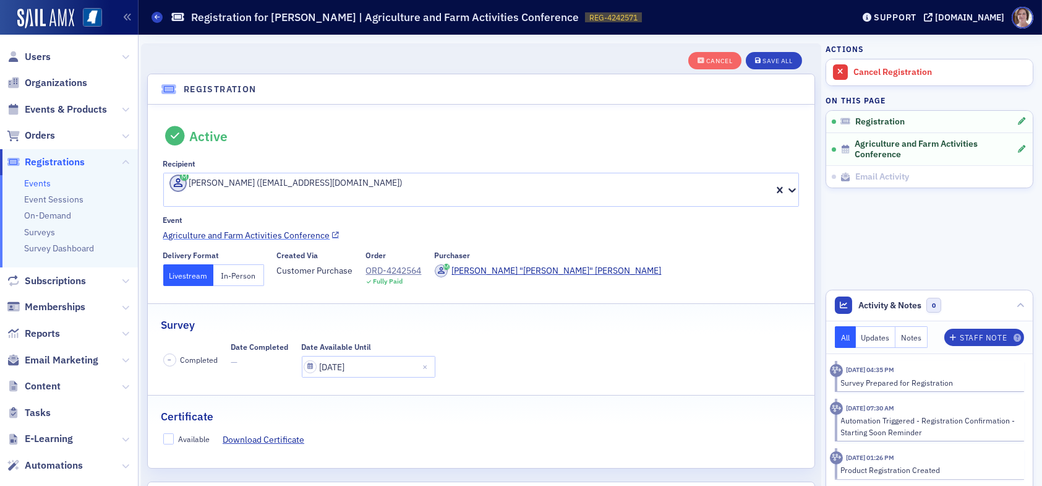
scroll to position [32, 0]
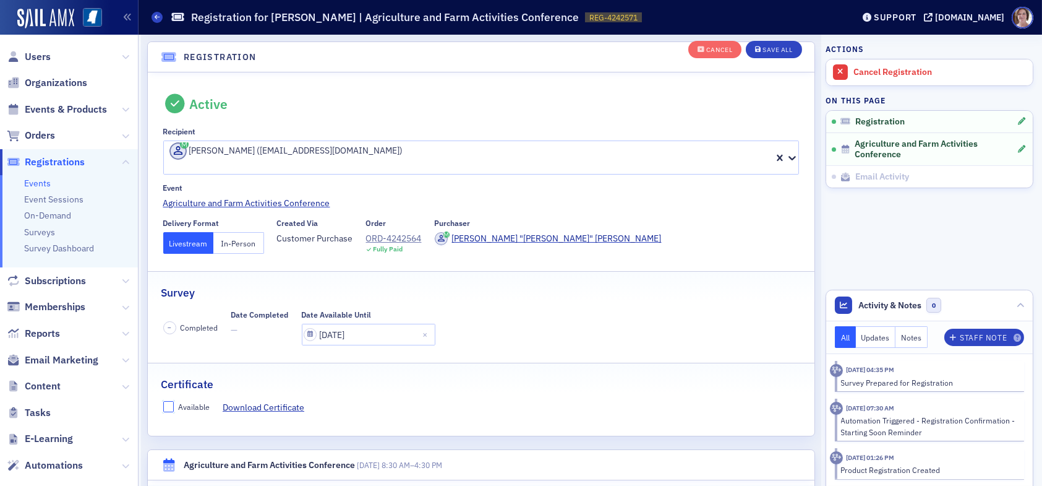
click at [169, 401] on input "Available" at bounding box center [168, 406] width 11 height 11
checkbox input "true"
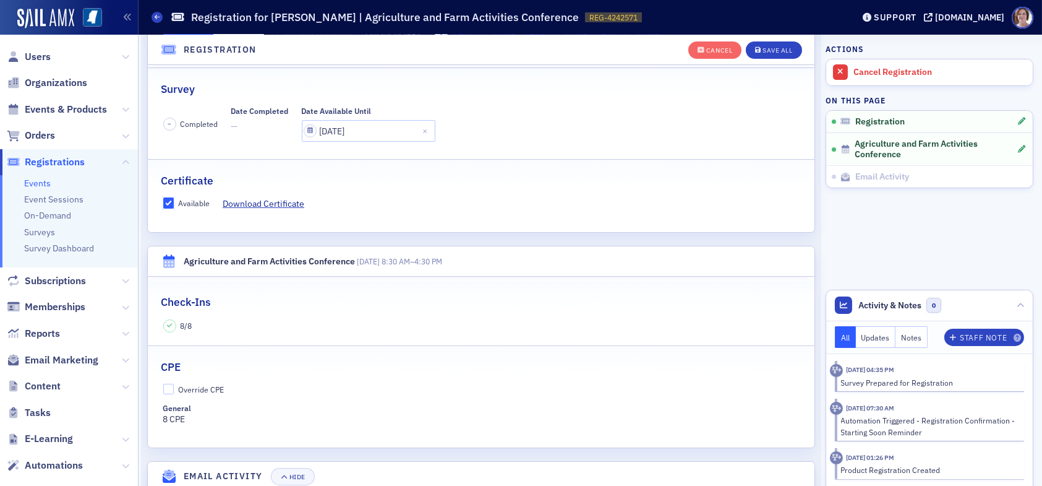
scroll to position [280, 0]
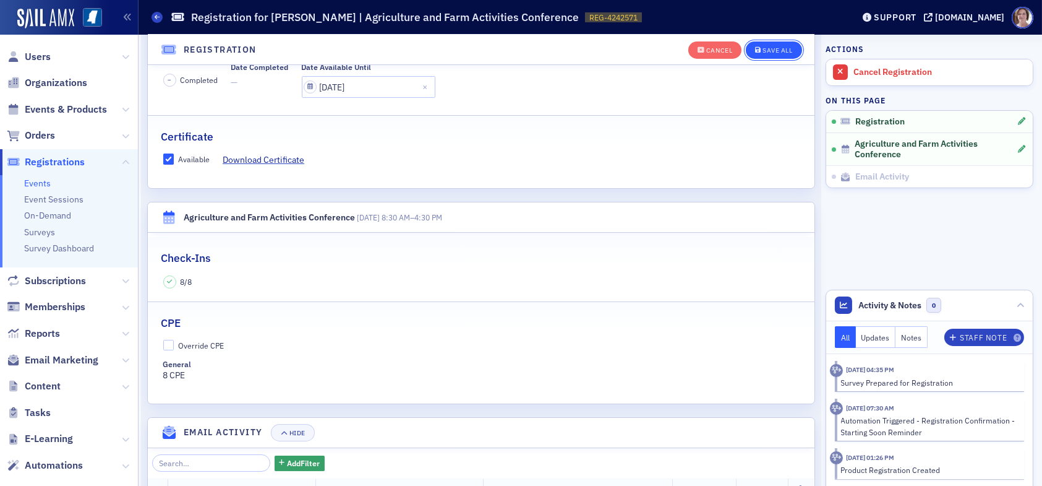
click at [769, 48] on div "Save All" at bounding box center [778, 50] width 30 height 7
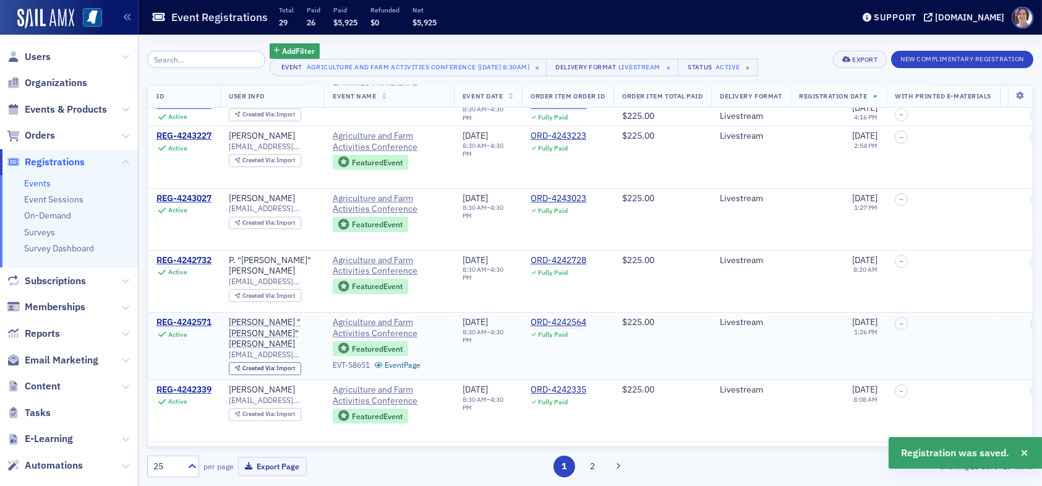
scroll to position [247, 0]
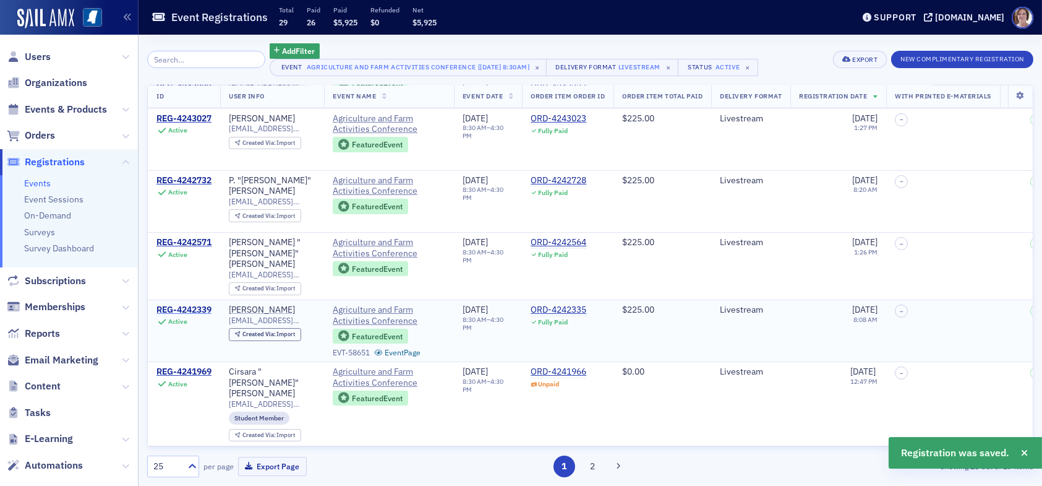
click at [193, 304] on div "REG-4242339" at bounding box center [184, 309] width 55 height 11
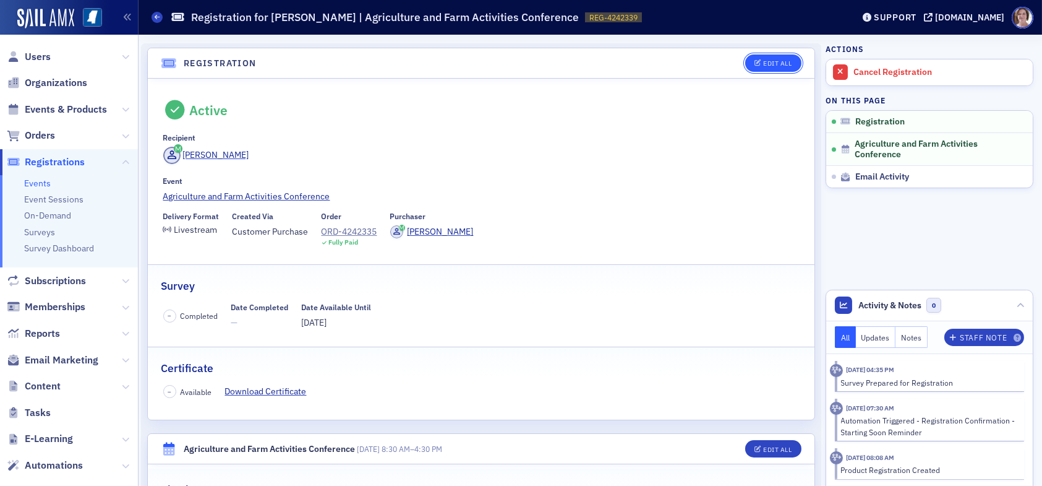
click at [766, 62] on div "Edit All" at bounding box center [777, 63] width 28 height 7
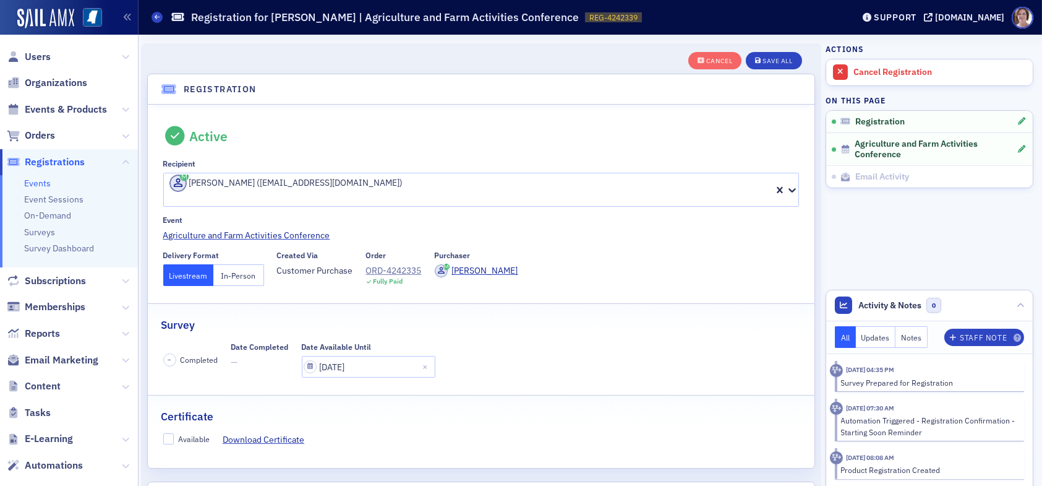
scroll to position [32, 0]
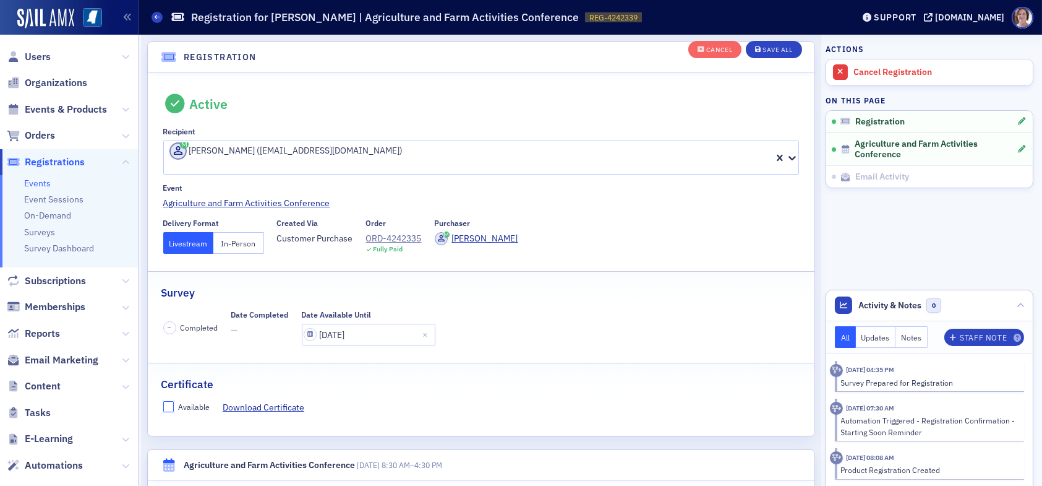
click at [171, 401] on input "Available" at bounding box center [168, 406] width 11 height 11
checkbox input "true"
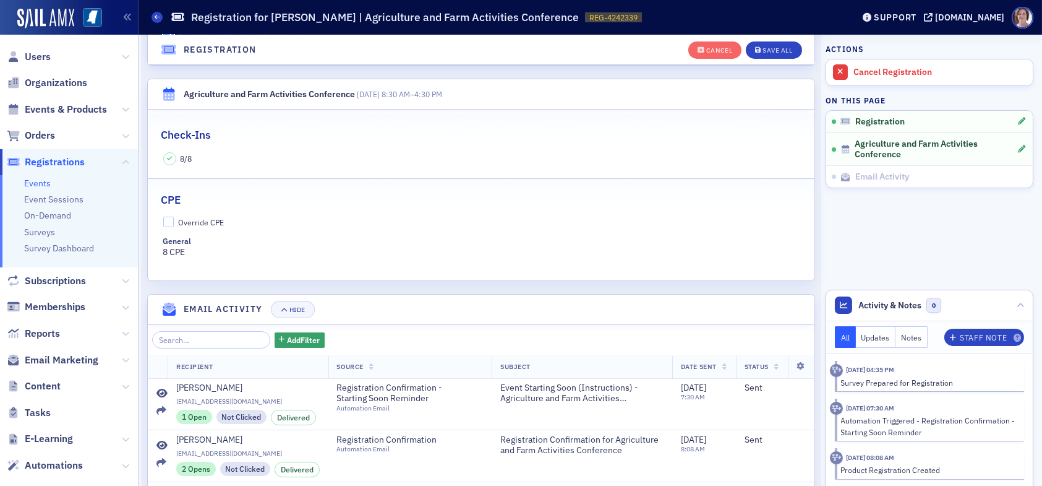
scroll to position [403, 0]
click at [763, 47] on div "Save All" at bounding box center [778, 50] width 30 height 7
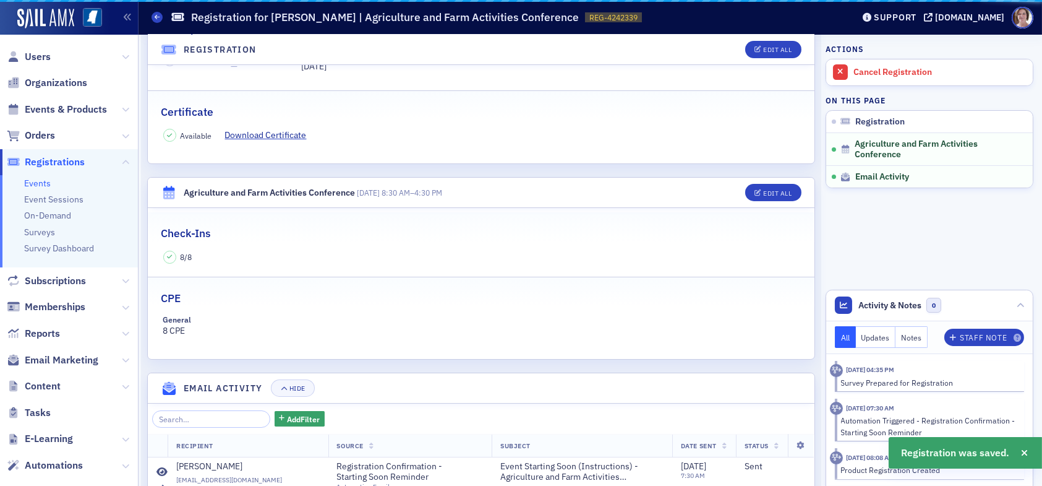
scroll to position [389, 0]
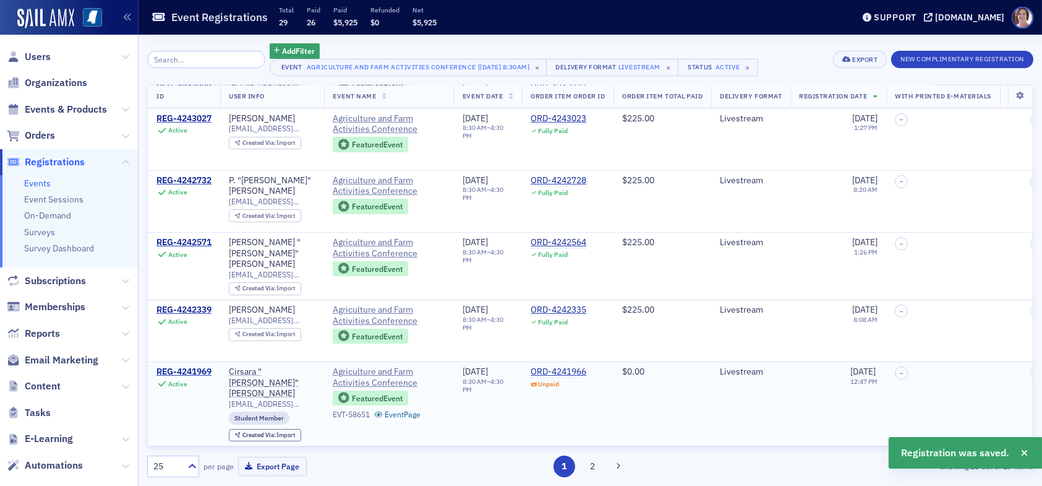
scroll to position [309, 0]
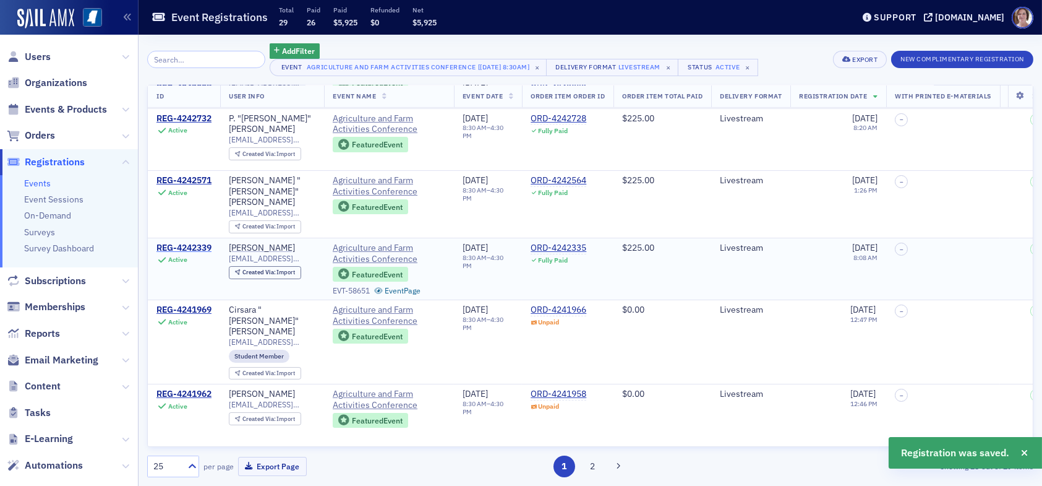
click at [182, 243] on div "REG-4242339" at bounding box center [184, 248] width 55 height 11
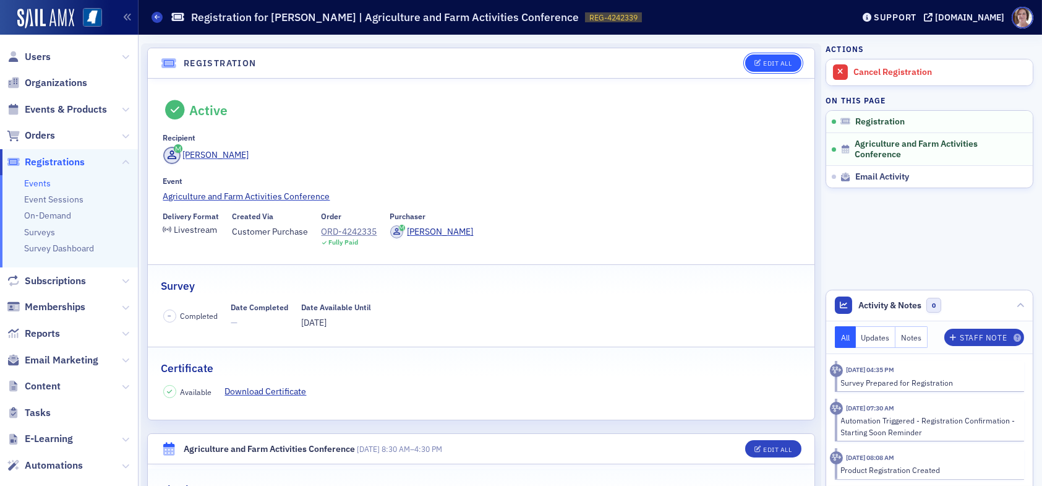
click at [763, 60] on div "Edit All" at bounding box center [777, 63] width 28 height 7
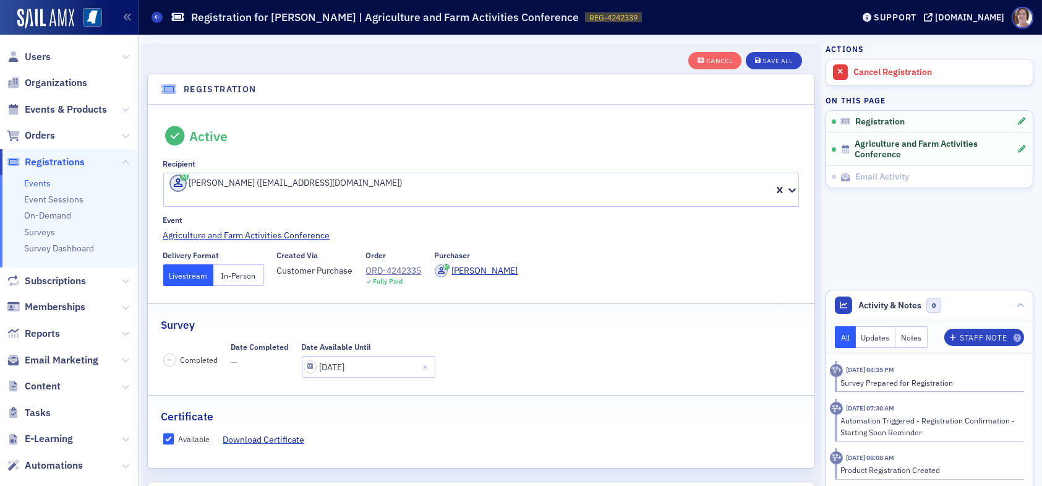
scroll to position [32, 0]
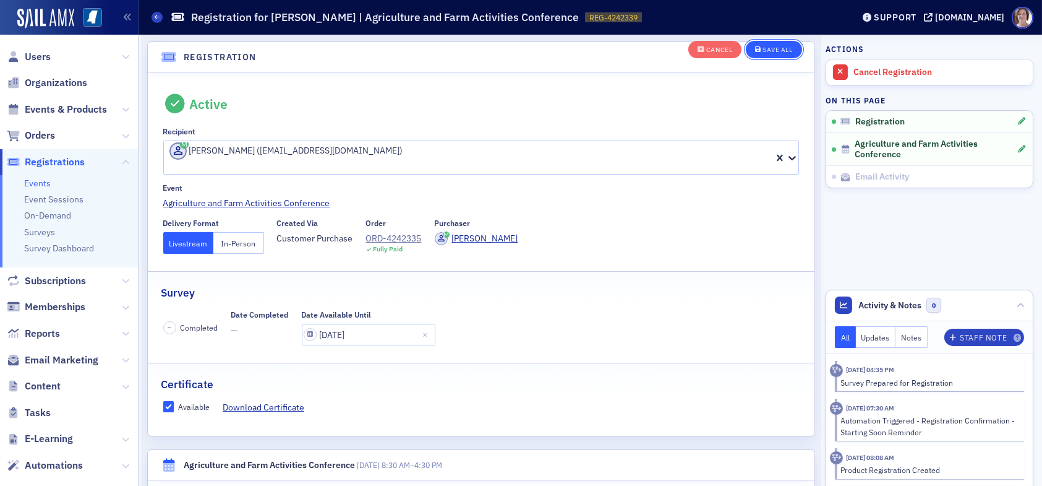
click at [767, 49] on div "Save All" at bounding box center [778, 50] width 30 height 7
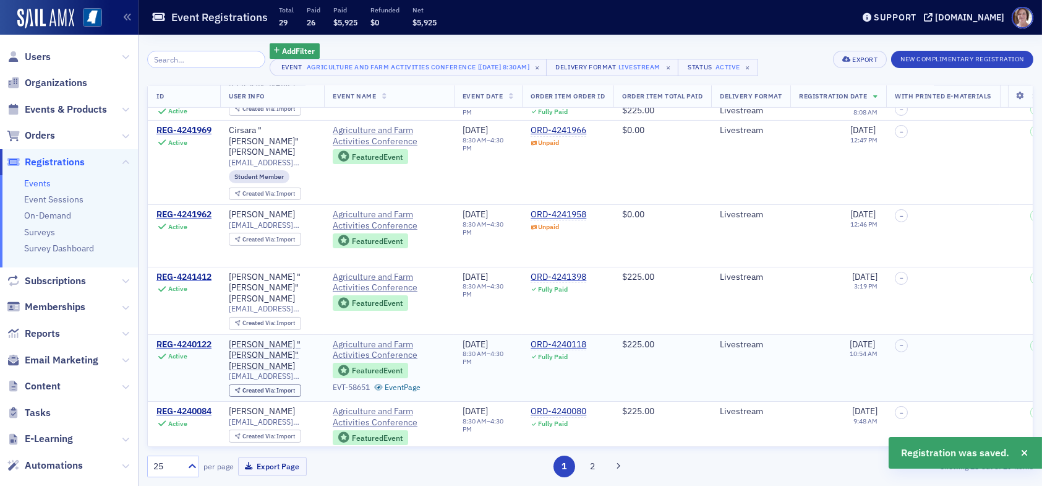
scroll to position [495, 0]
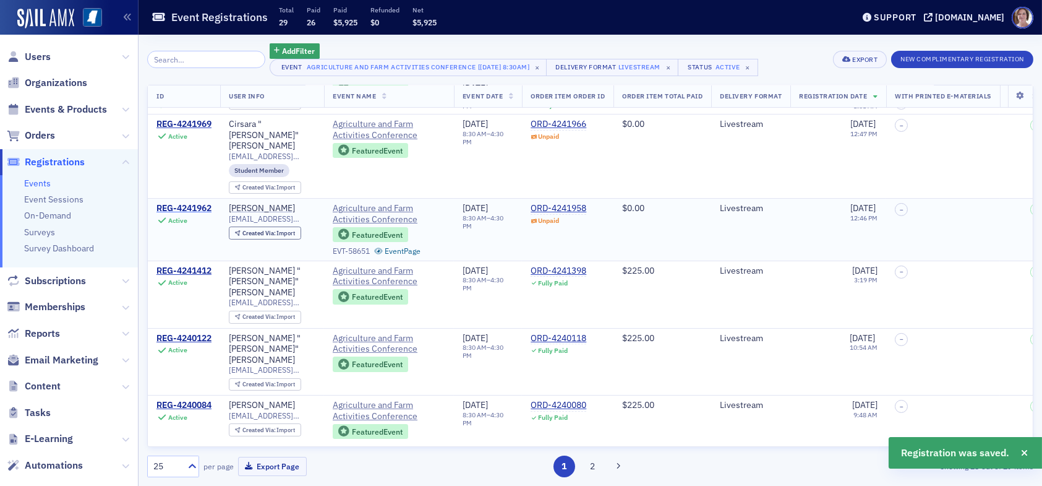
click at [196, 203] on div "REG-4241962" at bounding box center [184, 208] width 55 height 11
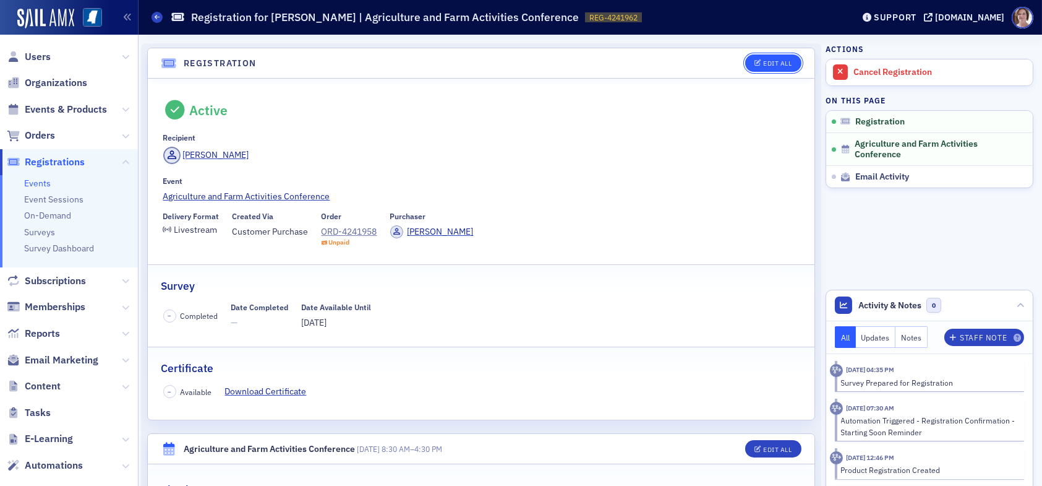
click at [779, 66] on div "Edit All" at bounding box center [777, 63] width 28 height 7
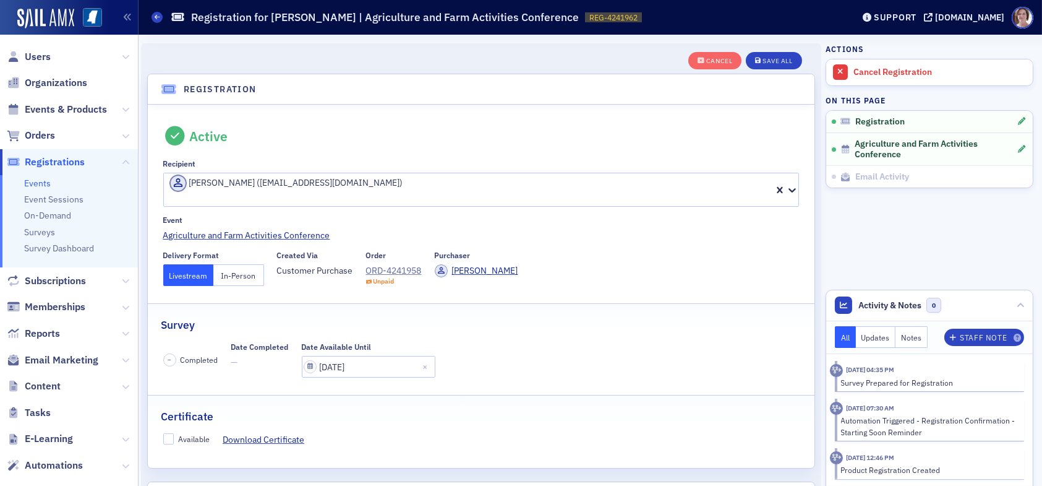
scroll to position [32, 0]
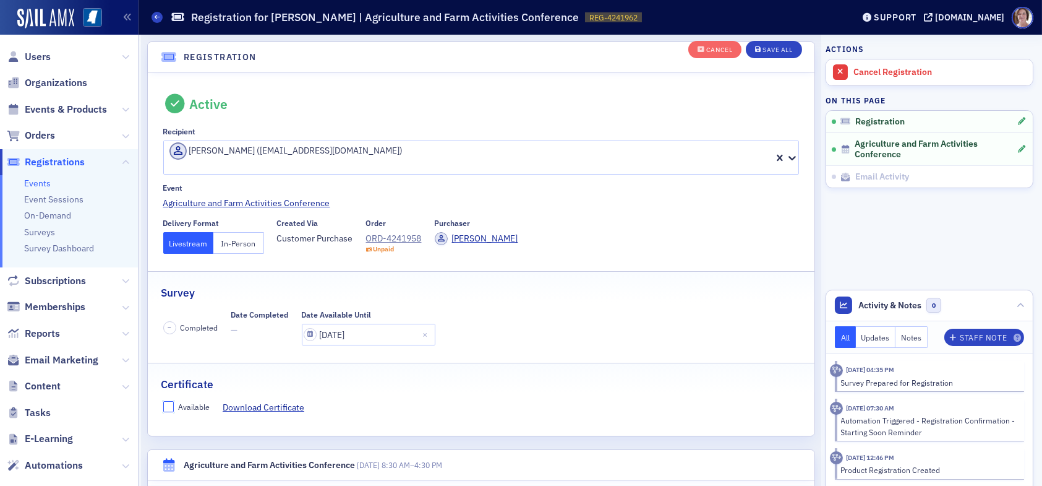
click at [171, 401] on input "Available" at bounding box center [168, 406] width 11 height 11
checkbox input "true"
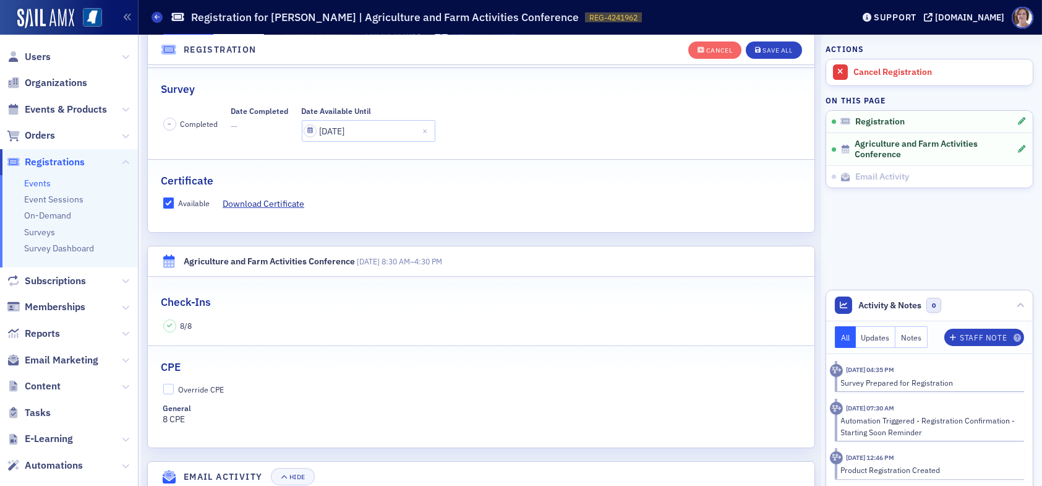
scroll to position [280, 0]
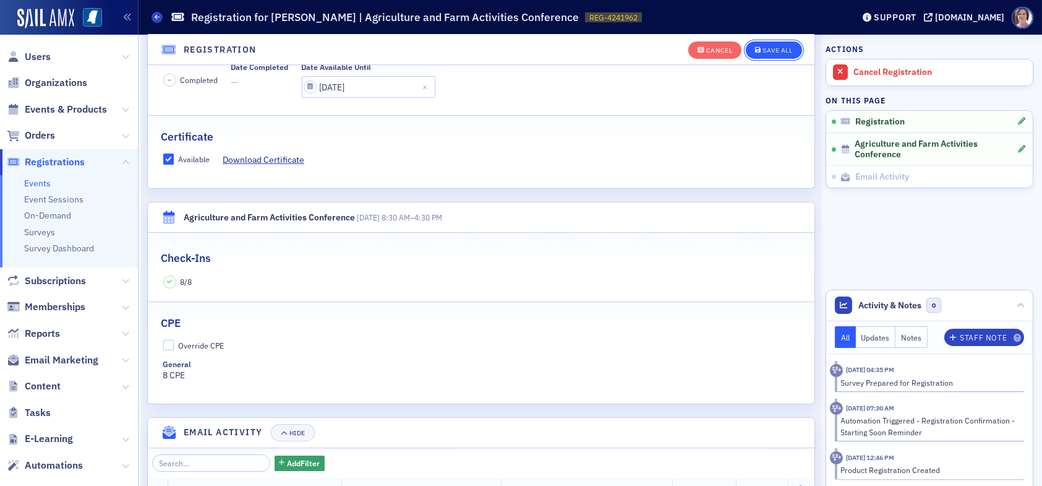
click at [768, 48] on div "Save All" at bounding box center [778, 50] width 30 height 7
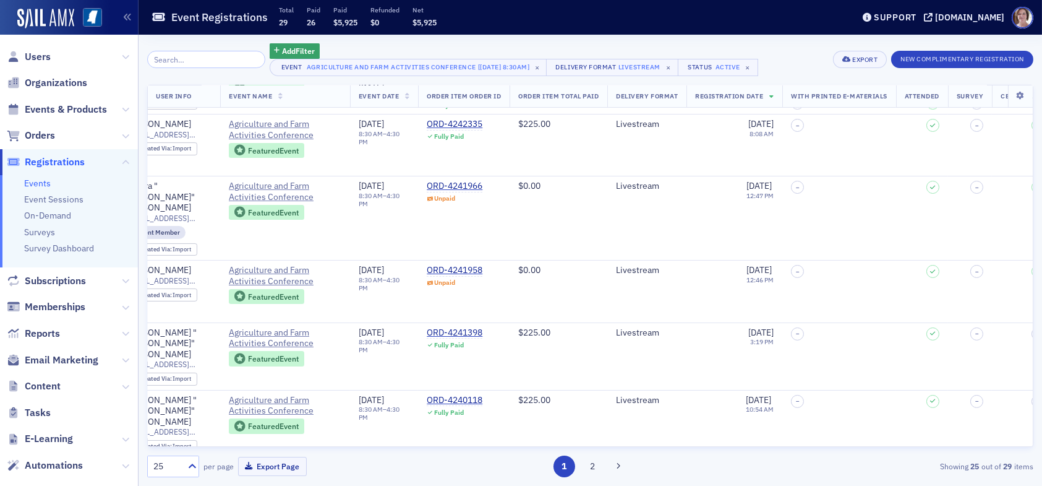
scroll to position [433, 0]
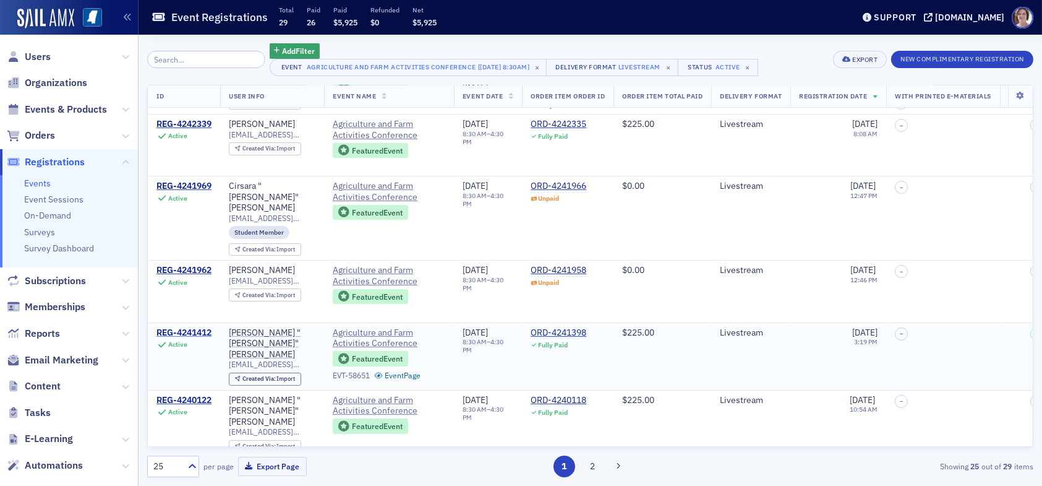
click at [199, 327] on div "REG-4241412" at bounding box center [184, 332] width 55 height 11
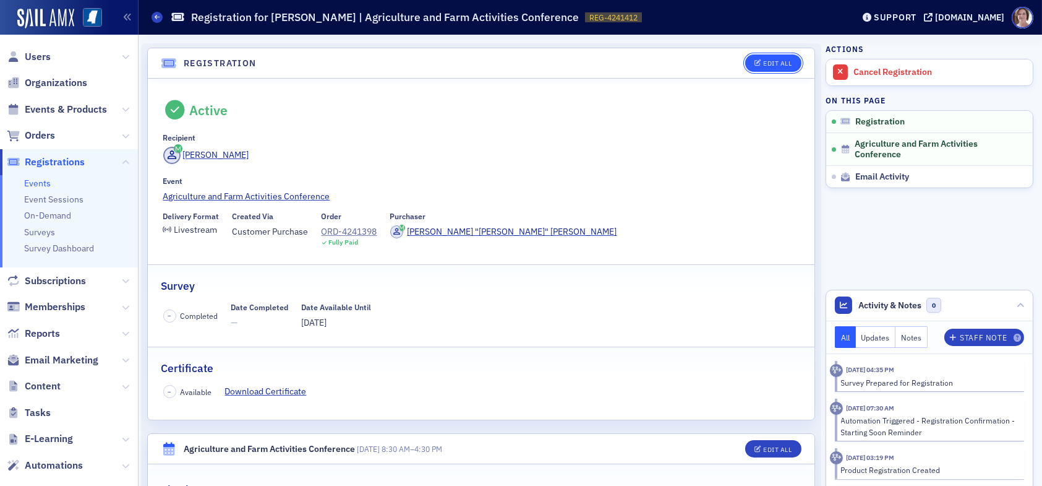
click at [765, 63] on div "Edit All" at bounding box center [777, 63] width 28 height 7
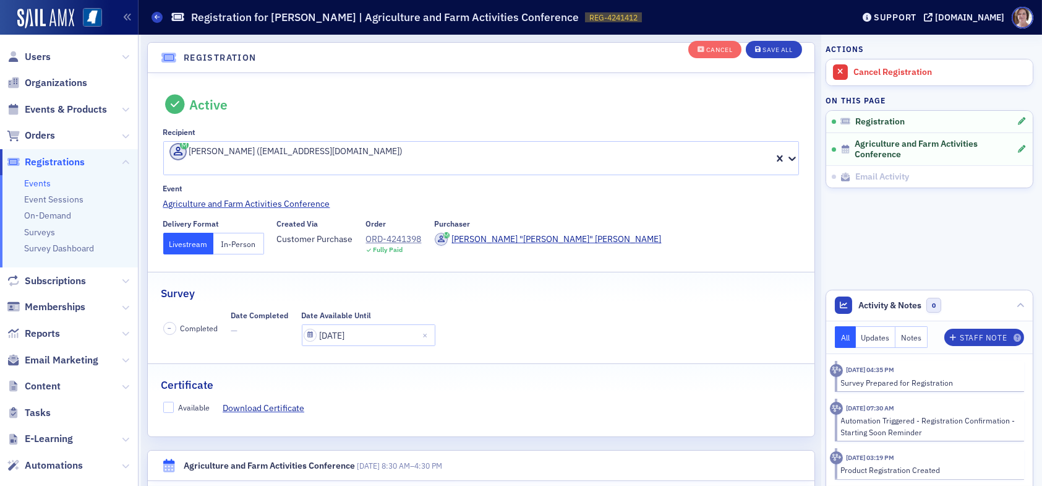
scroll to position [32, 0]
click at [172, 401] on input "Available" at bounding box center [168, 406] width 11 height 11
checkbox input "true"
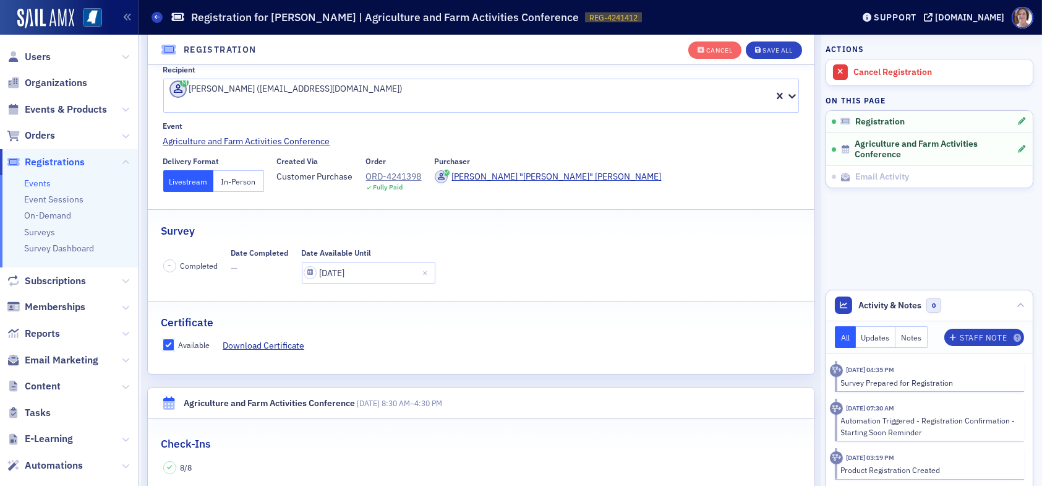
scroll to position [341, 0]
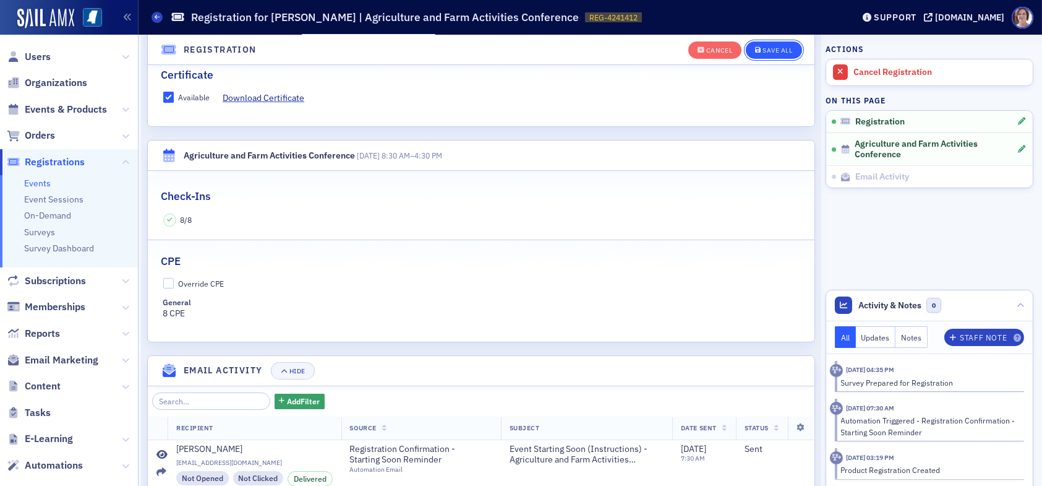
click at [774, 49] on div "Save All" at bounding box center [778, 50] width 30 height 7
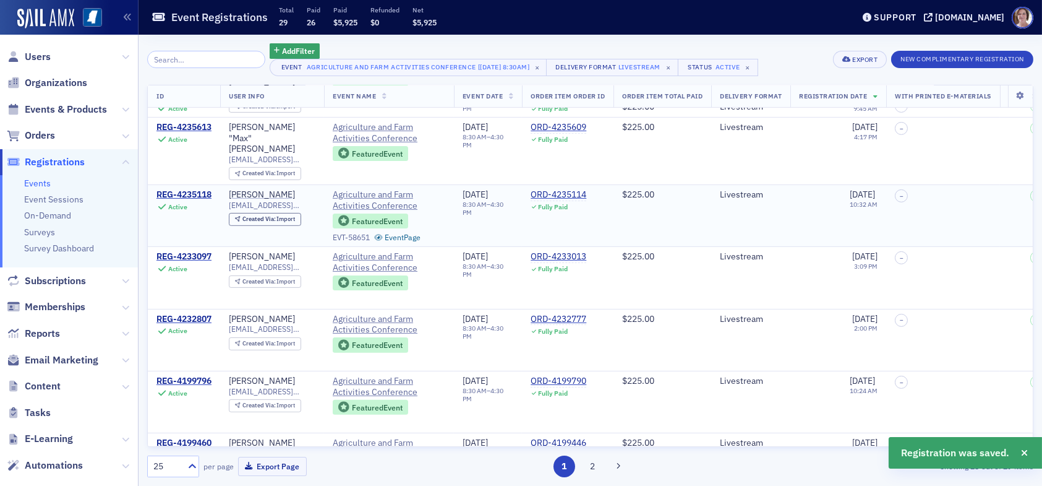
scroll to position [1229, 0]
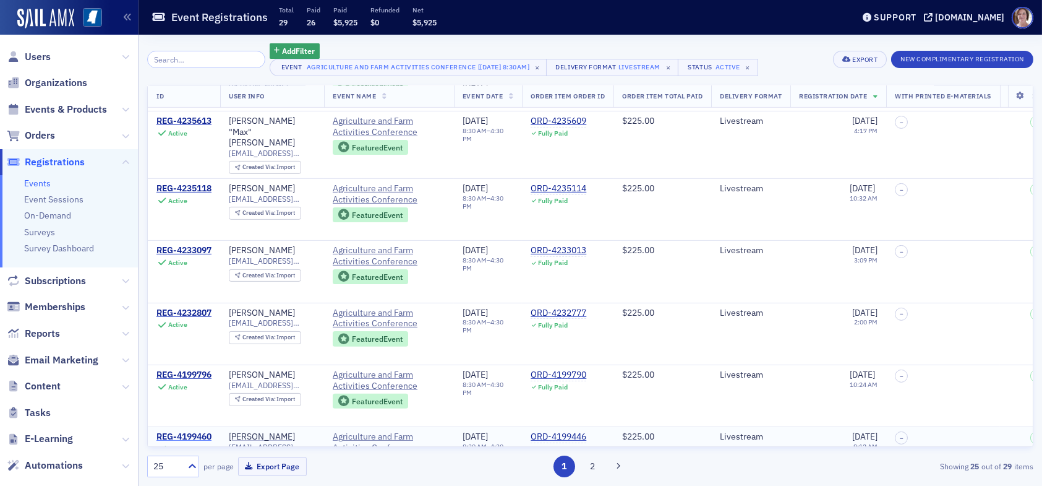
click at [194, 431] on div "REG-4199460" at bounding box center [184, 436] width 55 height 11
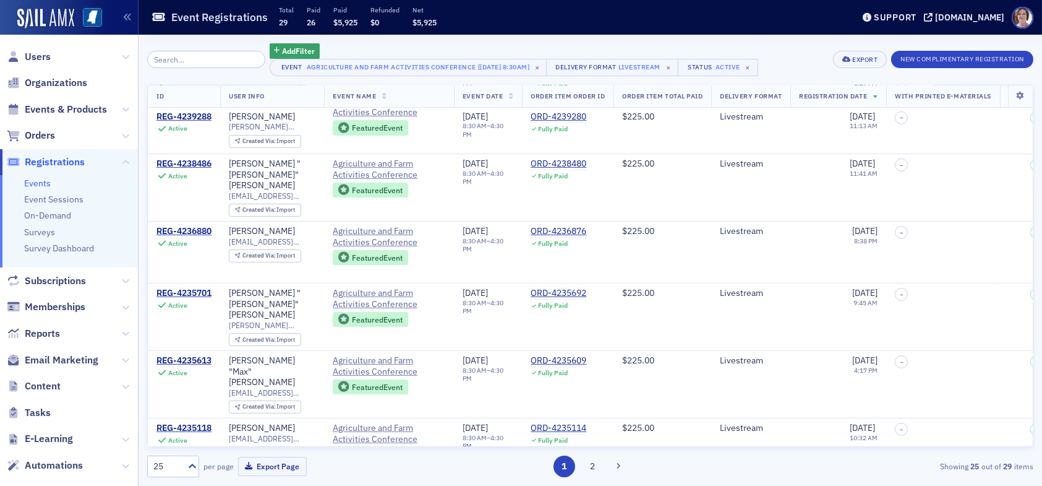
scroll to position [1229, 0]
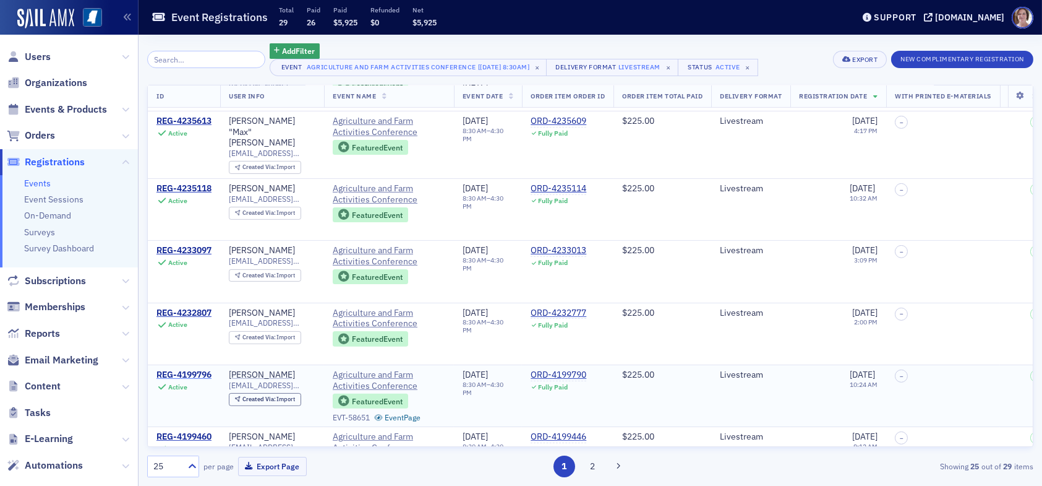
click at [199, 369] on div "REG-4199796" at bounding box center [184, 374] width 55 height 11
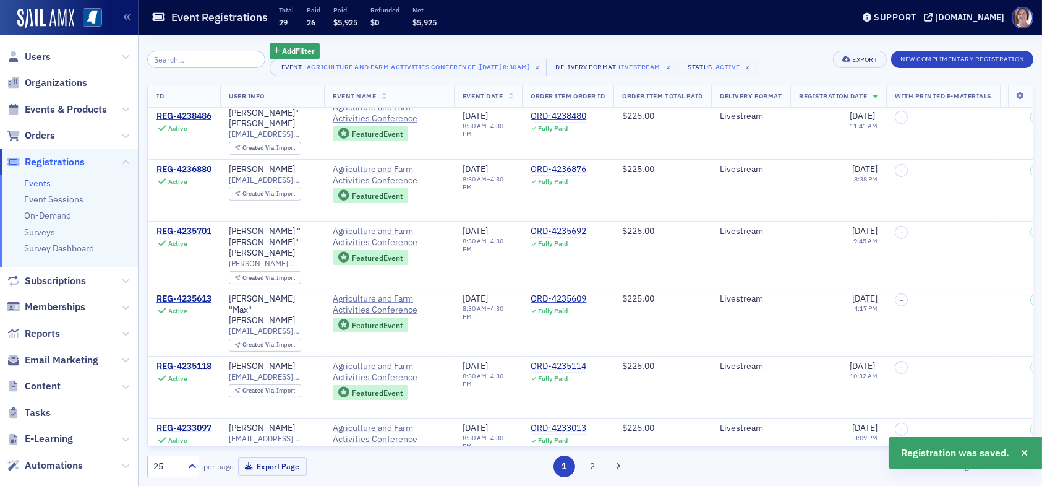
scroll to position [1229, 0]
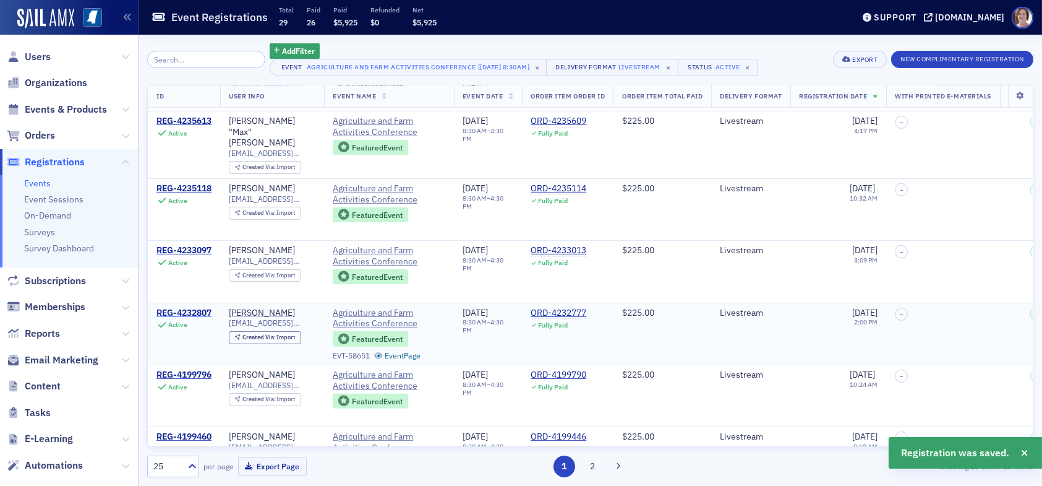
click at [200, 307] on div "REG-4232807" at bounding box center [184, 312] width 55 height 11
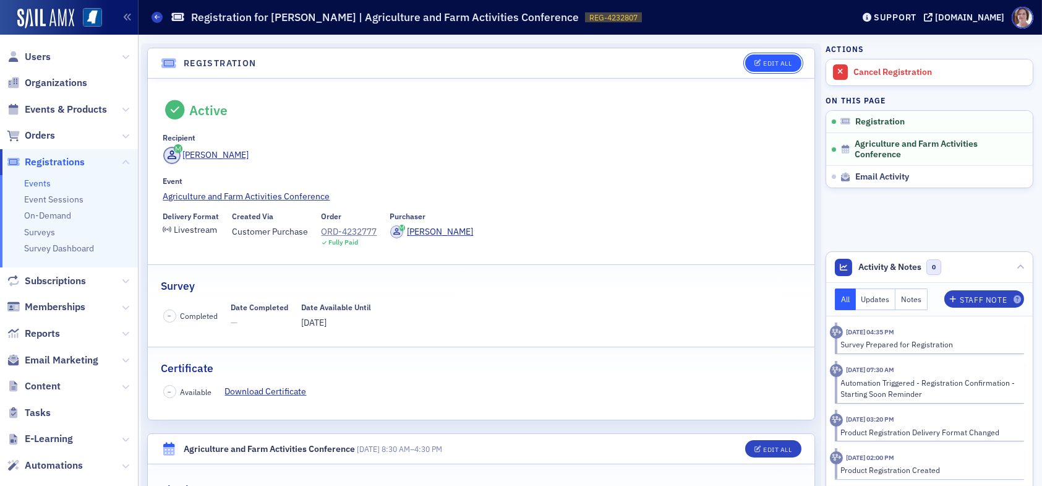
click at [760, 58] on button "Edit All" at bounding box center [773, 62] width 56 height 17
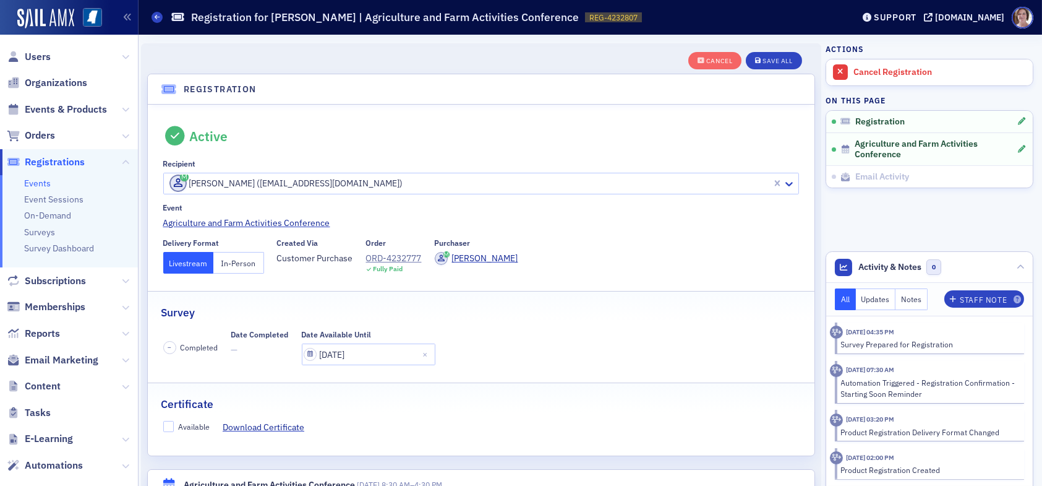
scroll to position [32, 0]
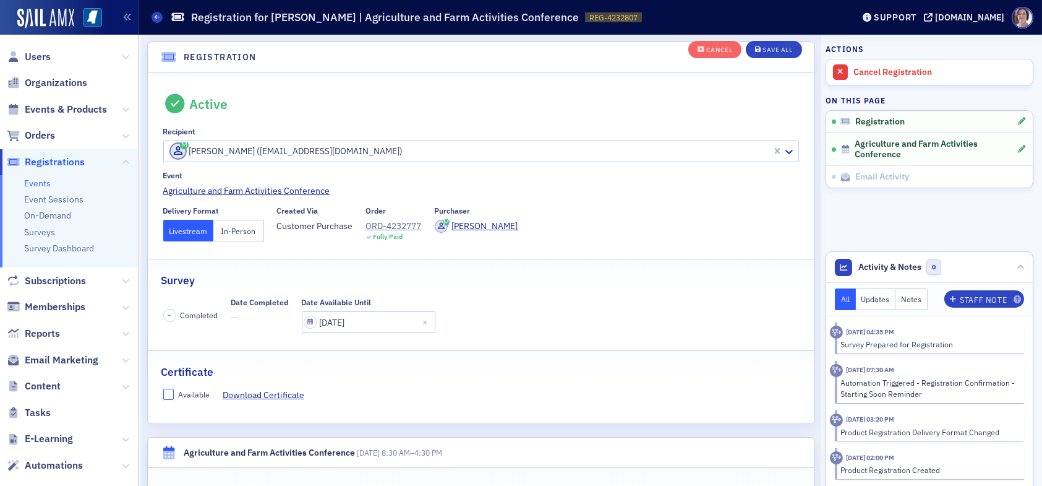
drag, startPoint x: 168, startPoint y: 393, endPoint x: 194, endPoint y: 369, distance: 35.0
click at [168, 392] on input "Available" at bounding box center [168, 394] width 11 height 11
checkbox input "true"
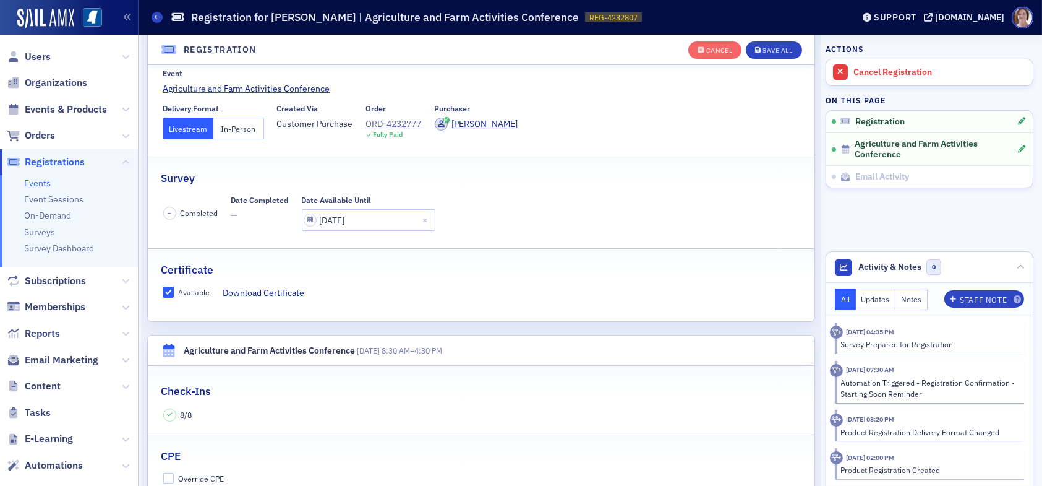
scroll to position [403, 0]
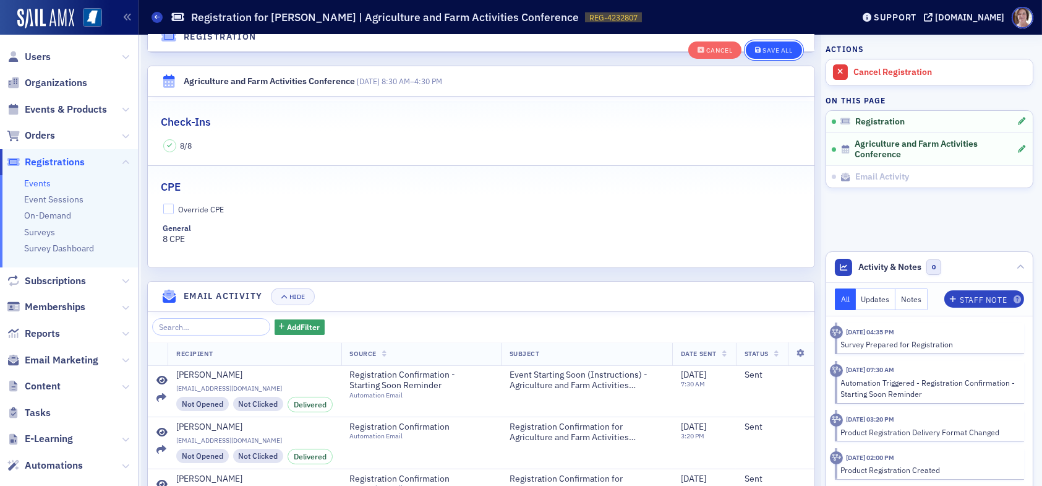
click at [772, 47] on div "Save All" at bounding box center [778, 50] width 30 height 7
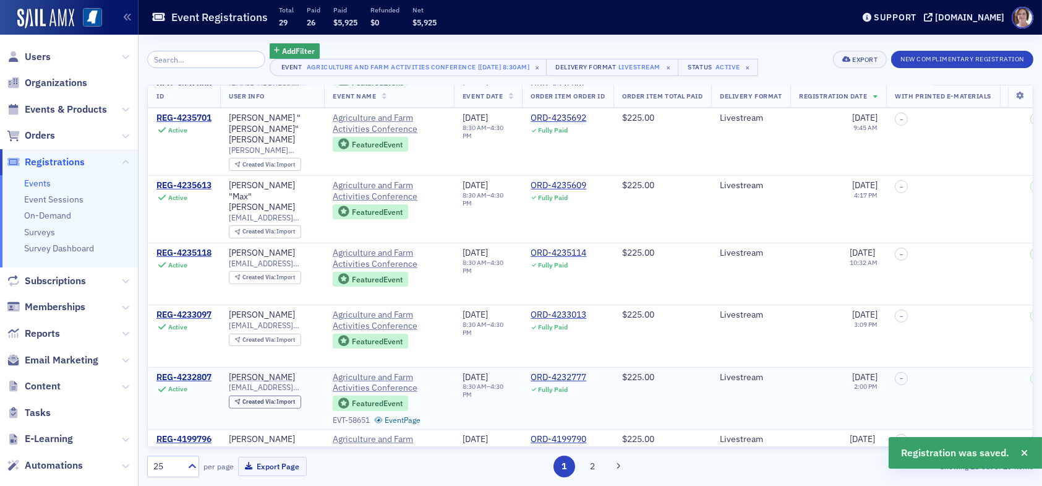
scroll to position [1229, 0]
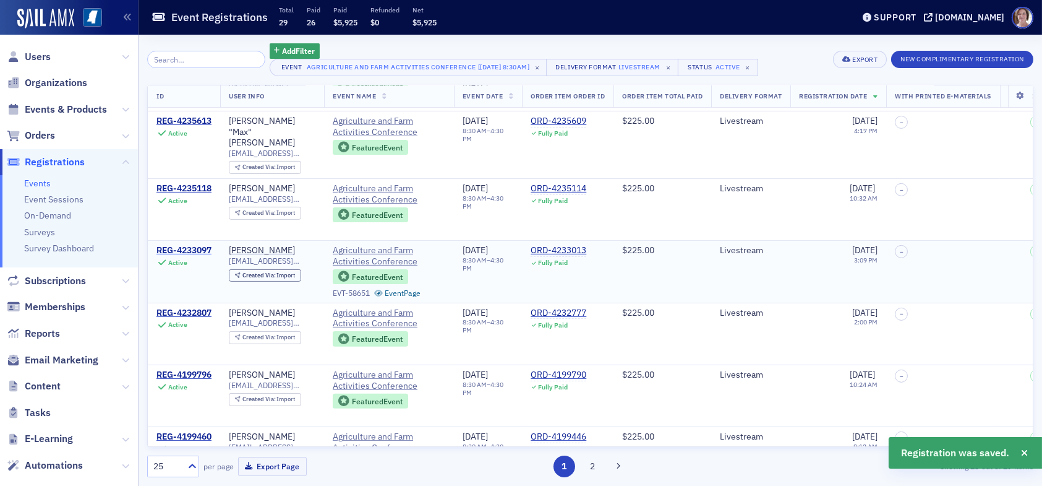
drag, startPoint x: 183, startPoint y: 191, endPoint x: 184, endPoint y: 200, distance: 8.9
click at [183, 241] on td "REG-4233097 Active" at bounding box center [184, 272] width 72 height 62
click at [184, 245] on div "REG-4233097" at bounding box center [184, 250] width 55 height 11
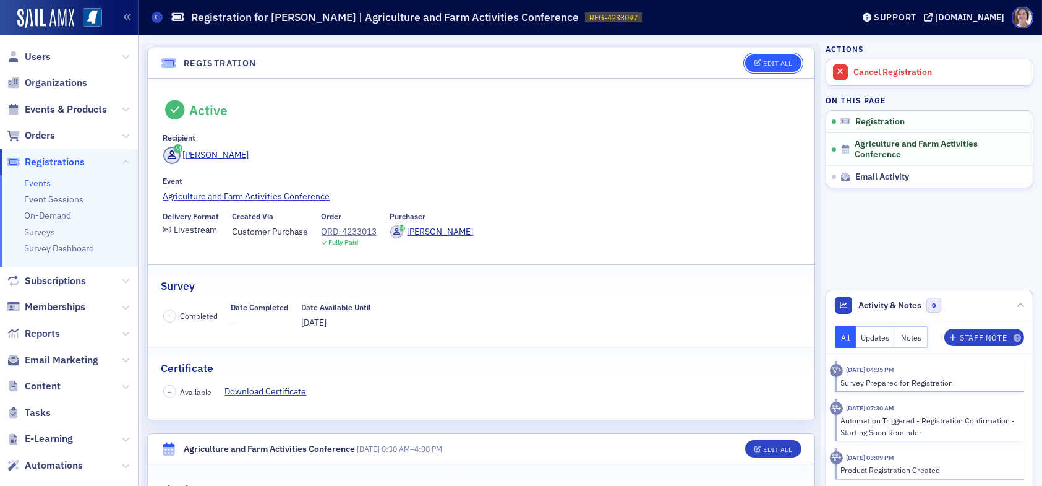
click at [783, 63] on button "Edit All" at bounding box center [773, 62] width 56 height 17
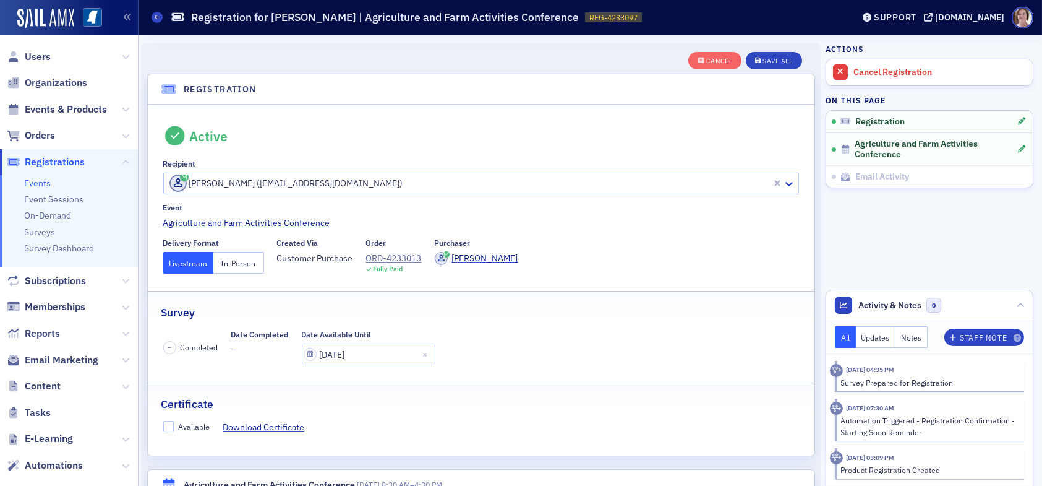
scroll to position [32, 0]
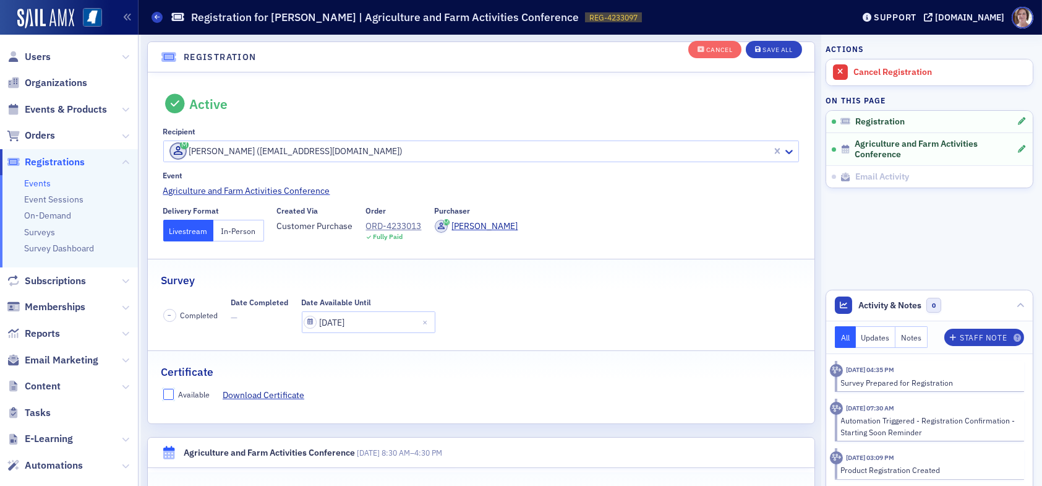
click at [170, 393] on input "Available" at bounding box center [168, 394] width 11 height 11
checkbox input "true"
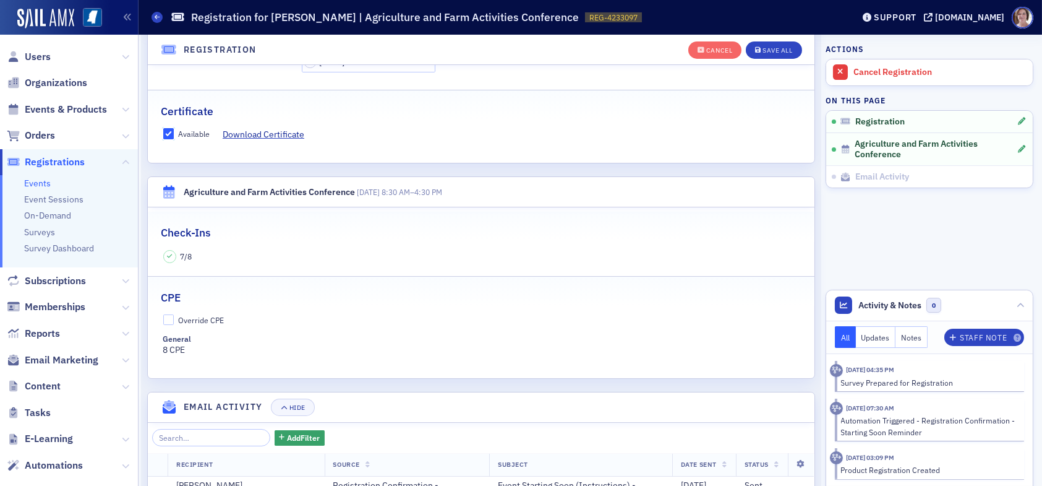
scroll to position [341, 0]
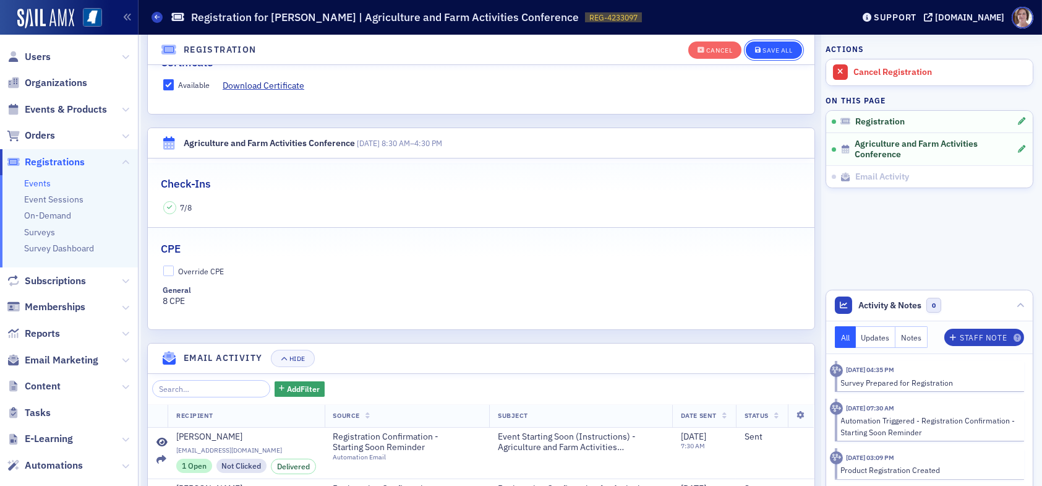
click at [769, 53] on div "Save All" at bounding box center [778, 50] width 30 height 7
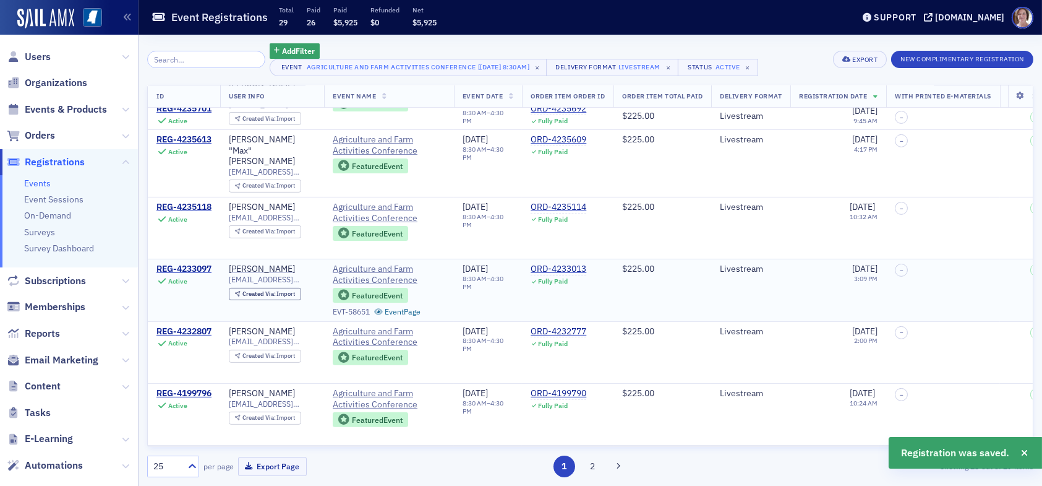
scroll to position [1229, 0]
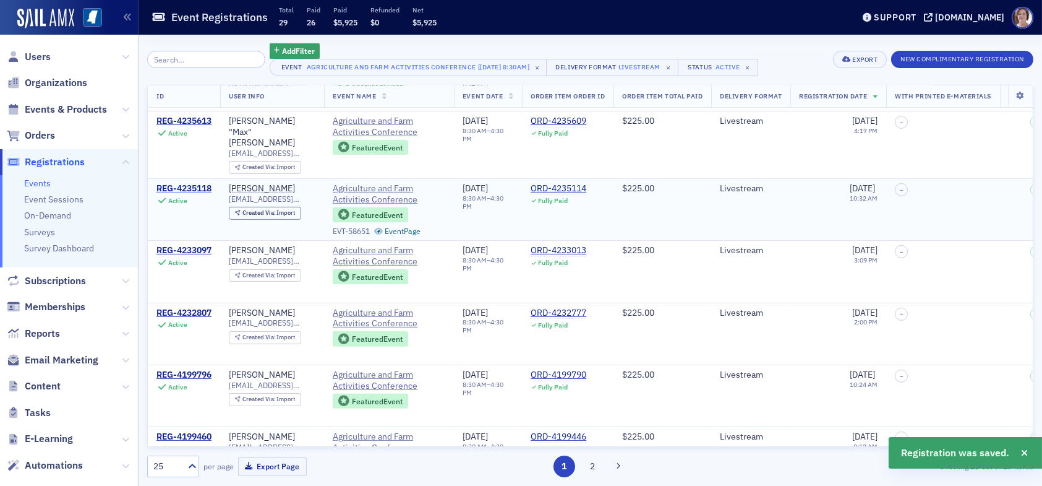
click at [194, 183] on div "REG-4235118" at bounding box center [184, 188] width 55 height 11
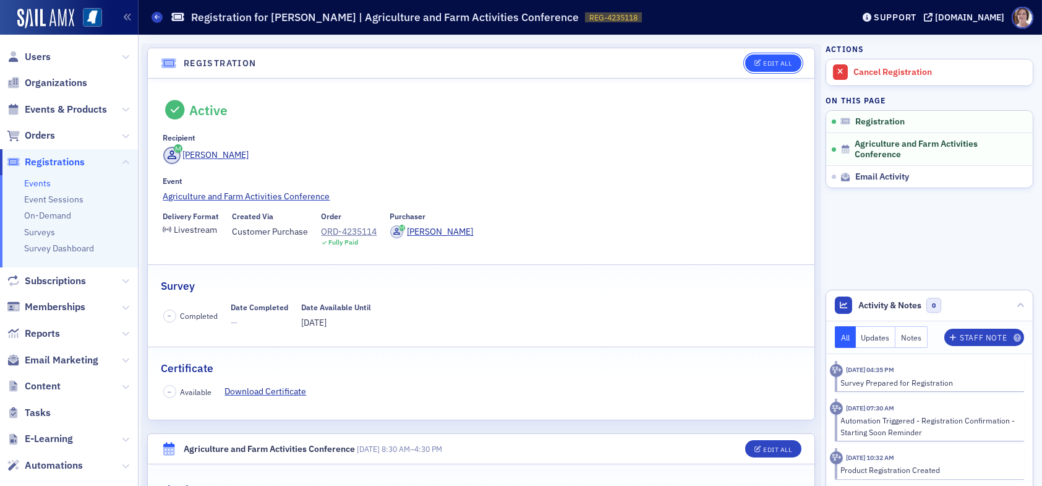
click at [763, 64] on div "Edit All" at bounding box center [777, 63] width 28 height 7
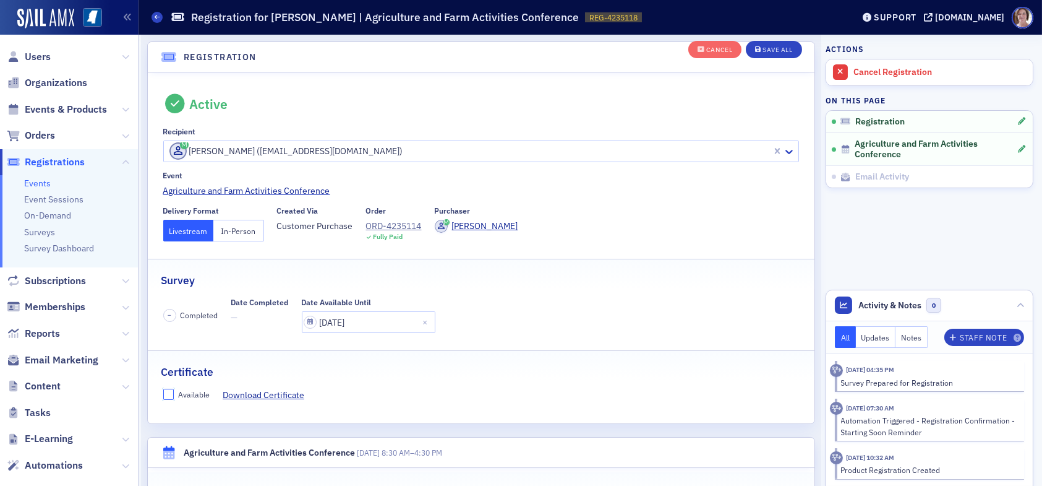
click at [169, 395] on input "Available" at bounding box center [168, 394] width 11 height 11
checkbox input "true"
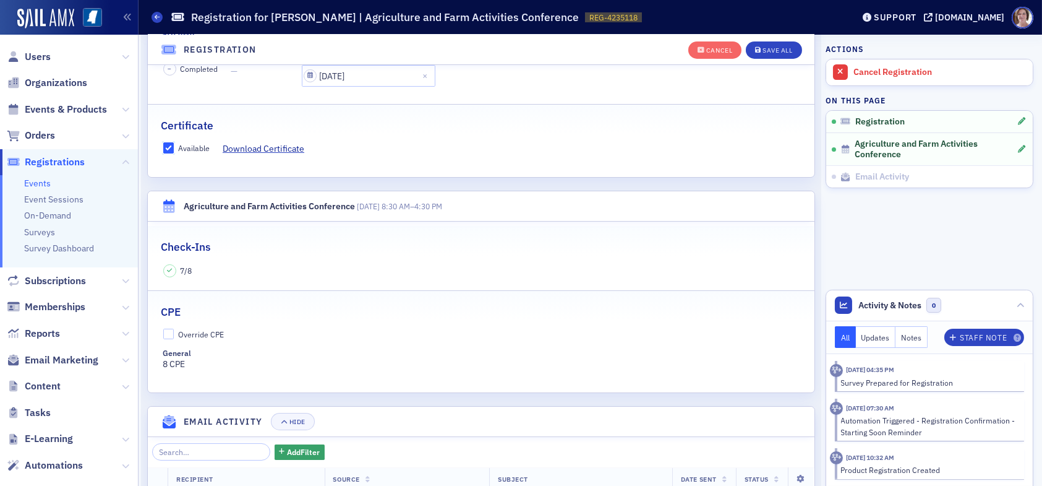
scroll to position [280, 0]
click at [765, 49] on div "Save All" at bounding box center [778, 50] width 30 height 7
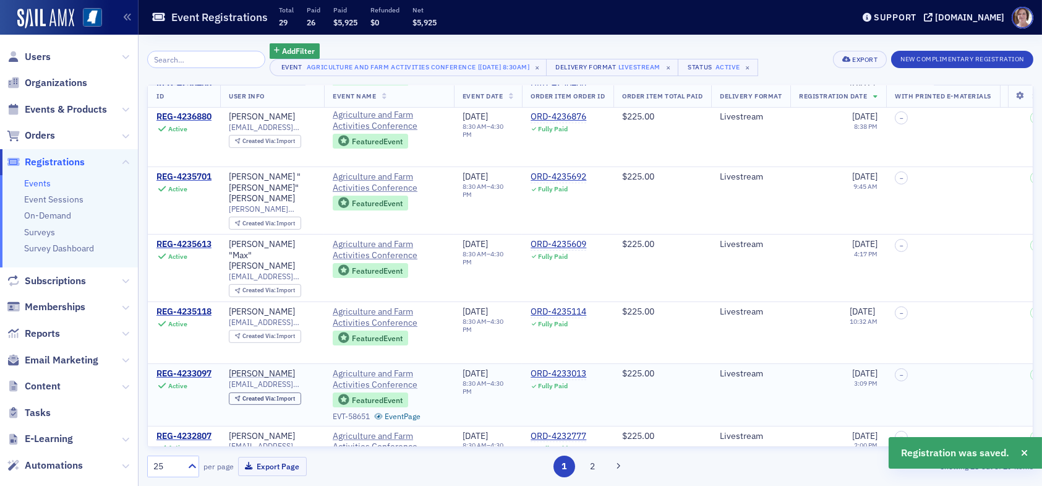
scroll to position [1106, 0]
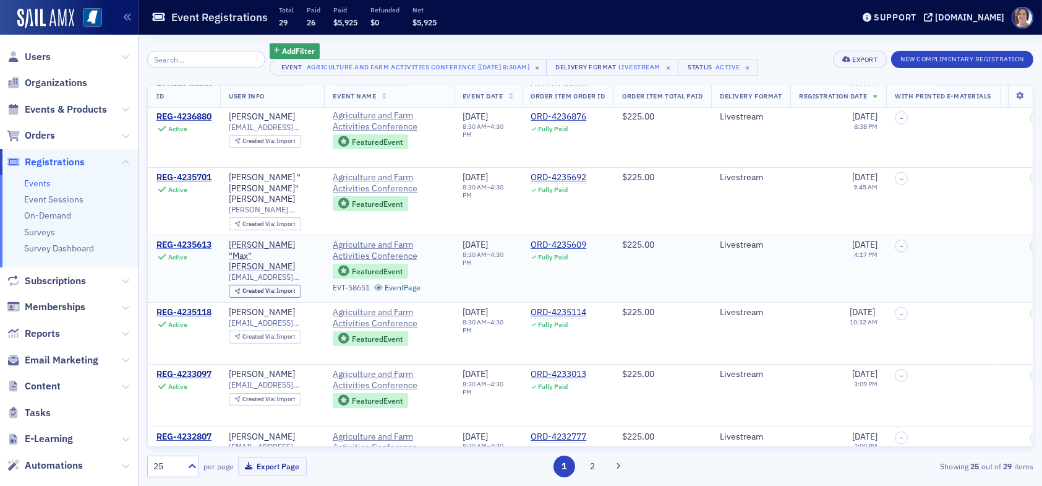
click at [201, 239] on div "REG-4235613" at bounding box center [184, 244] width 55 height 11
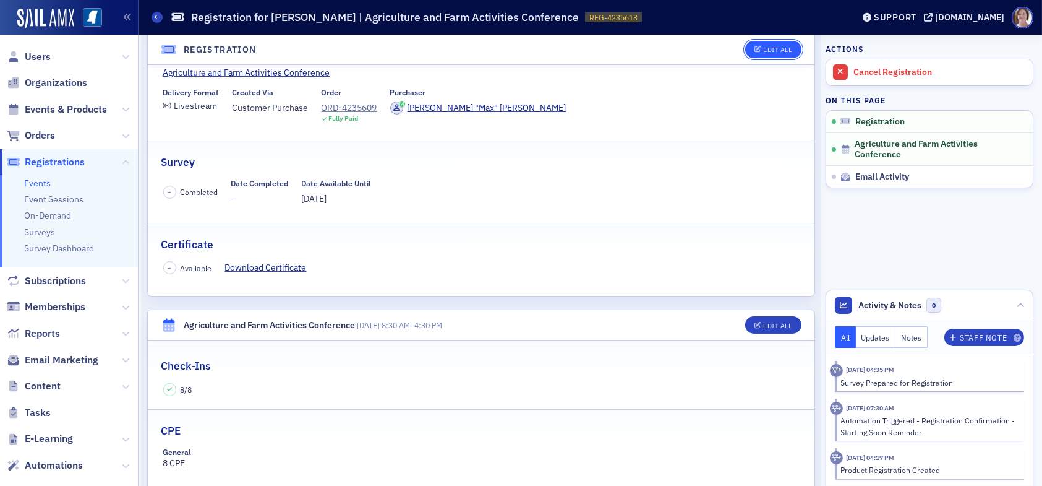
click at [768, 49] on div "Edit All" at bounding box center [777, 49] width 28 height 7
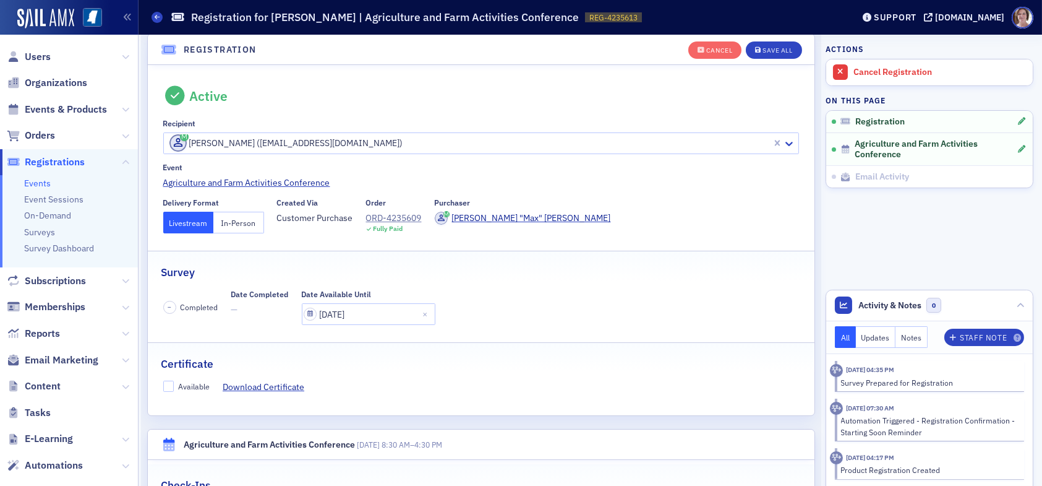
scroll to position [32, 0]
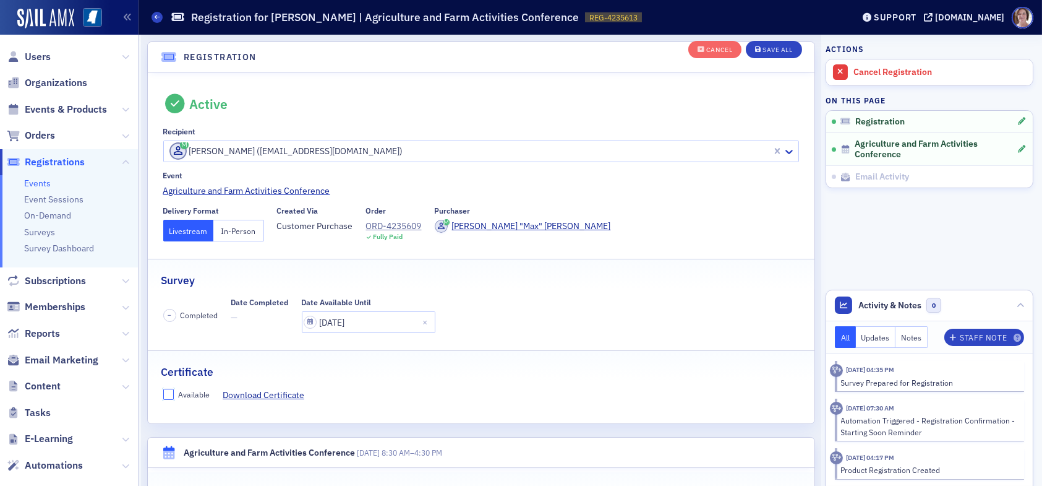
click at [170, 395] on input "Available" at bounding box center [168, 394] width 11 height 11
checkbox input "true"
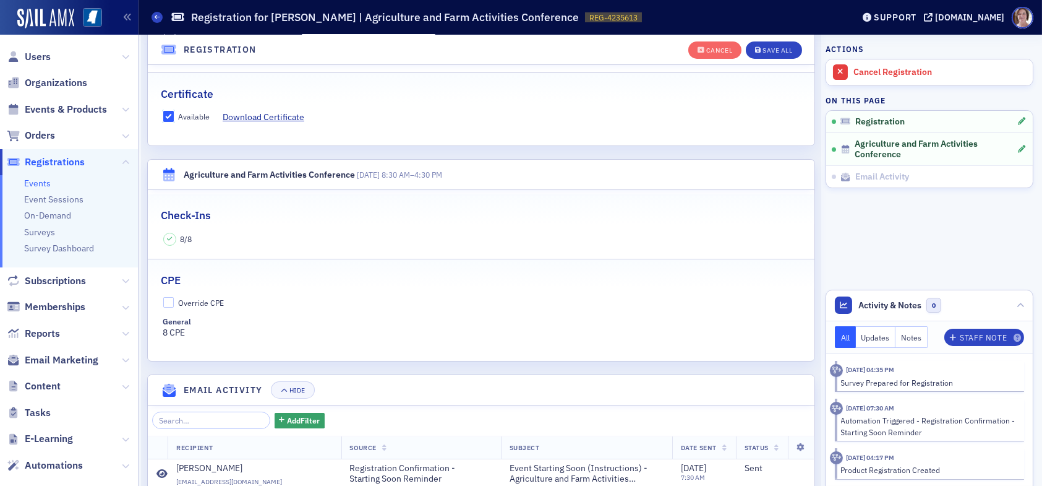
scroll to position [341, 0]
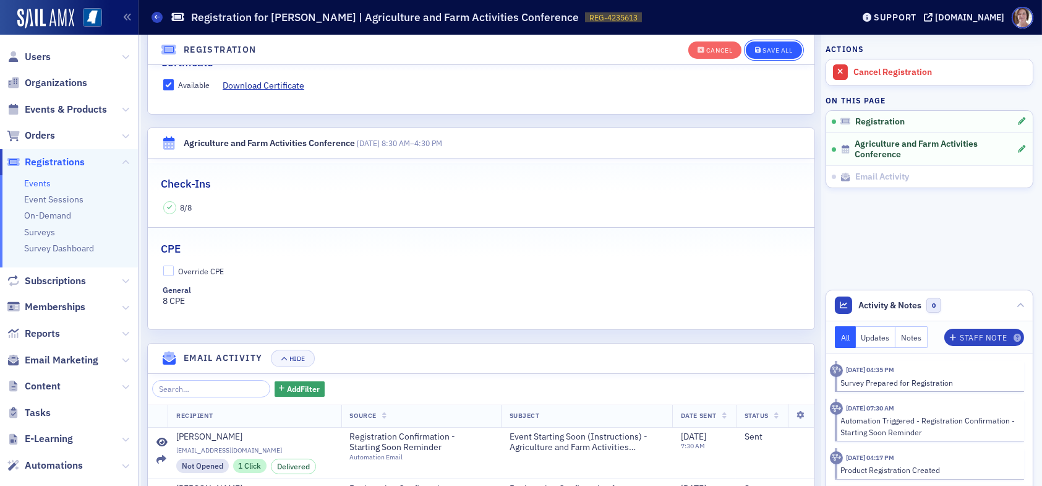
click at [773, 52] on div "Save All" at bounding box center [778, 50] width 30 height 7
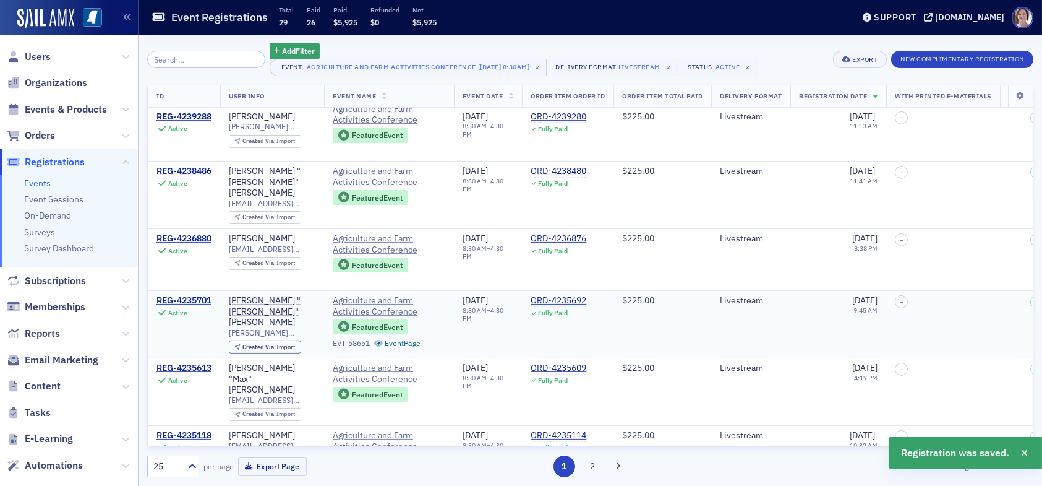
scroll to position [982, 0]
click at [199, 296] on div "REG-4235701" at bounding box center [184, 301] width 55 height 11
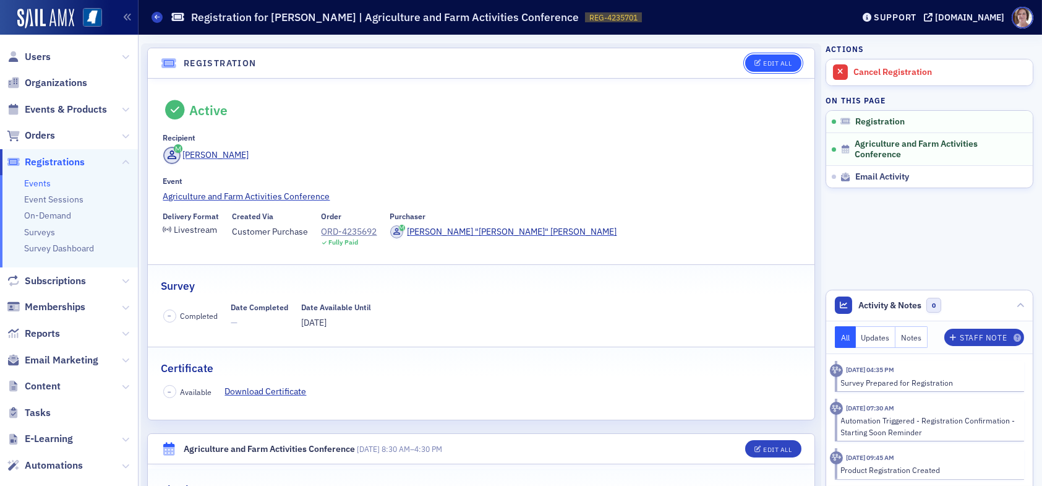
click at [776, 60] on div "Edit All" at bounding box center [777, 63] width 28 height 7
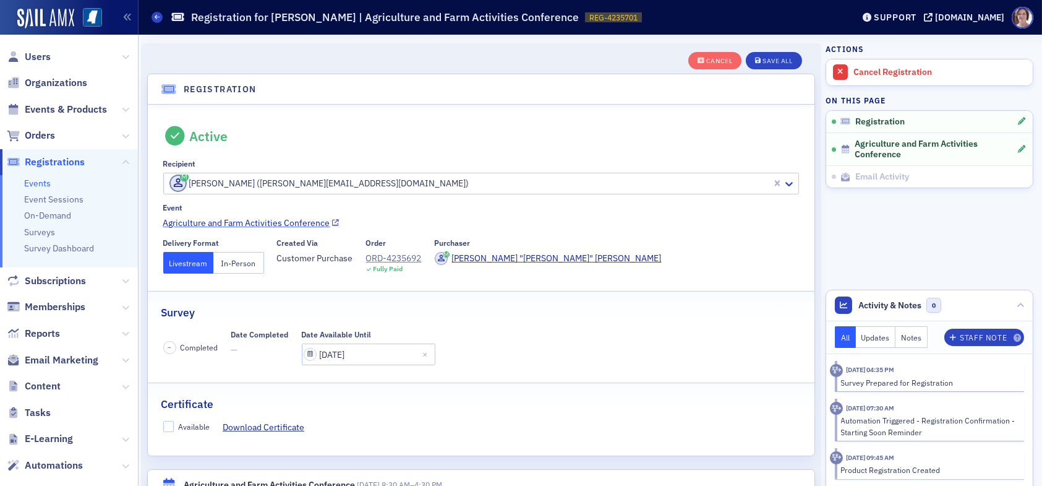
scroll to position [32, 0]
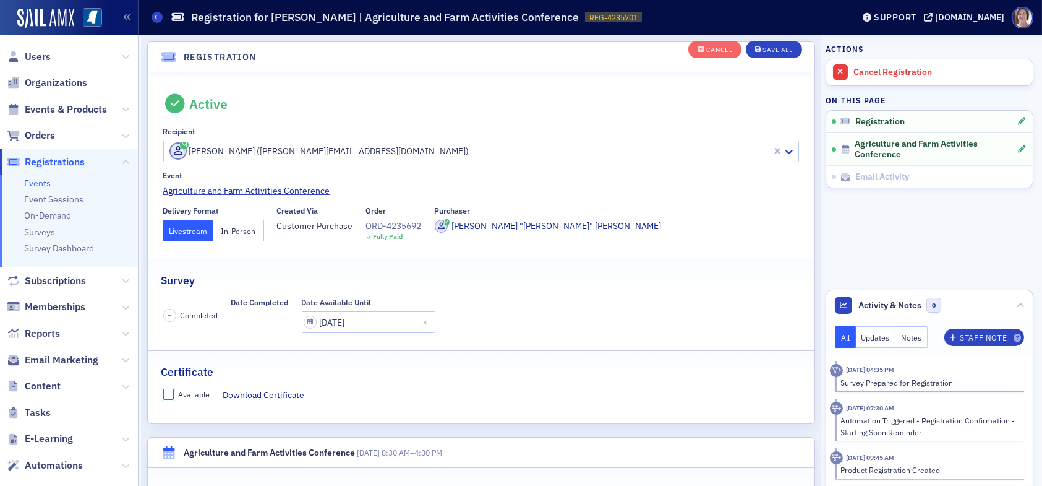
click at [173, 389] on input "Available" at bounding box center [168, 394] width 11 height 11
checkbox input "true"
click at [778, 53] on div "Save All" at bounding box center [778, 50] width 30 height 7
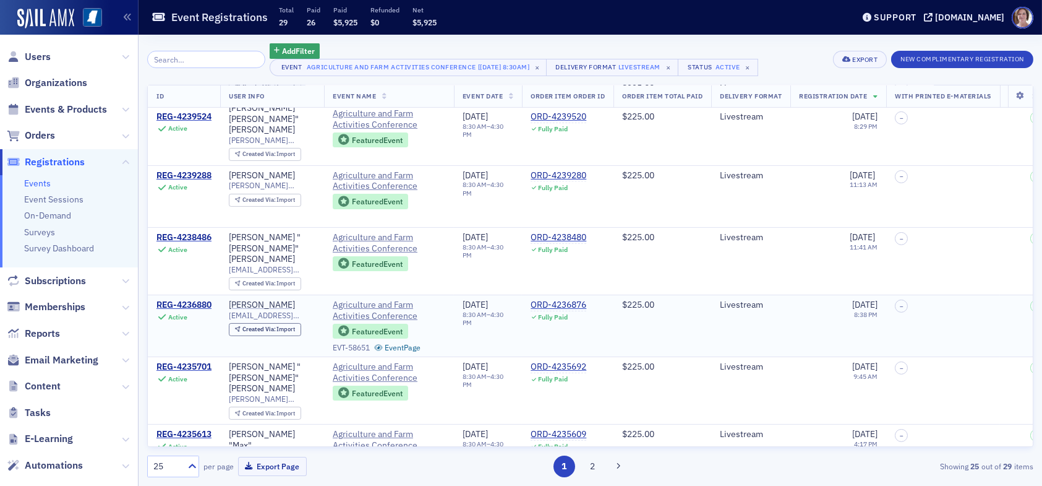
scroll to position [928, 0]
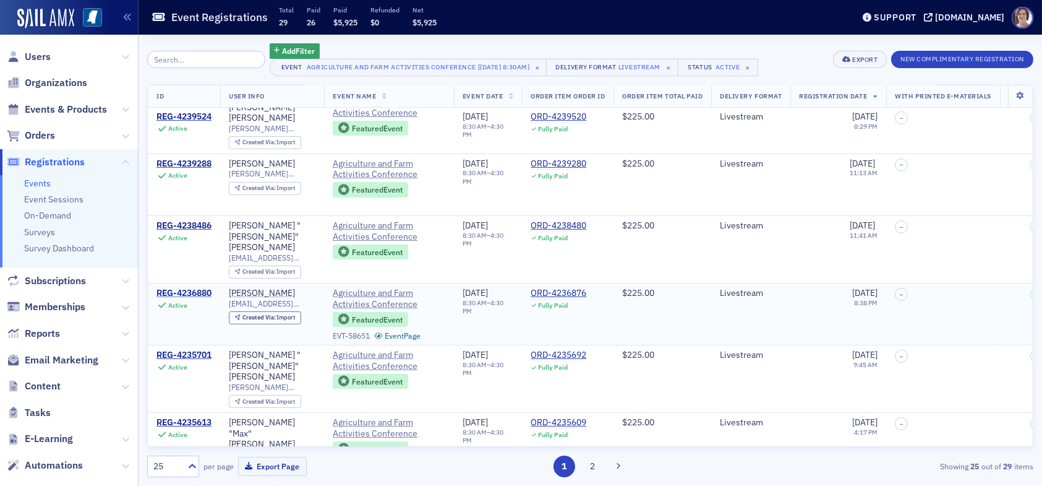
click at [194, 283] on td "REG-4236880 Active" at bounding box center [184, 314] width 72 height 62
click at [194, 288] on div "REG-4236880" at bounding box center [184, 293] width 55 height 11
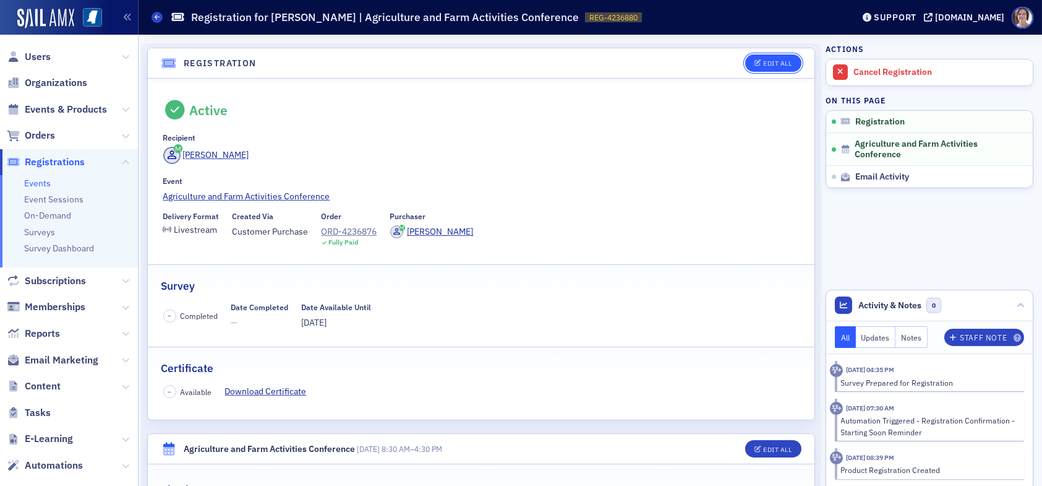
click at [763, 60] on div "Edit All" at bounding box center [777, 63] width 28 height 7
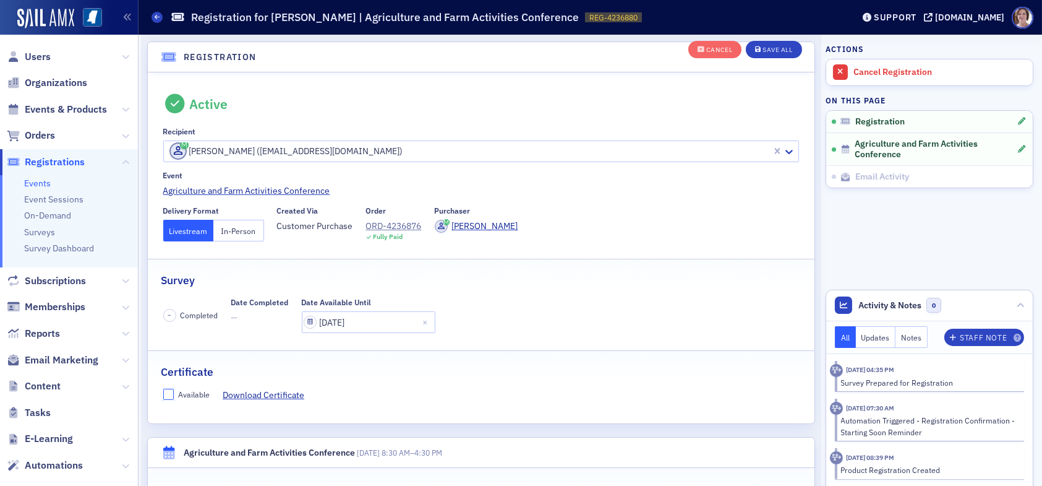
click at [165, 393] on input "Available" at bounding box center [168, 394] width 11 height 11
checkbox input "true"
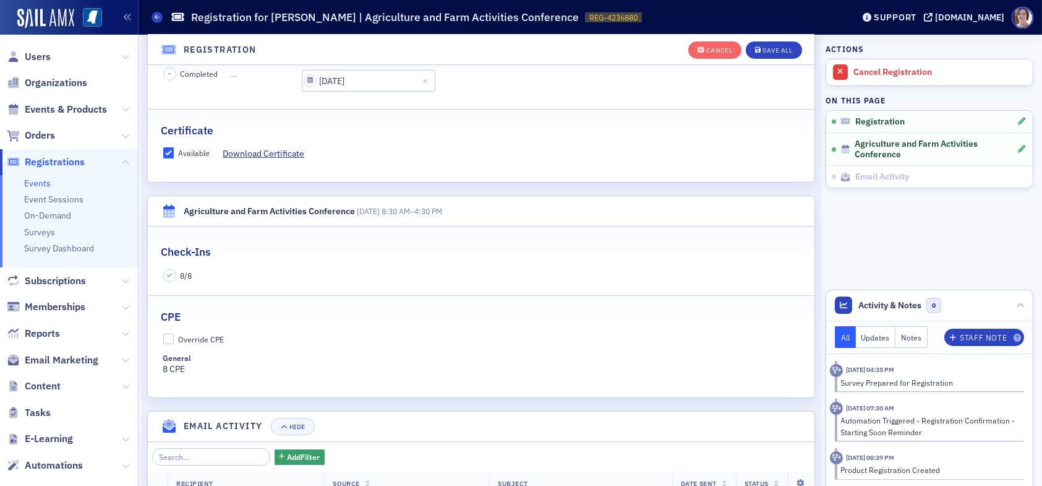
scroll to position [280, 0]
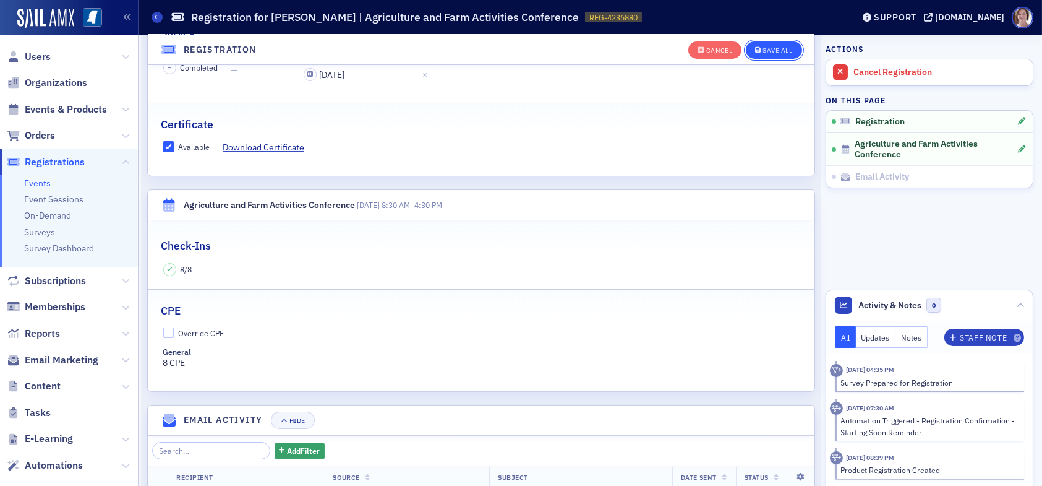
click at [773, 53] on div "Save All" at bounding box center [778, 50] width 30 height 7
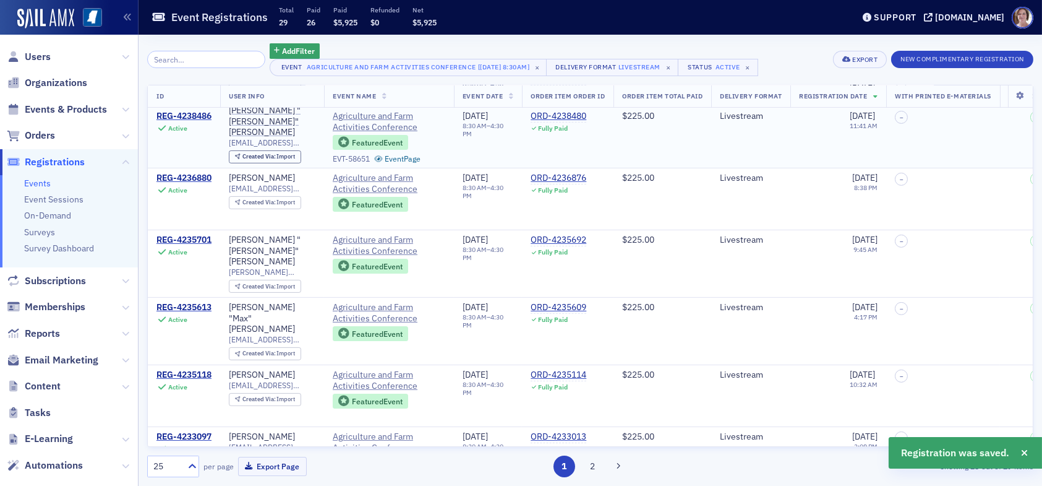
scroll to position [990, 0]
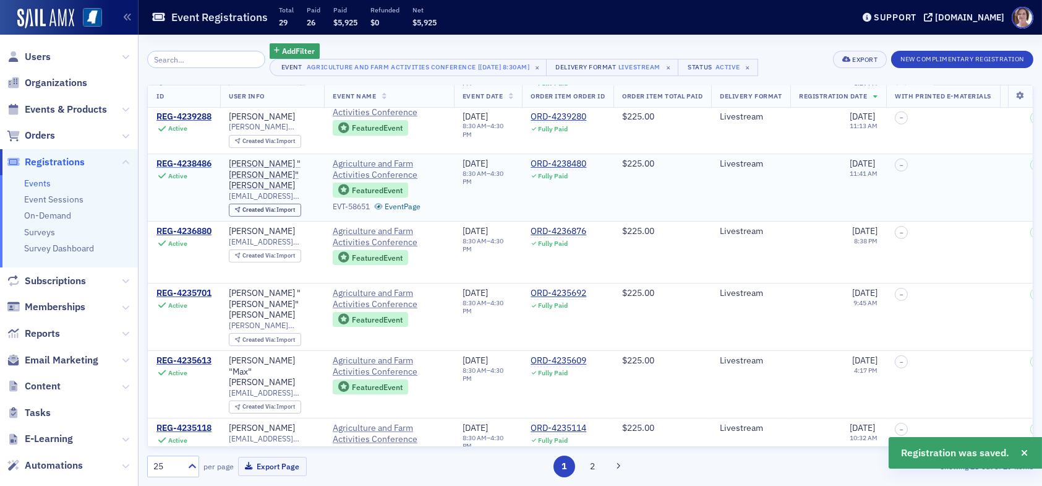
click at [186, 158] on div "REG-4238486" at bounding box center [184, 163] width 55 height 11
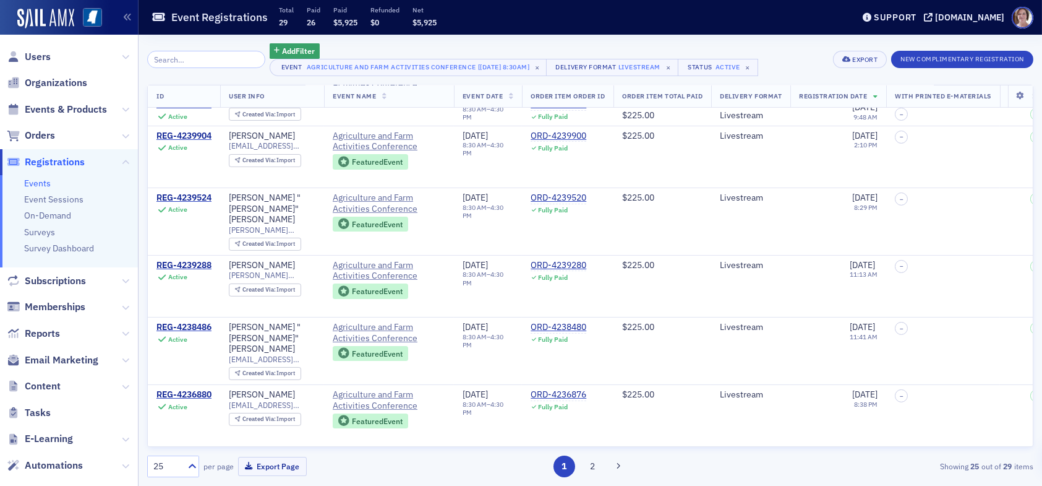
scroll to position [804, 0]
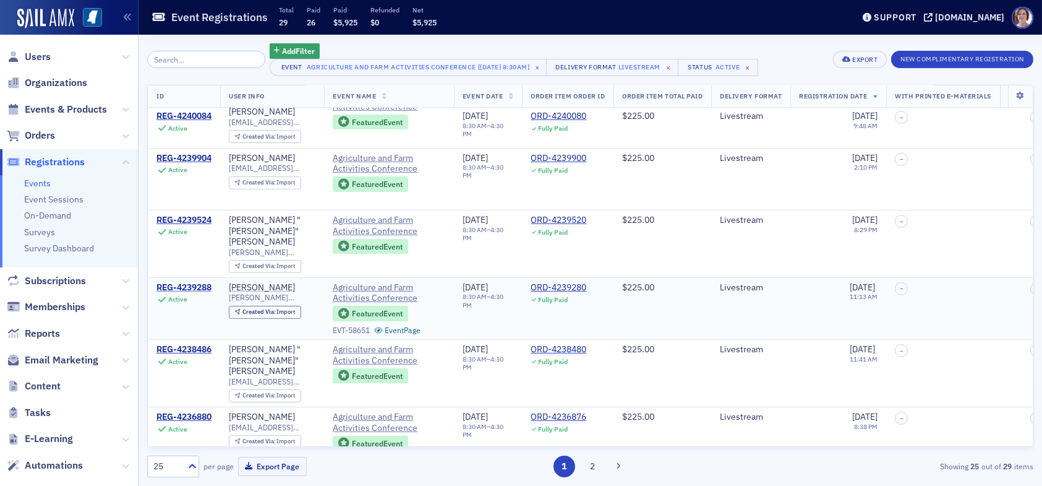
click at [184, 282] on div "REG-4239288" at bounding box center [184, 287] width 55 height 11
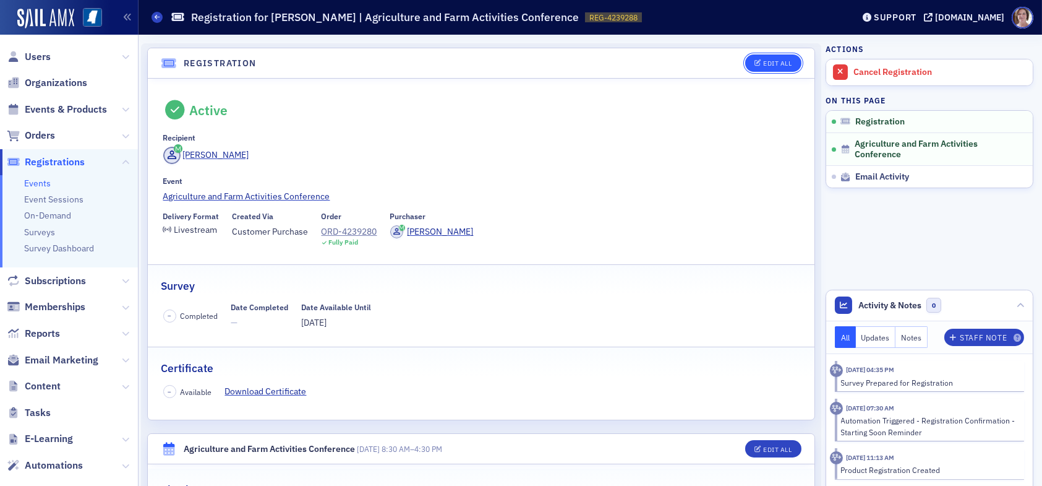
click at [763, 64] on div "Edit All" at bounding box center [777, 63] width 28 height 7
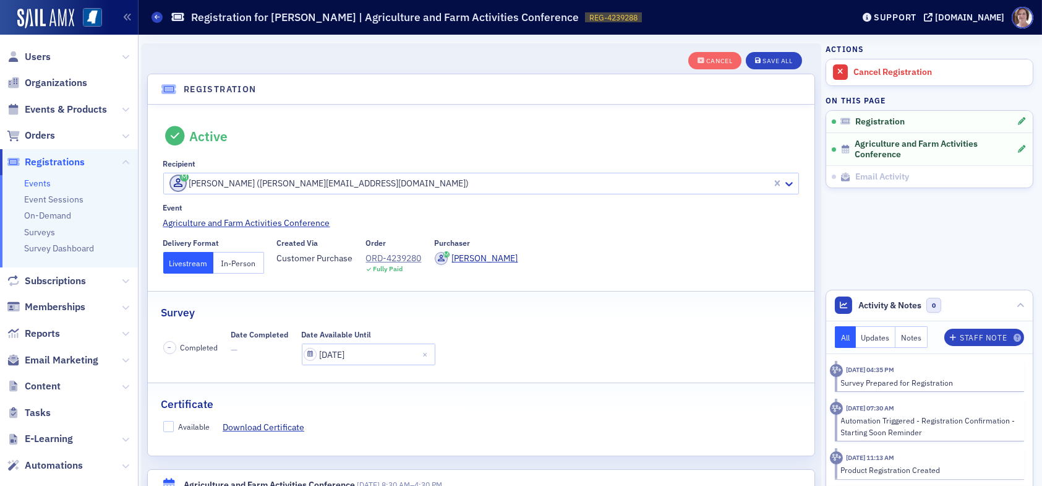
scroll to position [32, 0]
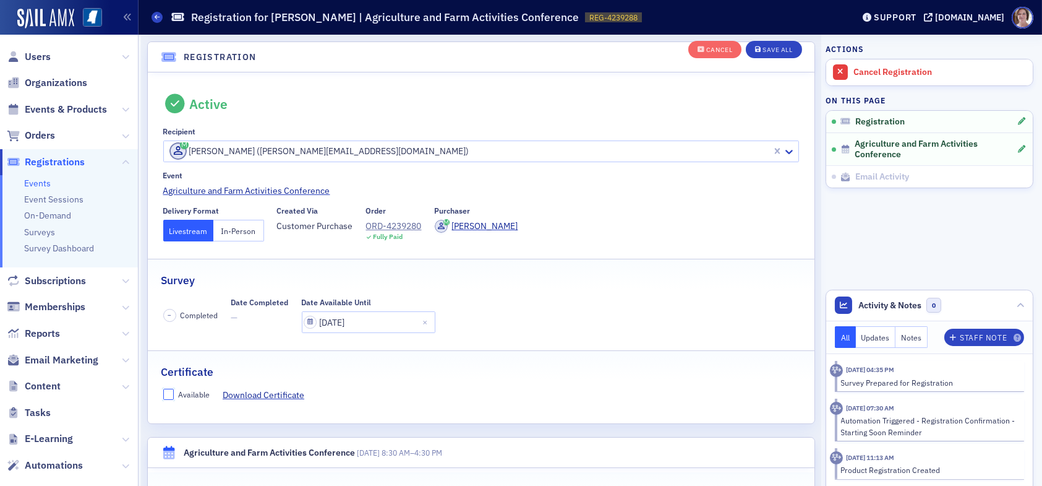
click at [173, 393] on input "Available" at bounding box center [168, 394] width 11 height 11
checkbox input "true"
click at [765, 48] on div "Save All" at bounding box center [778, 50] width 30 height 7
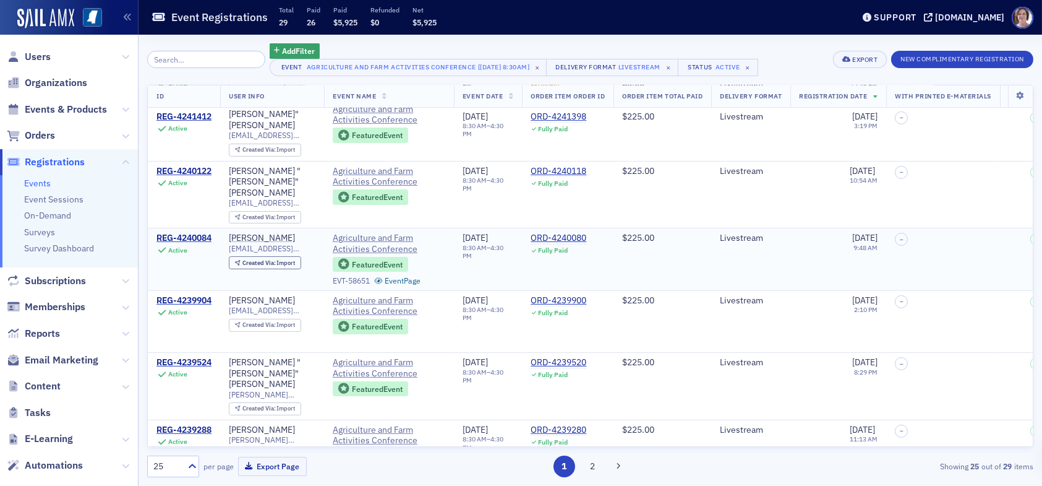
scroll to position [681, 0]
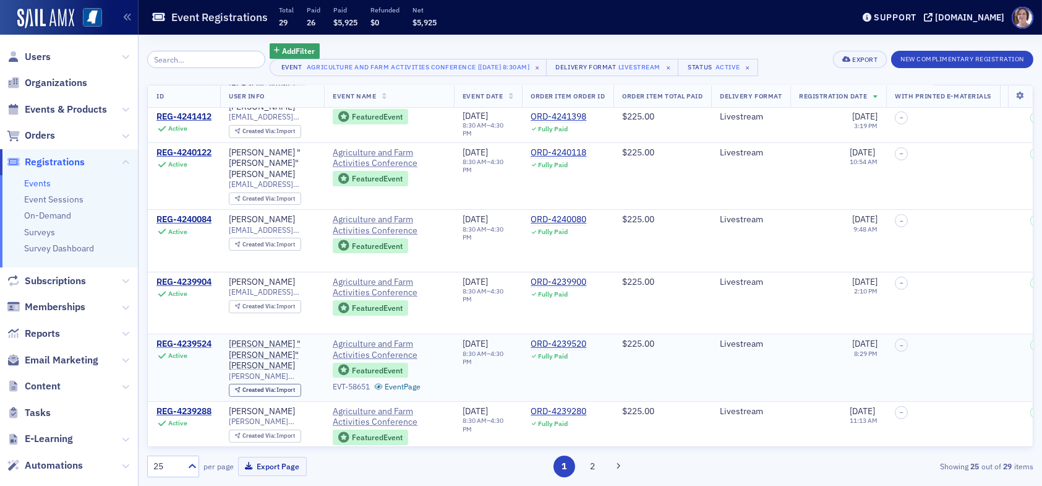
click at [204, 338] on div "REG-4239524" at bounding box center [184, 343] width 55 height 11
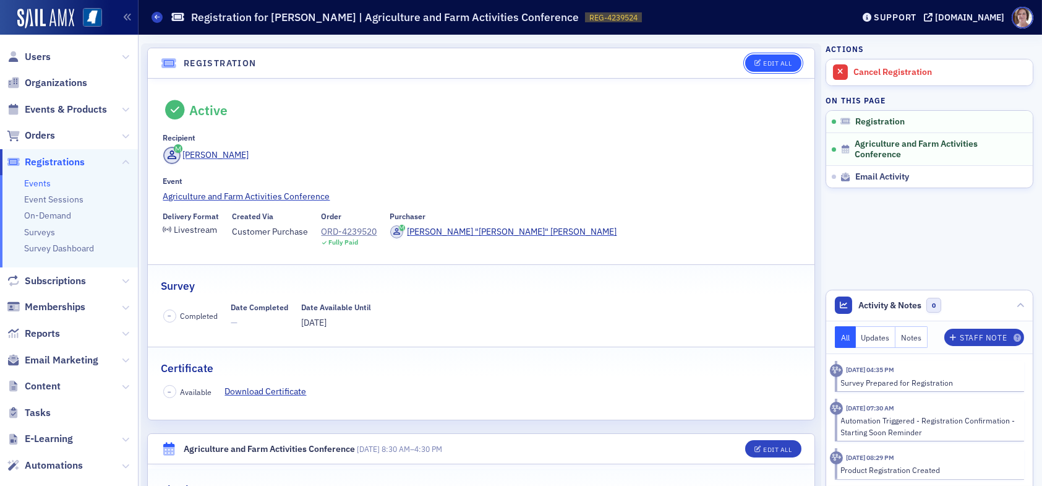
click at [771, 62] on div "Edit All" at bounding box center [777, 63] width 28 height 7
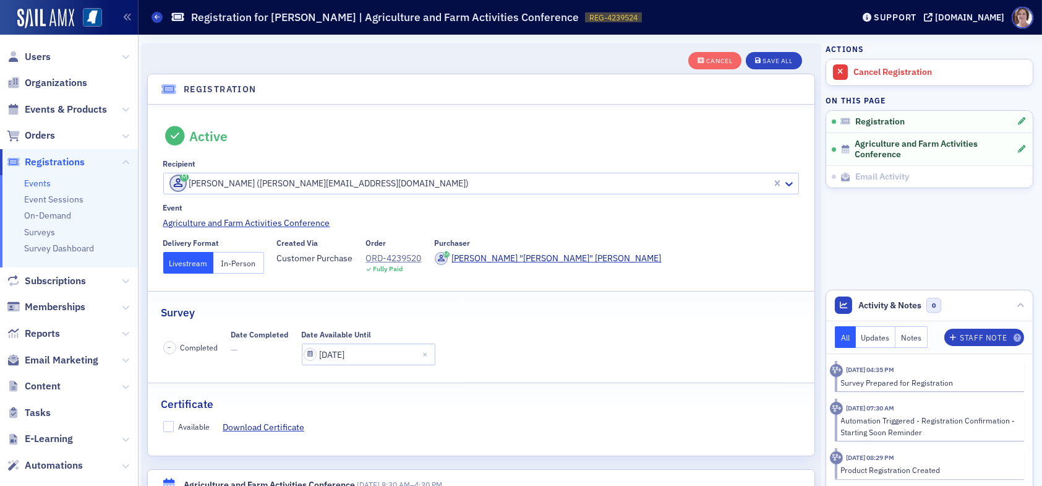
scroll to position [32, 0]
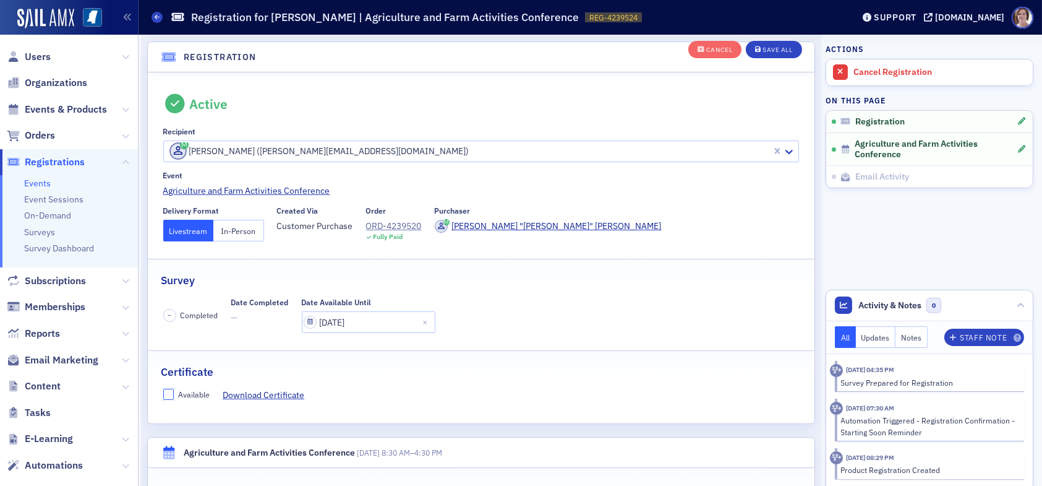
click at [170, 393] on input "Available" at bounding box center [168, 394] width 11 height 11
checkbox input "true"
click at [770, 53] on div "Save All" at bounding box center [778, 50] width 30 height 7
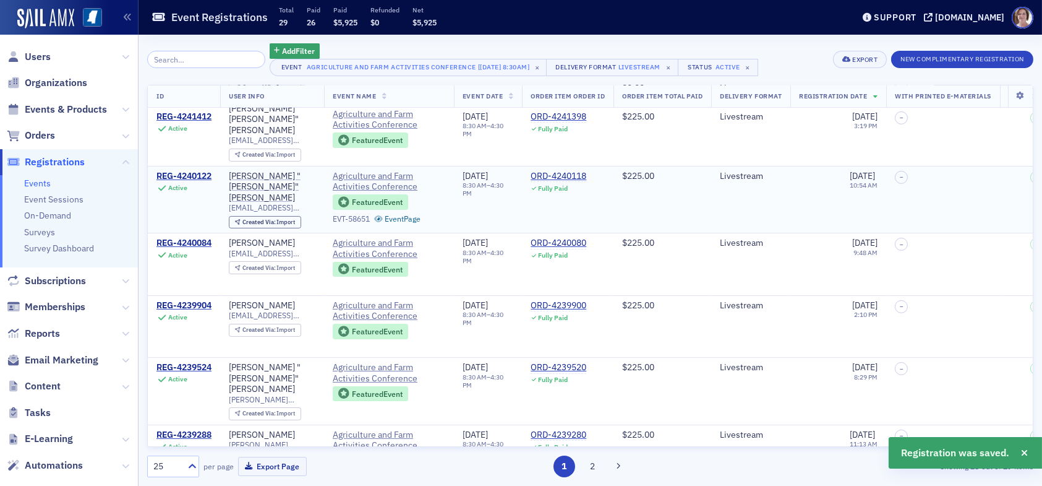
scroll to position [681, 0]
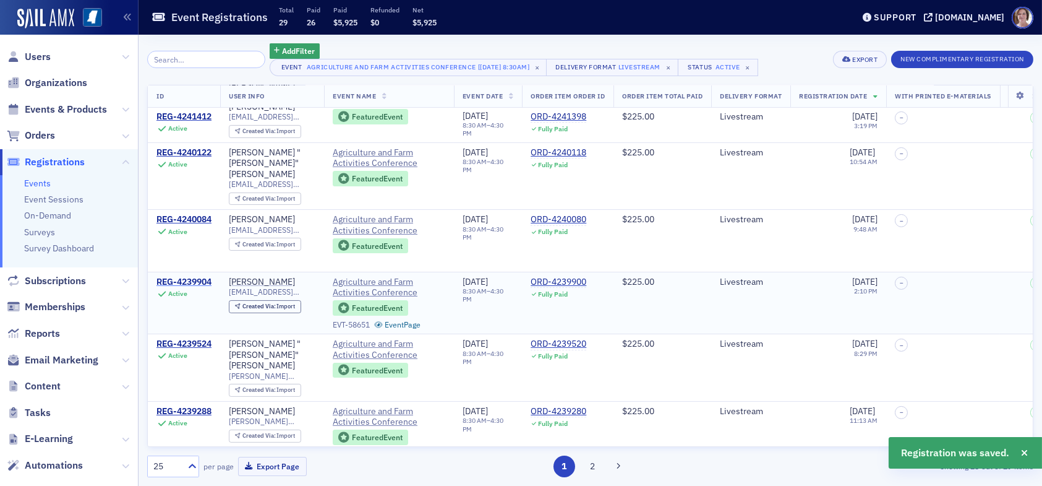
click at [186, 277] on div "REG-4239904" at bounding box center [184, 282] width 55 height 11
